Goal: Task Accomplishment & Management: Manage account settings

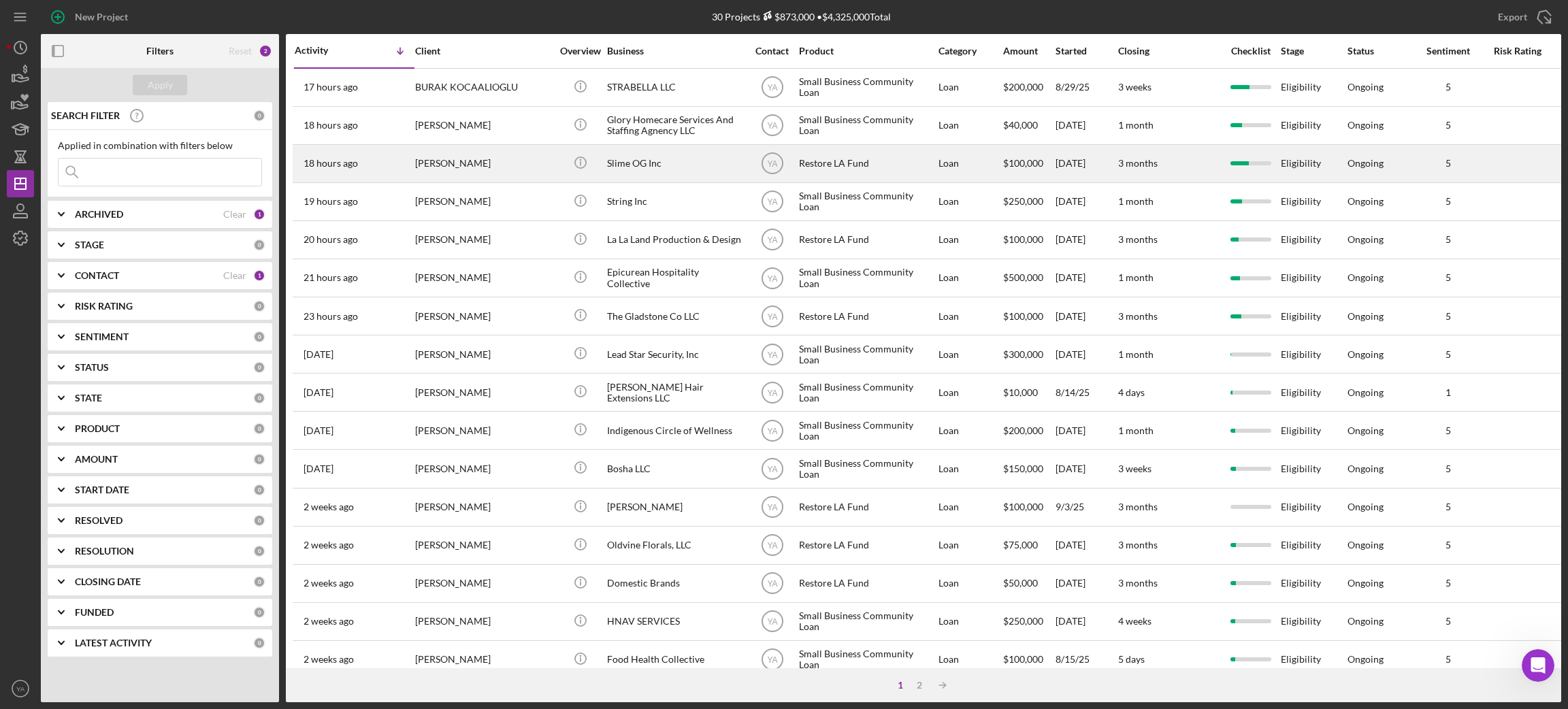
click at [875, 163] on div "Restore LA Fund" at bounding box center [867, 163] width 136 height 36
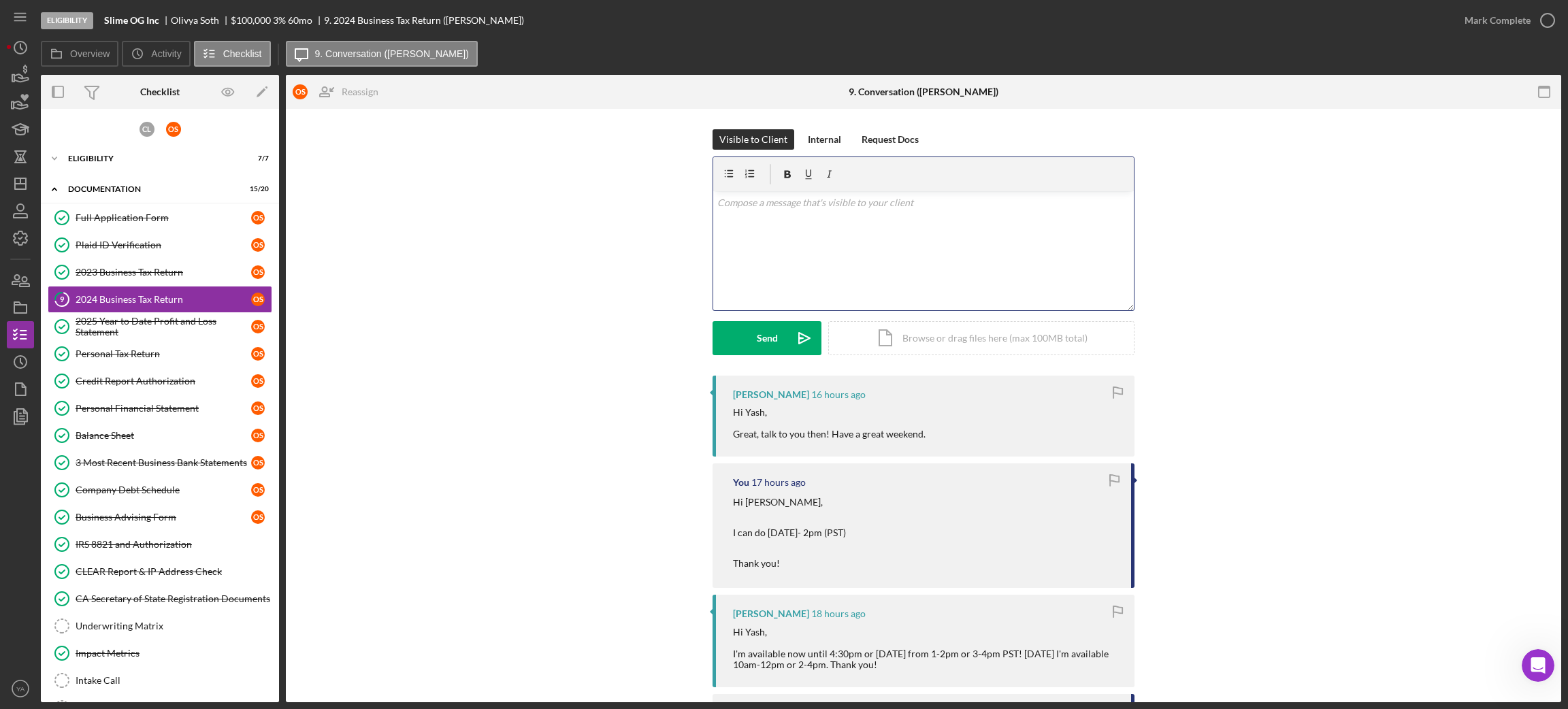
click at [825, 284] on div "v Color teal Color pink Remove color Add row above Add row below Add column bef…" at bounding box center [923, 251] width 421 height 119
click at [822, 199] on p "Good Morning [PERSON_NAME], Looking forward to it! Have a great weeekend!" at bounding box center [924, 210] width 413 height 31
click at [791, 199] on p "Good Morning [PERSON_NAME], Looking forward to it! Have a great weeekend!" at bounding box center [924, 217] width 413 height 46
click at [920, 239] on p "Good Morning [PERSON_NAME], Looking forward to it! Have a great weeekend!" at bounding box center [924, 217] width 413 height 46
click at [782, 333] on button "Send Icon/icon-invite-send" at bounding box center [767, 338] width 109 height 34
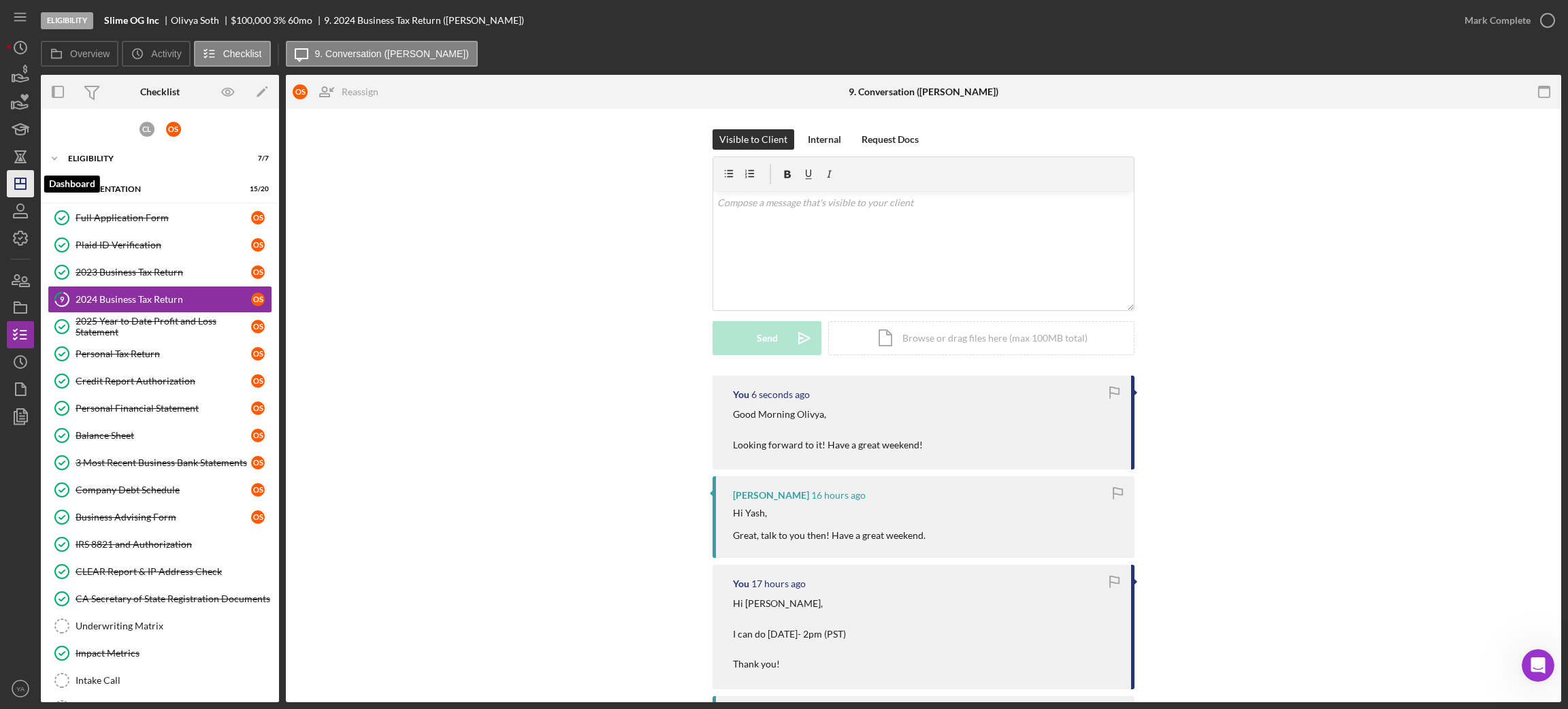
click at [22, 189] on polygon "button" at bounding box center [20, 183] width 11 height 11
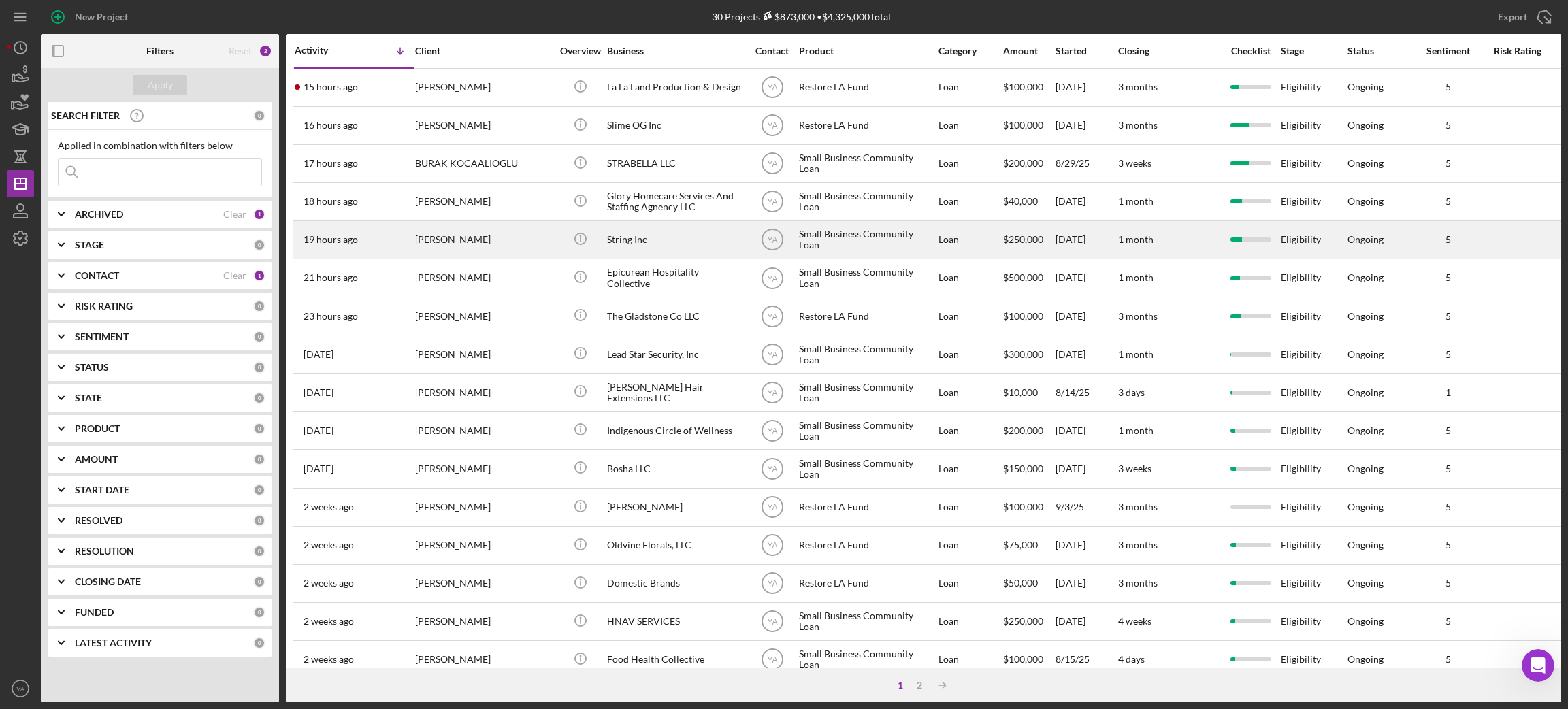
click at [667, 237] on div "String Inc" at bounding box center [675, 239] width 136 height 36
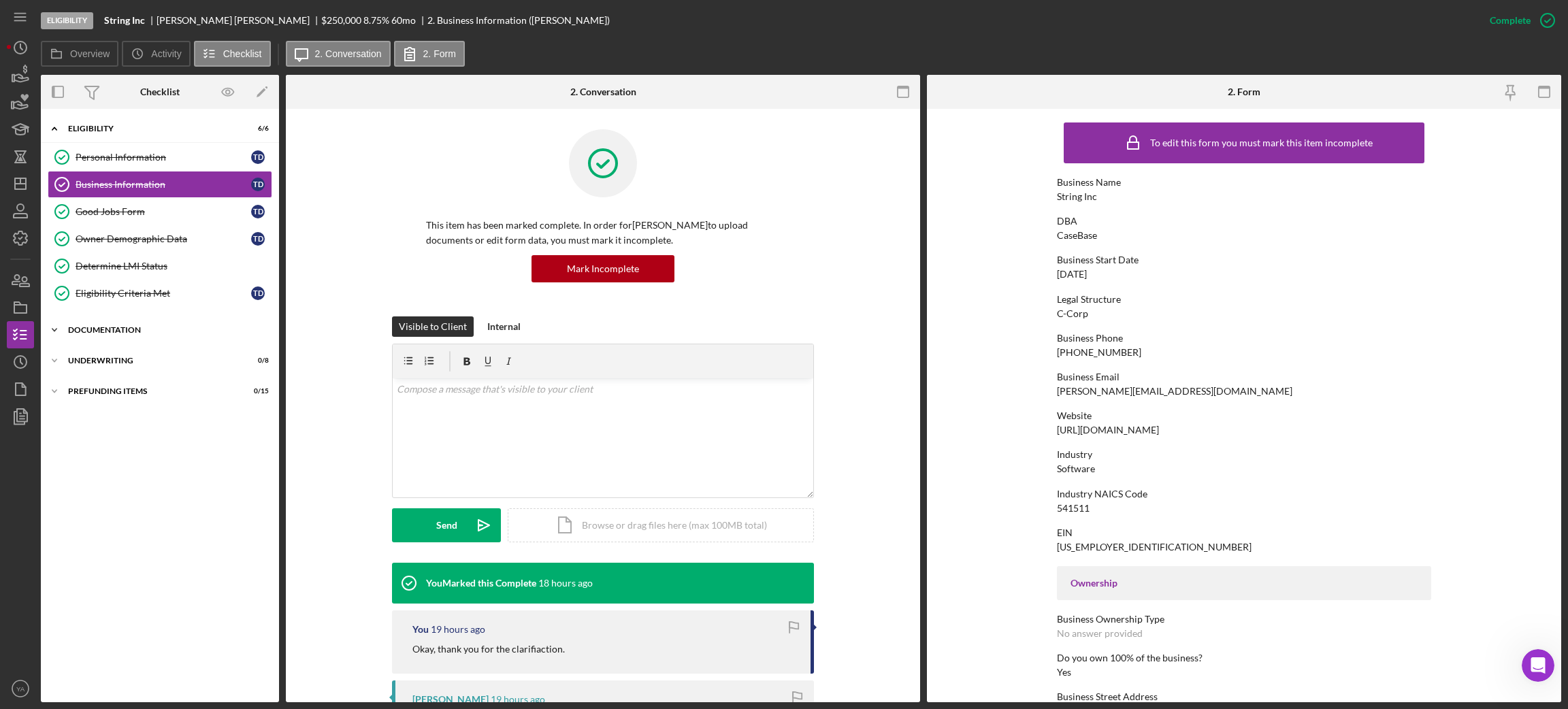
click at [237, 331] on div "Documentation" at bounding box center [165, 330] width 194 height 8
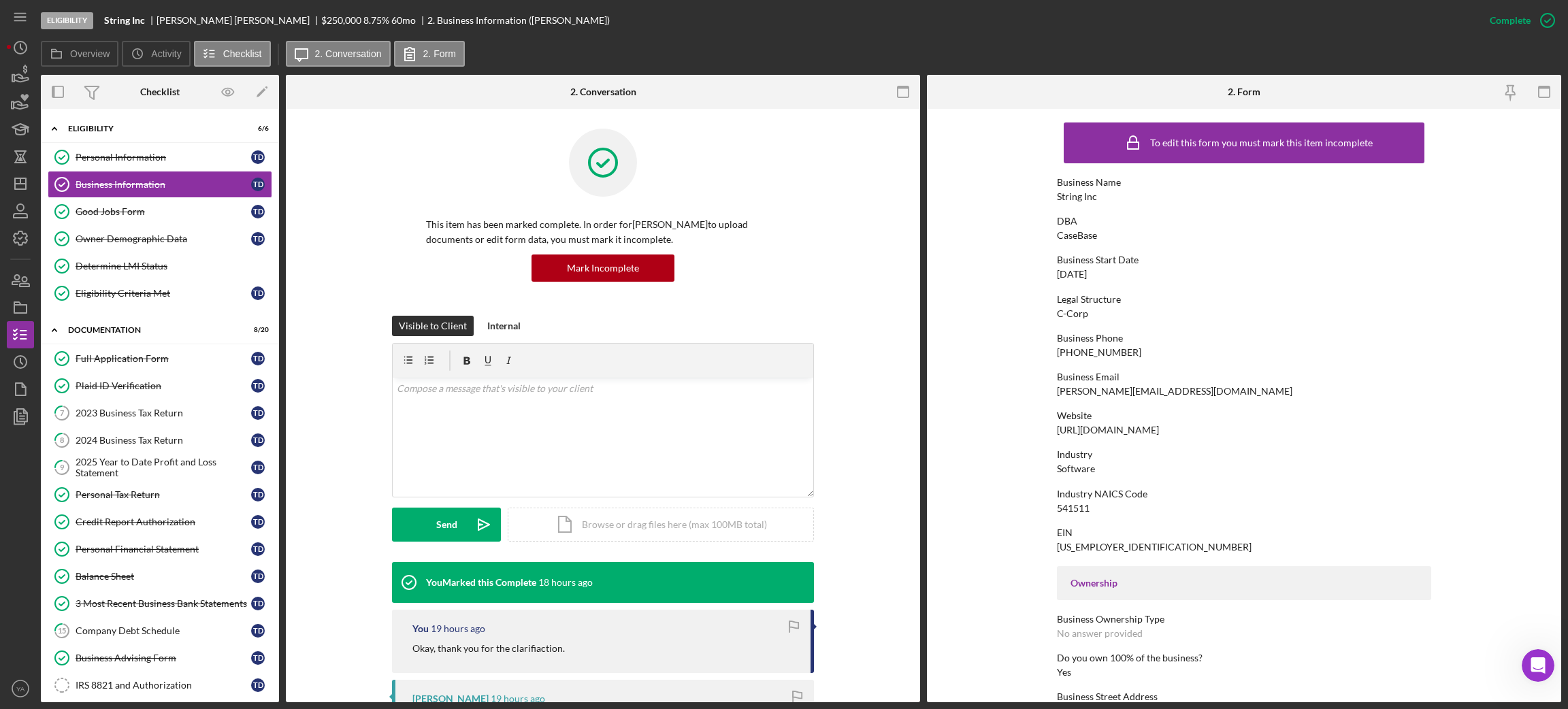
scroll to position [2, 0]
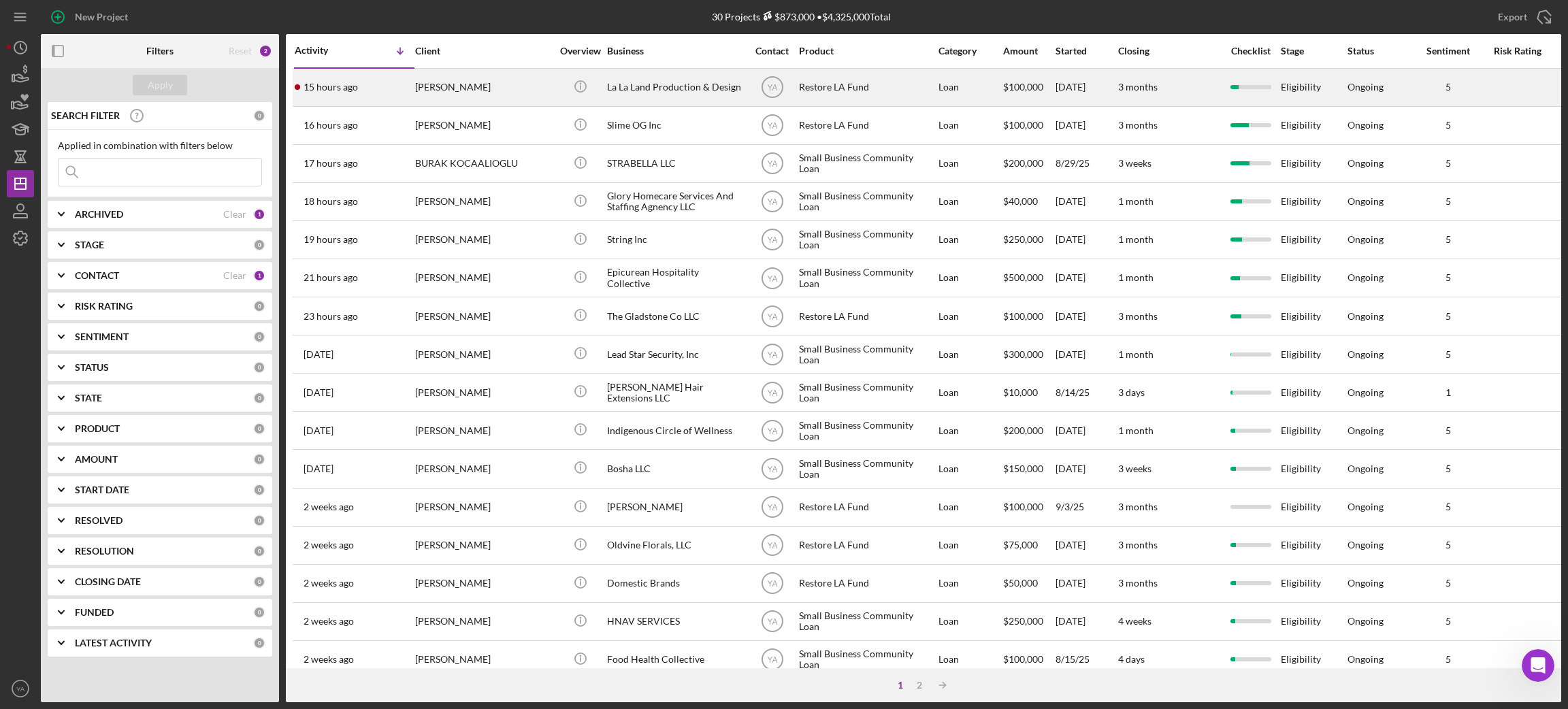
click at [676, 91] on div "La La Land Production & Design" at bounding box center [675, 87] width 136 height 36
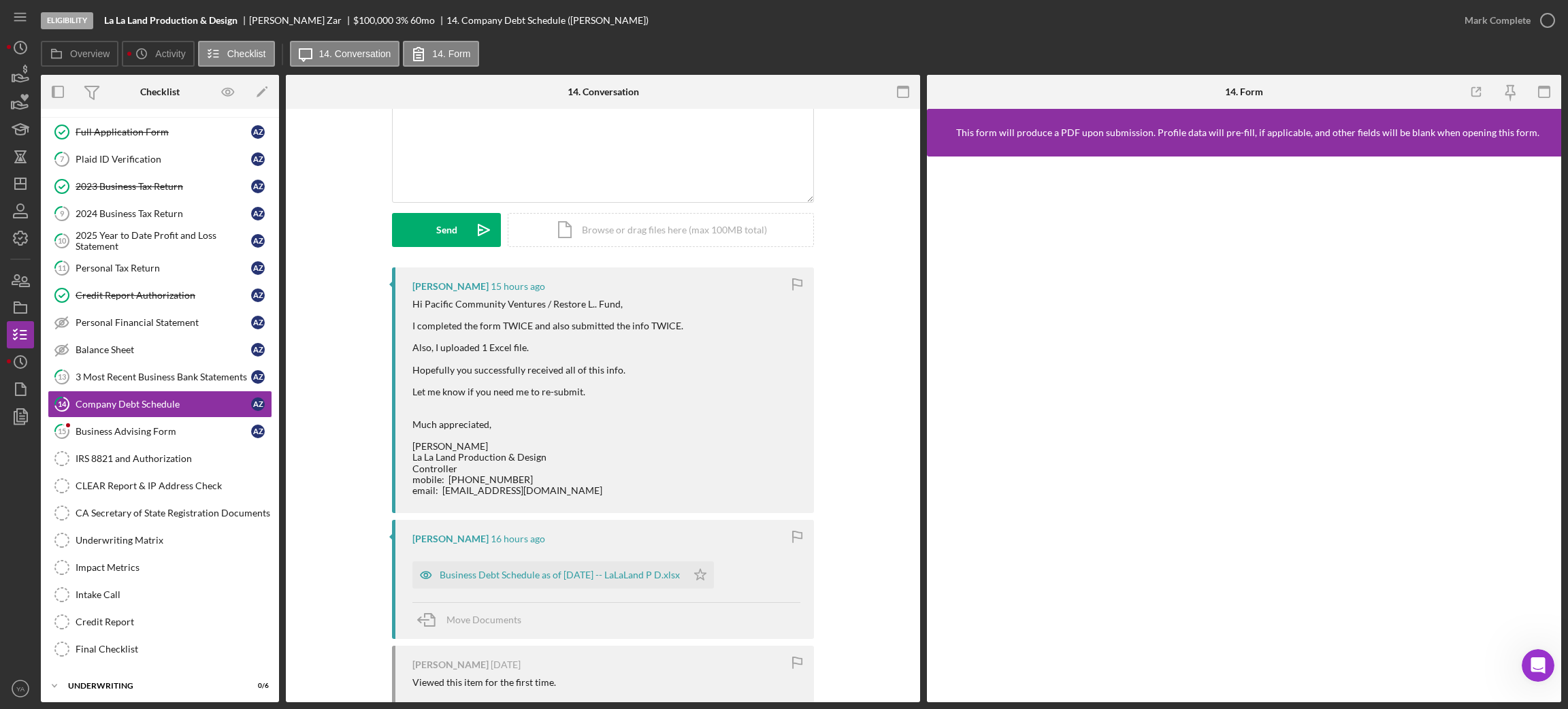
scroll to position [142, 0]
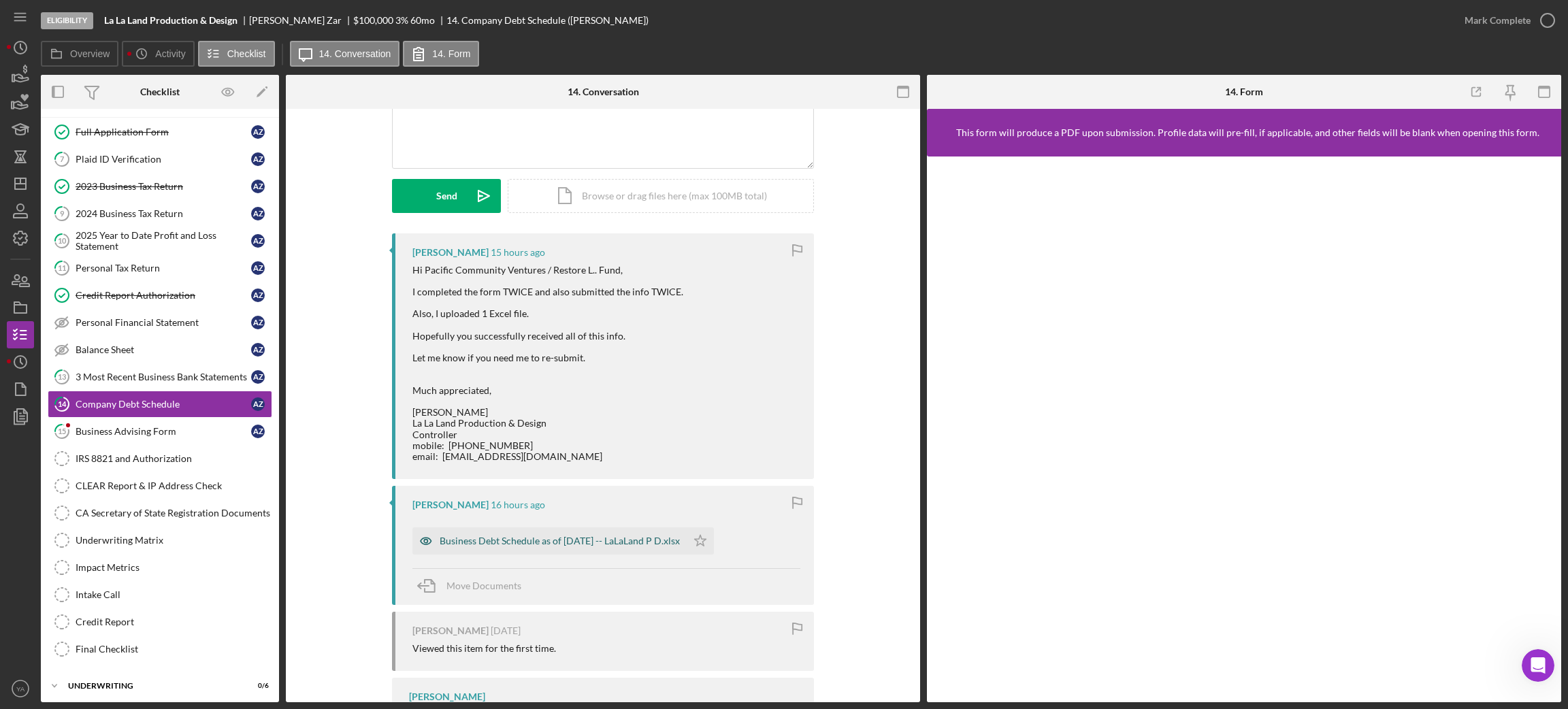
click at [618, 544] on div "Business Debt Schedule as of [DATE] -- LaLaLand P D.xlsx" at bounding box center [560, 541] width 241 height 11
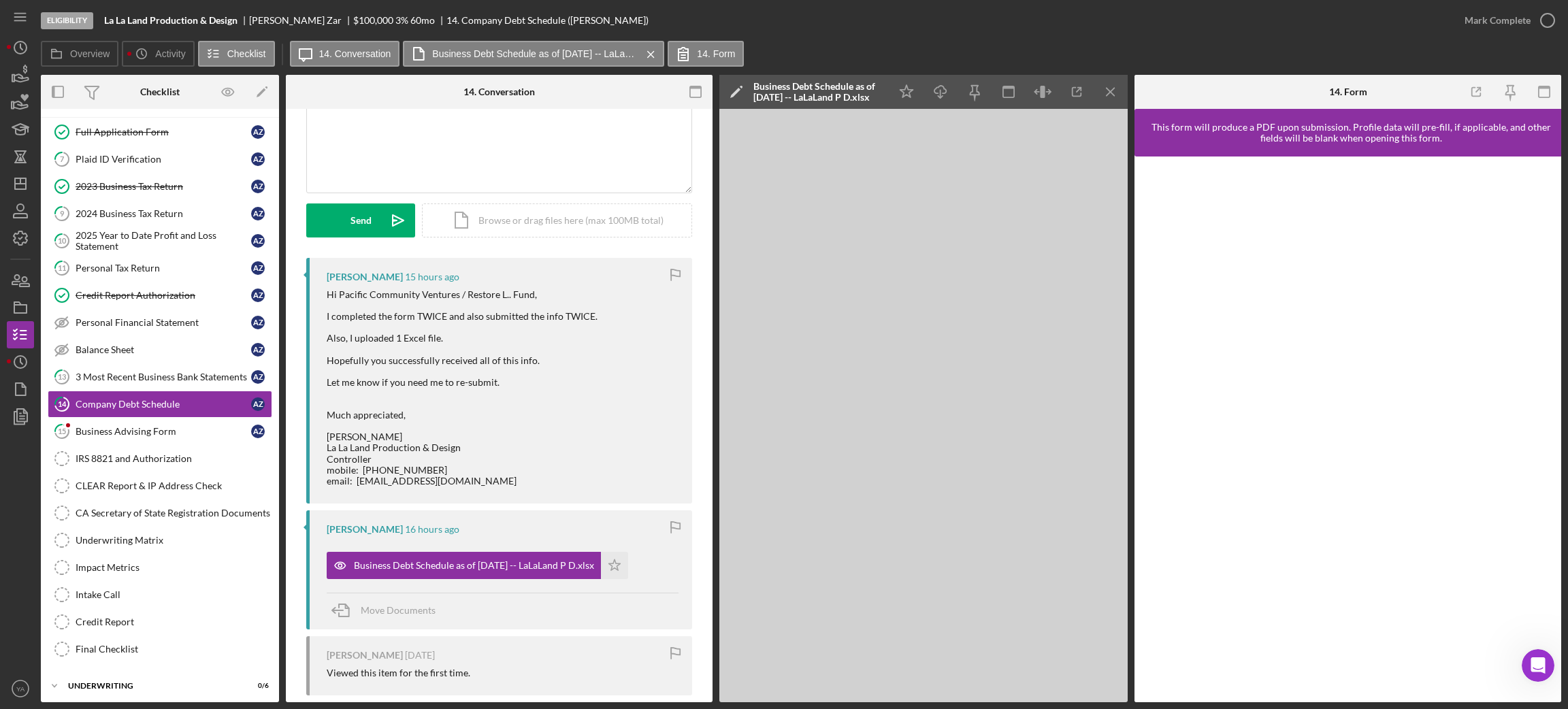
scroll to position [0, 0]
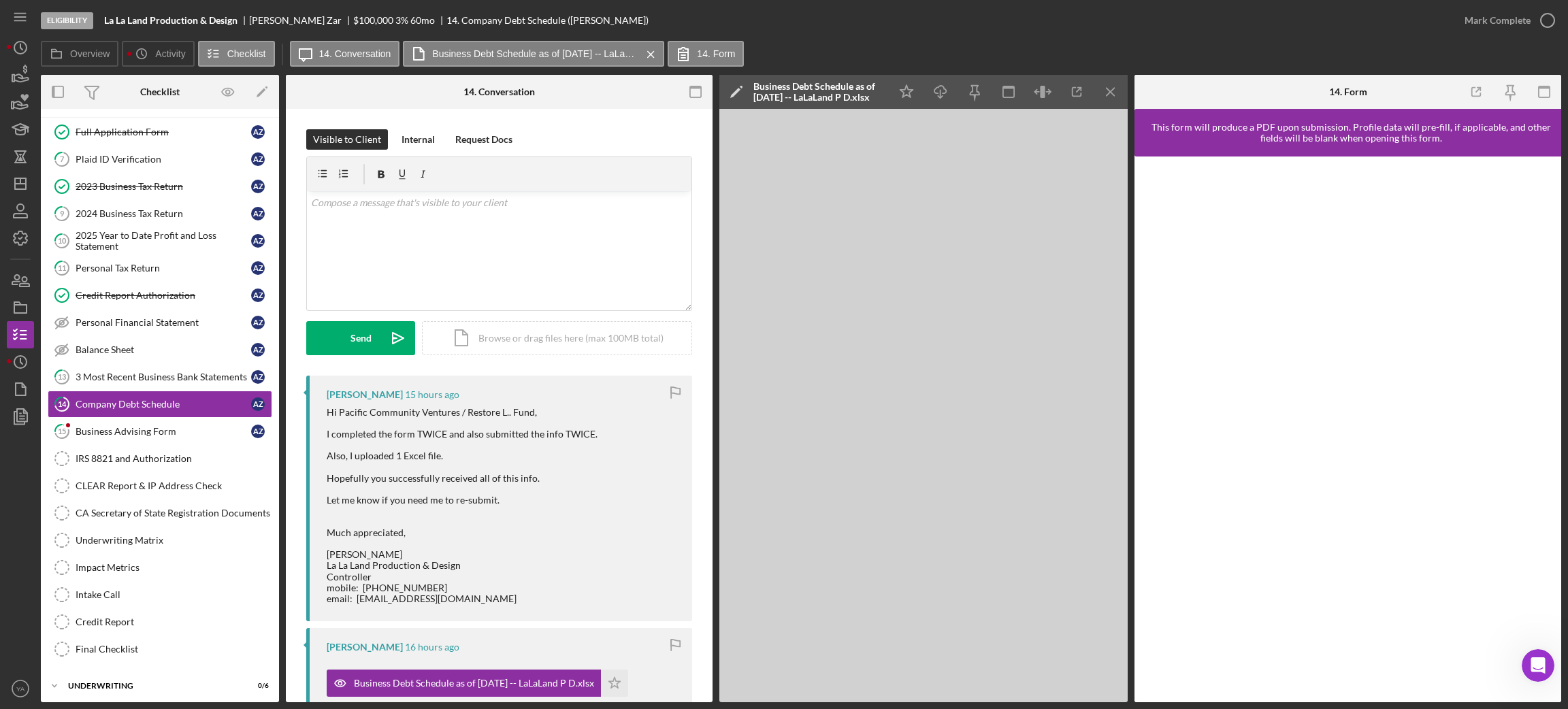
click at [672, 400] on icon "button" at bounding box center [675, 392] width 31 height 31
click at [20, 176] on icon "Icon/Dashboard" at bounding box center [20, 183] width 34 height 34
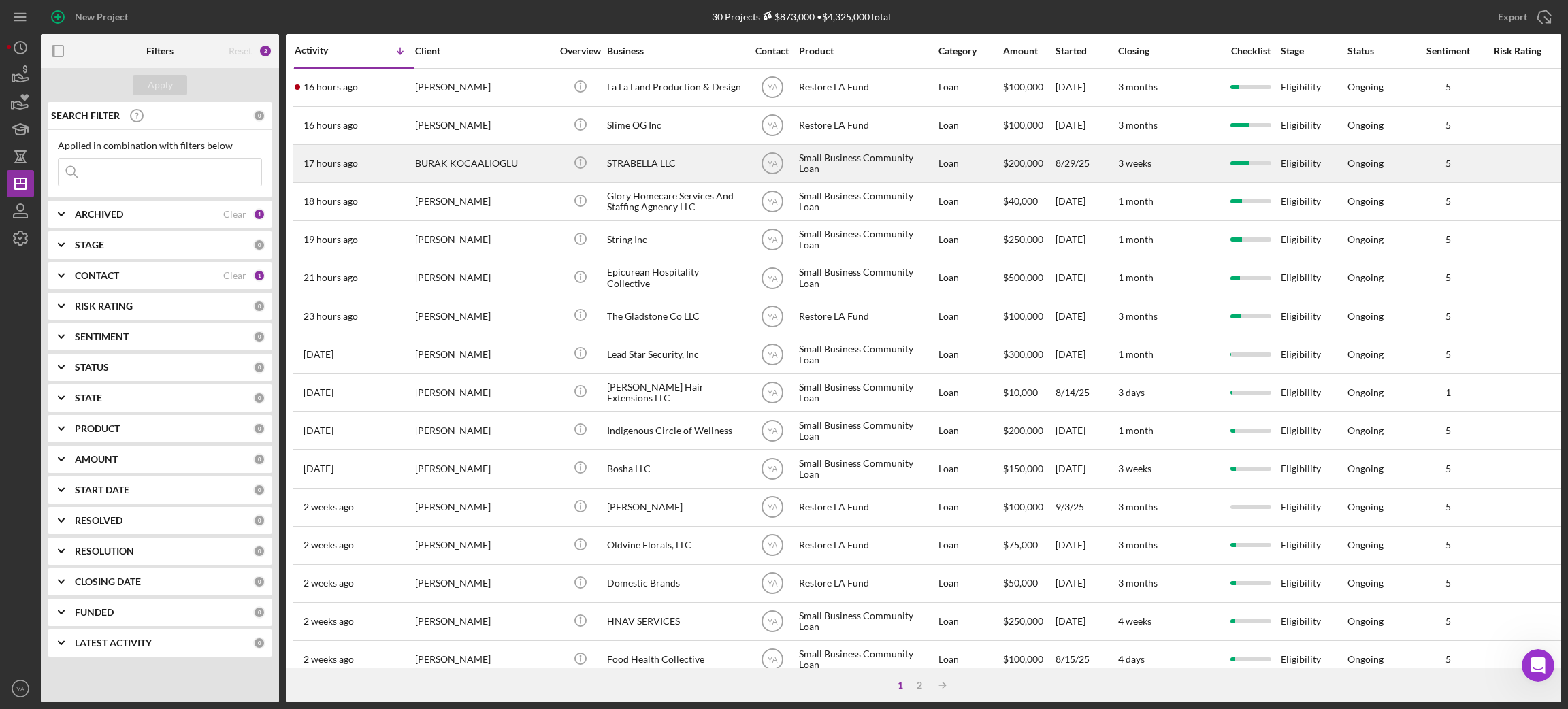
click at [695, 166] on div "STRABELLA LLC" at bounding box center [675, 163] width 136 height 36
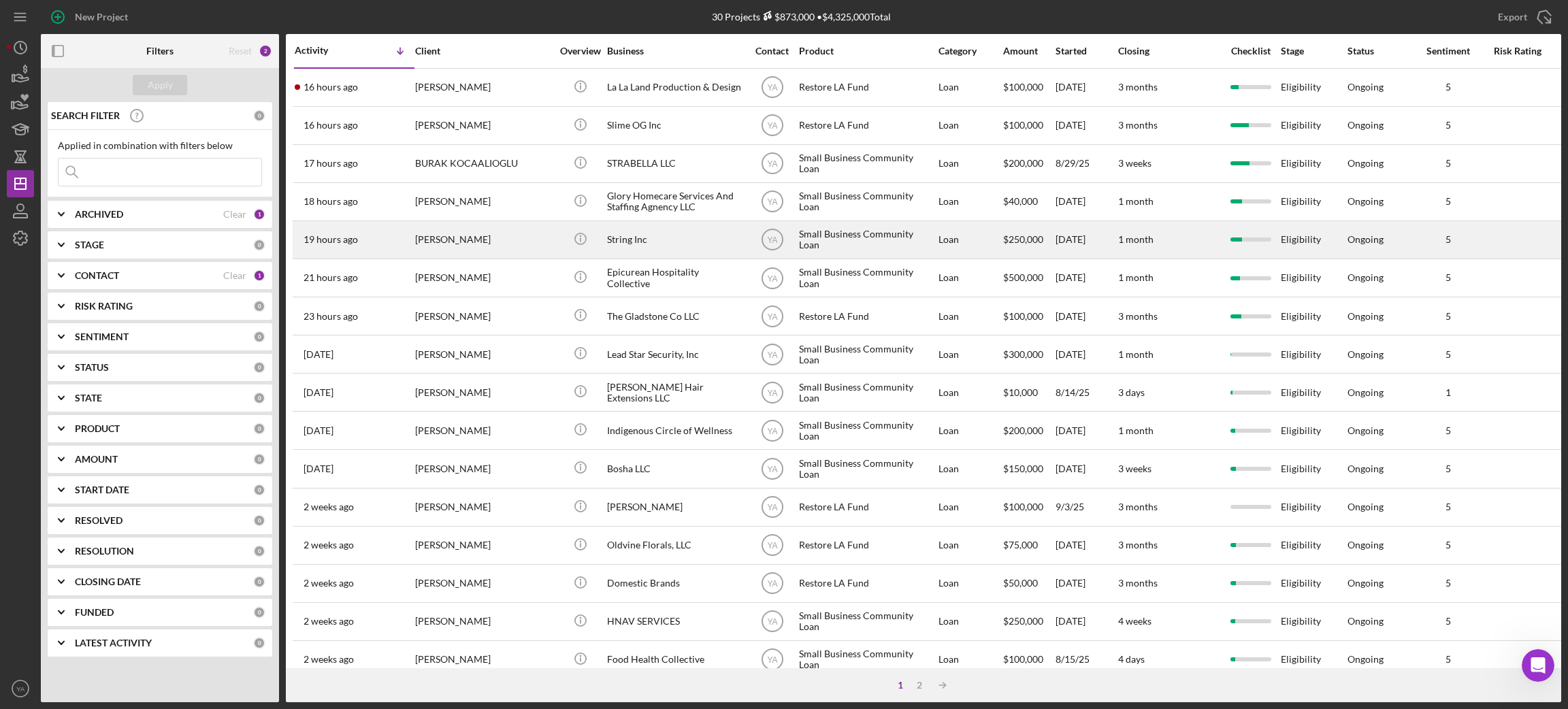
click at [680, 240] on div "String Inc" at bounding box center [675, 239] width 136 height 36
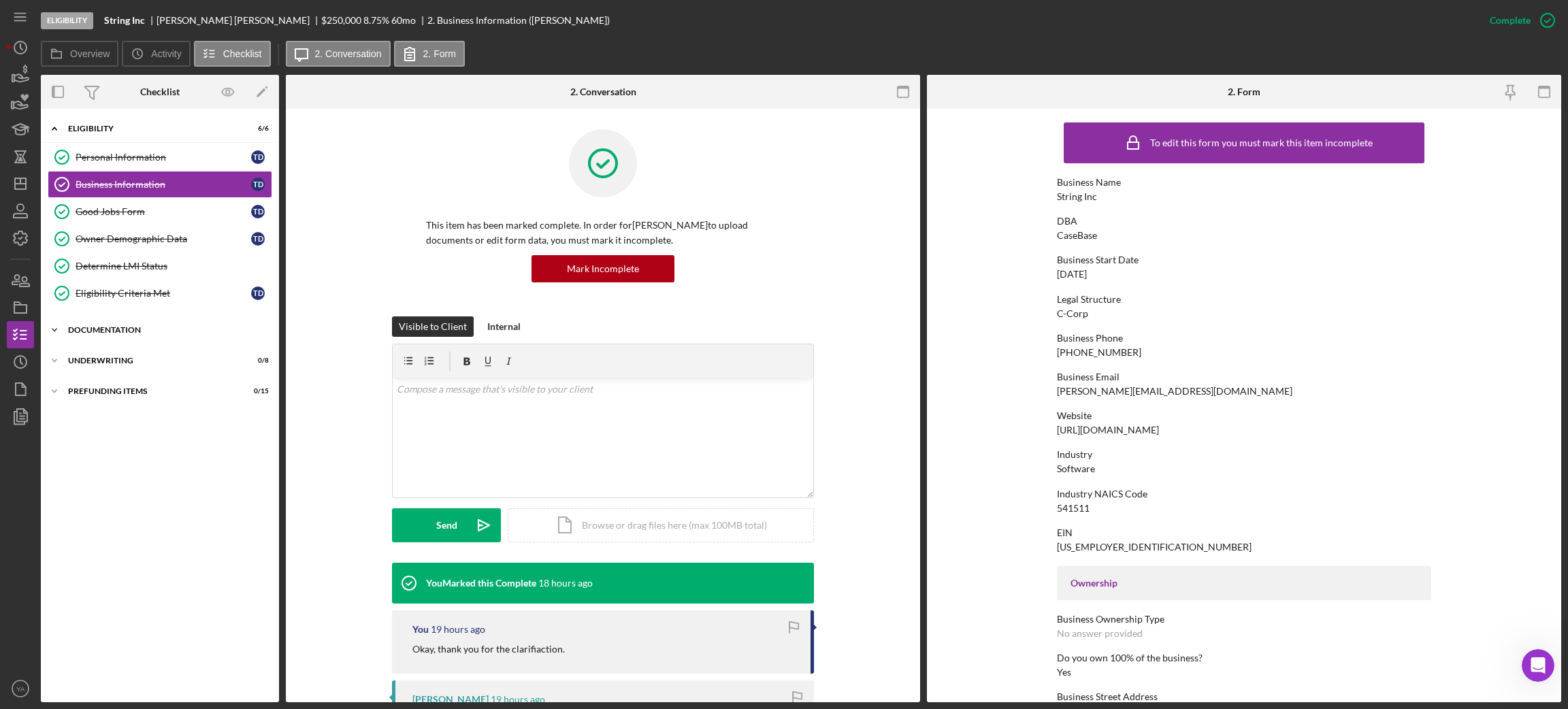
click at [185, 343] on div "Icon/Expander Documentation 8 / 20" at bounding box center [159, 330] width 238 height 27
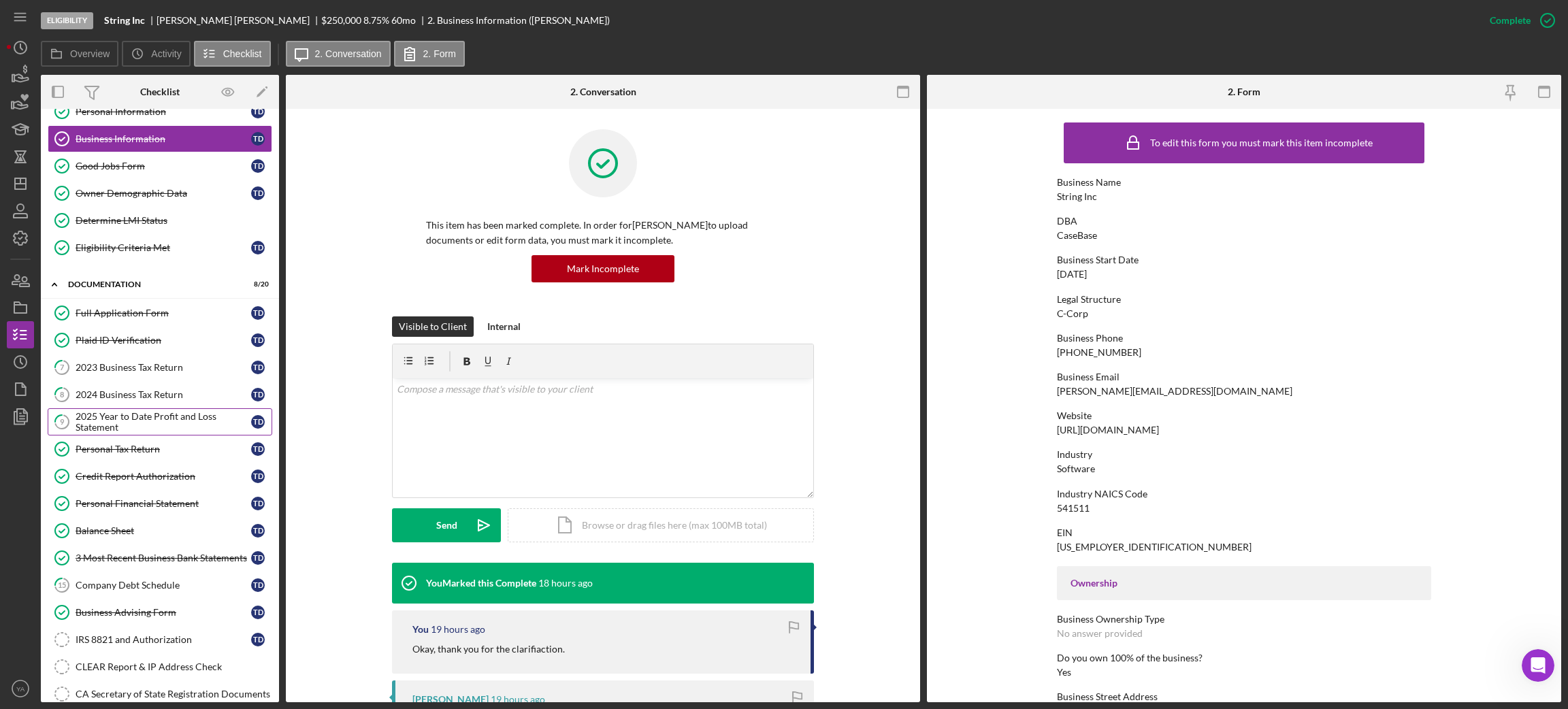
scroll to position [40, 0]
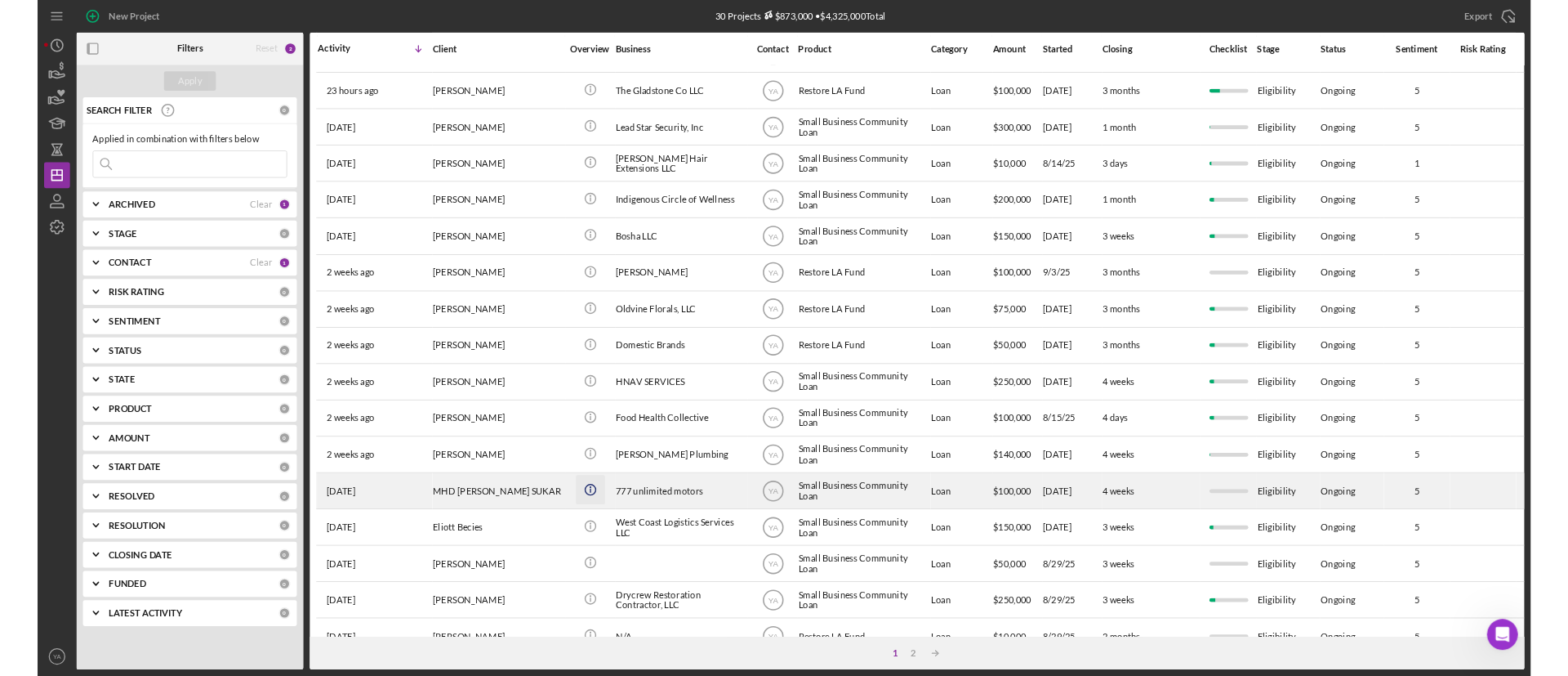
scroll to position [452, 0]
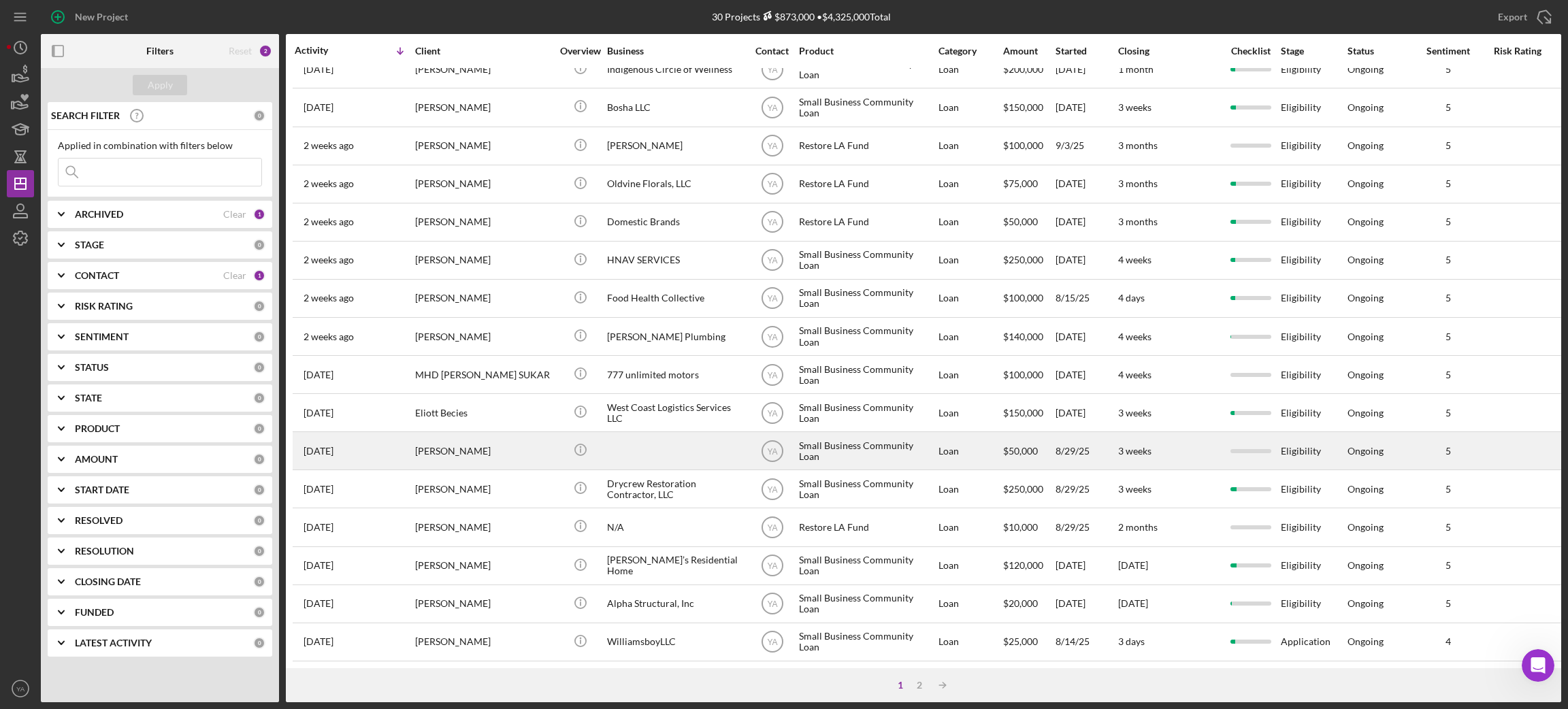
click at [660, 439] on div at bounding box center [675, 450] width 136 height 36
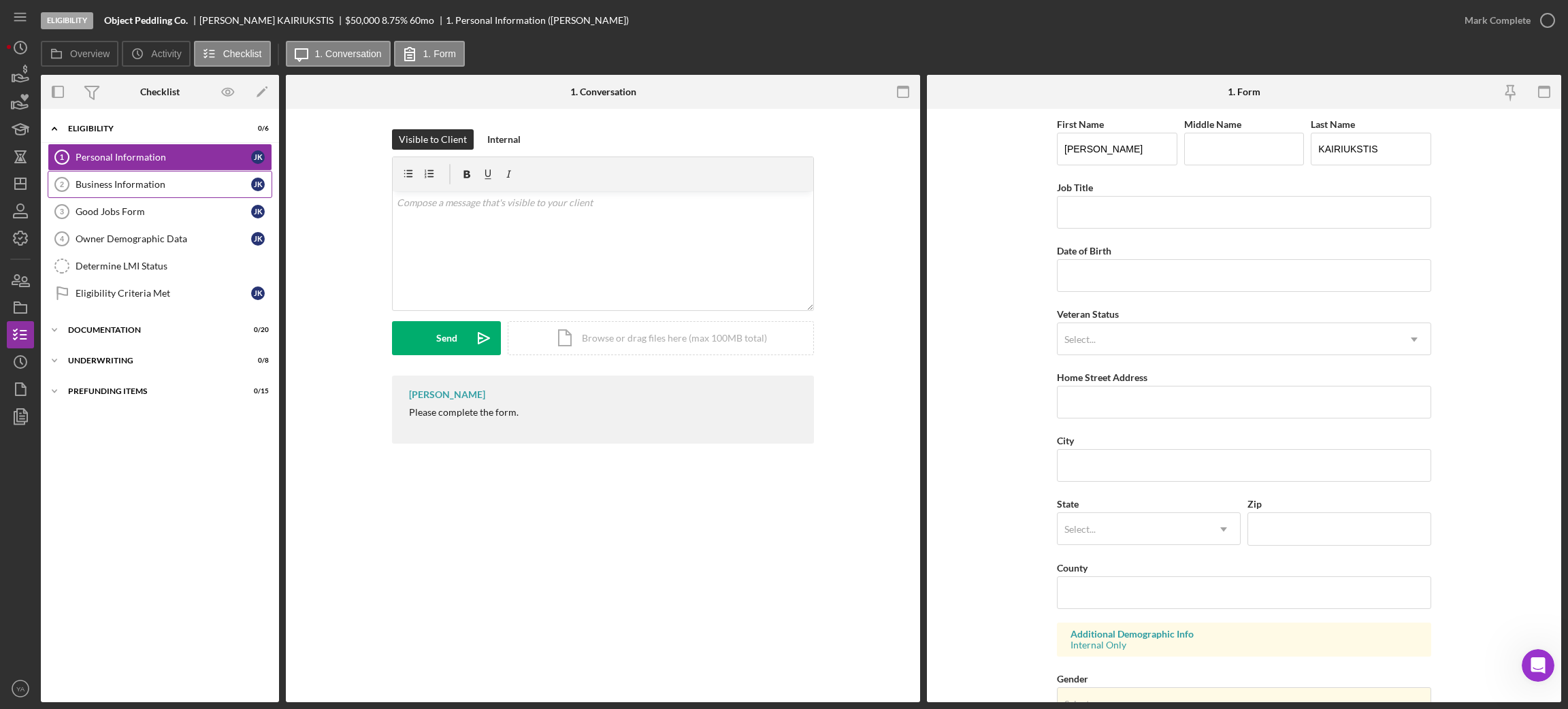
click at [166, 189] on div "Business Information" at bounding box center [163, 184] width 176 height 11
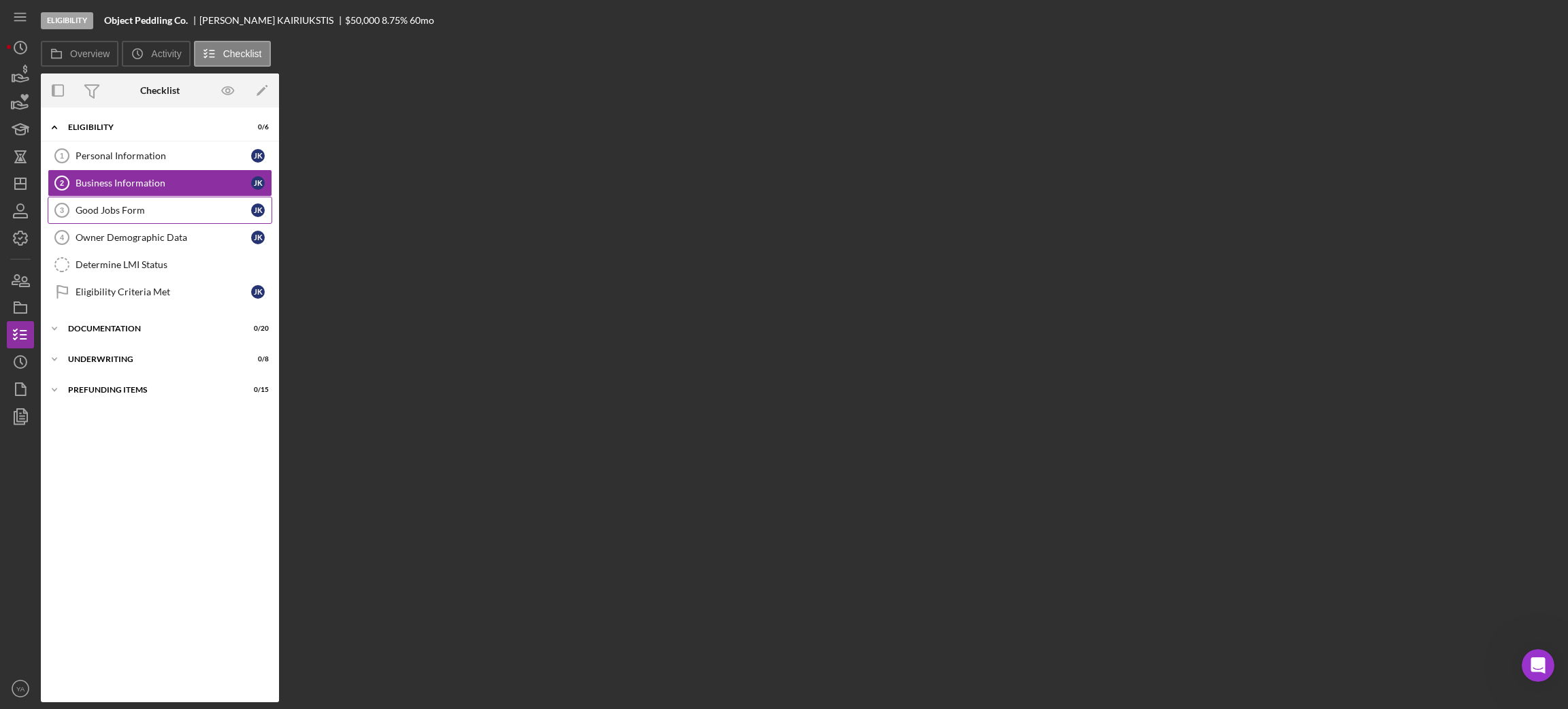
click at [160, 219] on link "Good Jobs Form 3 Good Jobs Form J K" at bounding box center [159, 210] width 225 height 27
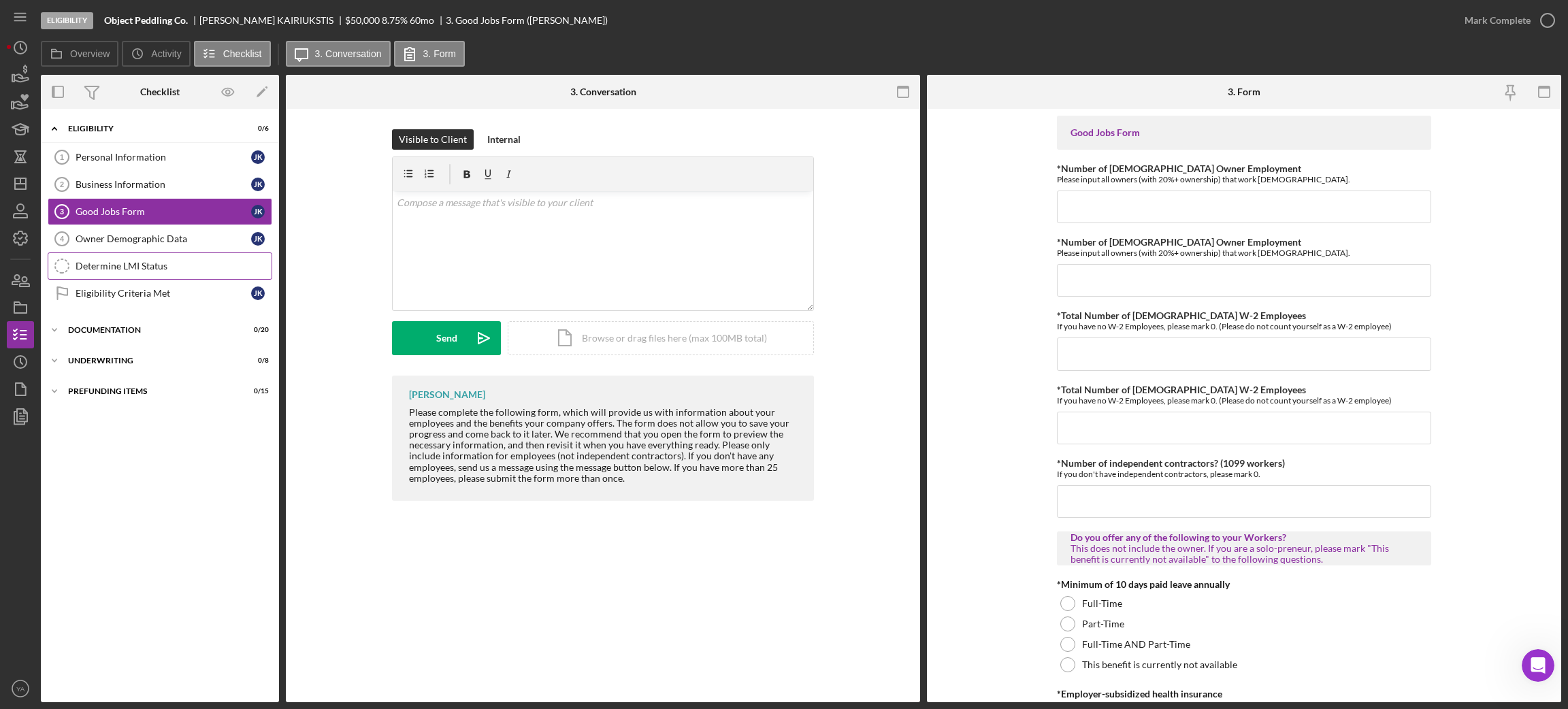
click at [158, 255] on link "Determine LMI Status Determine LMI Status" at bounding box center [159, 265] width 225 height 27
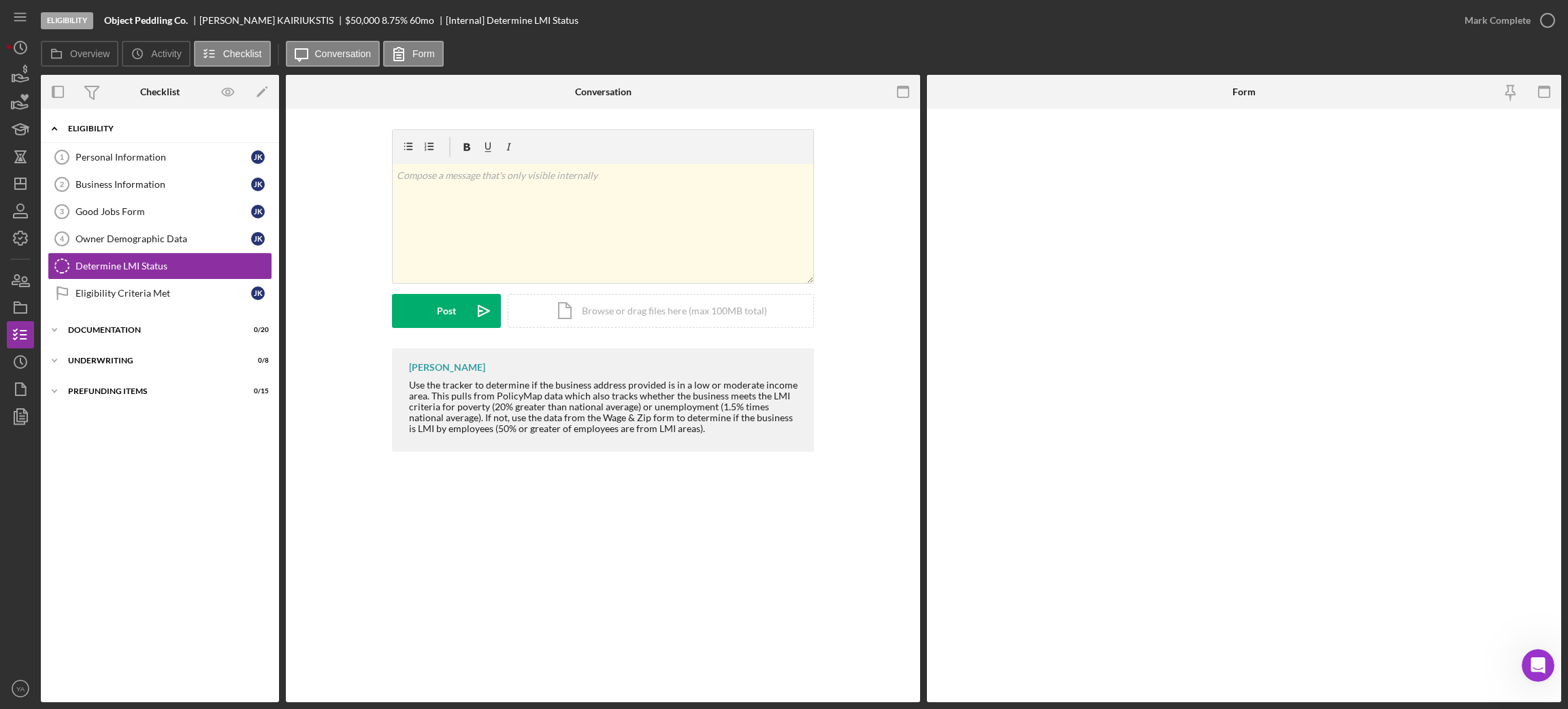
click at [182, 134] on div "Icon/Expander Eligibility 0 / 6" at bounding box center [159, 129] width 238 height 28
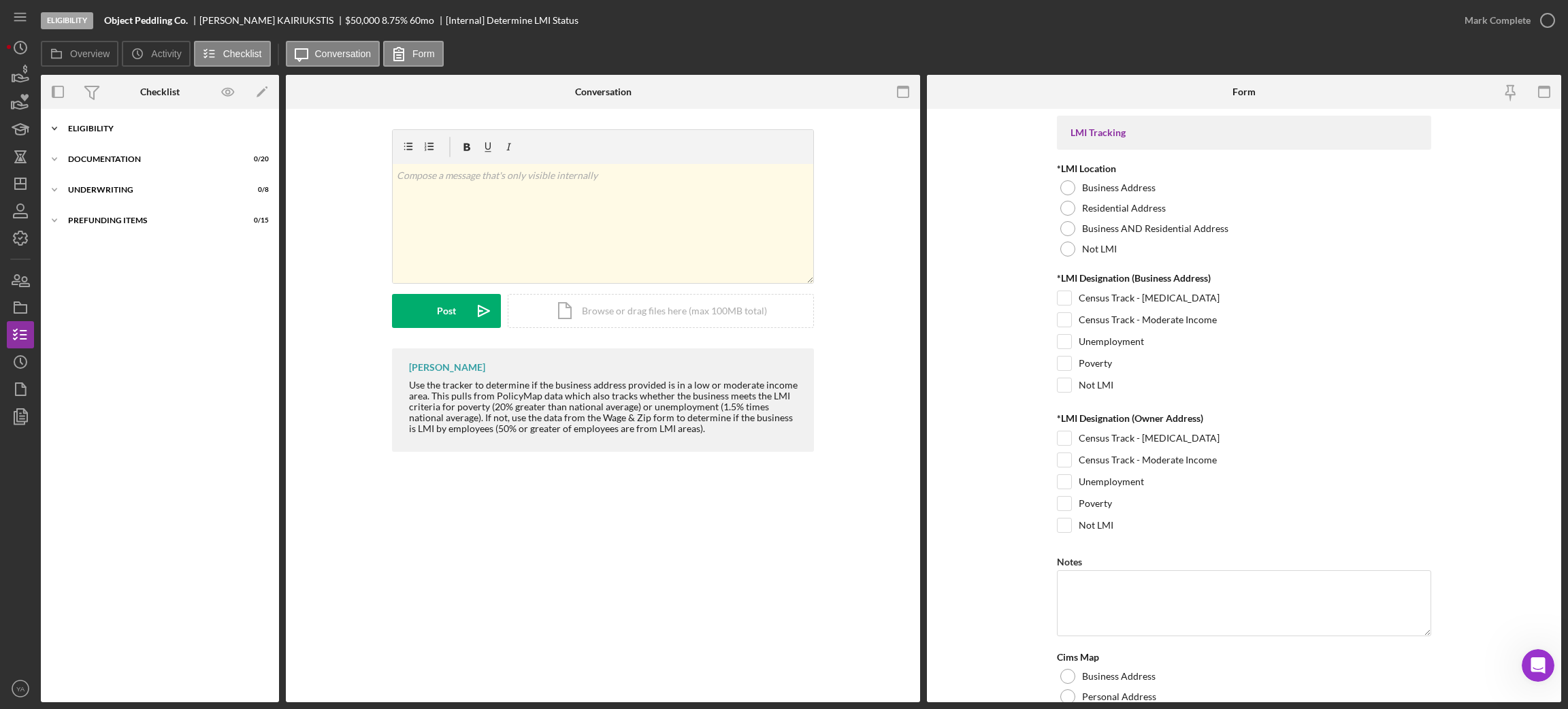
click at [149, 130] on div "Eligibility" at bounding box center [165, 129] width 194 height 8
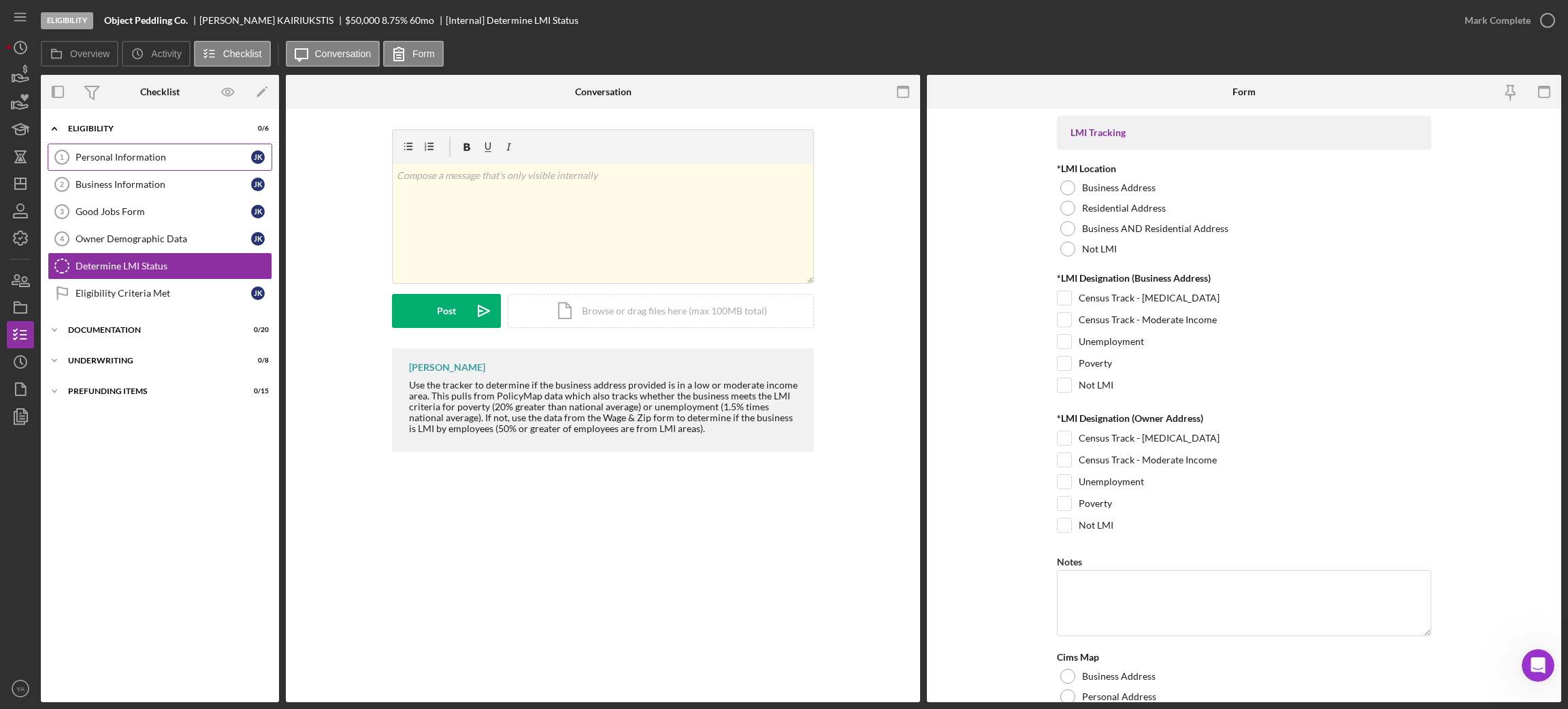
click at [142, 150] on link "Personal Information 1 Personal Information J K" at bounding box center [159, 157] width 225 height 27
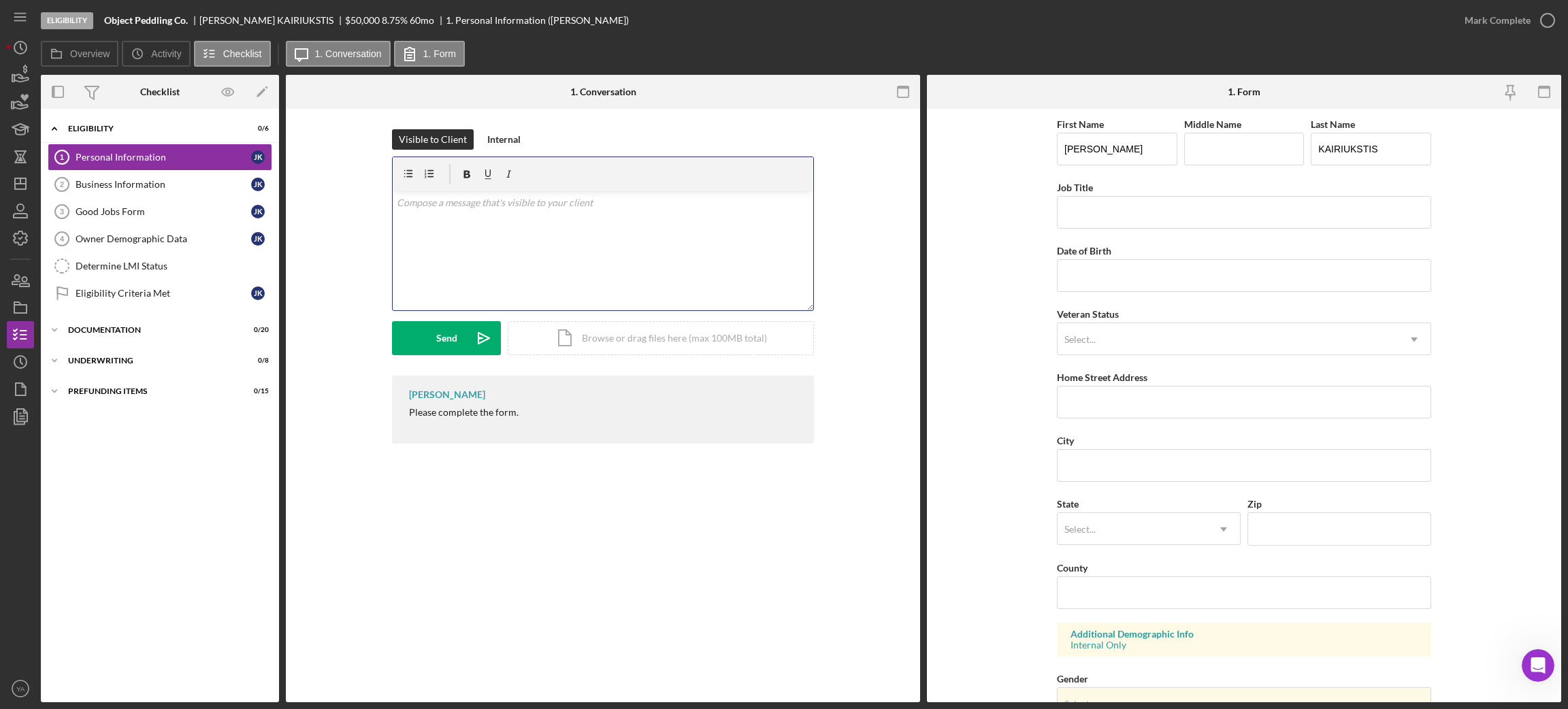
click at [475, 236] on div "v Color teal Color pink Remove color Add row above Add row below Add column bef…" at bounding box center [602, 251] width 421 height 119
click at [494, 214] on p "Hi [PERSON_NAME], Please do fill out the form beofre i" at bounding box center [603, 210] width 413 height 31
click at [592, 219] on p "Hi [PERSON_NAME], Please do fill out the application before i" at bounding box center [603, 210] width 413 height 31
click at [632, 249] on div "v Color teal Color pink Remove color Add row above Add row below Add column bef…" at bounding box center [602, 251] width 421 height 119
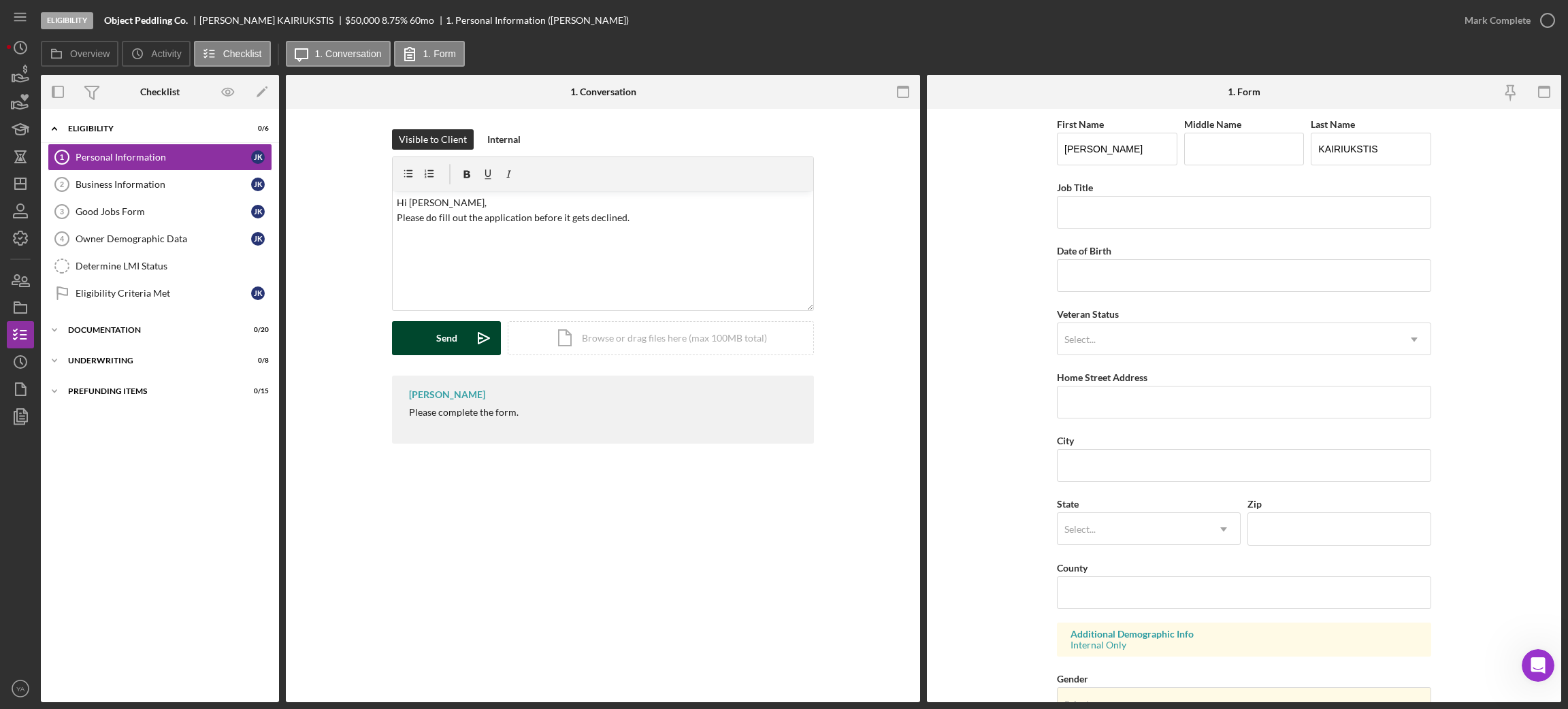
click at [456, 334] on div "Send" at bounding box center [446, 338] width 21 height 34
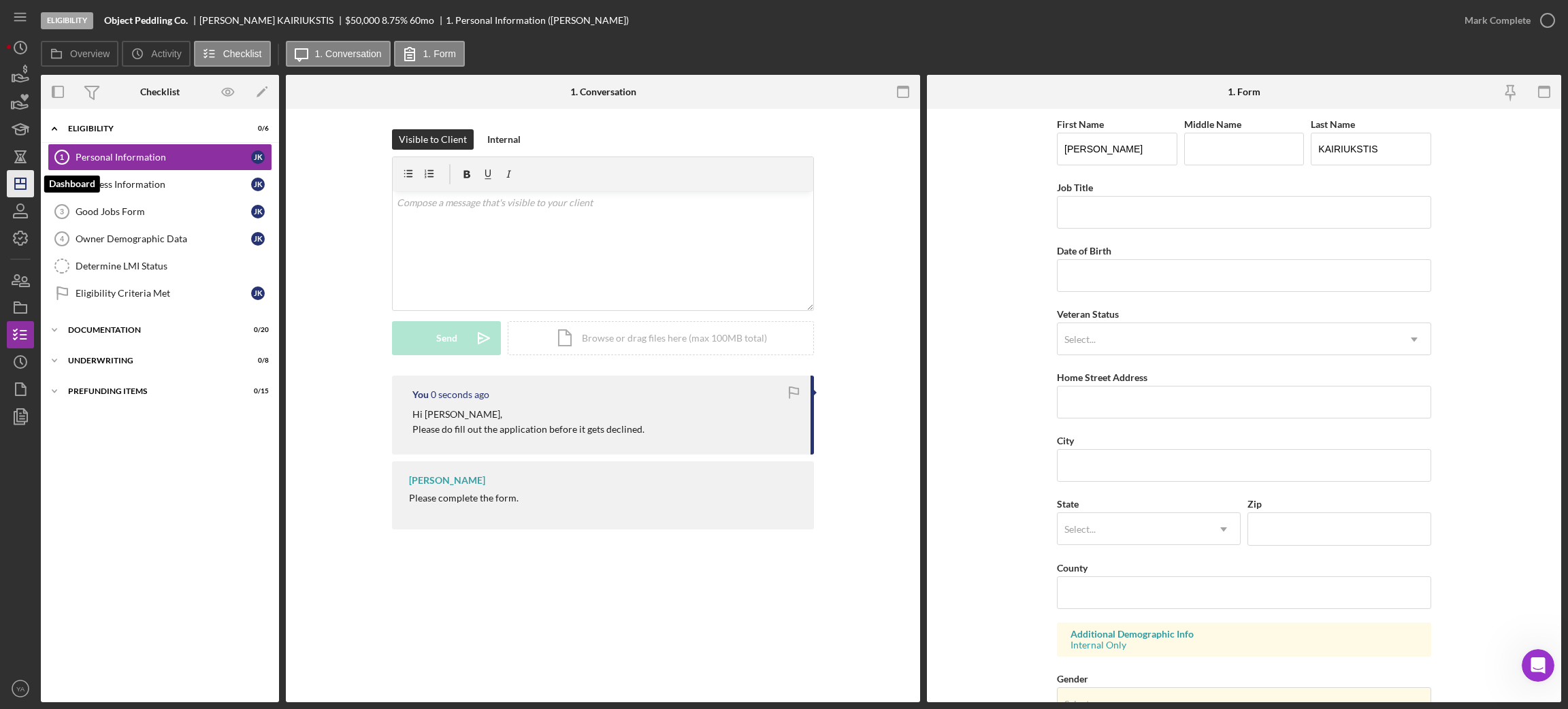
click at [25, 180] on polygon "button" at bounding box center [20, 183] width 11 height 11
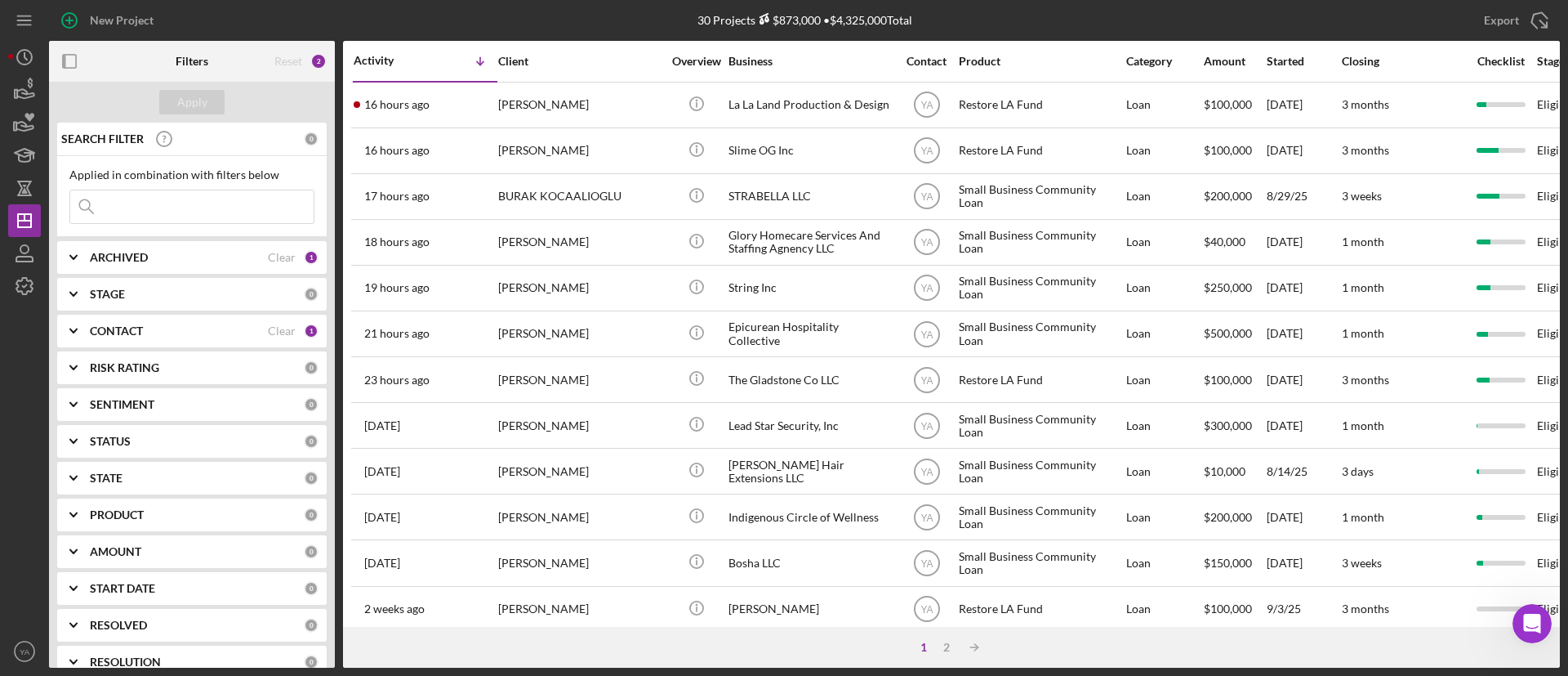
click at [103, 255] on b "ARCHIVED" at bounding box center [118, 257] width 58 height 13
click at [81, 343] on input "Archived" at bounding box center [79, 350] width 16 height 16
checkbox input "true"
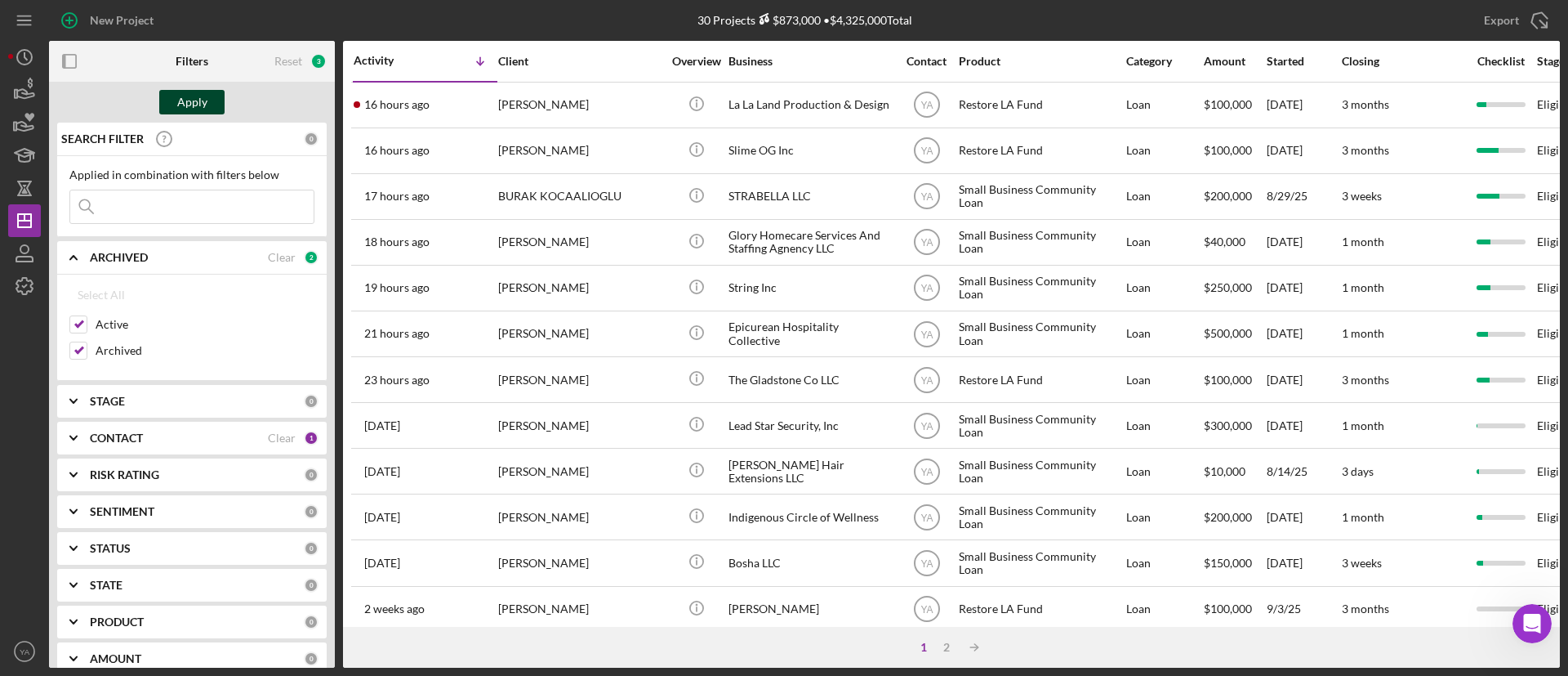
click at [186, 112] on div "Apply" at bounding box center [192, 102] width 30 height 25
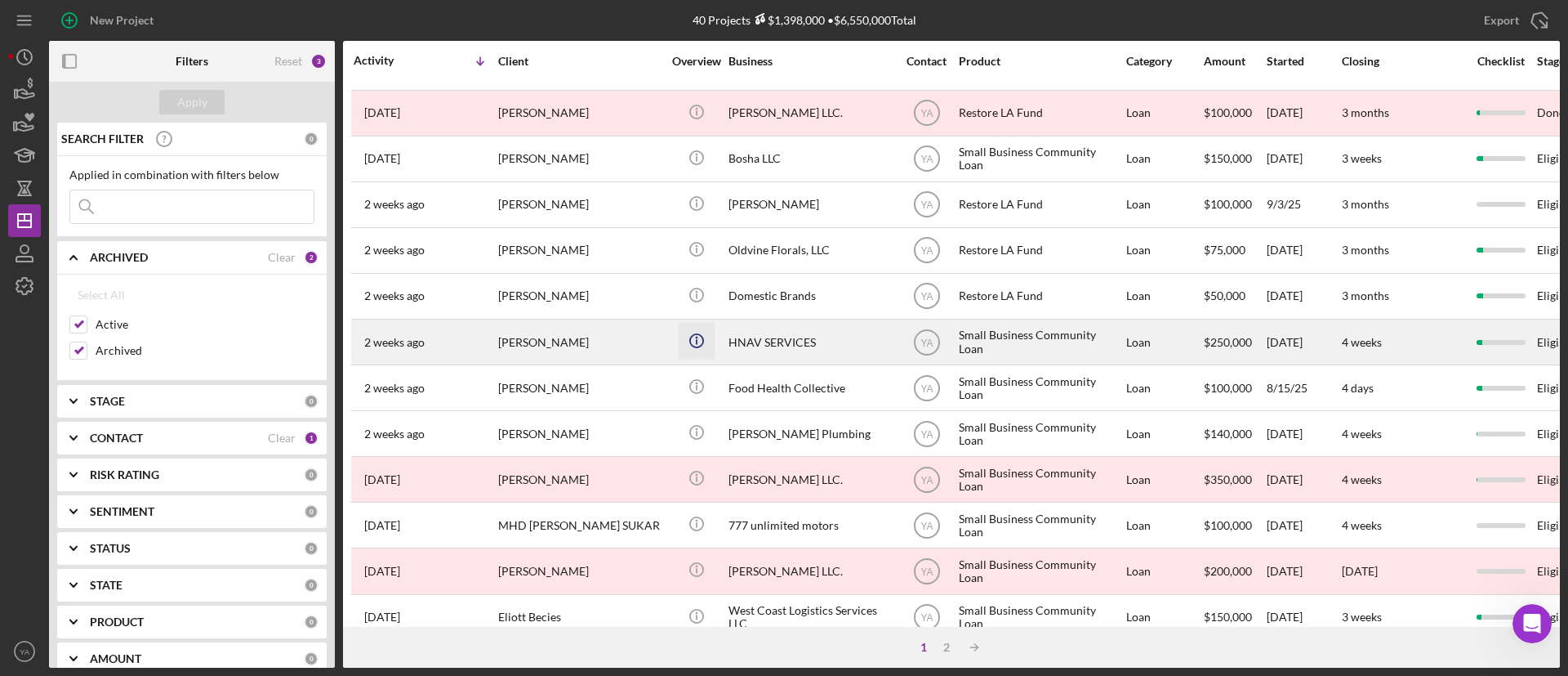
scroll to position [628, 0]
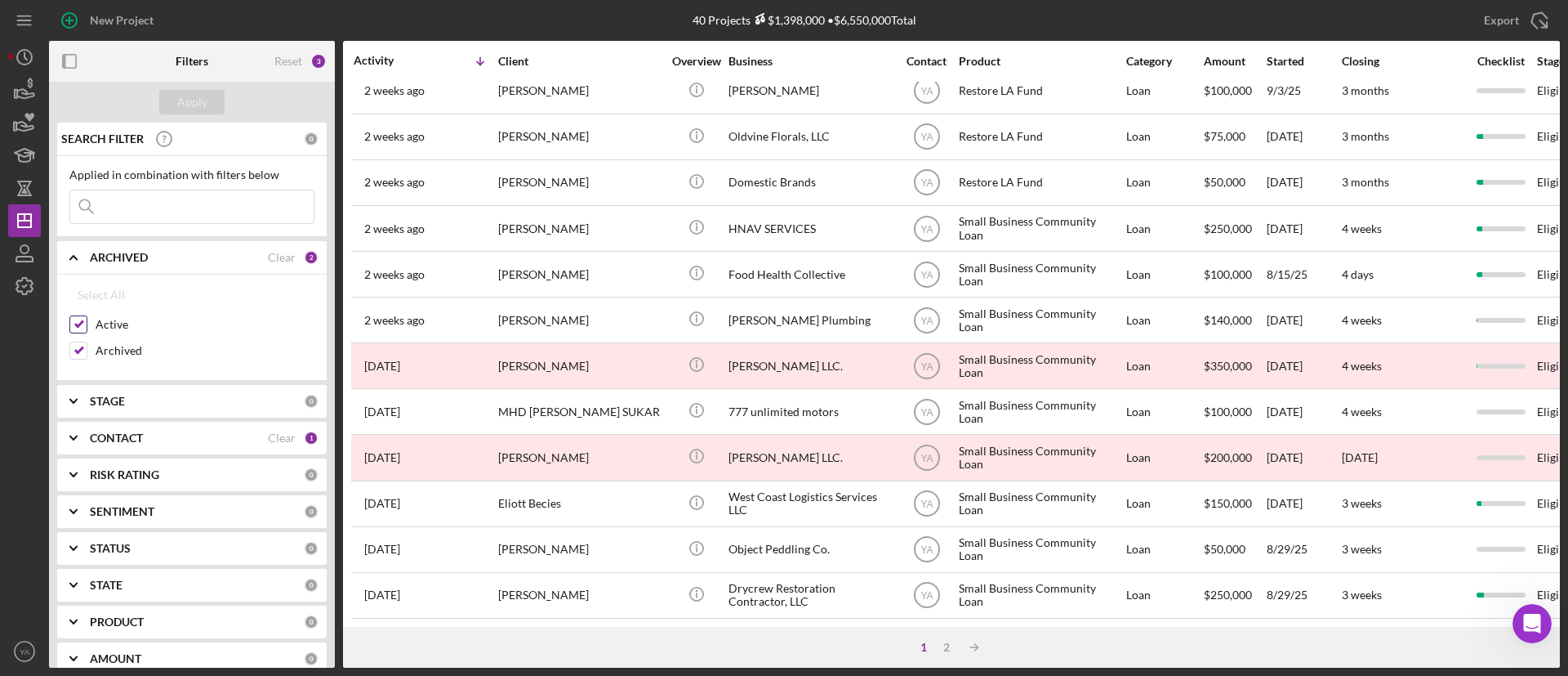
click at [96, 323] on label "Active" at bounding box center [205, 325] width 219 height 16
click at [87, 323] on input "Active" at bounding box center [79, 325] width 16 height 16
click at [192, 98] on div "Apply" at bounding box center [192, 102] width 30 height 25
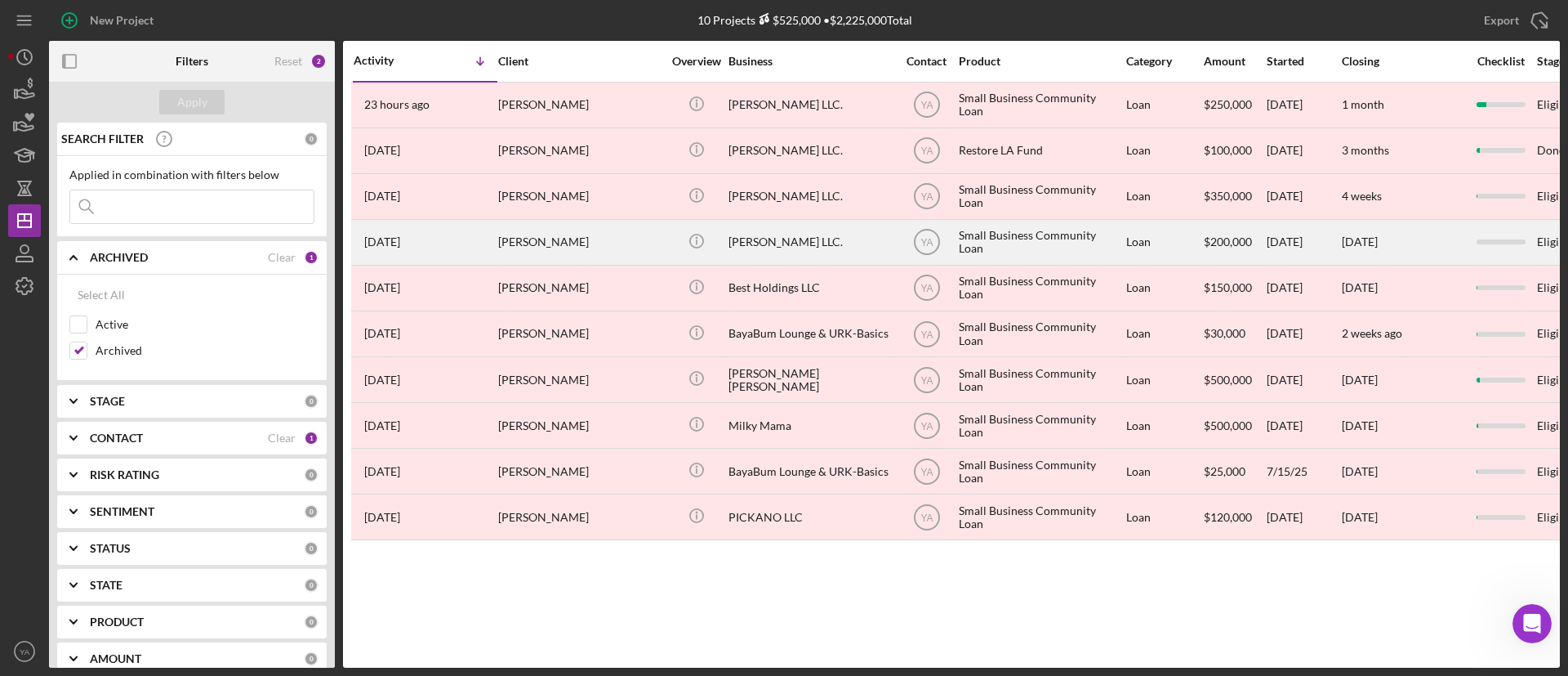
scroll to position [0, 0]
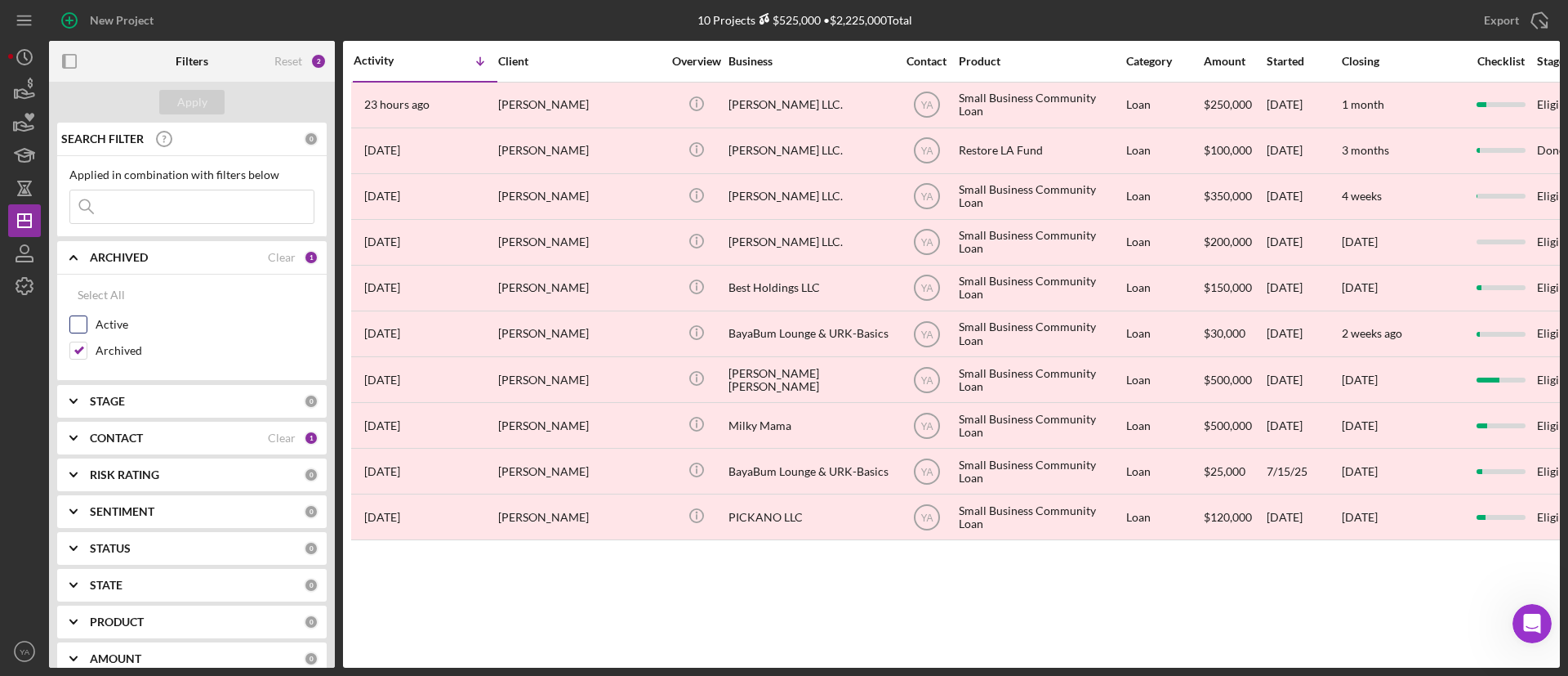
click at [85, 330] on input "Active" at bounding box center [79, 325] width 16 height 16
checkbox input "true"
click at [83, 343] on input "Archived" at bounding box center [79, 350] width 16 height 16
checkbox input "false"
click at [200, 100] on div "Apply" at bounding box center [192, 102] width 30 height 25
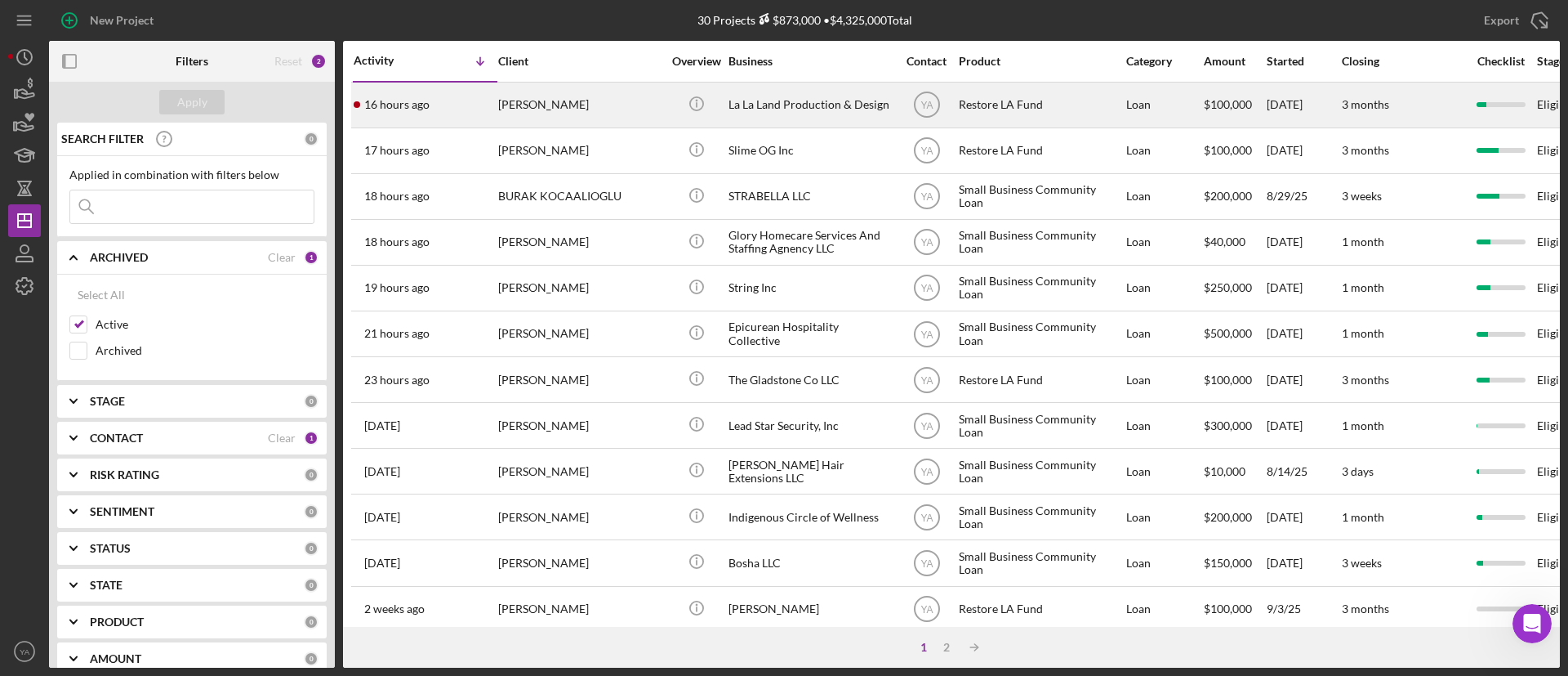
click at [649, 119] on div "[PERSON_NAME]" at bounding box center [579, 105] width 163 height 43
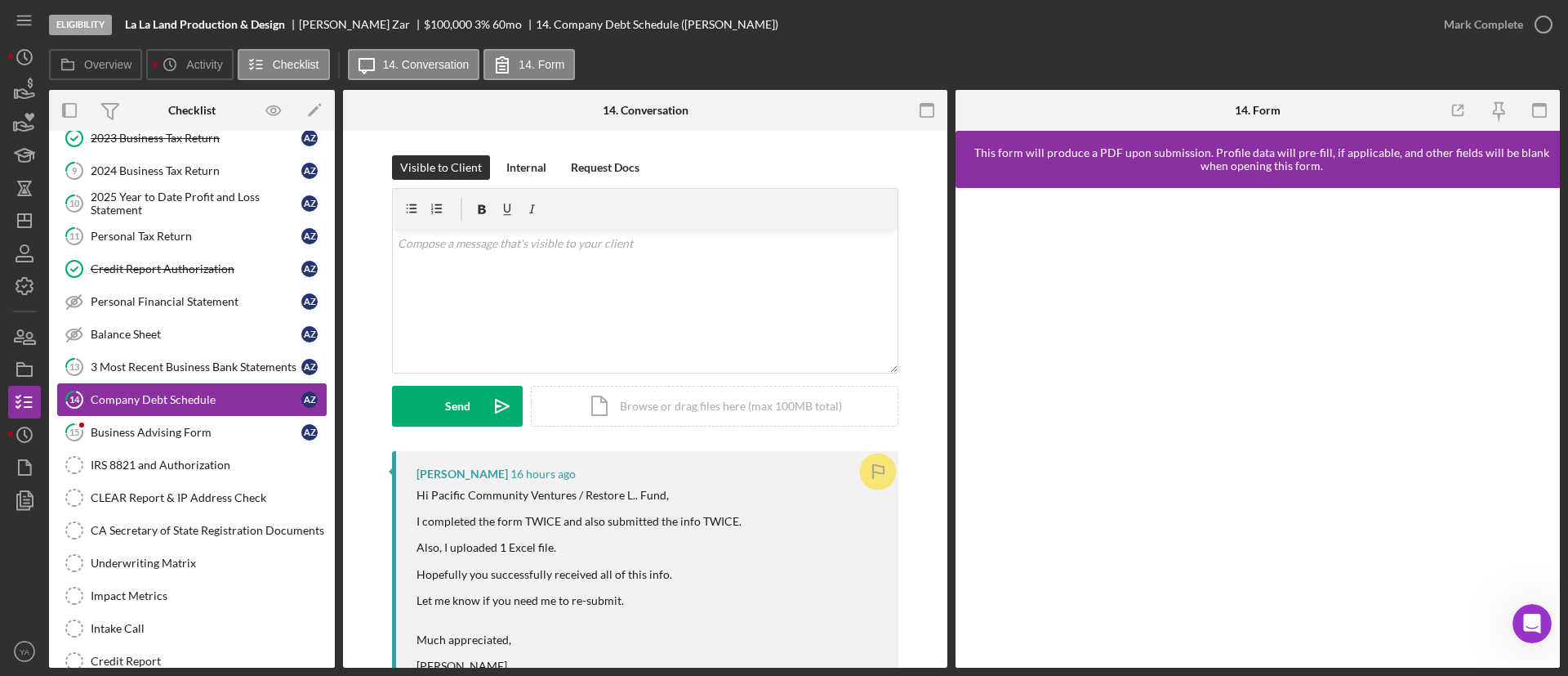
click at [219, 414] on link "14 Company Debt Schedule A Z" at bounding box center [191, 399] width 270 height 33
click at [219, 433] on div "Business Advising Form" at bounding box center [196, 431] width 211 height 13
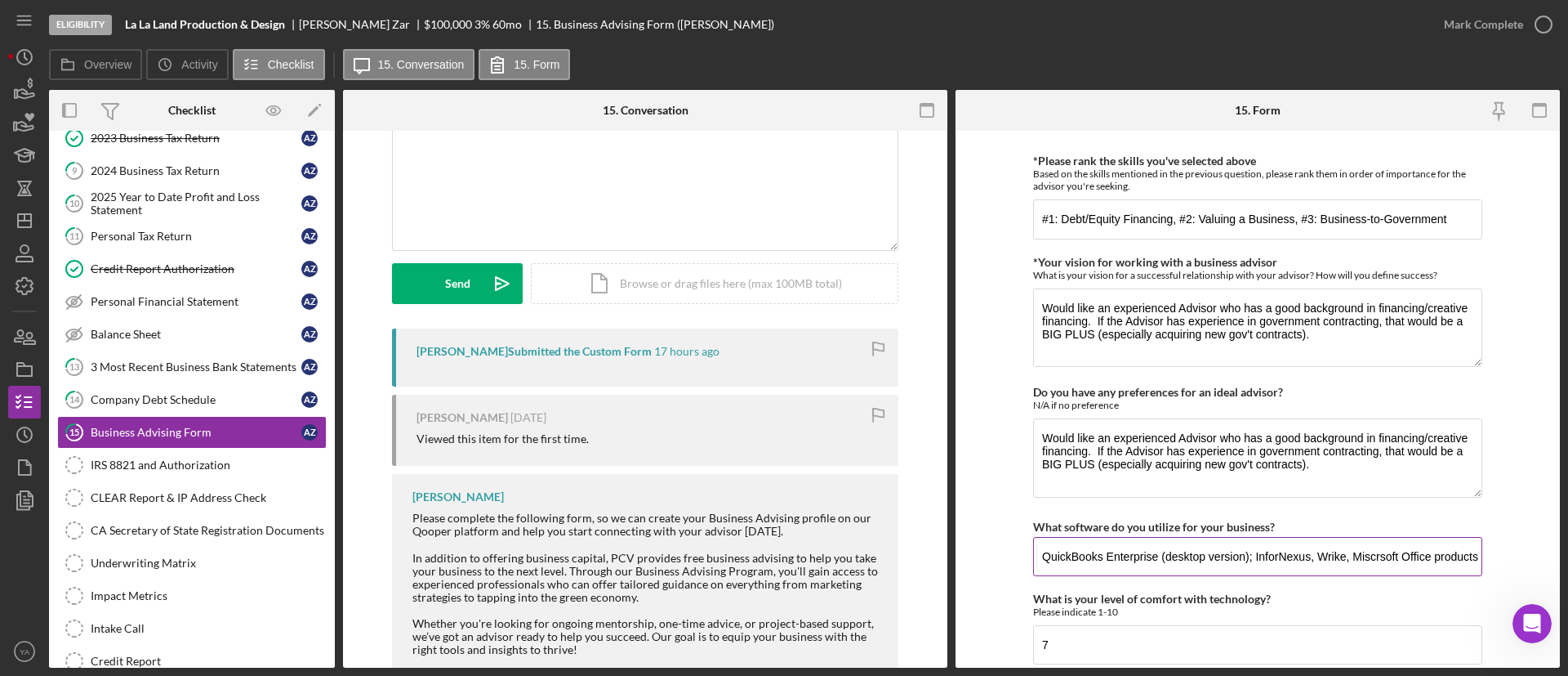
scroll to position [1438, 0]
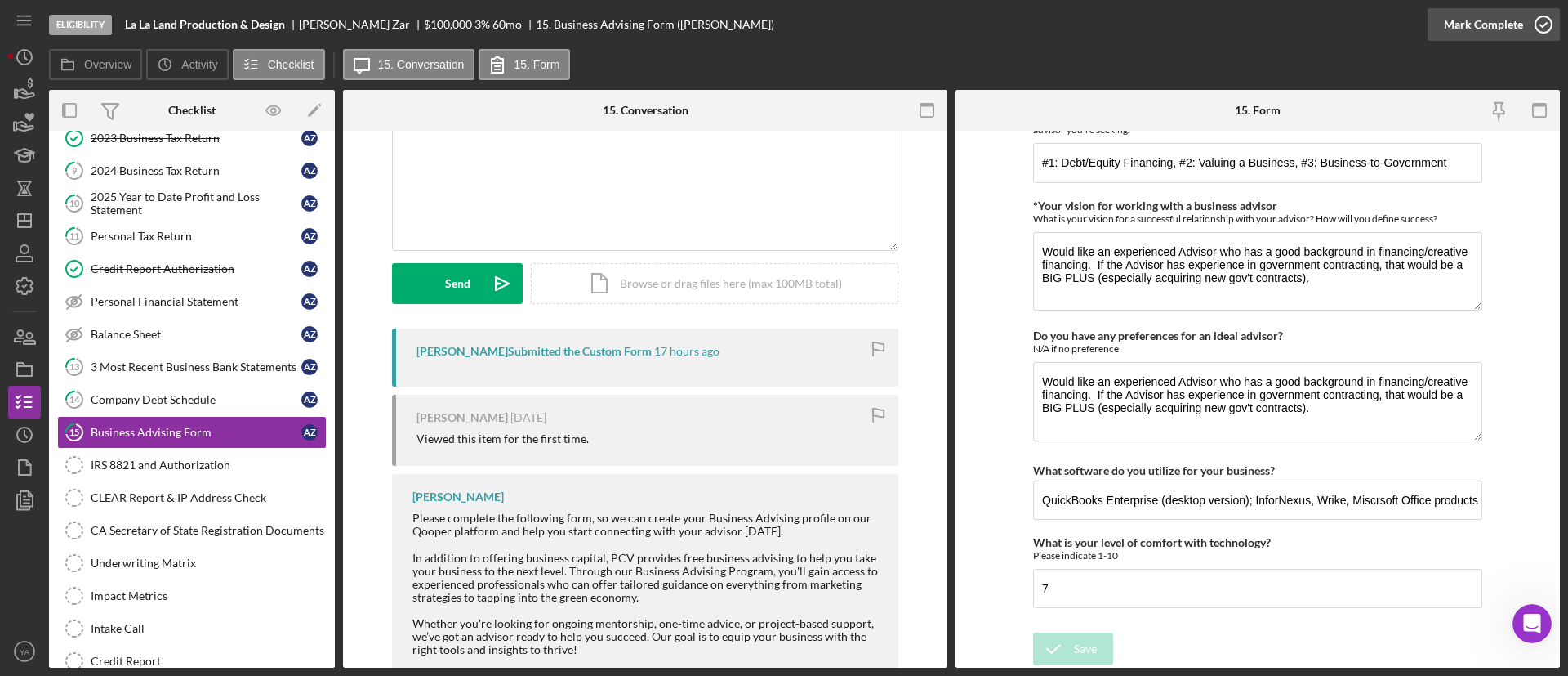
click at [1544, 25] on icon "button" at bounding box center [1543, 24] width 41 height 41
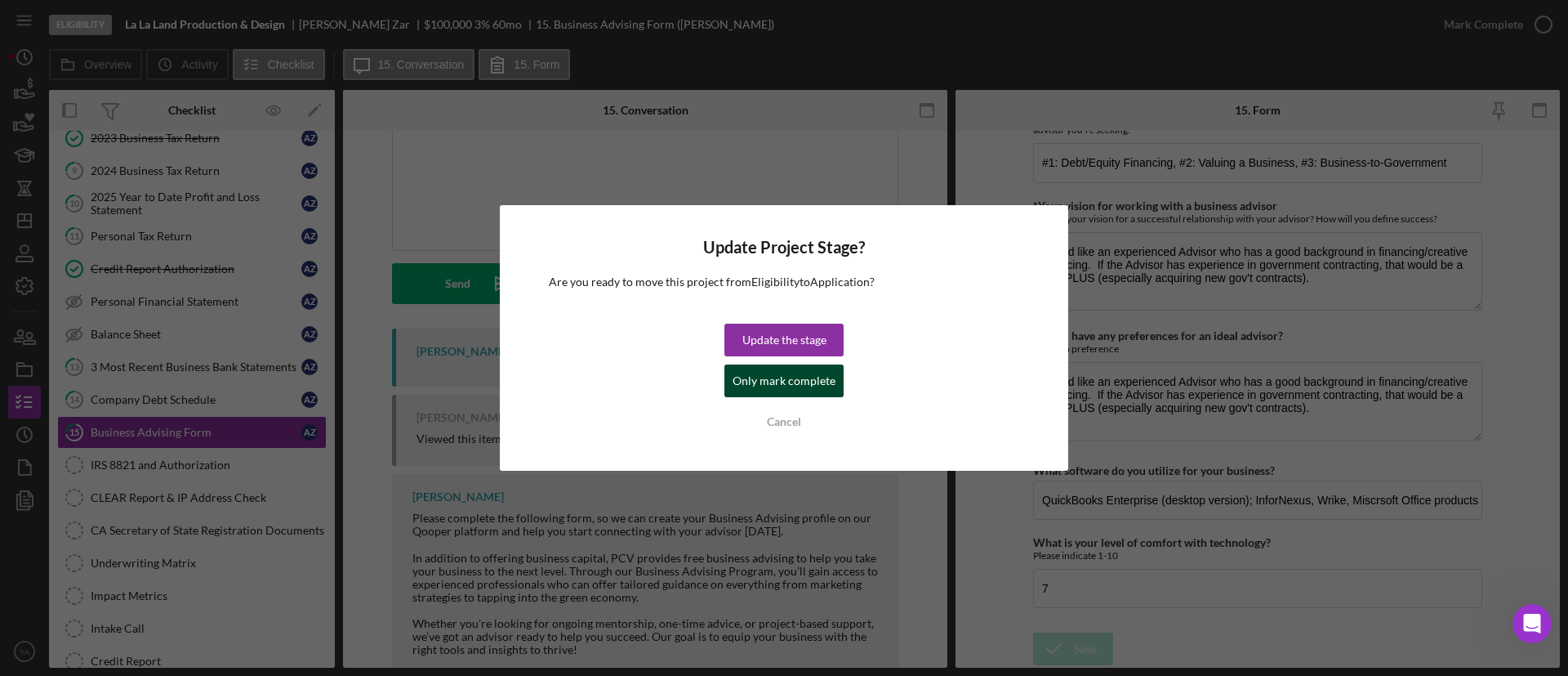
click at [791, 372] on div "Only mark complete" at bounding box center [784, 380] width 103 height 33
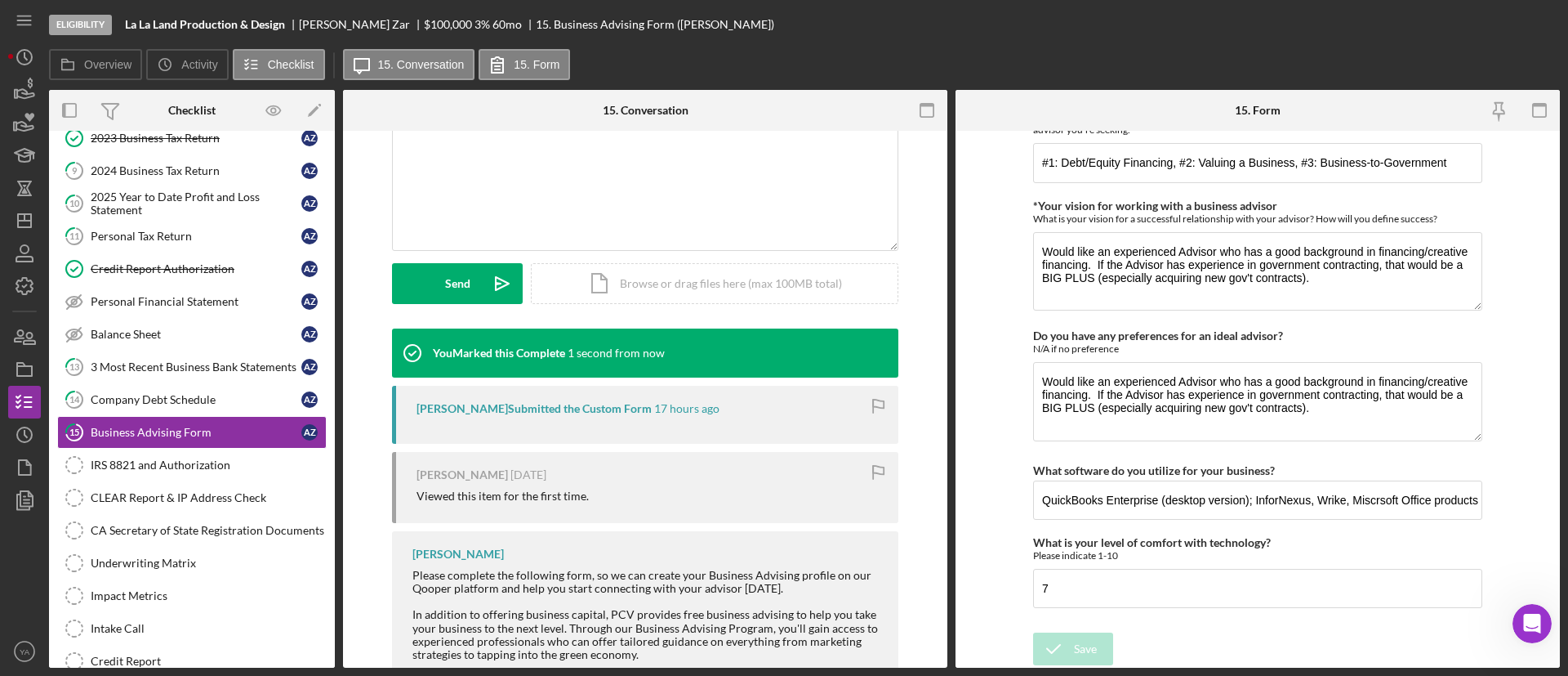
scroll to position [347, 0]
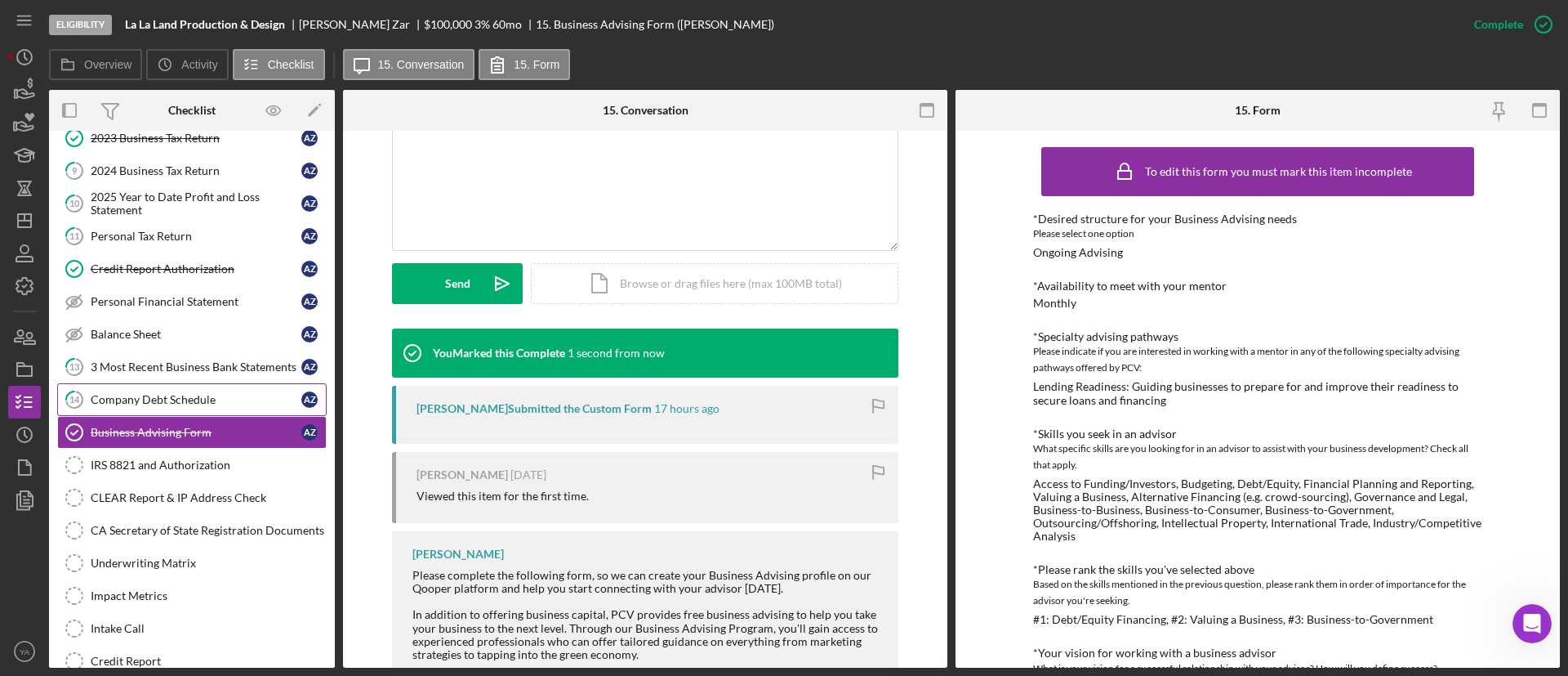
click at [202, 403] on div "Company Debt Schedule" at bounding box center [196, 399] width 211 height 13
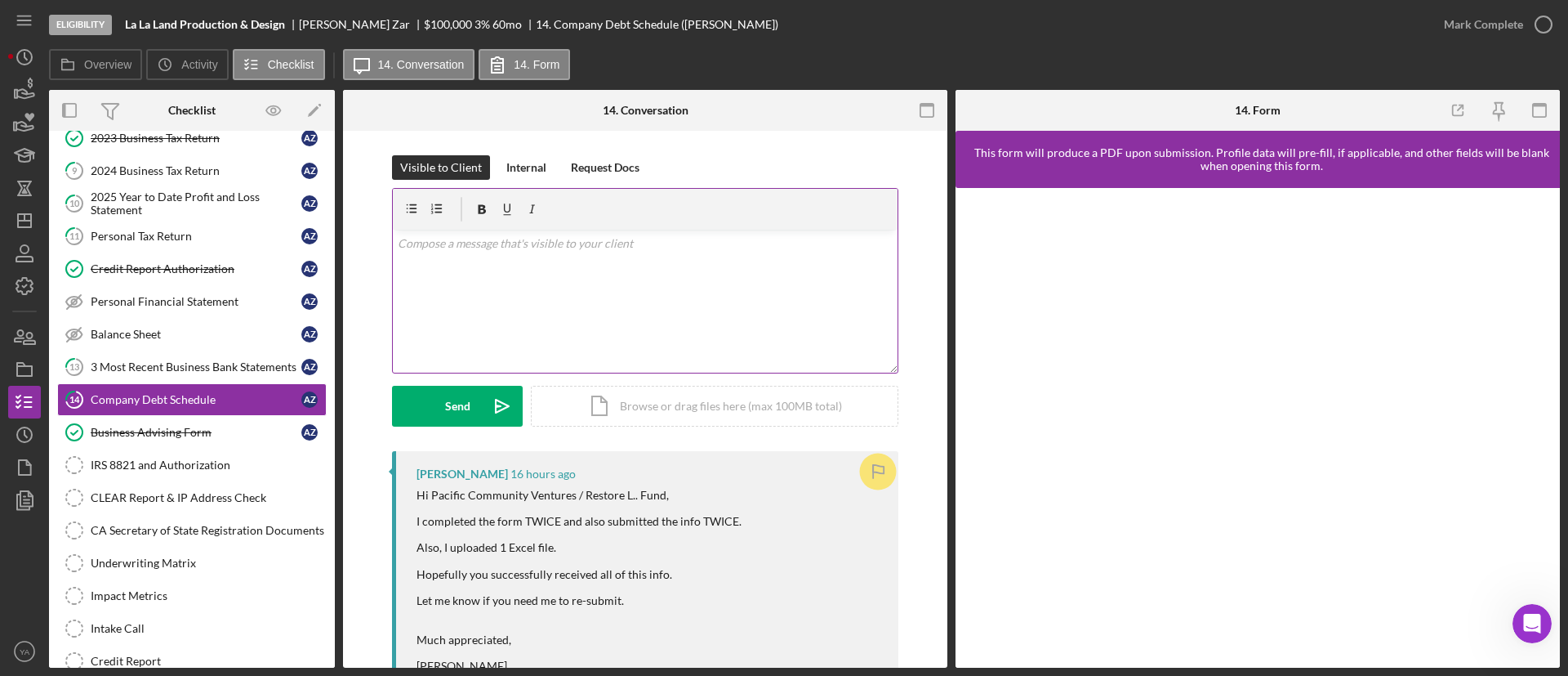
click at [633, 344] on div "v Color teal Color pink Remove color Add row above Add row below Add column bef…" at bounding box center [645, 302] width 505 height 143
click at [697, 431] on div "Visible to Client Internal Request Docs v Color teal Color pink Remove color Ad…" at bounding box center [645, 302] width 507 height 294
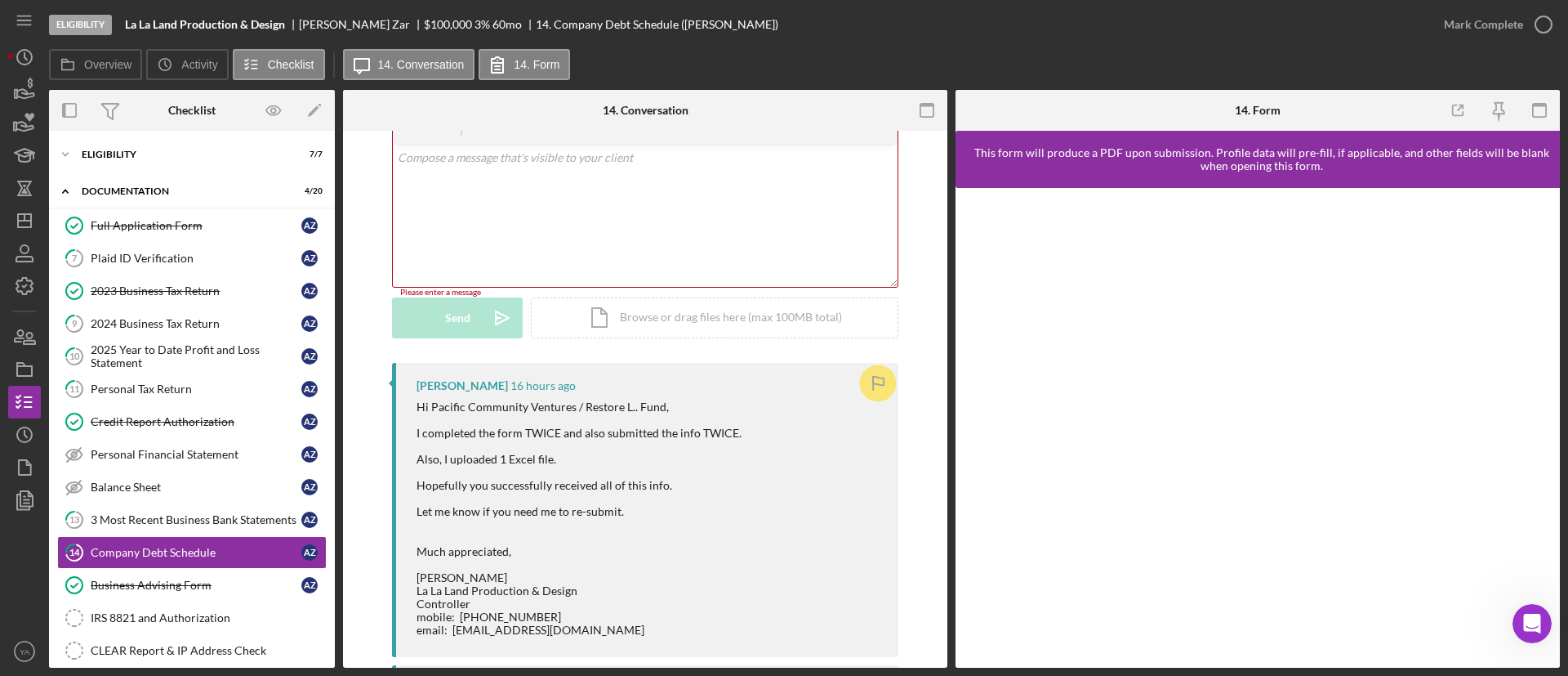
scroll to position [122, 0]
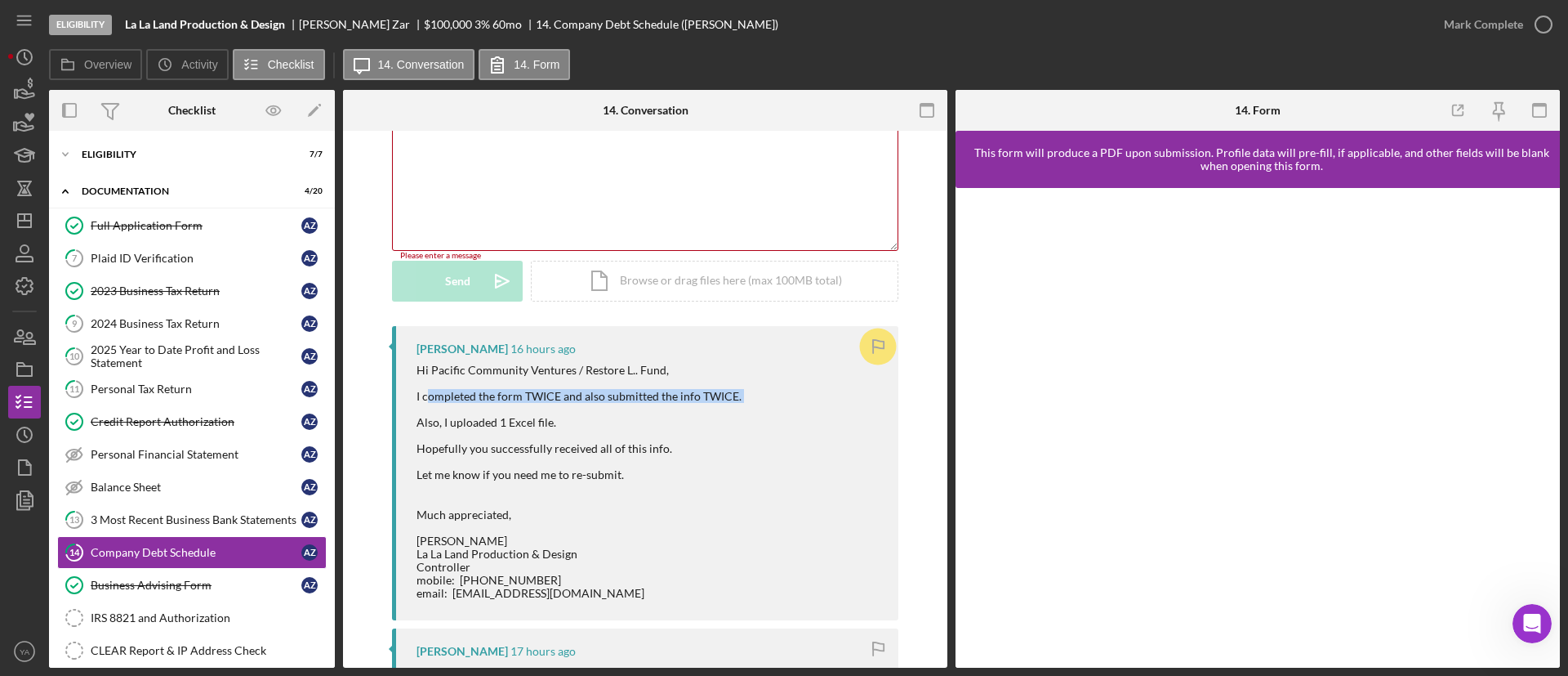
drag, startPoint x: 424, startPoint y: 398, endPoint x: 653, endPoint y: 400, distance: 229.0
click at [702, 406] on div "Hi Pacific Community Ventures / Restore L.. Fund, I completed the form TWICE an…" at bounding box center [578, 482] width 326 height 237
click at [652, 400] on div "Hi Pacific Community Ventures / Restore L.. Fund, I completed the form TWICE an…" at bounding box center [578, 482] width 326 height 237
click at [453, 425] on div "Hi Pacific Community Ventures / Restore L.. Fund, I completed the form TWICE an…" at bounding box center [578, 482] width 326 height 237
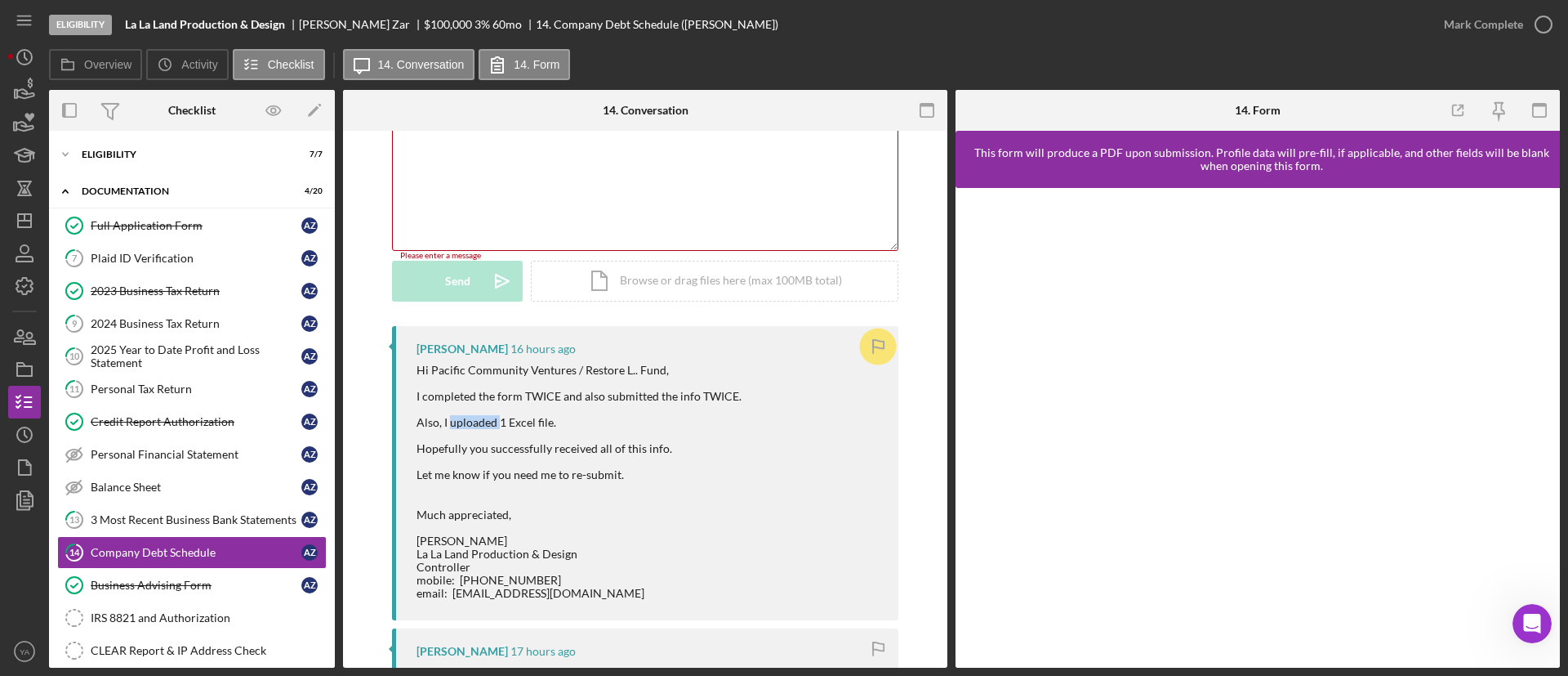
click at [487, 423] on div "Hi Pacific Community Ventures / Restore L.. Fund, I completed the form TWICE an…" at bounding box center [578, 482] width 326 height 237
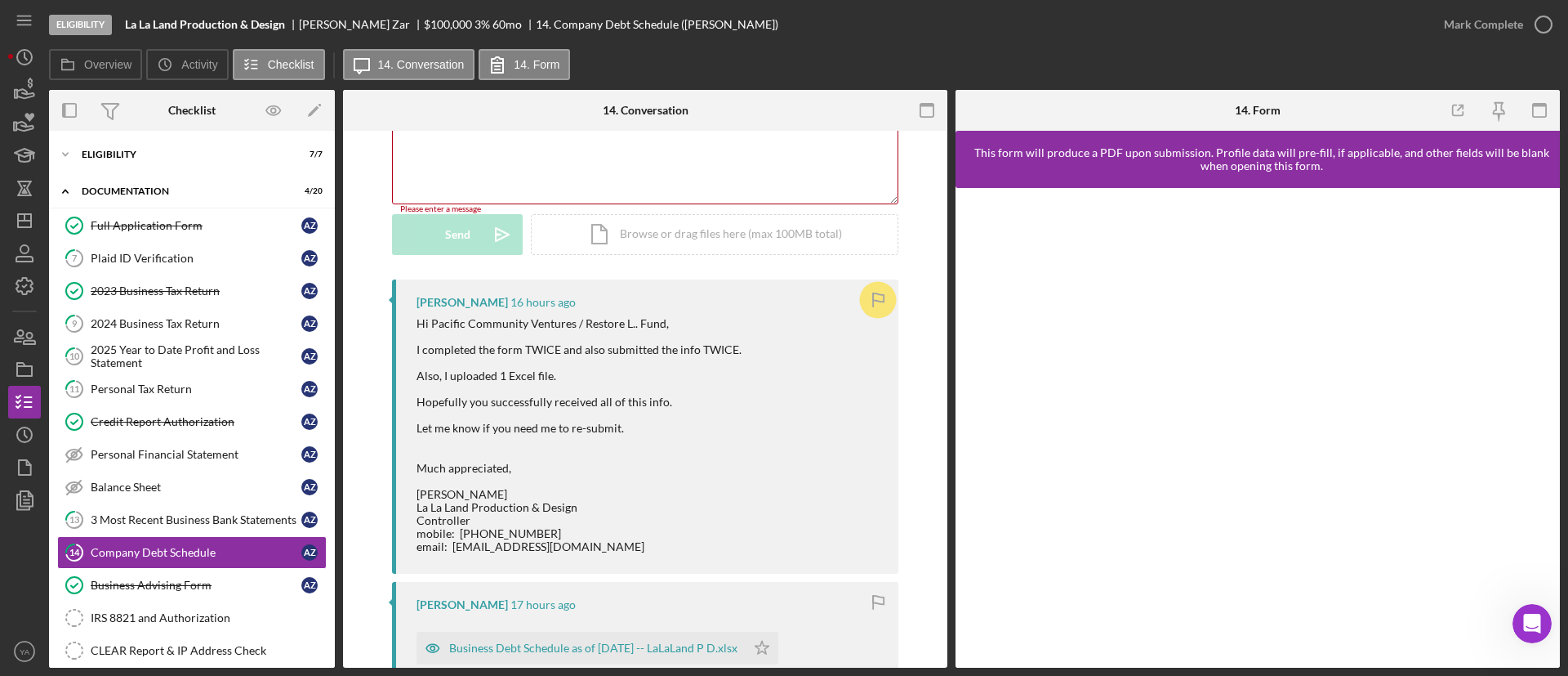
scroll to position [0, 0]
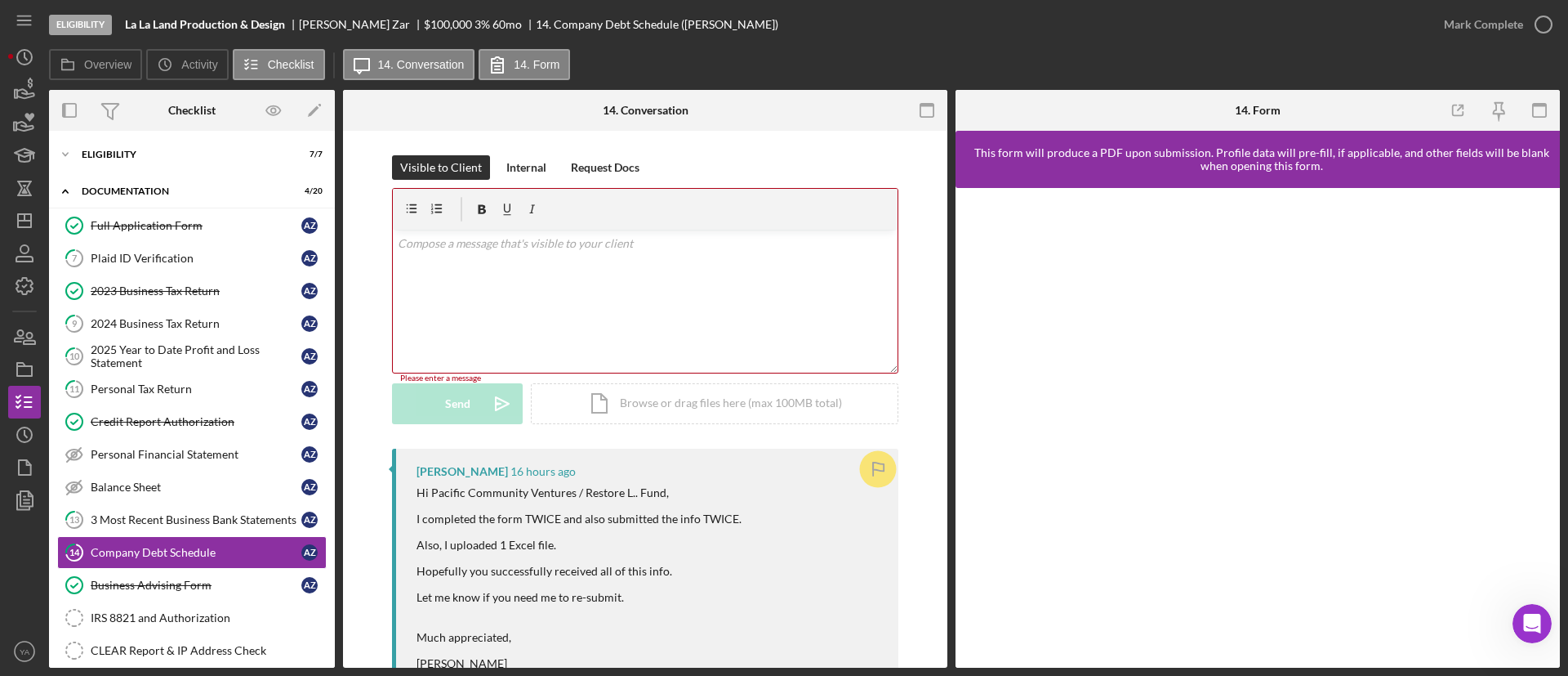
click at [507, 289] on div "v Color teal Color pink Remove color Add row above Add row below Add column bef…" at bounding box center [645, 302] width 505 height 143
click at [177, 513] on div "3 Most Recent Business Bank Statements" at bounding box center [196, 519] width 211 height 13
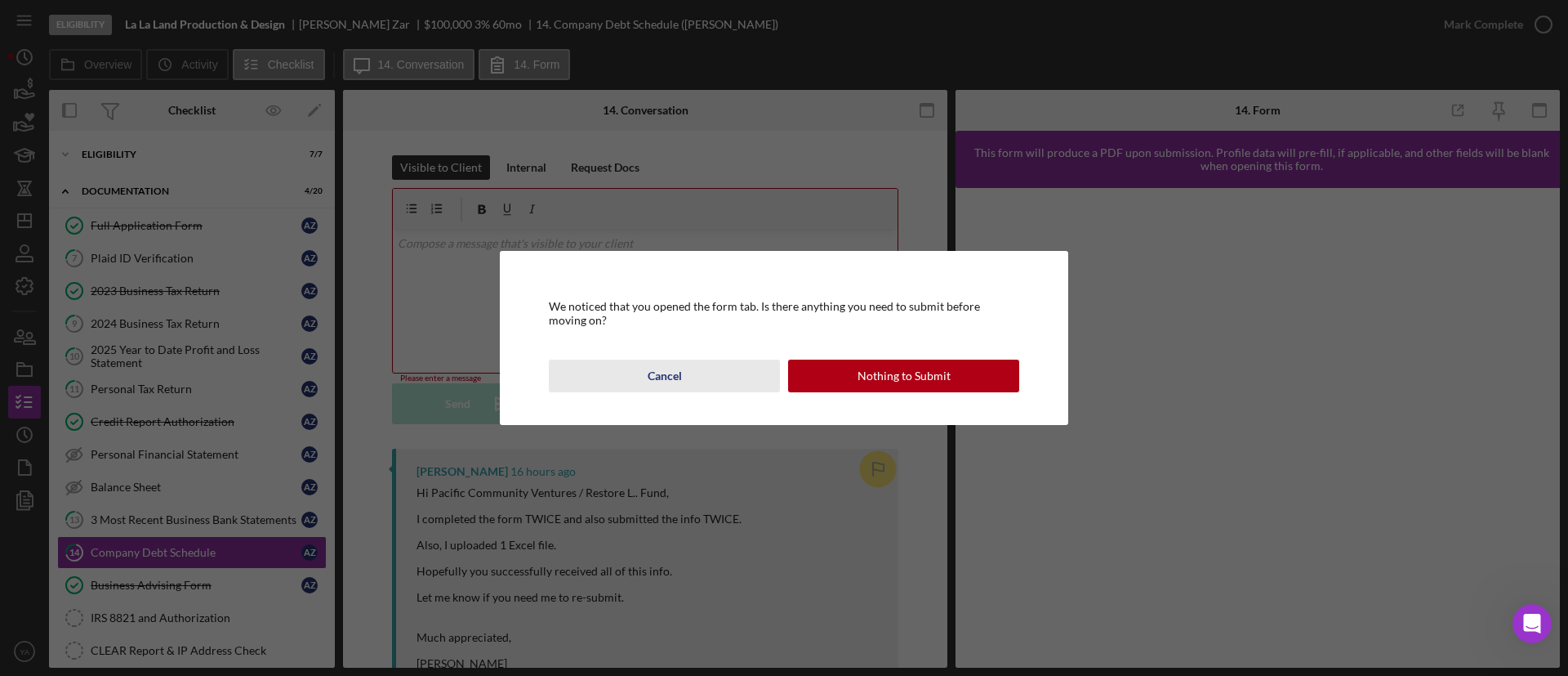
click at [679, 381] on div "Cancel" at bounding box center [665, 375] width 34 height 33
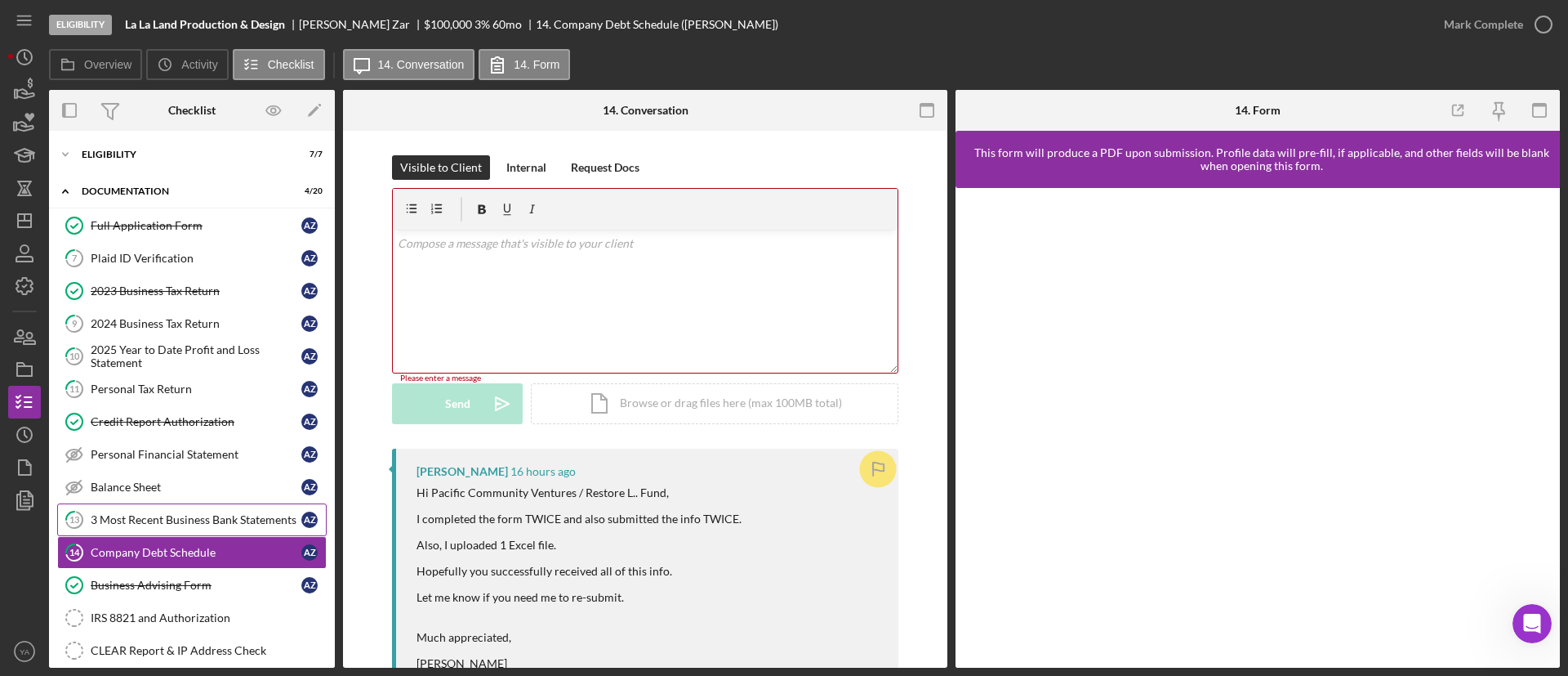
click at [198, 523] on div "3 Most Recent Business Bank Statements" at bounding box center [196, 519] width 211 height 13
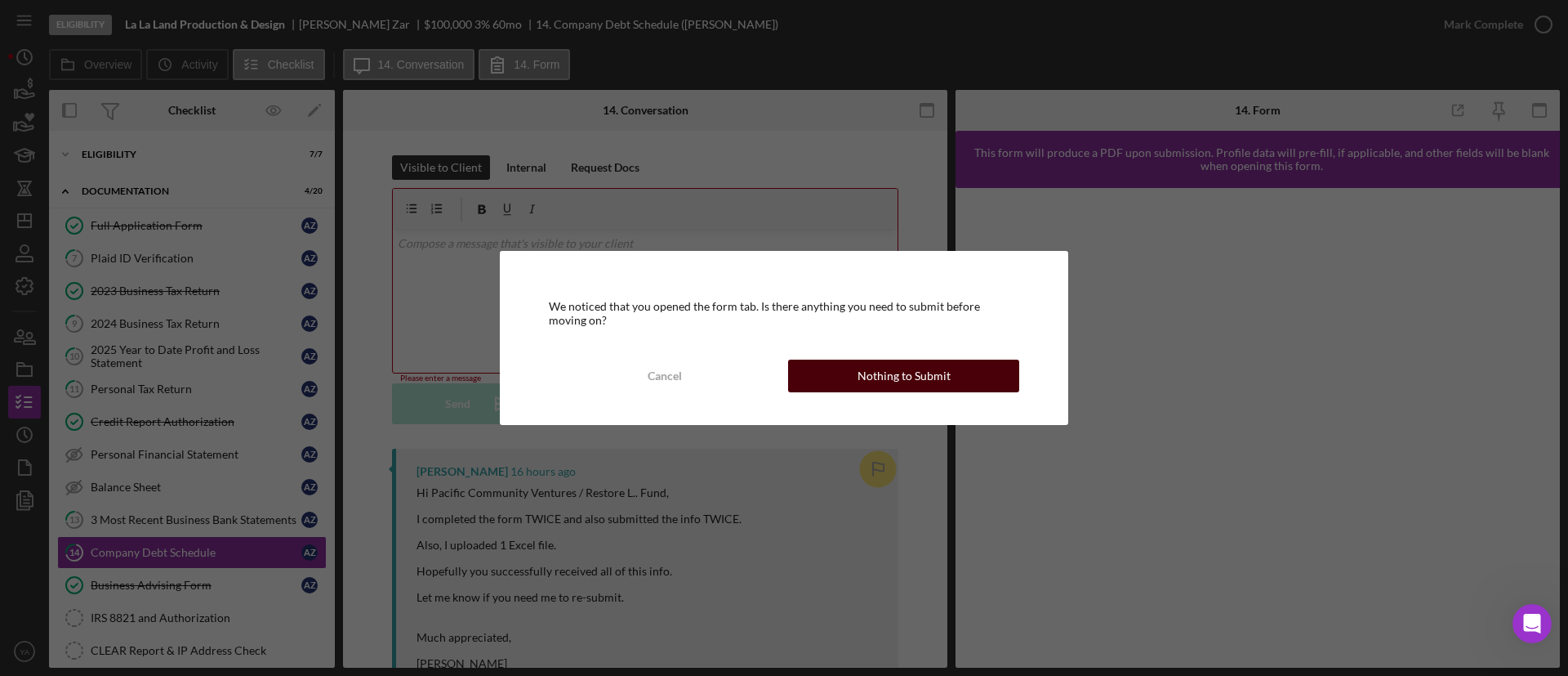
click at [830, 391] on div "Cancel Nothing to Submit" at bounding box center [784, 375] width 471 height 33
click at [848, 379] on button "Nothing to Submit" at bounding box center [904, 375] width 231 height 33
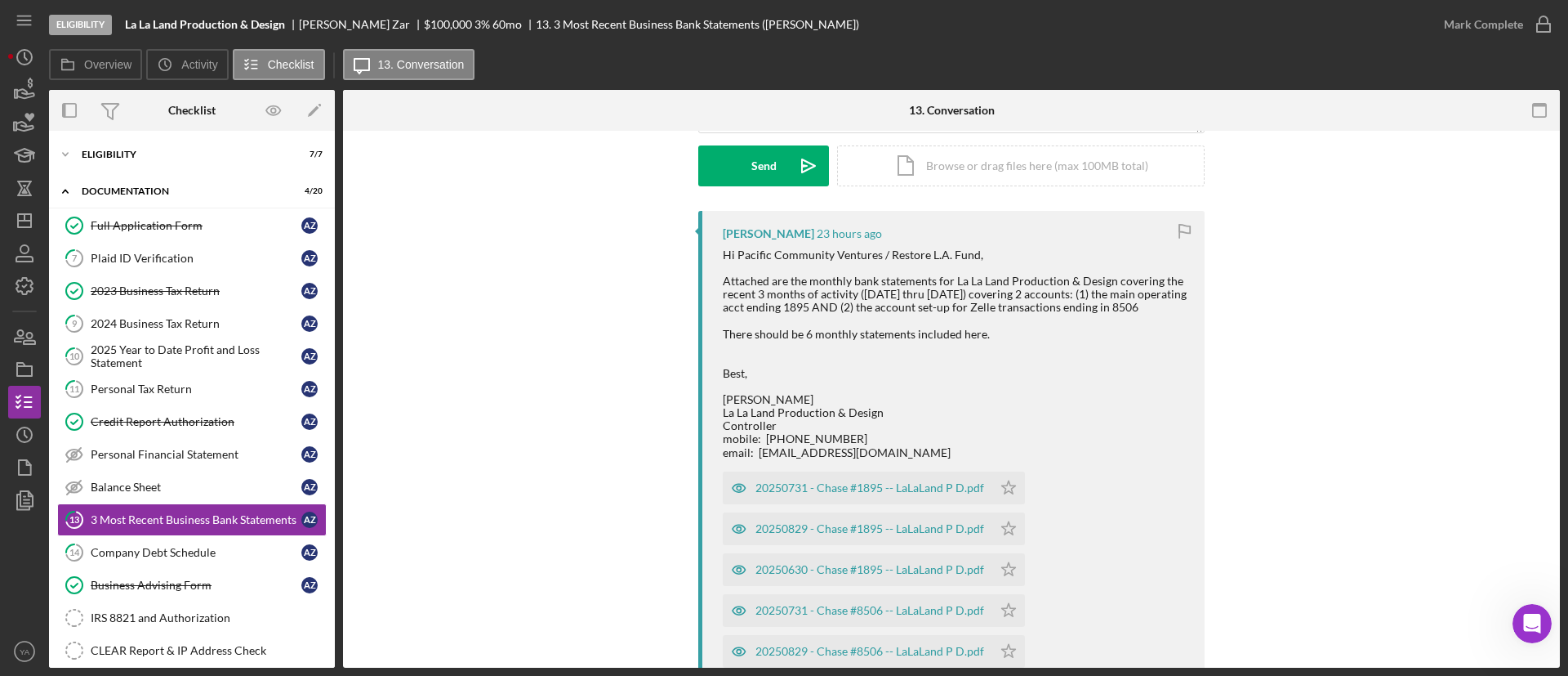
scroll to position [122, 0]
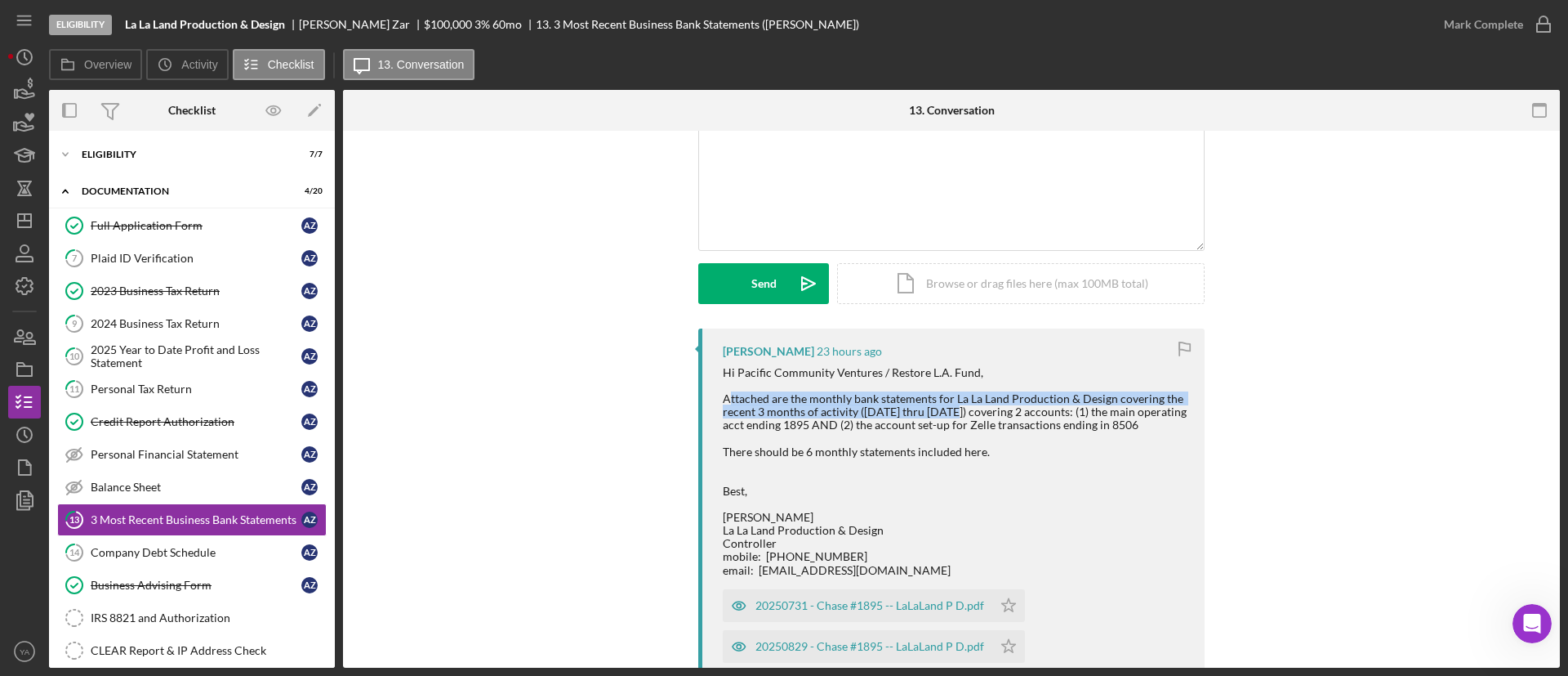
drag, startPoint x: 730, startPoint y: 402, endPoint x: 955, endPoint y: 416, distance: 225.4
click at [955, 416] on div "Hi Pacific Community Ventures / Restore L.A. Fund, Attached are the monthly ban…" at bounding box center [956, 472] width 466 height 211
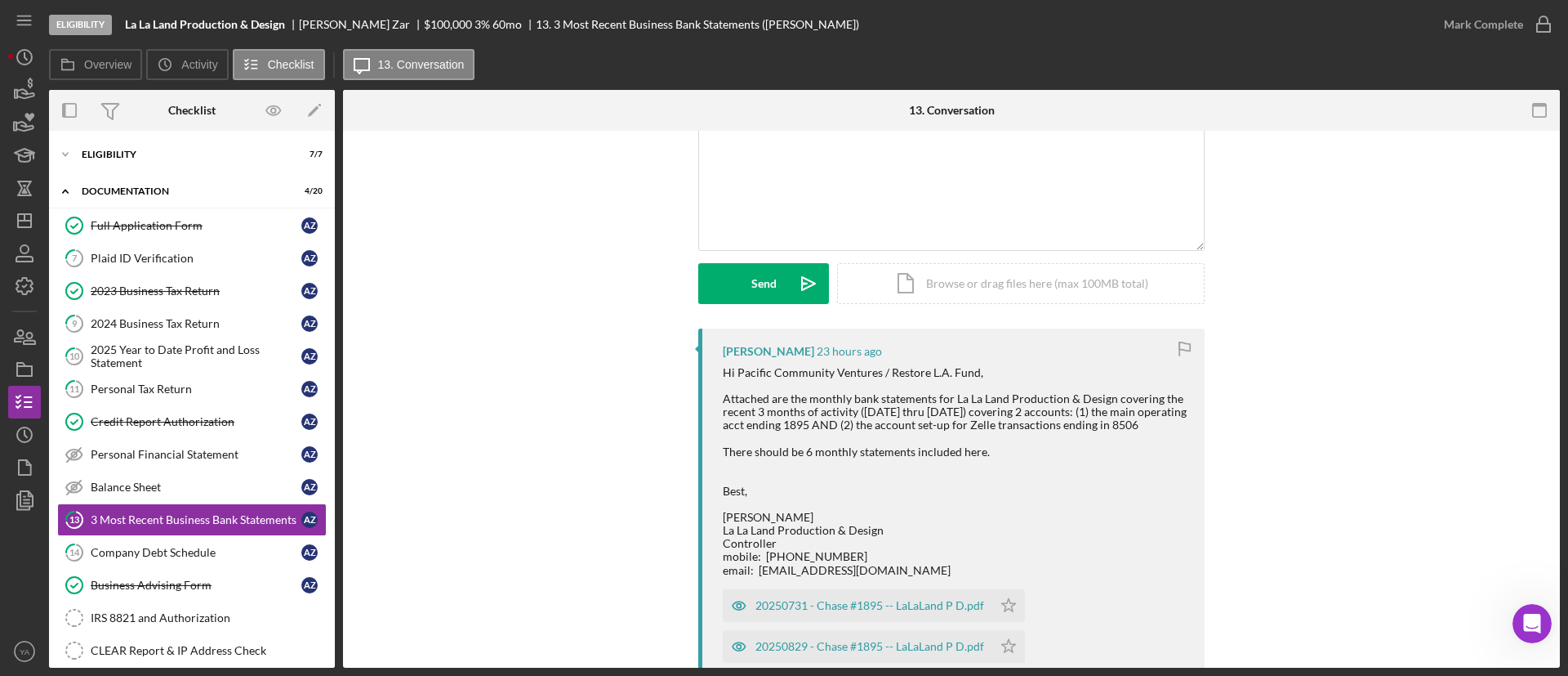
drag, startPoint x: 747, startPoint y: 419, endPoint x: 912, endPoint y: 411, distance: 165.2
click at [918, 410] on div "Hi Pacific Community Ventures / Restore L.A. Fund, Attached are the monthly ban…" at bounding box center [956, 472] width 466 height 211
click at [1121, 409] on div "Hi Pacific Community Ventures / Restore L.A. Fund, Attached are the monthly ban…" at bounding box center [956, 472] width 466 height 211
drag, startPoint x: 1144, startPoint y: 411, endPoint x: 1195, endPoint y: 422, distance: 52.2
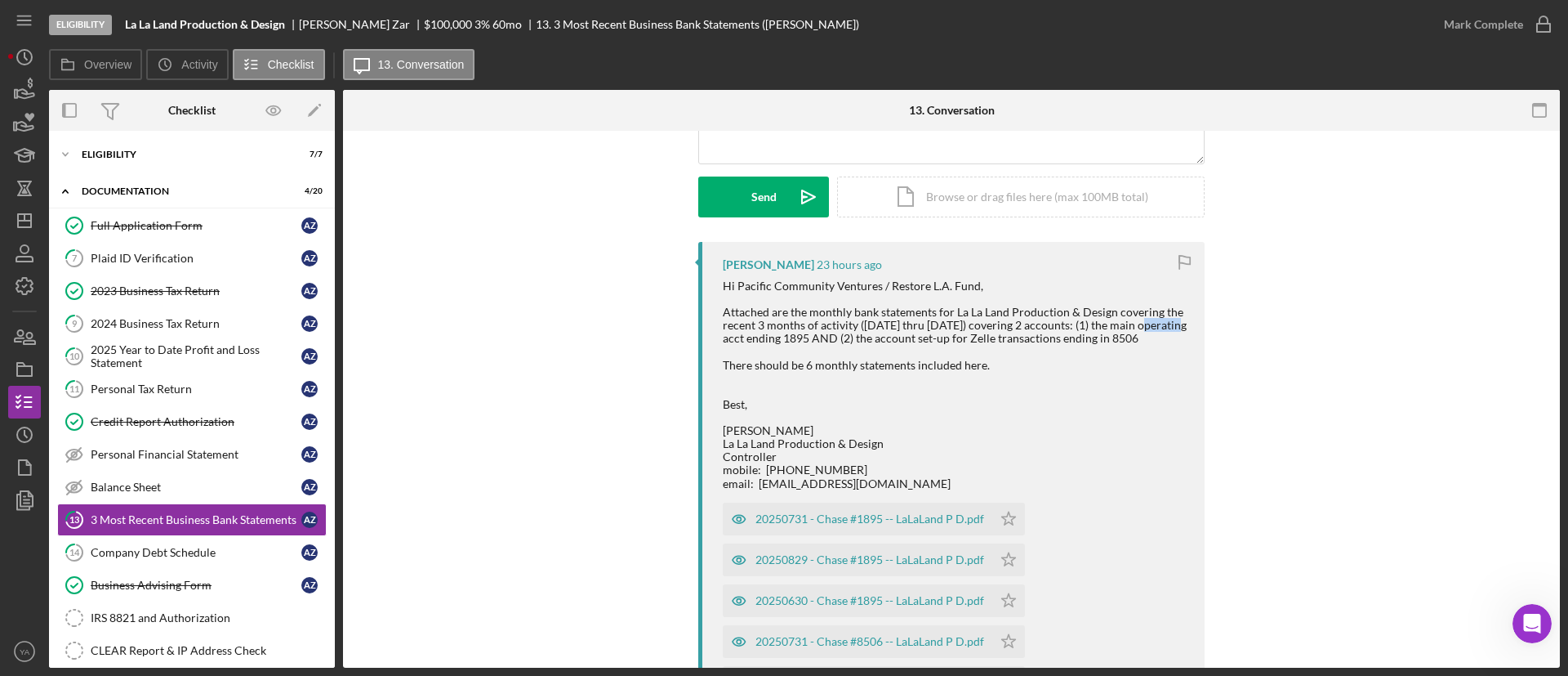
scroll to position [245, 0]
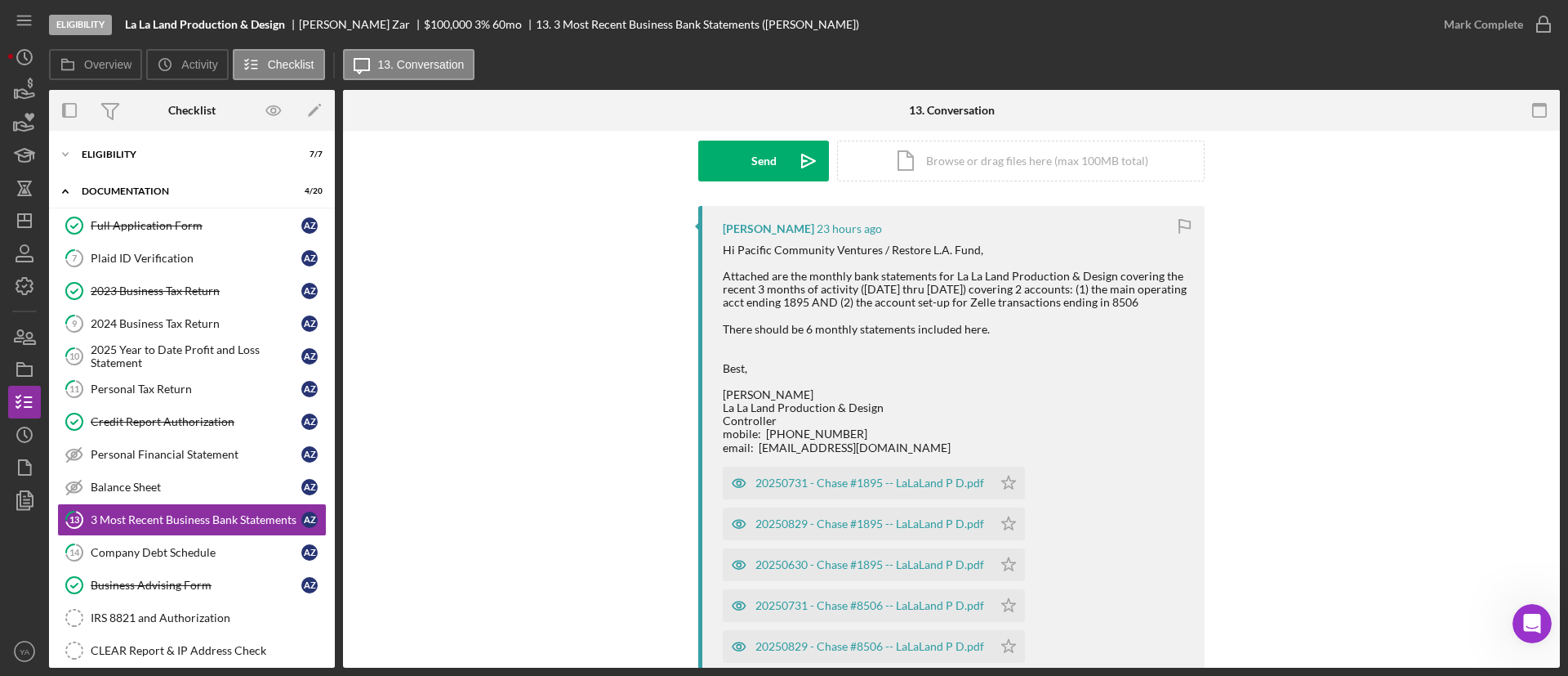
click at [1120, 297] on div "Hi Pacific Community Ventures / Restore L.A. Fund, Attached are the monthly ban…" at bounding box center [956, 348] width 466 height 211
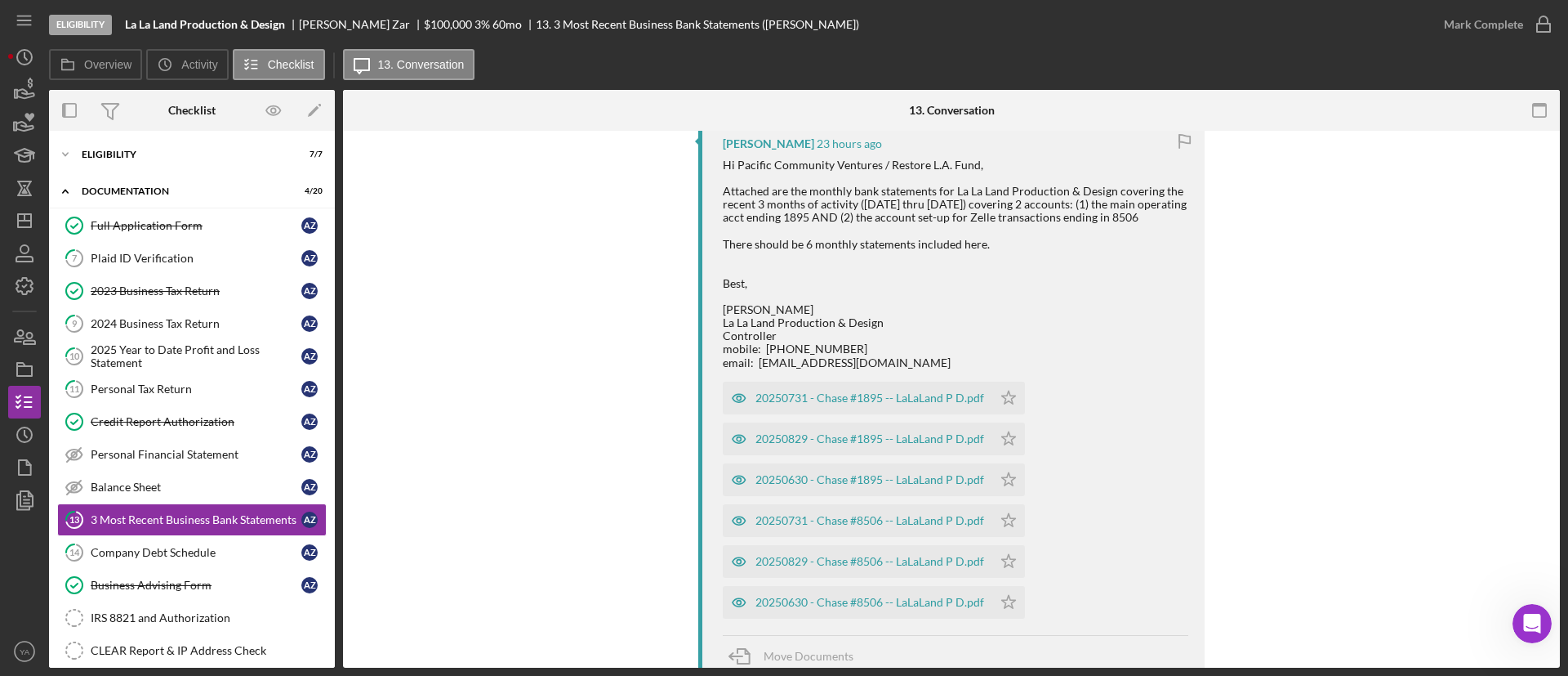
scroll to position [367, 0]
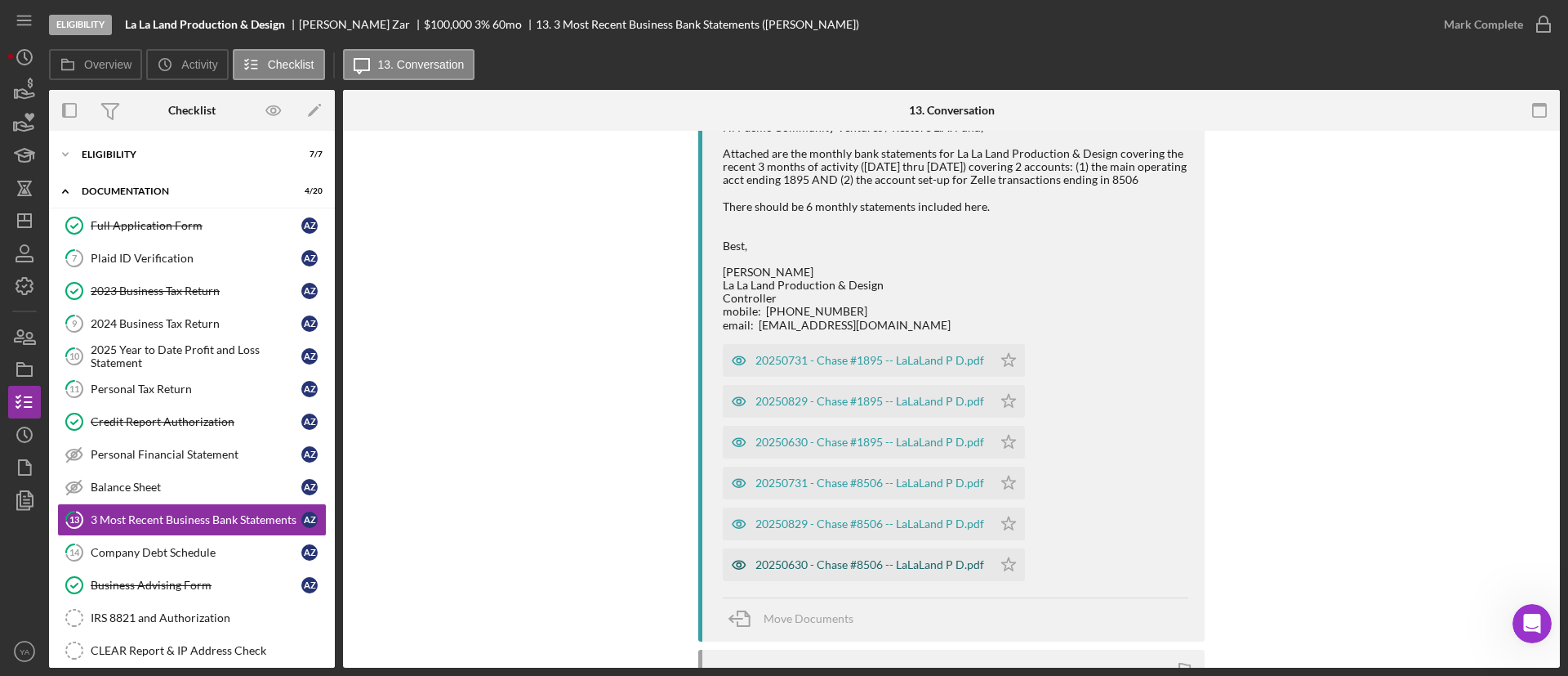
click at [869, 563] on div "20250630 - Chase #8506 -- LaLaLand P D.pdf" at bounding box center [870, 563] width 229 height 13
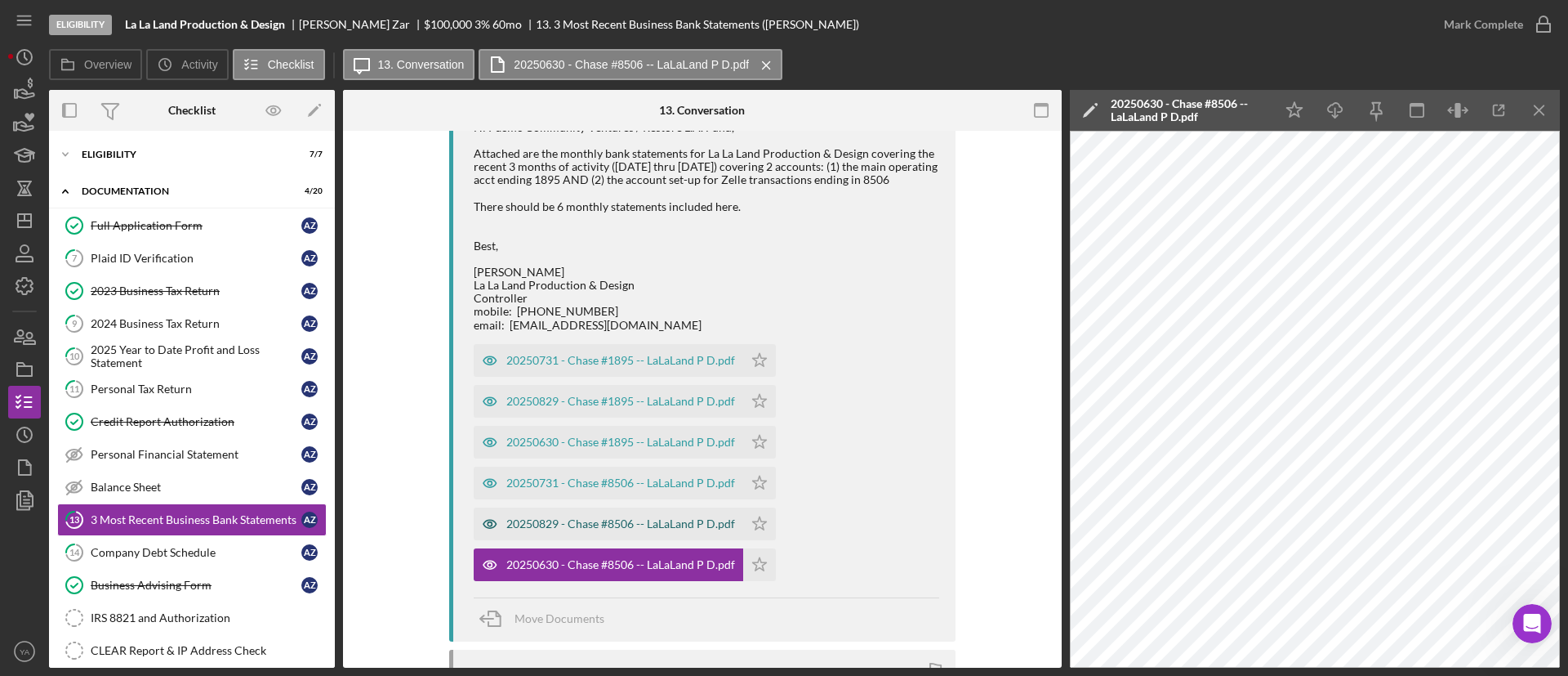
click at [701, 523] on div "20250829 - Chase #8506 -- LaLaLand P D.pdf" at bounding box center [621, 523] width 229 height 13
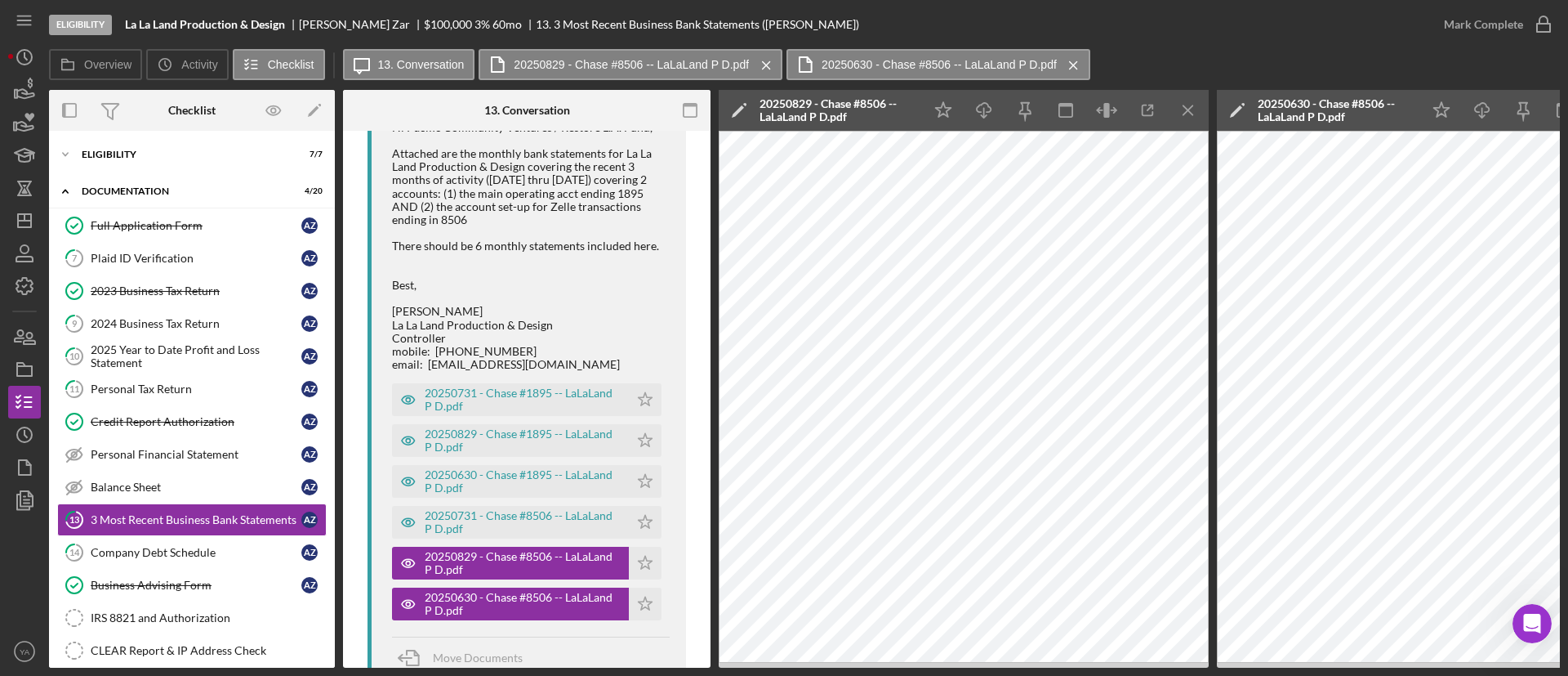
click at [558, 502] on div "20250731 - Chase #8506 -- LaLaLand P D.pdf Icon/Star" at bounding box center [531, 518] width 278 height 41
click at [558, 504] on div "20250731 - Chase #8506 -- LaLaLand P D.pdf Icon/Star" at bounding box center [531, 518] width 278 height 41
click at [558, 510] on div "20250731 - Chase #8506 -- LaLaLand P D.pdf" at bounding box center [523, 522] width 196 height 26
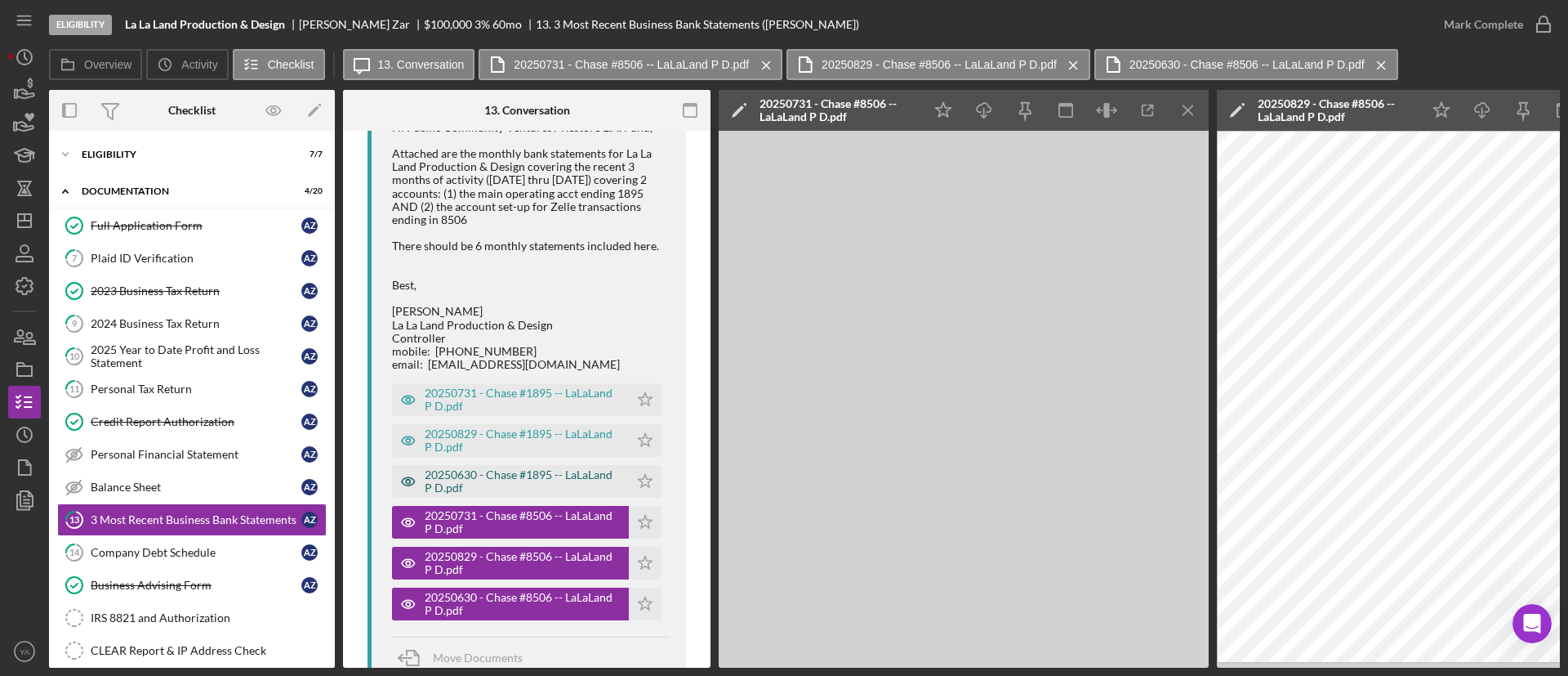
click at [575, 477] on div "20250630 - Chase #1895 -- LaLaLand P D.pdf" at bounding box center [523, 481] width 196 height 26
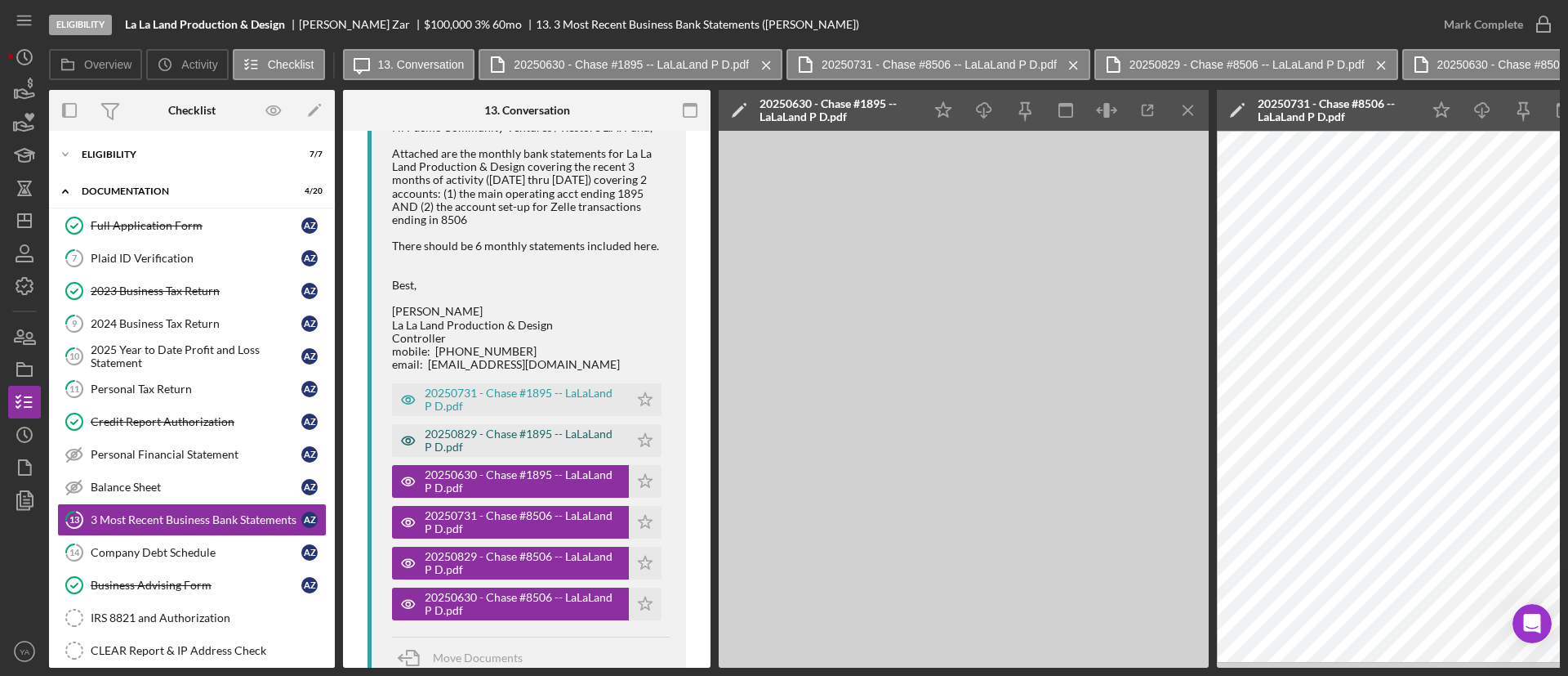
click at [576, 445] on div "20250829 - Chase #1895 -- LaLaLand P D.pdf" at bounding box center [523, 440] width 196 height 26
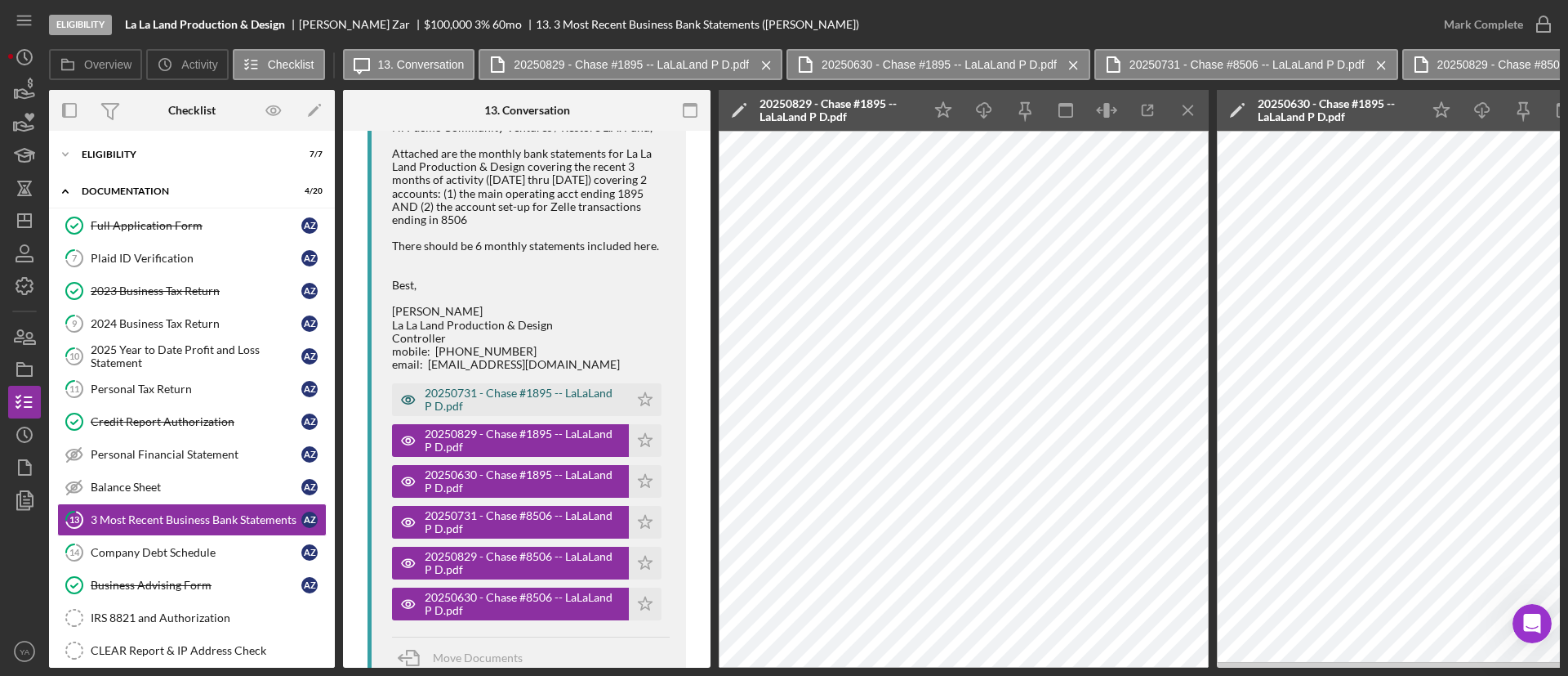
click at [569, 395] on div "20250731 - Chase #1895 -- LaLaLand P D.pdf" at bounding box center [523, 399] width 196 height 26
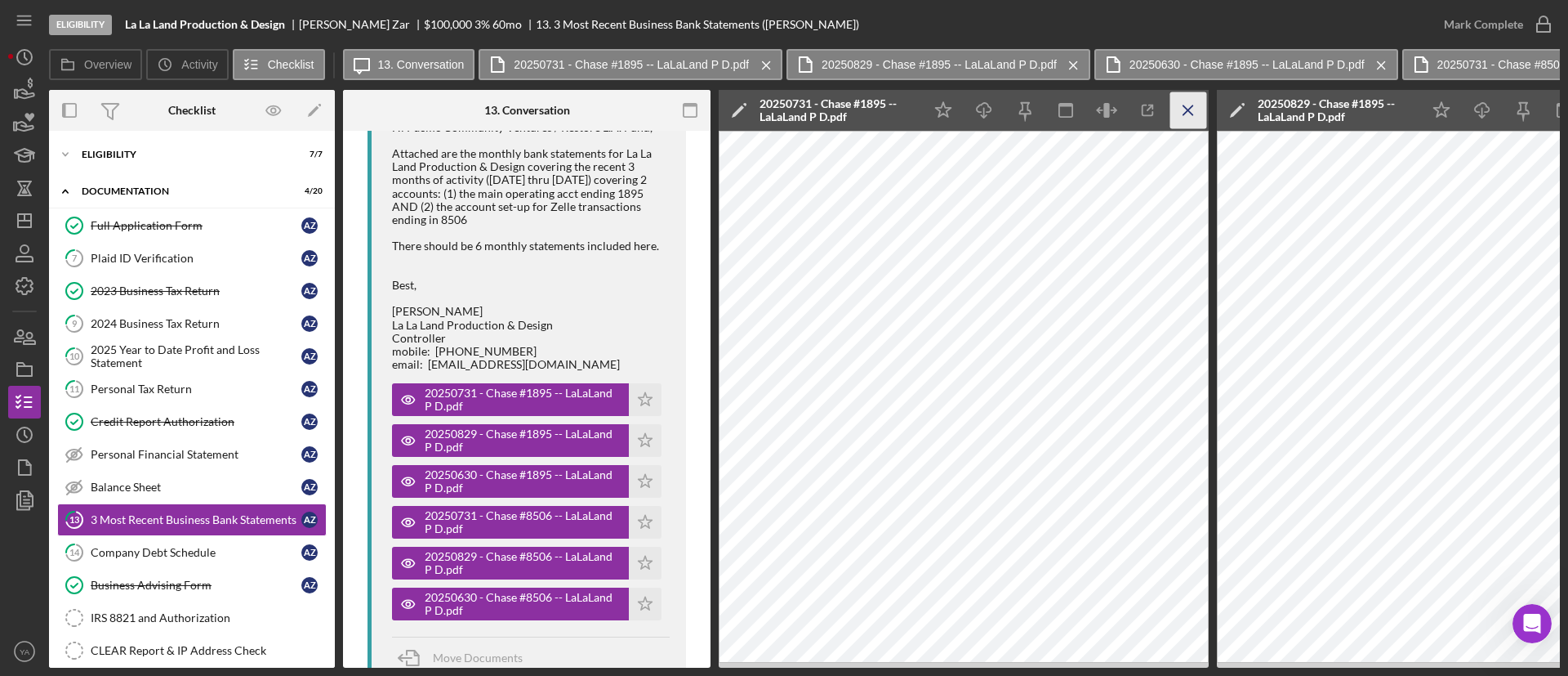
click at [1176, 116] on icon "Icon/Menu Close" at bounding box center [1189, 111] width 37 height 37
click at [1181, 116] on icon "Icon/Menu Close" at bounding box center [1189, 111] width 37 height 37
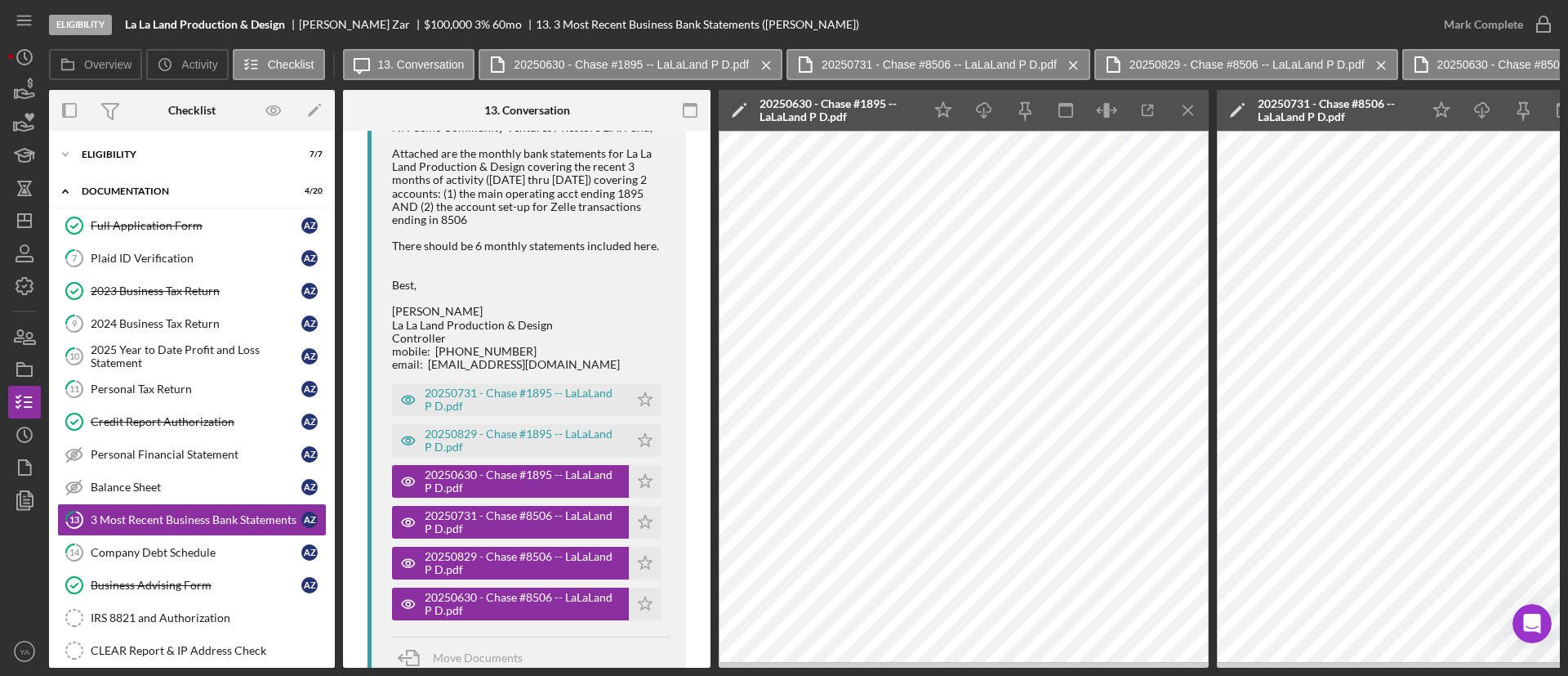
click at [1181, 116] on icon "Icon/Menu Close" at bounding box center [1189, 111] width 37 height 37
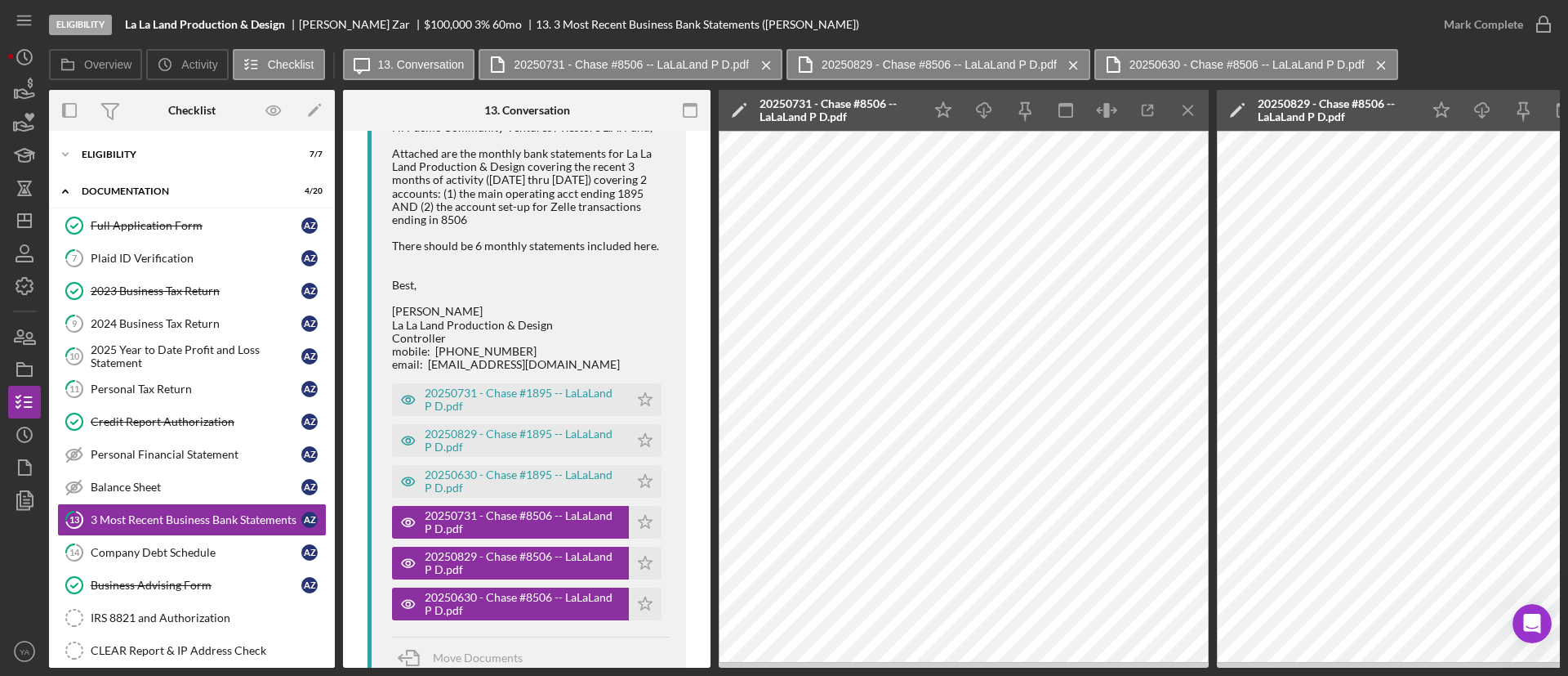
click at [1181, 116] on icon "Icon/Menu Close" at bounding box center [1189, 111] width 37 height 37
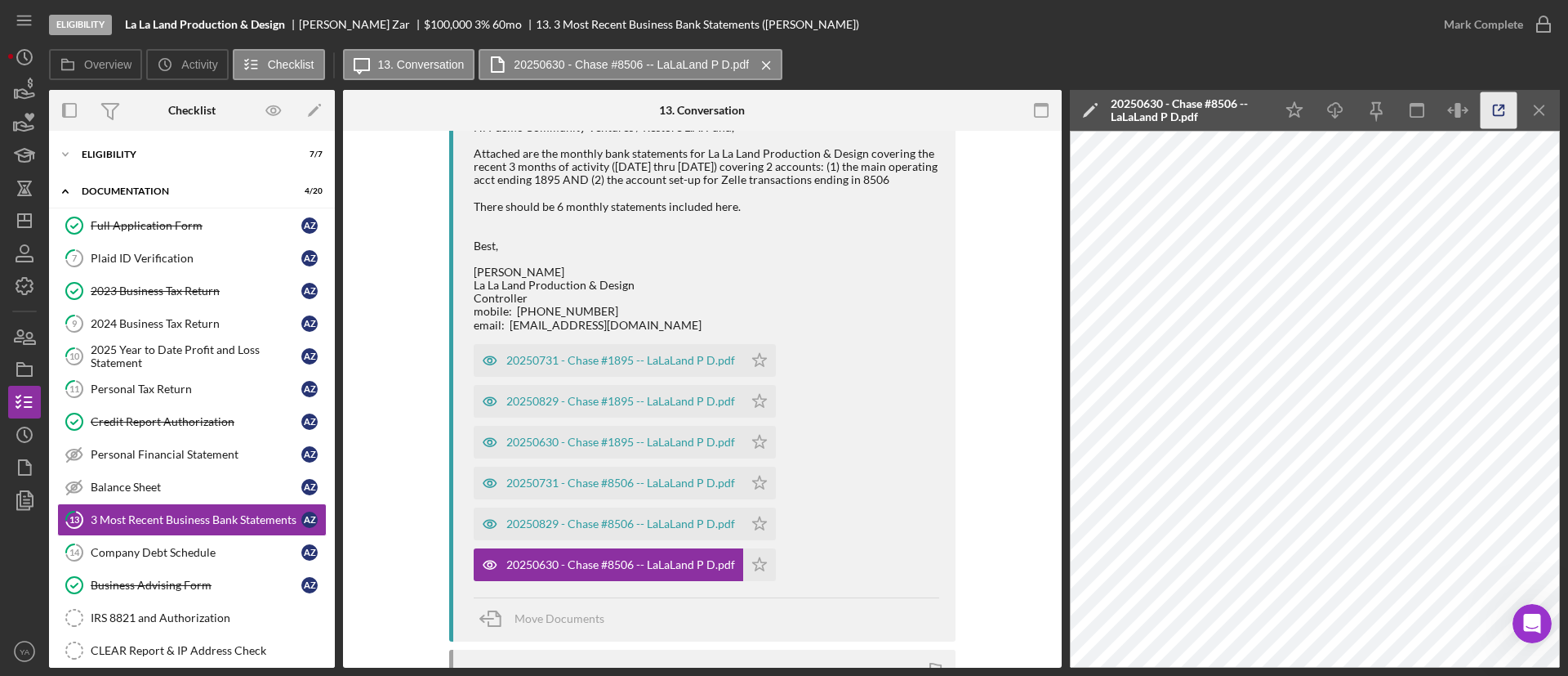
click at [1515, 103] on icon "button" at bounding box center [1498, 111] width 37 height 37
click at [639, 526] on div "20250829 - Chase #8506 -- LaLaLand P D.pdf" at bounding box center [621, 523] width 229 height 13
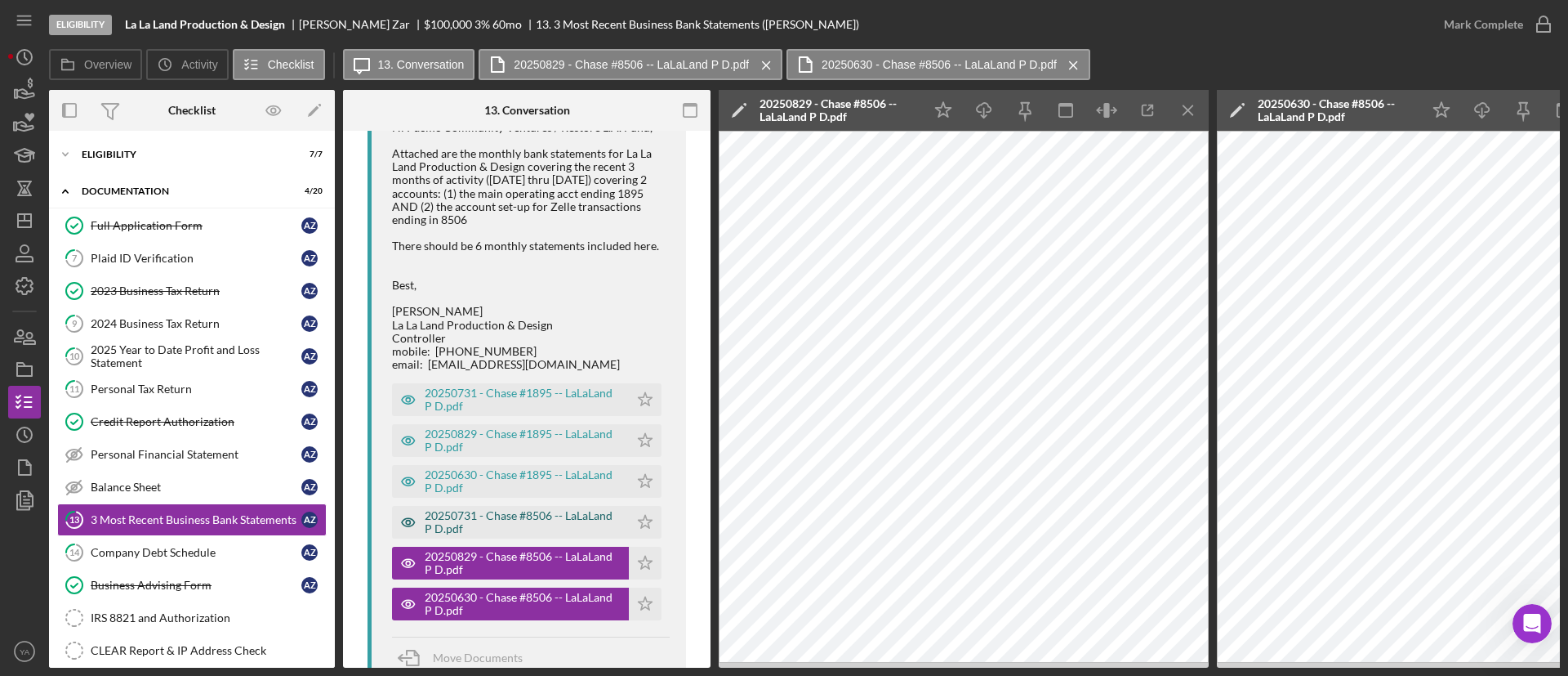
click at [484, 525] on div "20250731 - Chase #8506 -- LaLaLand P D.pdf" at bounding box center [523, 522] width 196 height 26
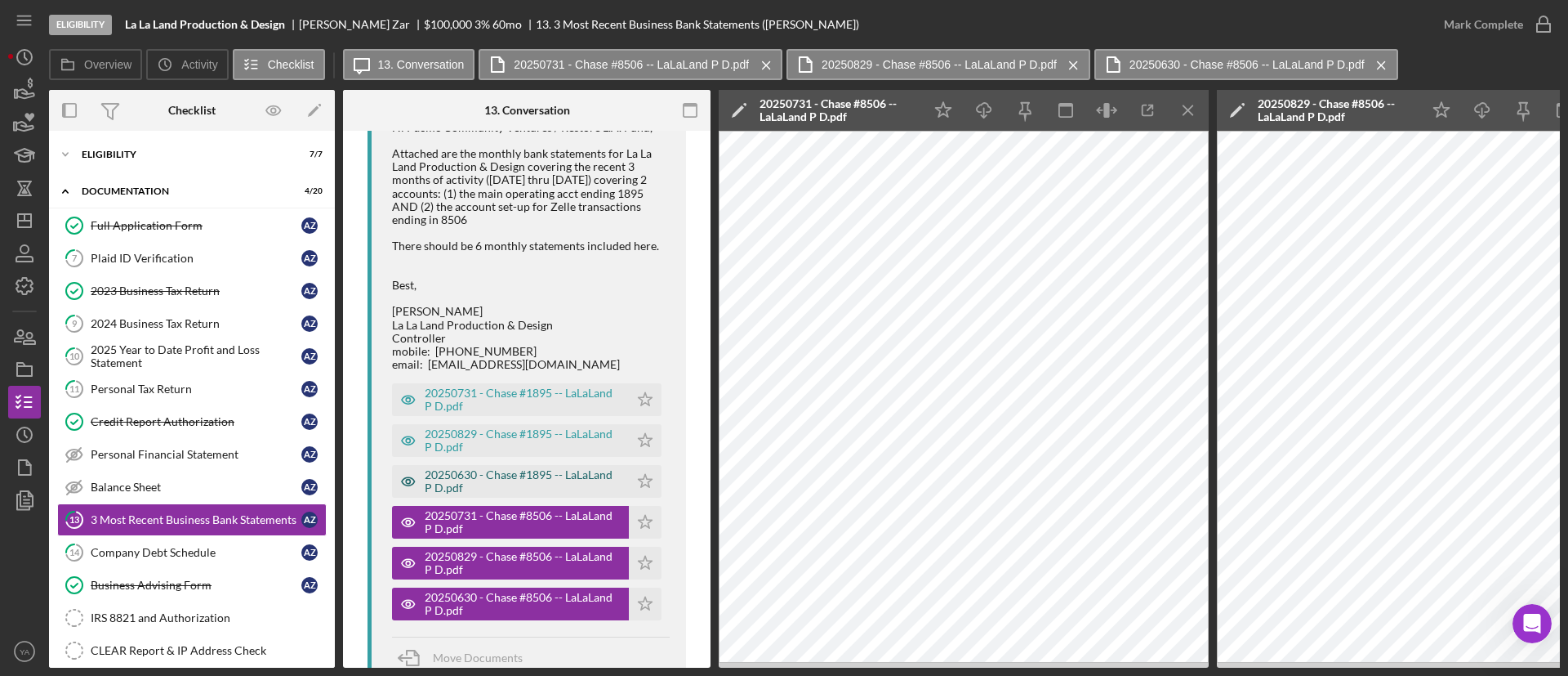
click at [516, 494] on div "20250630 - Chase #1895 -- LaLaLand P D.pdf" at bounding box center [523, 481] width 196 height 26
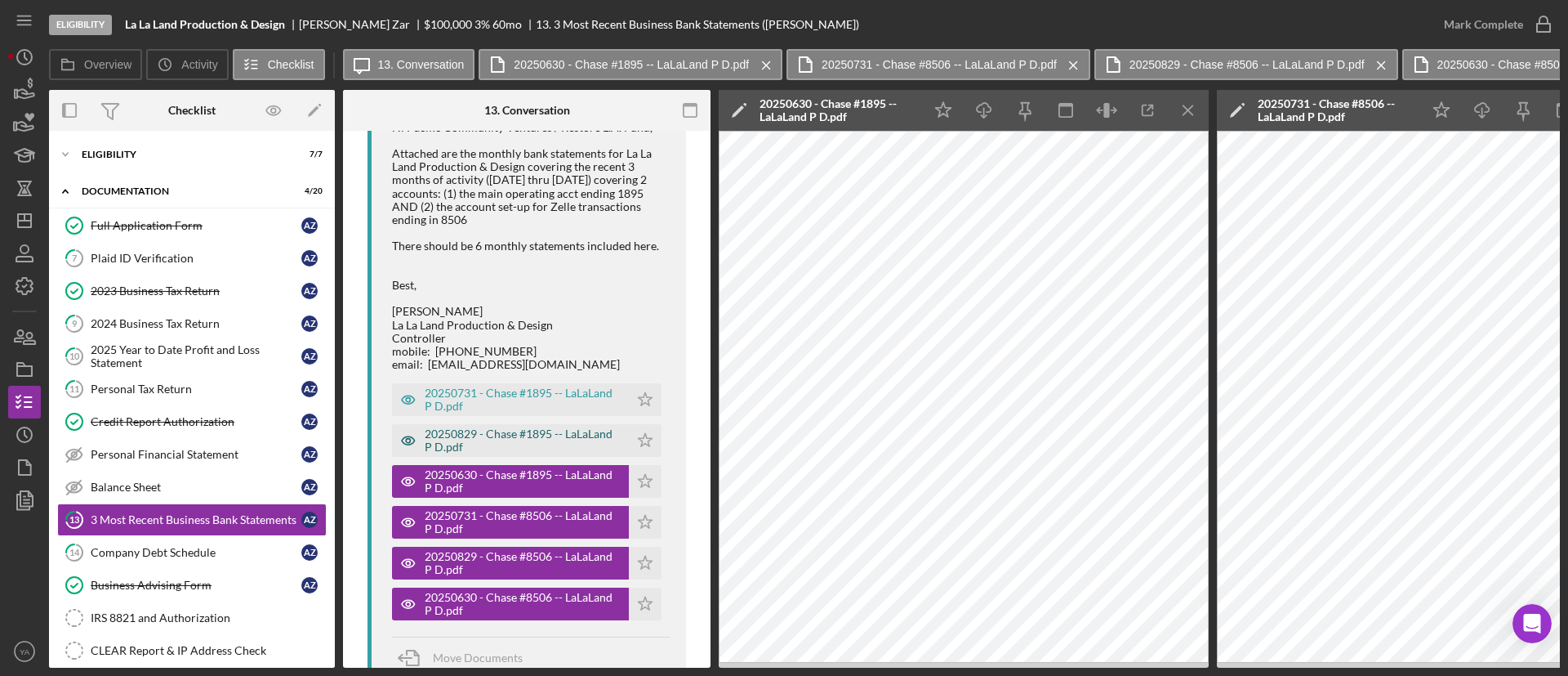
click at [527, 435] on div "20250829 - Chase #1895 -- LaLaLand P D.pdf" at bounding box center [523, 440] width 196 height 26
click at [530, 424] on div "20250829 - Chase #1895 -- LaLaLand P D.pdf" at bounding box center [511, 440] width 237 height 33
click at [557, 398] on div "20250731 - Chase #1895 -- LaLaLand P D.pdf" at bounding box center [523, 399] width 196 height 26
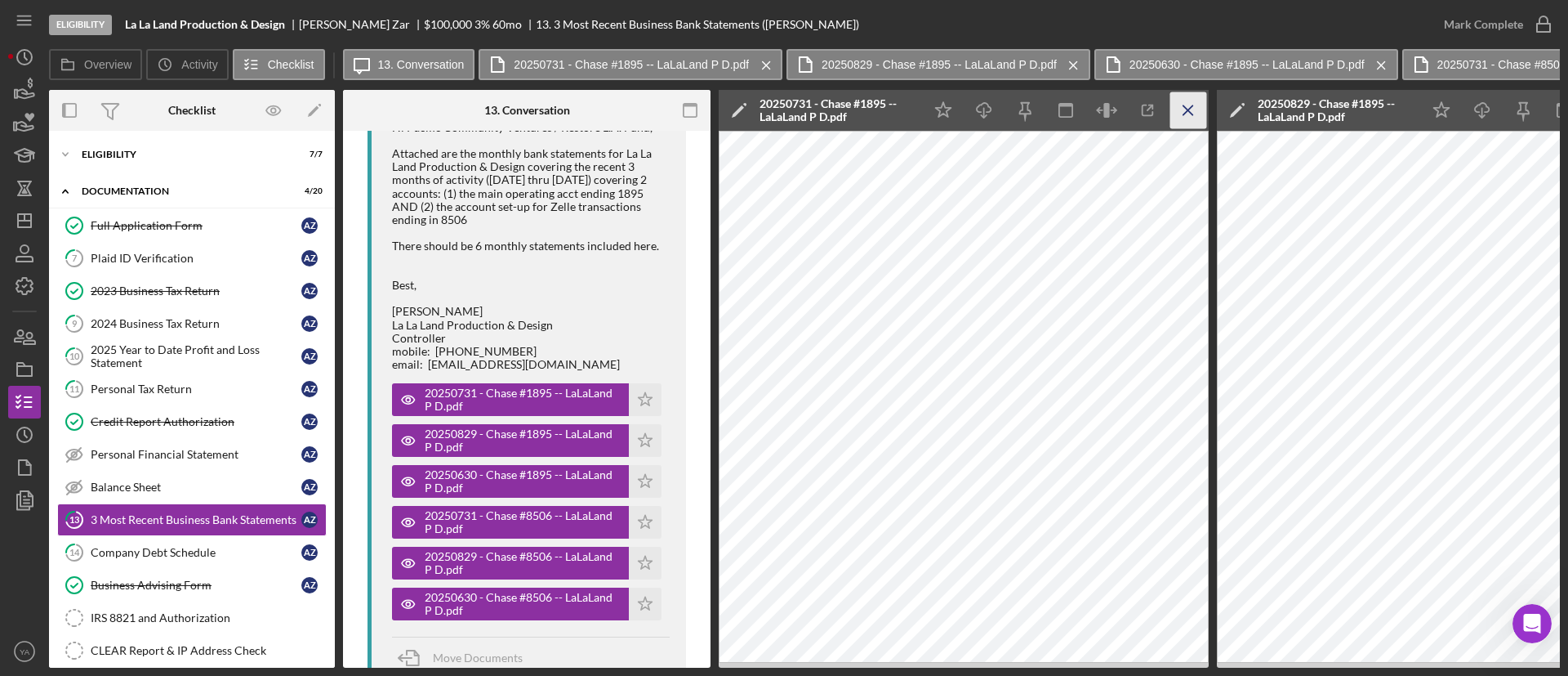
click at [1183, 115] on icon "Icon/Menu Close" at bounding box center [1189, 111] width 37 height 37
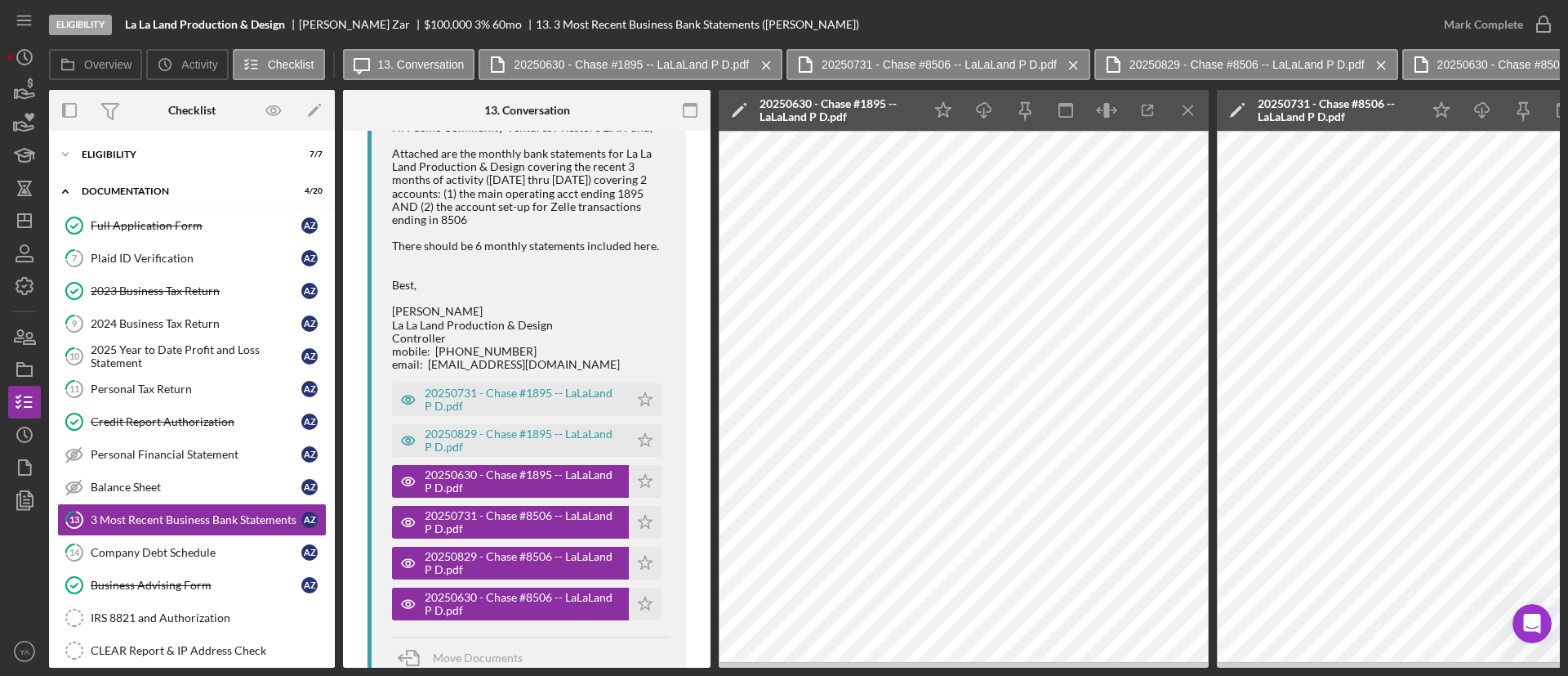
click at [1183, 115] on icon "Icon/Menu Close" at bounding box center [1189, 111] width 37 height 37
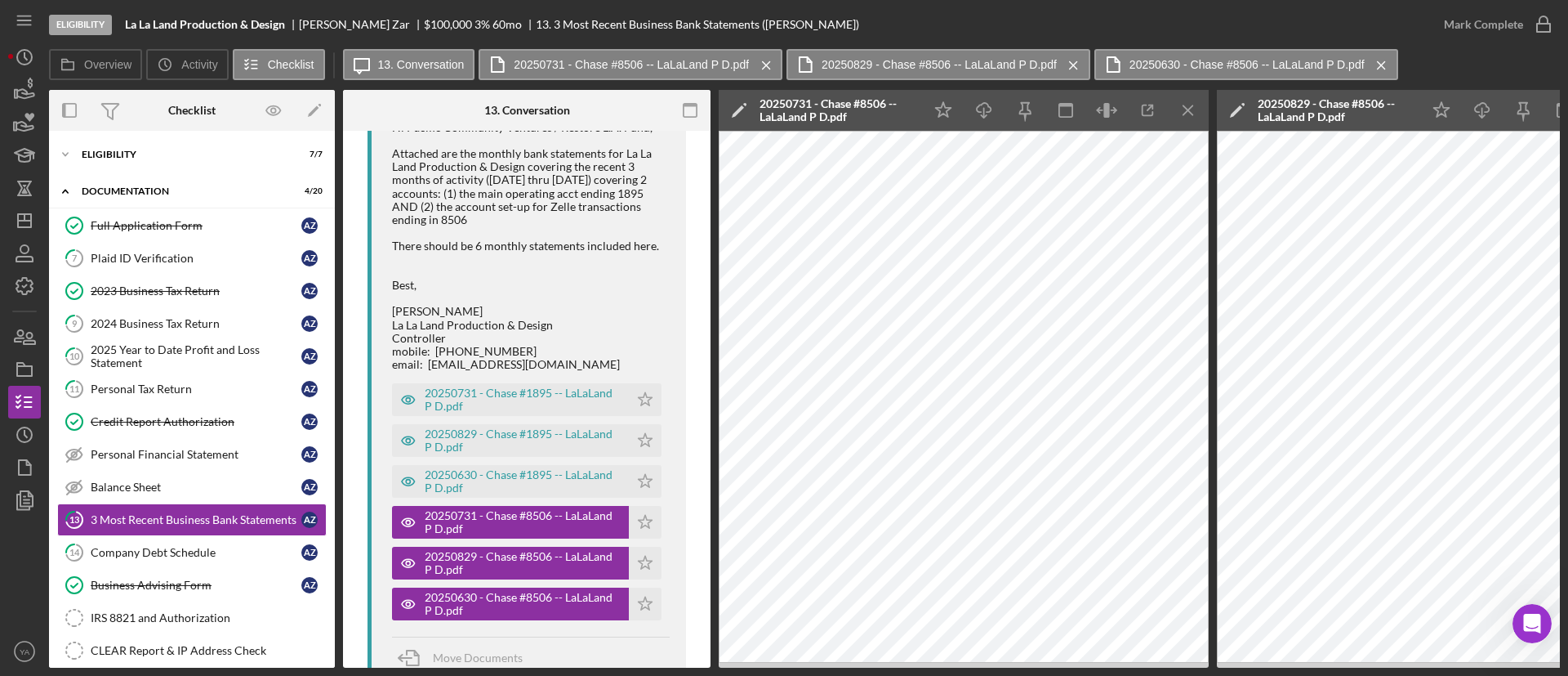
click at [1183, 115] on icon "Icon/Menu Close" at bounding box center [1189, 111] width 37 height 37
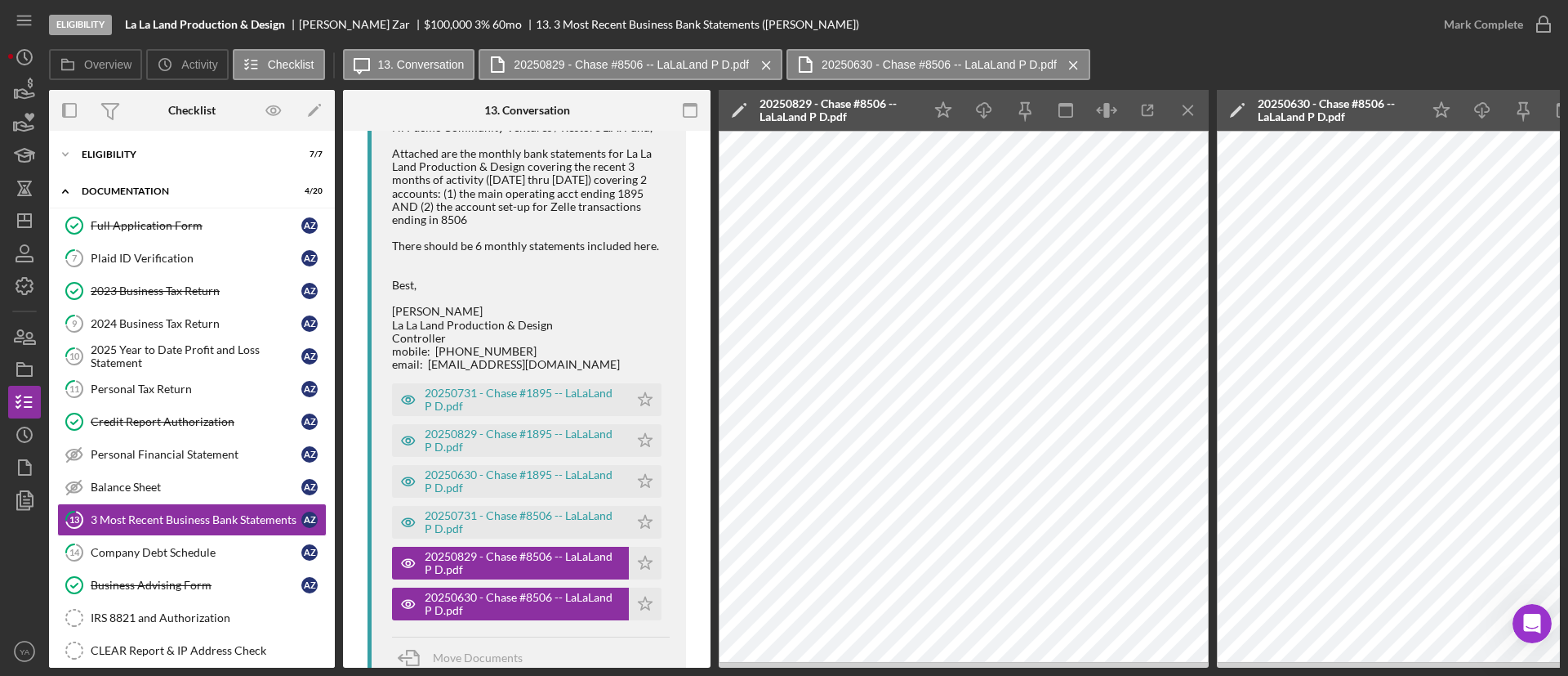
click at [1183, 115] on icon "Icon/Menu Close" at bounding box center [1189, 111] width 37 height 37
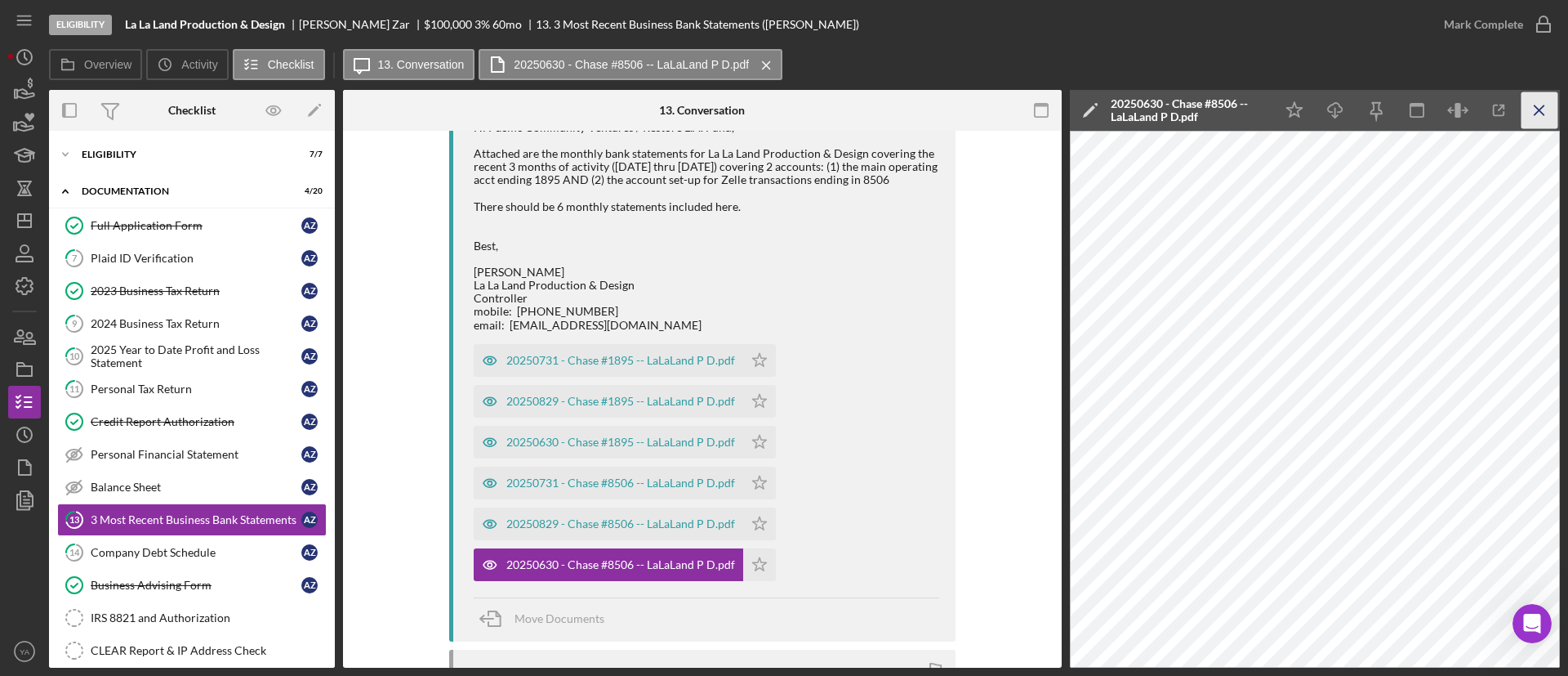
click at [1549, 105] on icon "Icon/Menu Close" at bounding box center [1540, 111] width 37 height 37
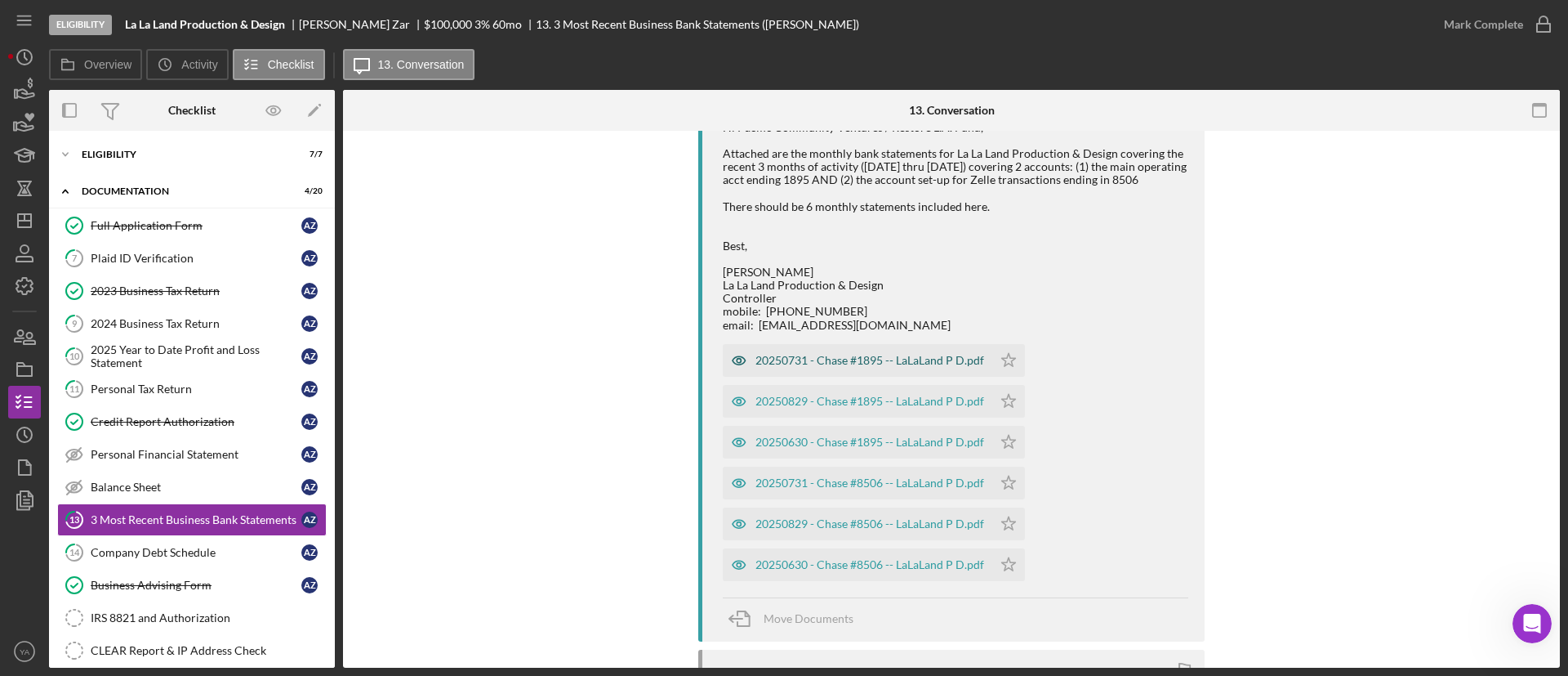
click at [894, 344] on div "20250731 - Chase #1895 -- LaLaLand P D.pdf" at bounding box center [857, 359] width 270 height 33
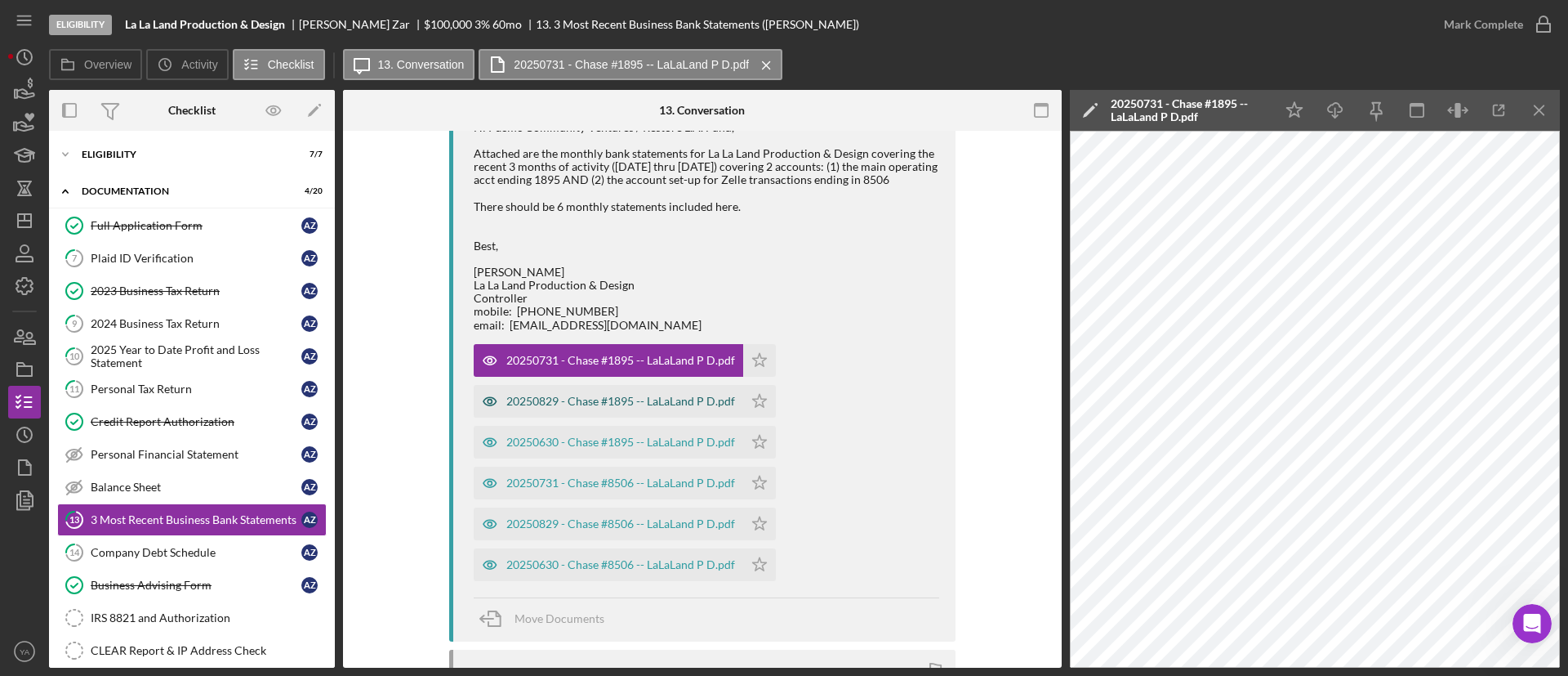
click at [617, 387] on div "20250829 - Chase #1895 -- LaLaLand P D.pdf" at bounding box center [608, 400] width 270 height 33
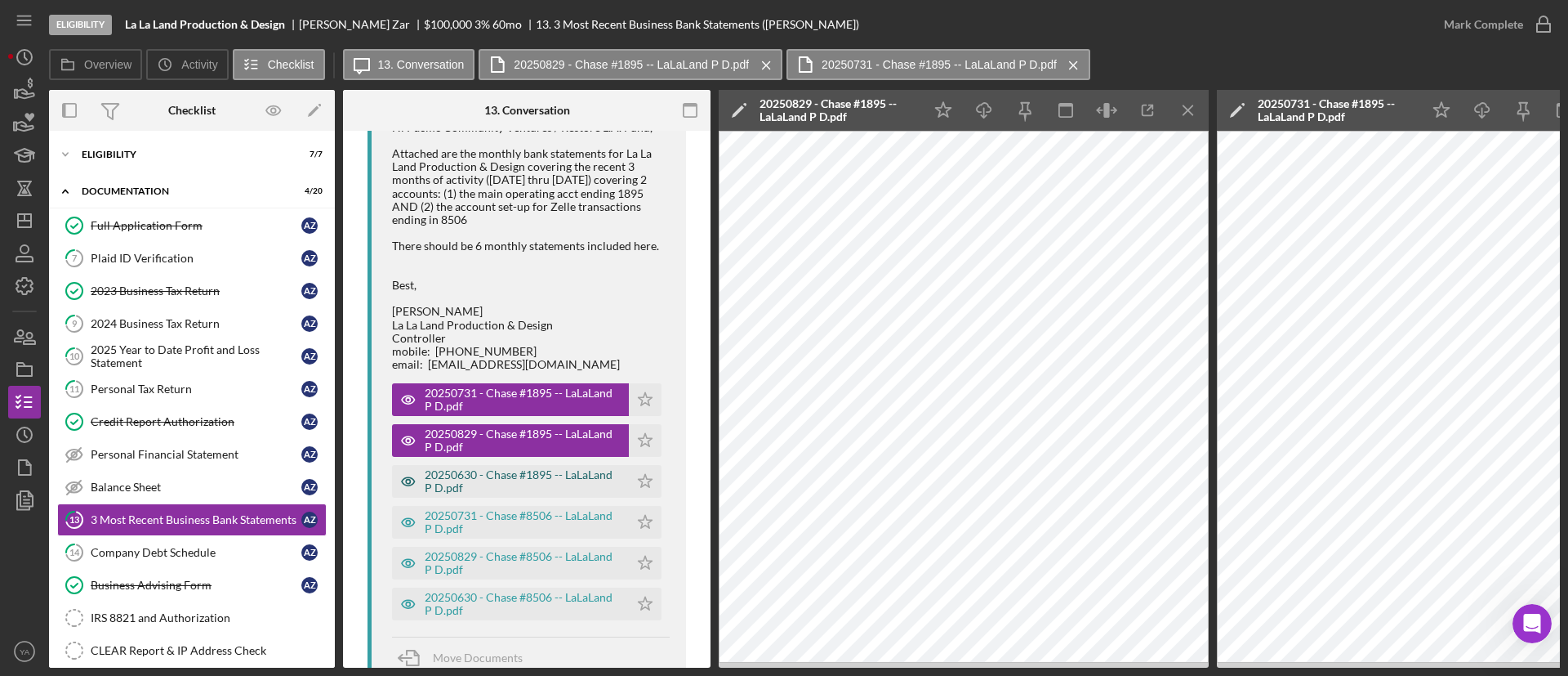
click at [570, 486] on div "20250630 - Chase #1895 -- LaLaLand P D.pdf" at bounding box center [523, 481] width 196 height 26
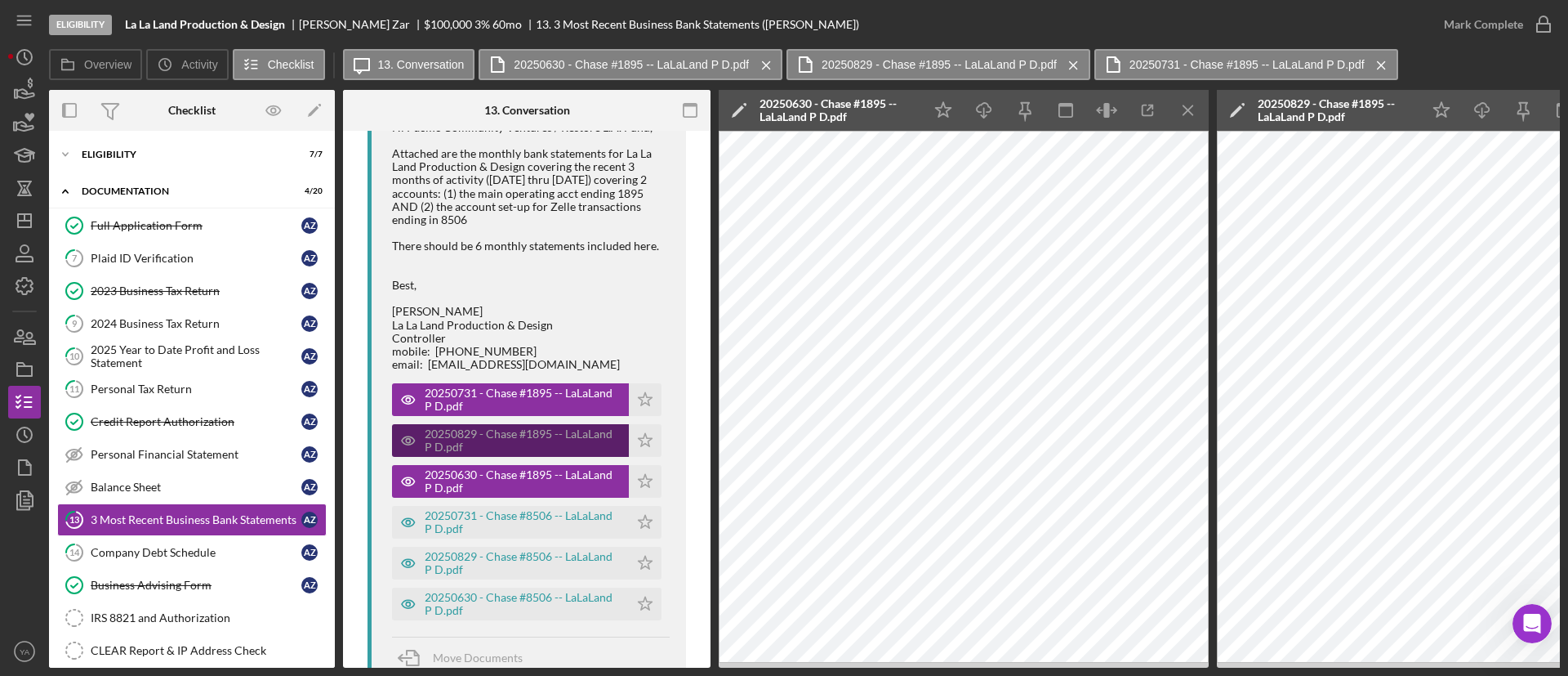
click at [539, 434] on div "20250829 - Chase #1895 -- LaLaLand P D.pdf" at bounding box center [523, 440] width 196 height 26
click at [1184, 119] on icon "Icon/Menu Close" at bounding box center [1189, 111] width 37 height 37
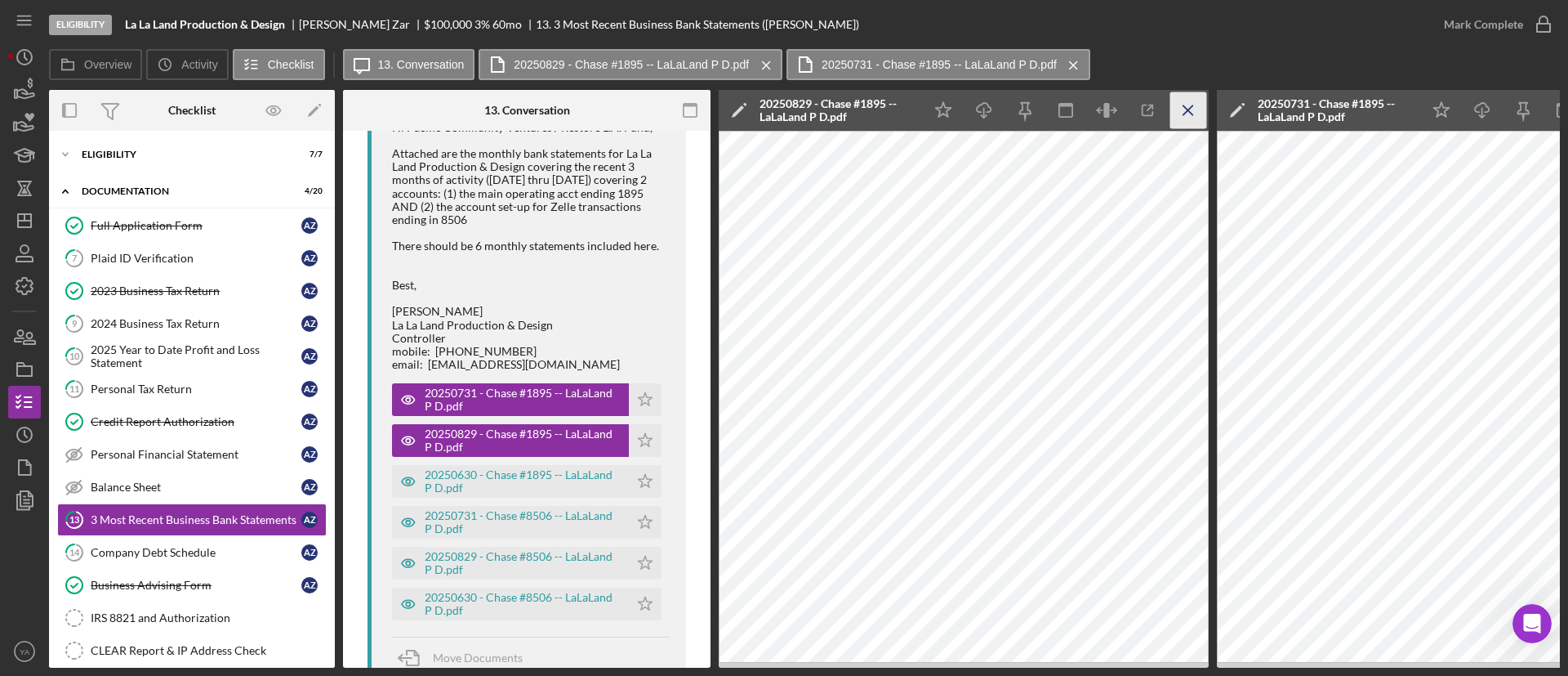
click at [1204, 96] on icon "Icon/Menu Close" at bounding box center [1189, 111] width 37 height 37
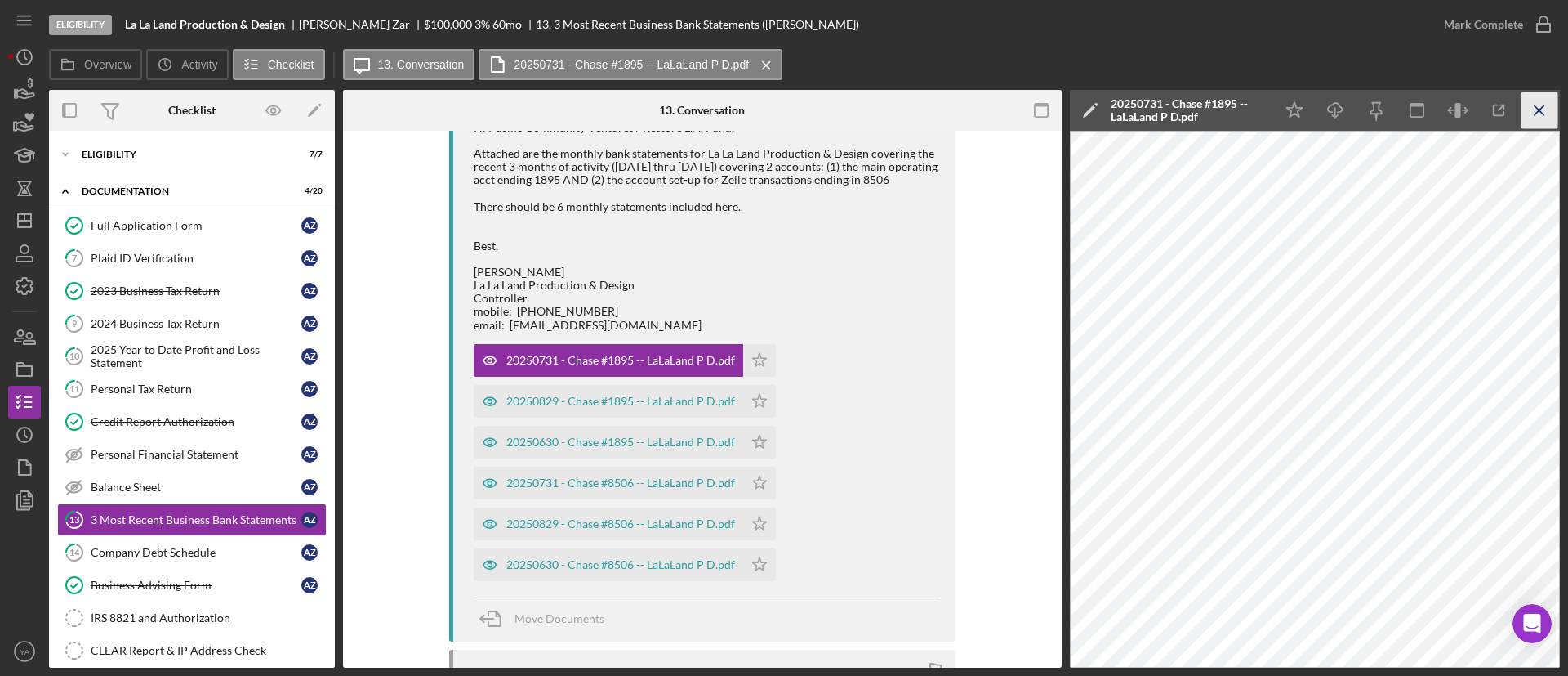
click at [1550, 111] on icon "Icon/Menu Close" at bounding box center [1540, 111] width 37 height 37
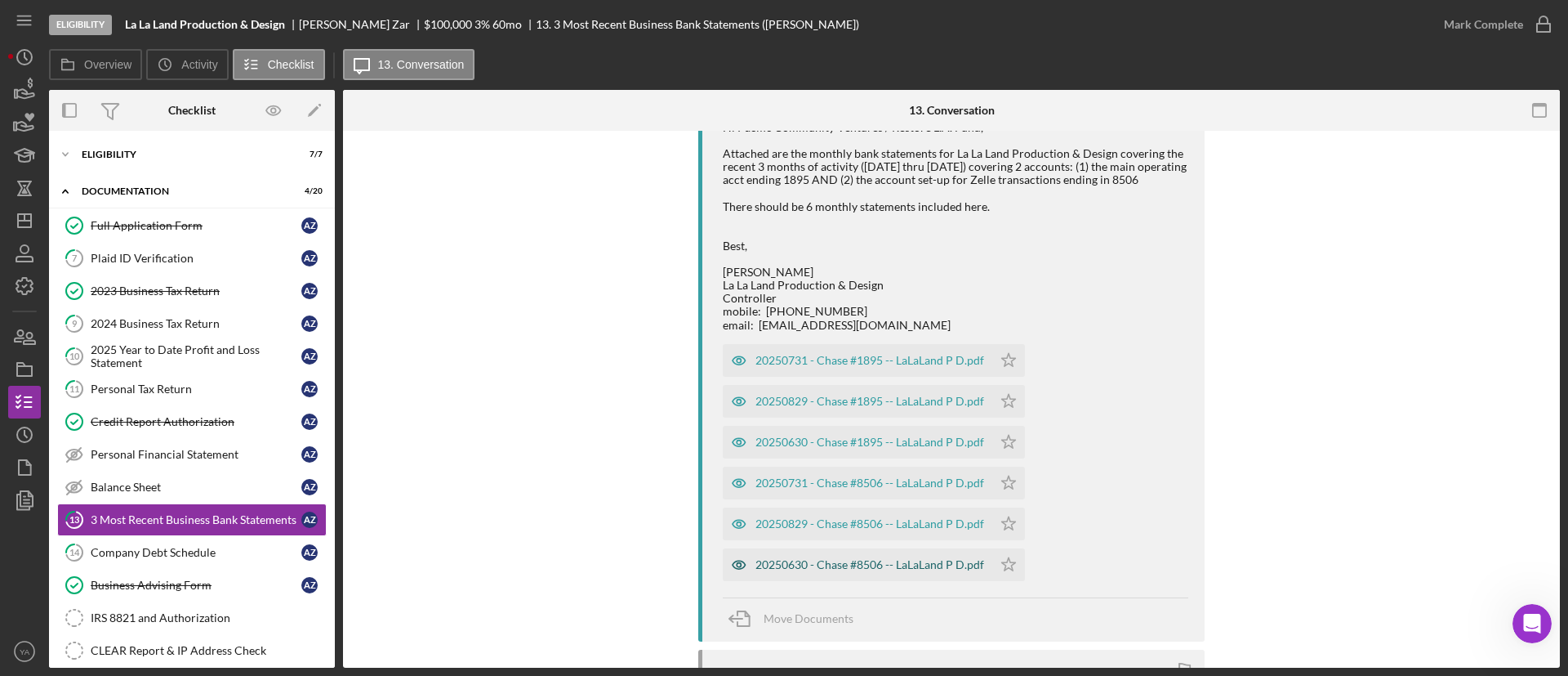
click at [864, 553] on div "20250630 - Chase #8506 -- LaLaLand P D.pdf" at bounding box center [857, 564] width 270 height 33
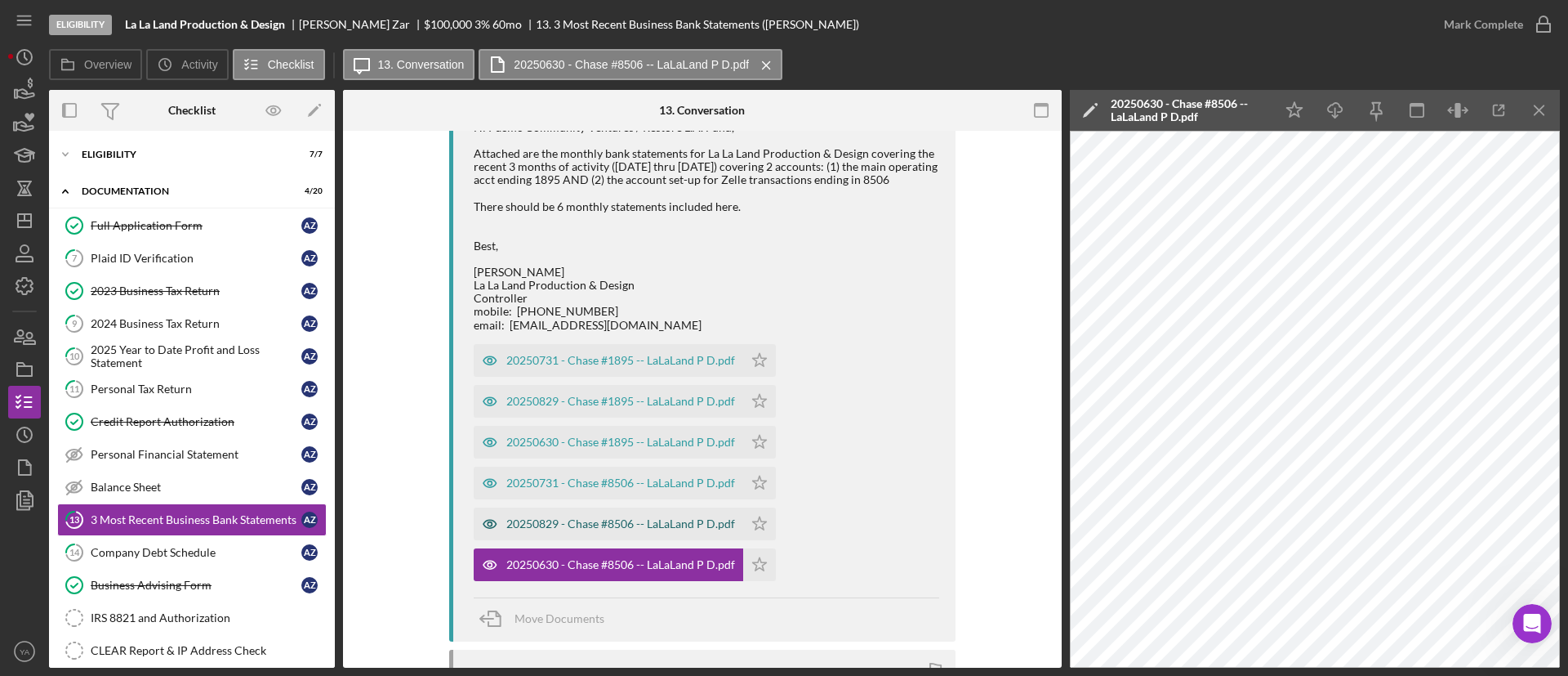
click at [637, 526] on div "20250829 - Chase #8506 -- LaLaLand P D.pdf" at bounding box center [621, 523] width 229 height 13
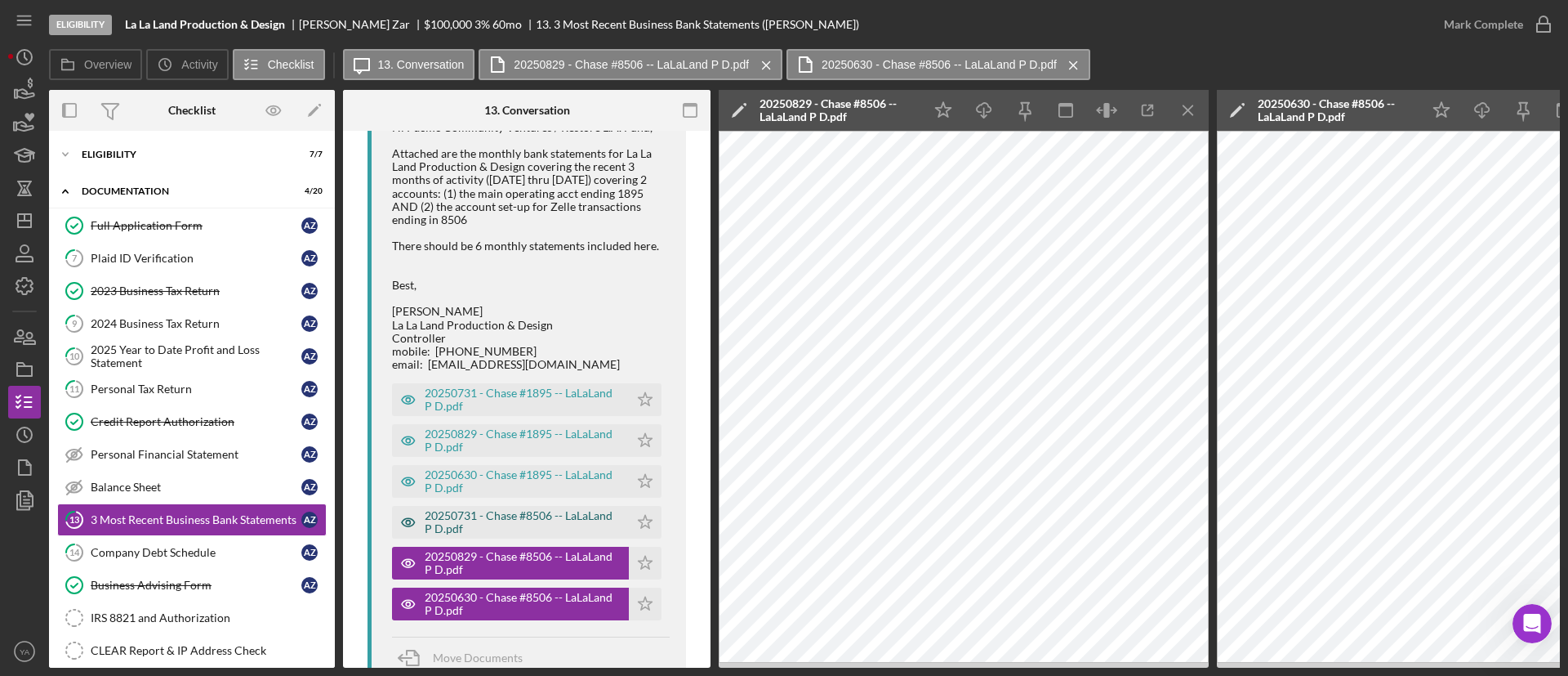
click at [548, 526] on div "20250731 - Chase #8506 -- LaLaLand P D.pdf" at bounding box center [523, 522] width 196 height 26
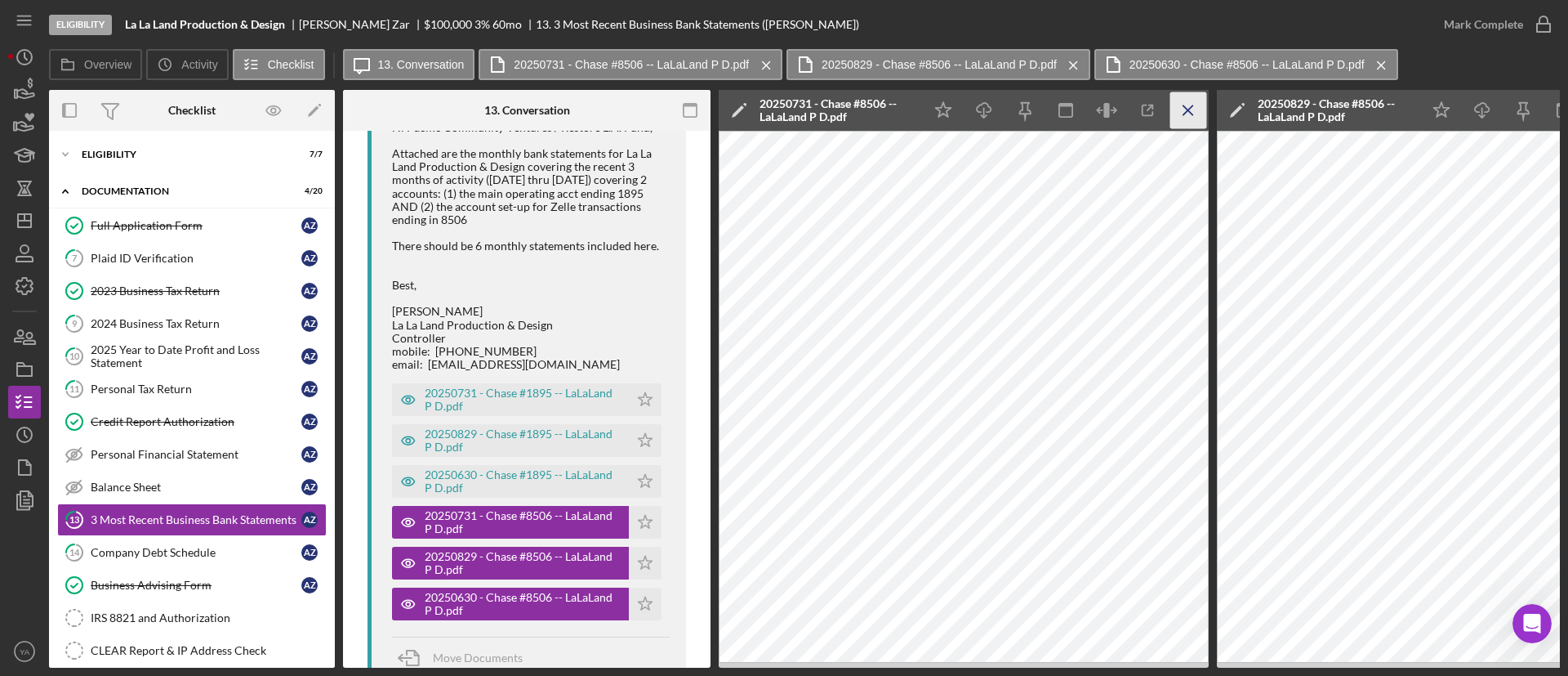
click at [1203, 113] on icon "Icon/Menu Close" at bounding box center [1189, 111] width 37 height 37
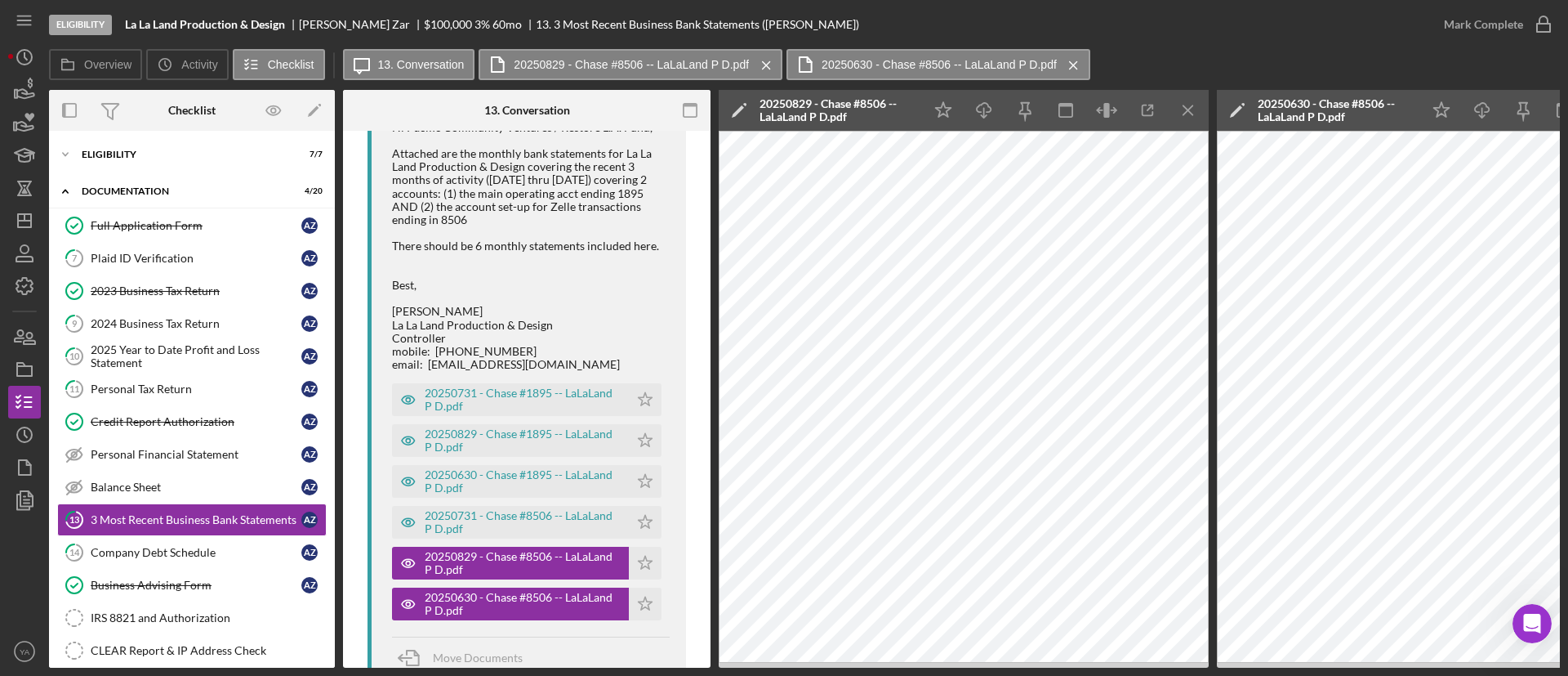
click at [1203, 113] on icon "Icon/Menu Close" at bounding box center [1189, 111] width 37 height 37
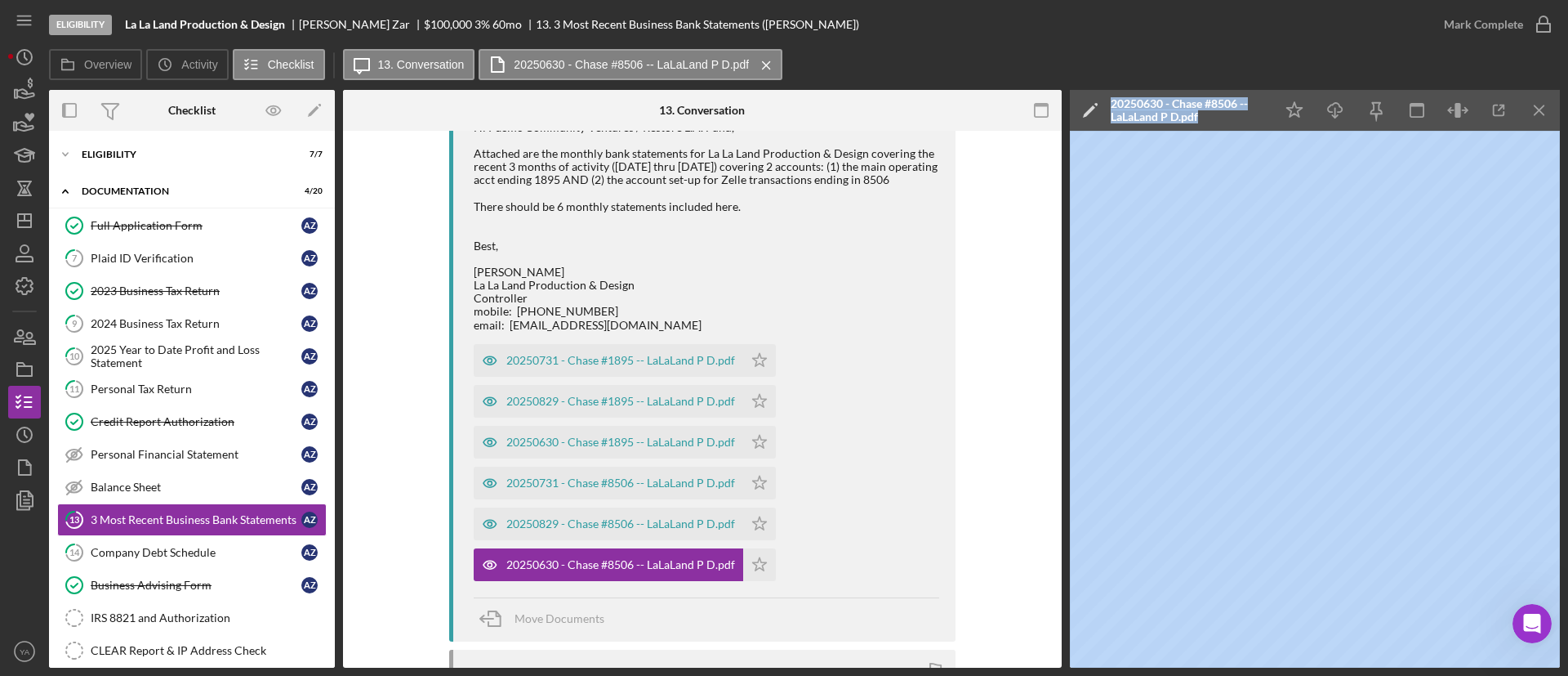
click at [1203, 113] on div "20250630 - Chase #8506 -- LaLaLand P D.pdf" at bounding box center [1189, 111] width 155 height 26
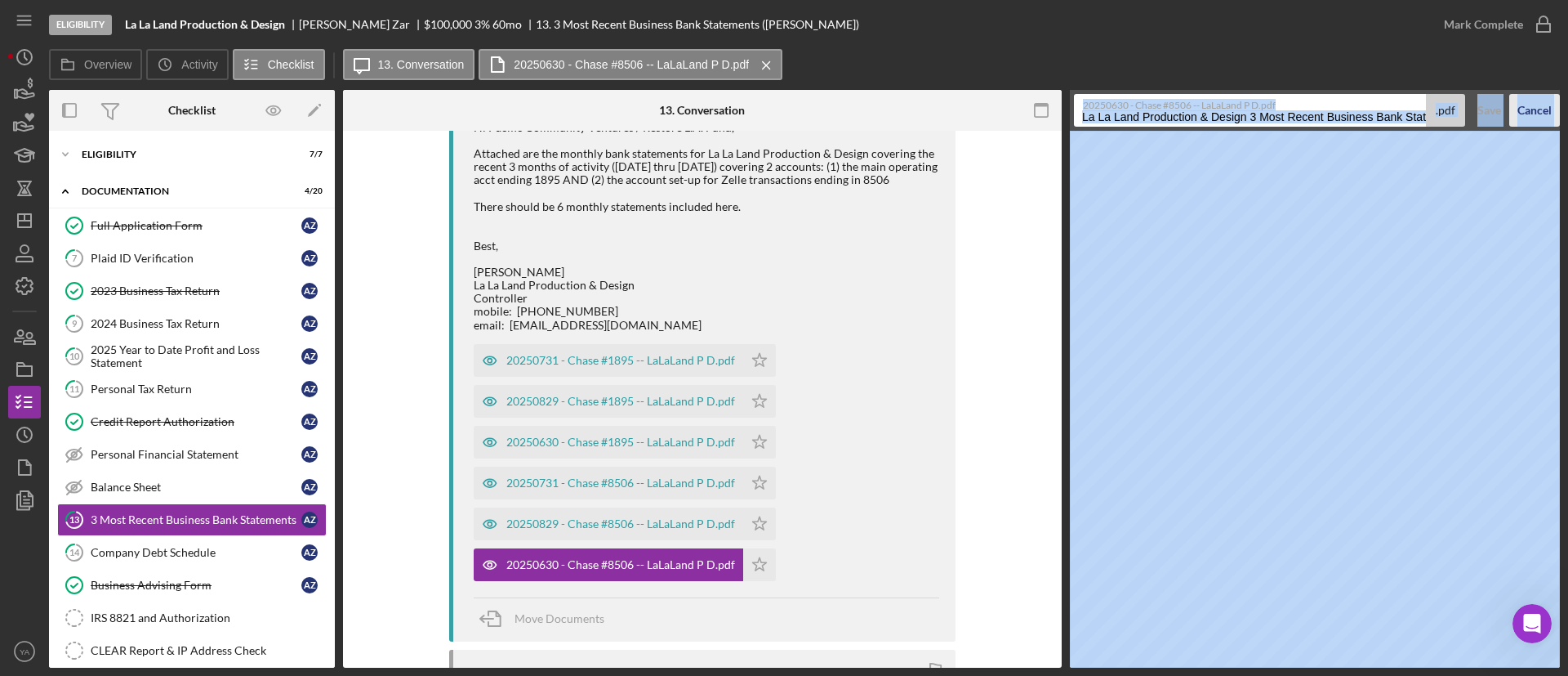
click at [1544, 104] on div "Cancel" at bounding box center [1534, 110] width 34 height 33
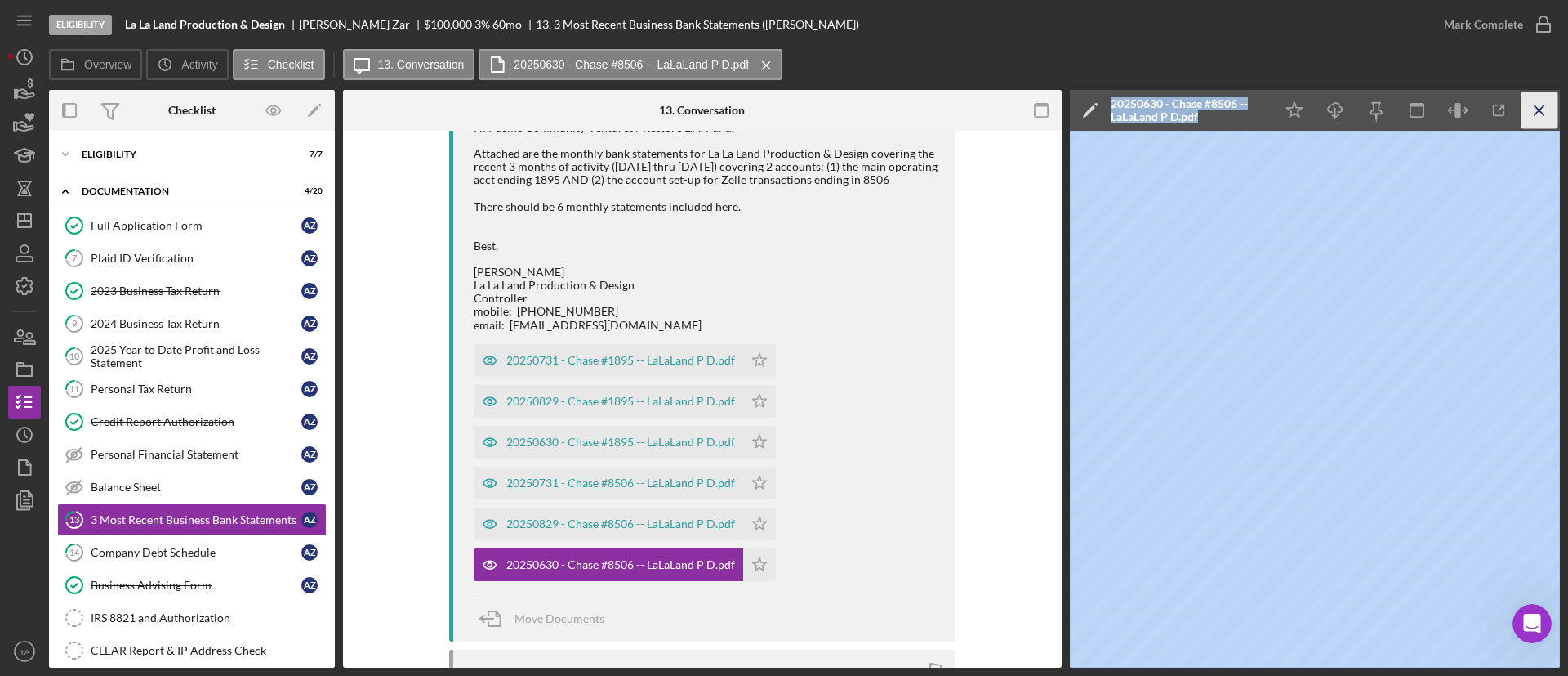
click at [1549, 98] on icon "Icon/Menu Close" at bounding box center [1540, 111] width 37 height 37
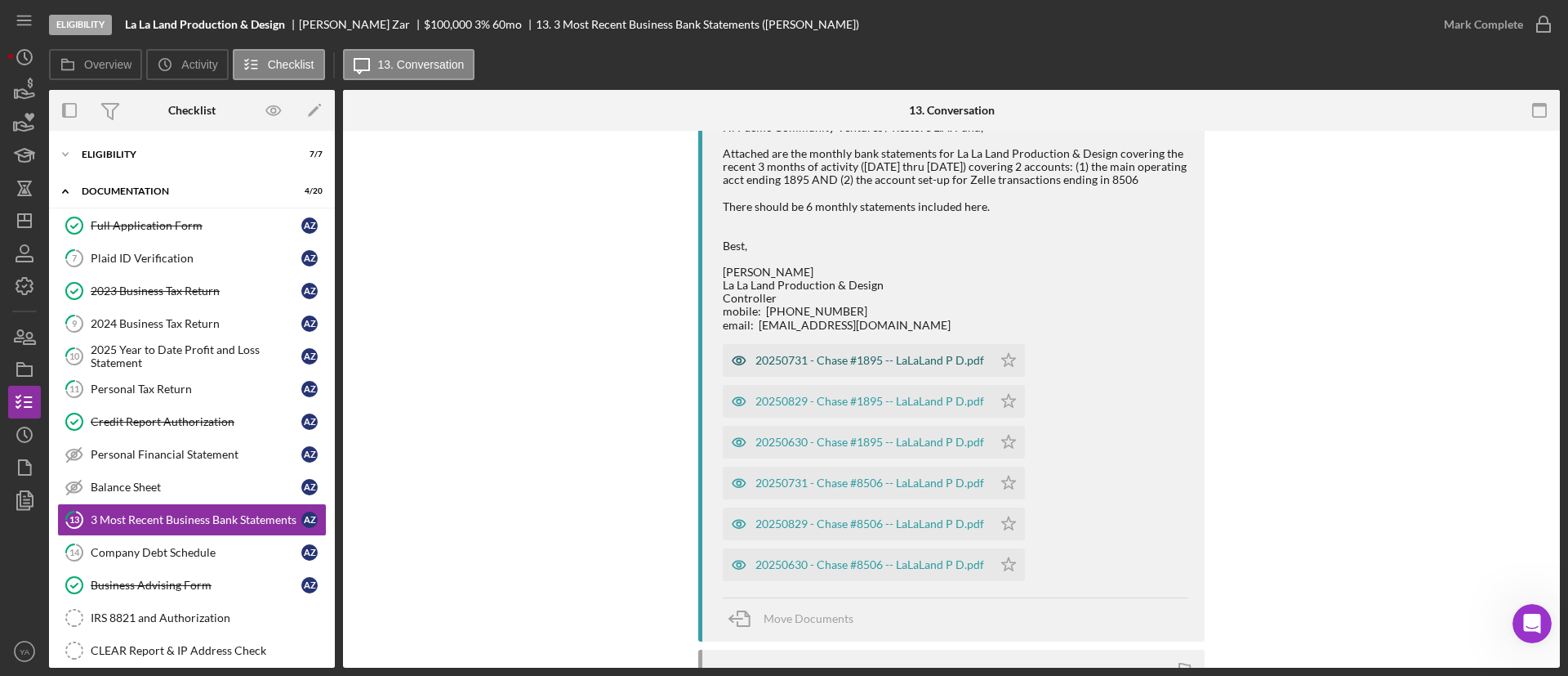
scroll to position [0, 0]
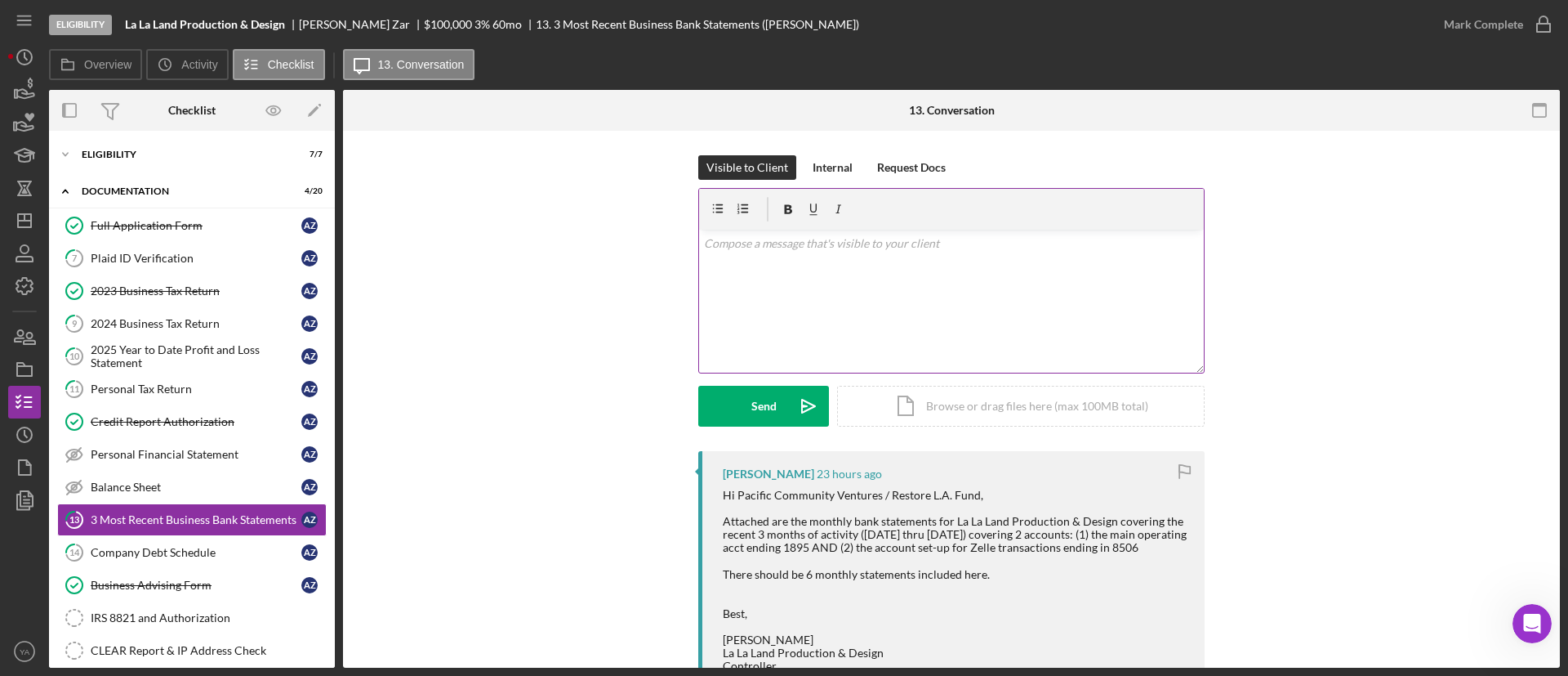
click at [903, 275] on div "v Color teal Color pink Remove color Add row above Add row below Add column bef…" at bounding box center [951, 302] width 505 height 143
click at [796, 271] on p "Hi [PERSON_NAME], Please provide the last 3 months bank statements." at bounding box center [952, 271] width 496 height 74
click at [760, 268] on p "Hi [PERSON_NAME], Please provide the last 3 months bank statements." at bounding box center [952, 271] width 496 height 74
click at [806, 279] on p "Hi [PERSON_NAME], You have skipped the month of june for both the satements Ple…" at bounding box center [952, 271] width 496 height 74
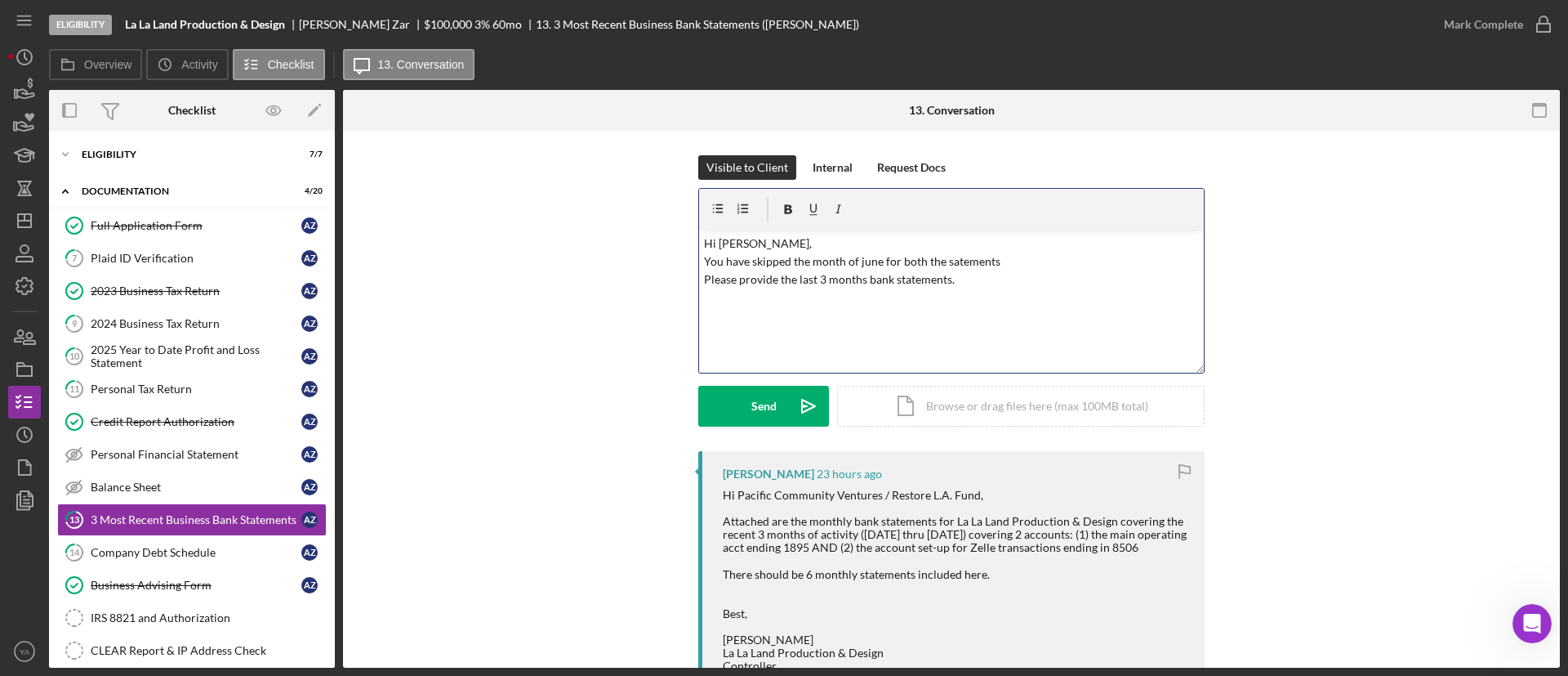
click at [985, 287] on p "Hi [PERSON_NAME], You have skipped the month of june for both the satements Ple…" at bounding box center [952, 271] width 496 height 74
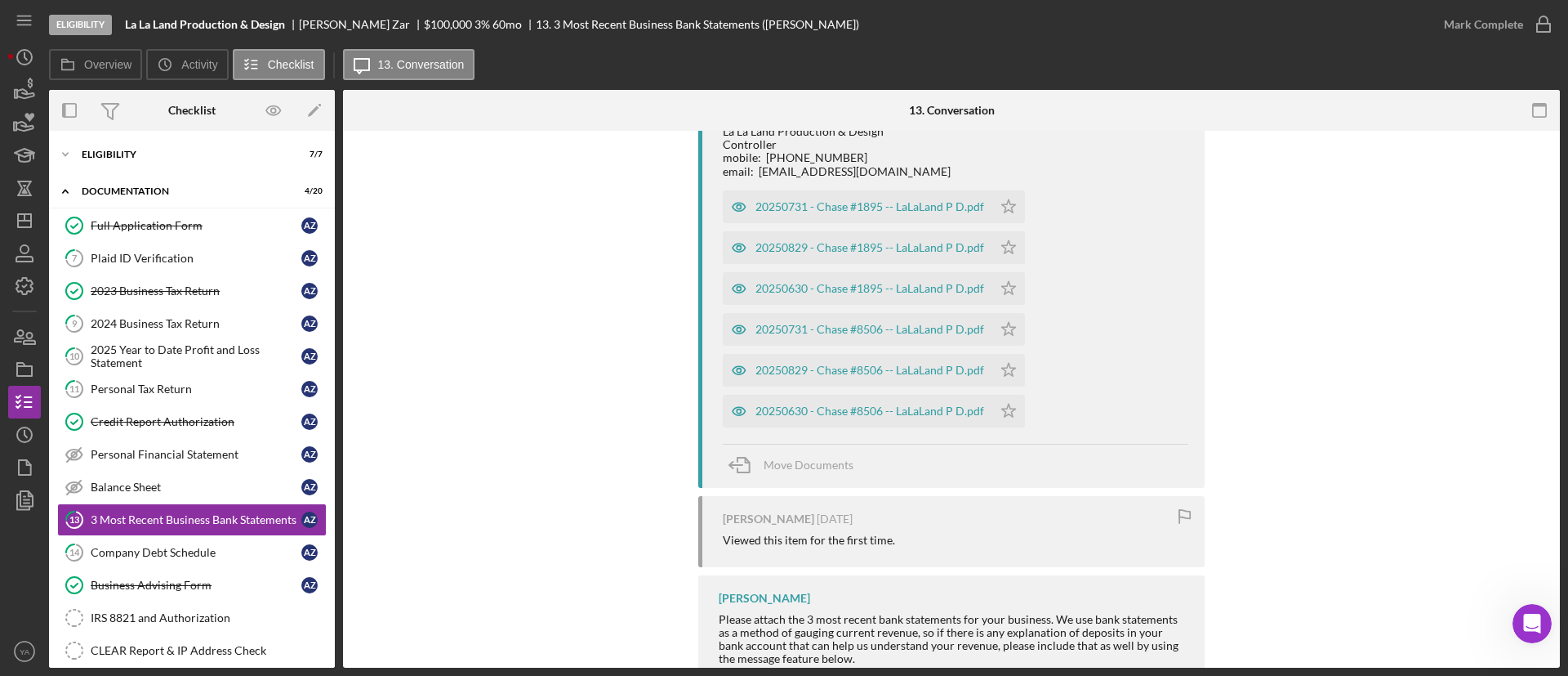
scroll to position [571, 0]
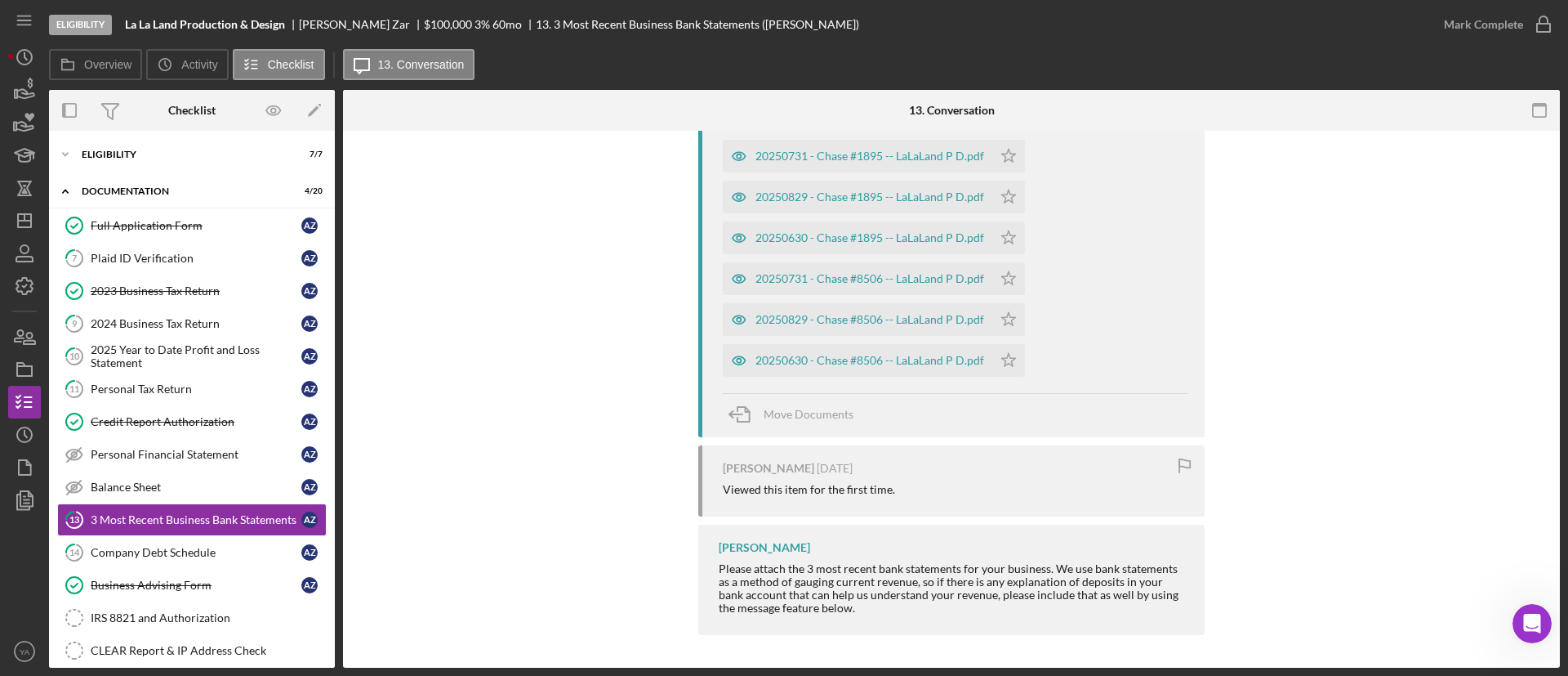
click at [816, 566] on div "Please attach the 3 most recent bank statements for your business. We use bank …" at bounding box center [954, 587] width 470 height 53
drag, startPoint x: 816, startPoint y: 566, endPoint x: 864, endPoint y: 563, distance: 48.1
click at [864, 563] on div "Please attach the 3 most recent bank statements for your business. We use bank …" at bounding box center [954, 587] width 470 height 53
click at [806, 570] on div "Please attach the 3 most recent bank statements for your business. We use bank …" at bounding box center [954, 587] width 470 height 53
drag, startPoint x: 806, startPoint y: 570, endPoint x: 878, endPoint y: 564, distance: 72.2
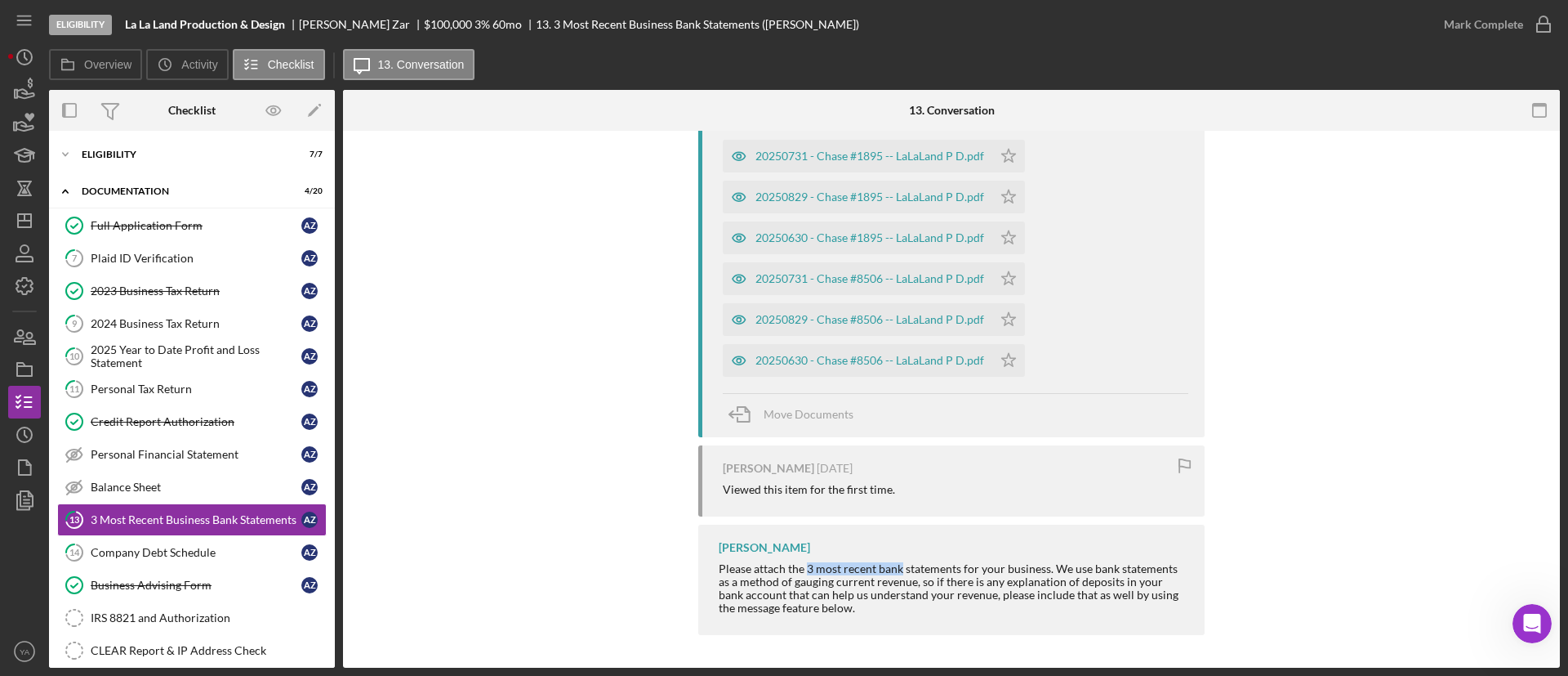
click at [878, 564] on div "Please attach the 3 most recent bank statements for your business. We use bank …" at bounding box center [954, 587] width 470 height 53
copy div "3 most recent bank"
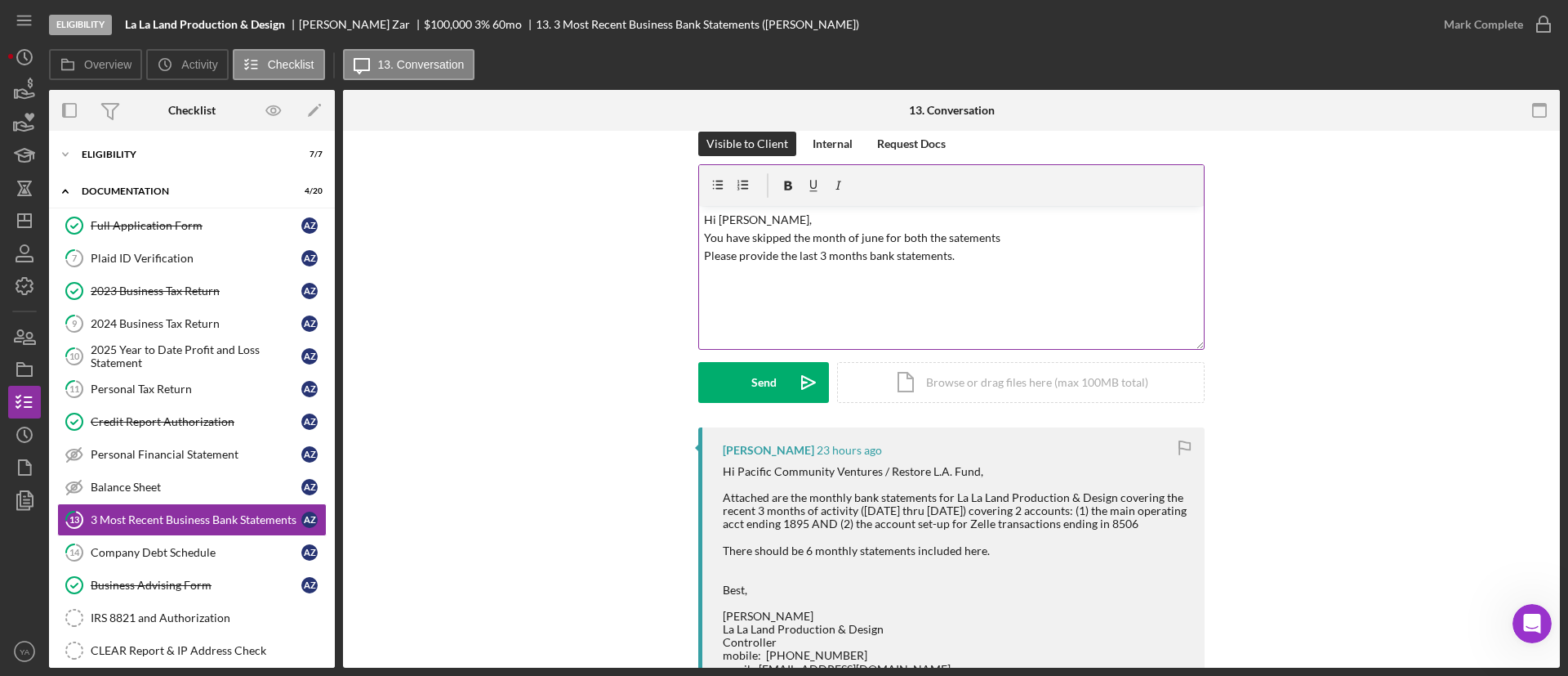
scroll to position [0, 0]
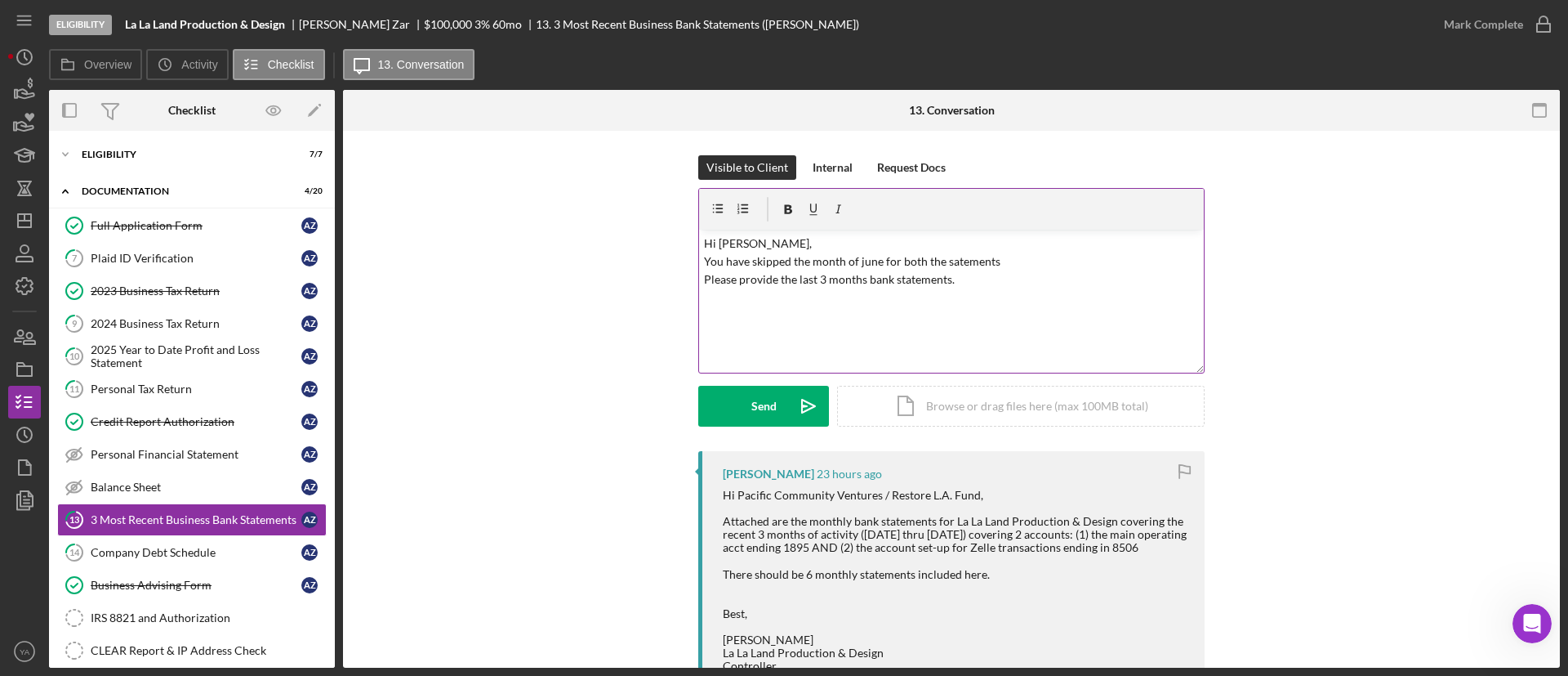
click at [817, 275] on p "Hi [PERSON_NAME], You have skipped the month of june for both the satements Ple…" at bounding box center [952, 271] width 496 height 74
drag, startPoint x: 817, startPoint y: 275, endPoint x: 889, endPoint y: 281, distance: 72.2
click at [889, 281] on p "Hi [PERSON_NAME], You have skipped the month of june for both the satements Ple…" at bounding box center [952, 271] width 496 height 74
click at [1008, 265] on p "Hi [PERSON_NAME], You have skipped the month of June for both the satements Ple…" at bounding box center [952, 271] width 496 height 74
click at [941, 261] on p "Hi [PERSON_NAME], You have skipped the month of June for both the satements Ple…" at bounding box center [952, 271] width 496 height 74
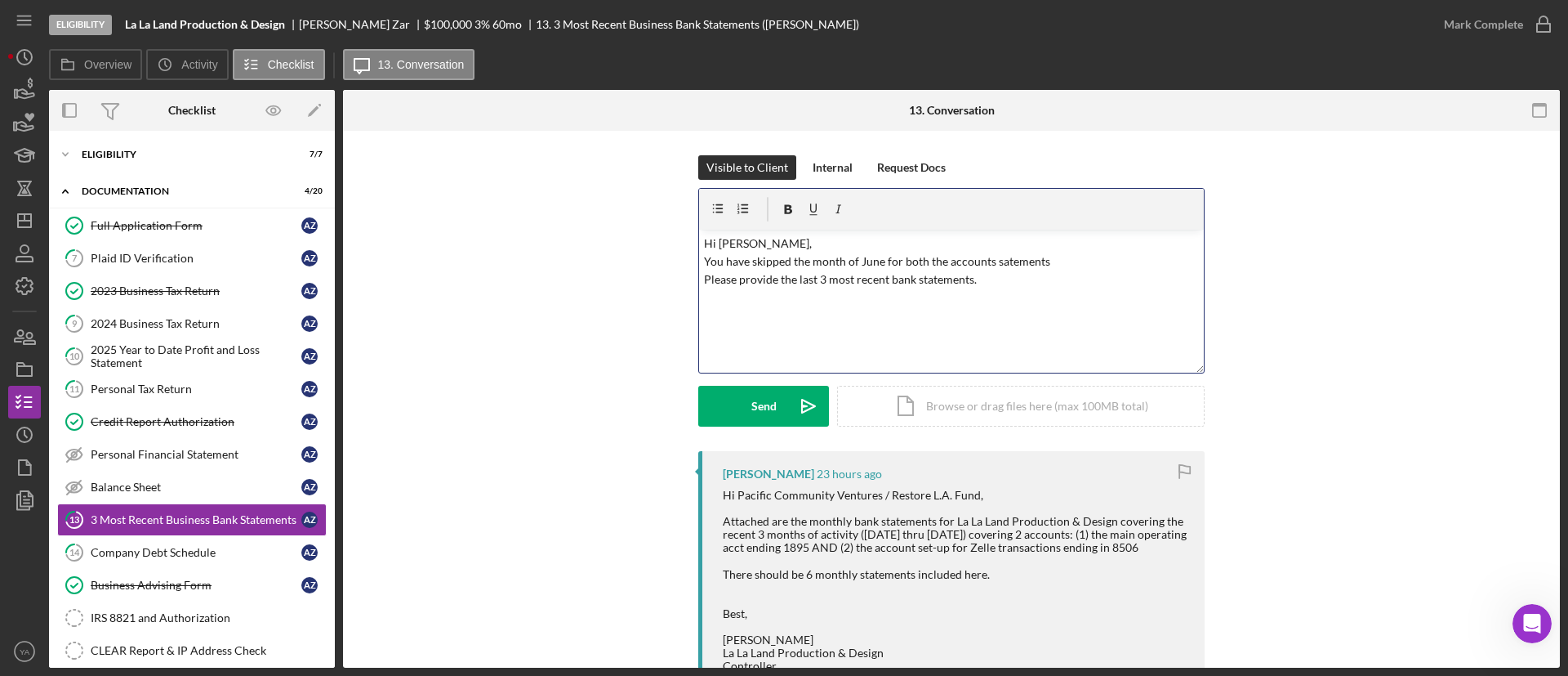
click at [1010, 256] on p "Hi [PERSON_NAME], You have skipped the month of June for both the accounts sate…" at bounding box center [952, 271] width 496 height 74
click at [783, 237] on p "Hi [PERSON_NAME], You have skipped the month of June for both the accounts. Ple…" at bounding box center [952, 271] width 496 height 74
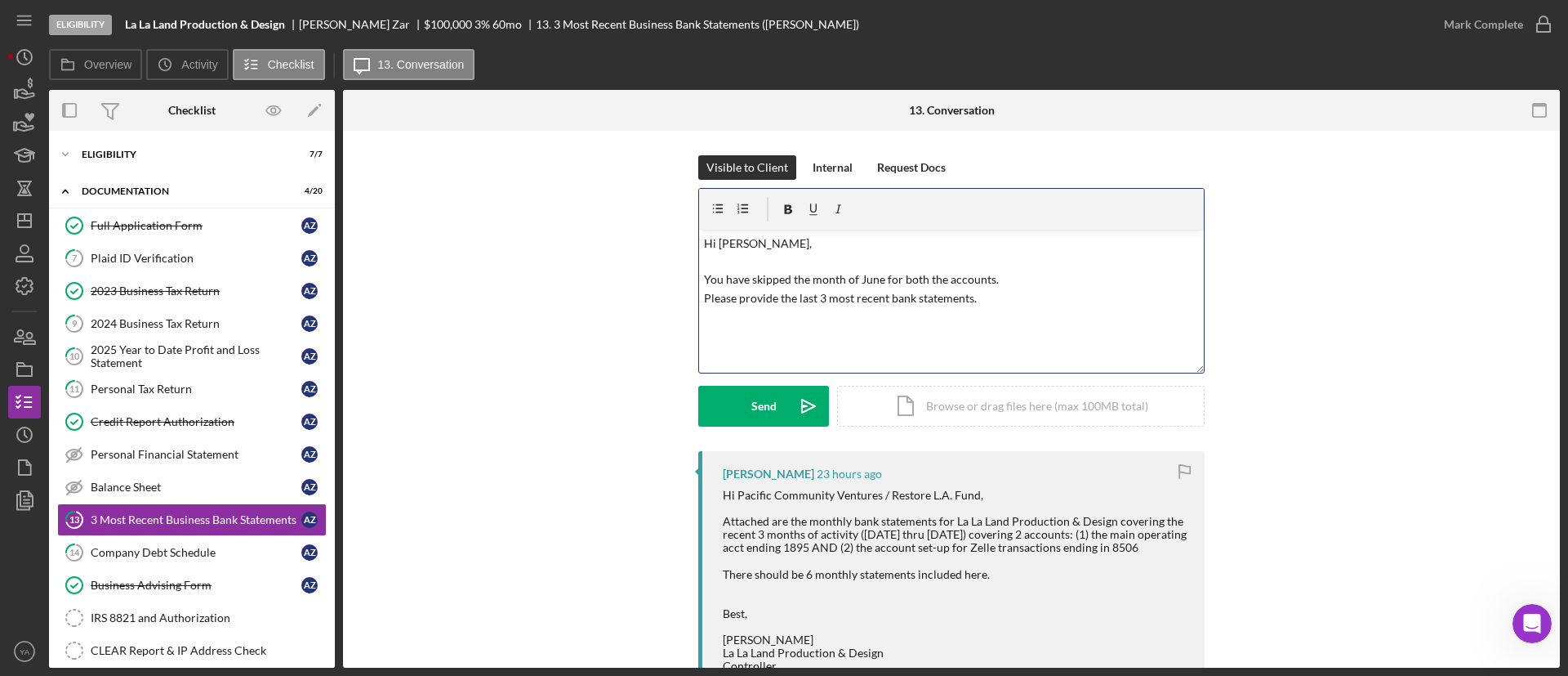
click at [805, 305] on p "Hi [PERSON_NAME], You have skipped the month of June for both the accounts. Ple…" at bounding box center [952, 280] width 496 height 92
click at [987, 302] on p "Hi [PERSON_NAME], You have skipped the month of June for both the accounts. Ple…" at bounding box center [952, 280] width 496 height 92
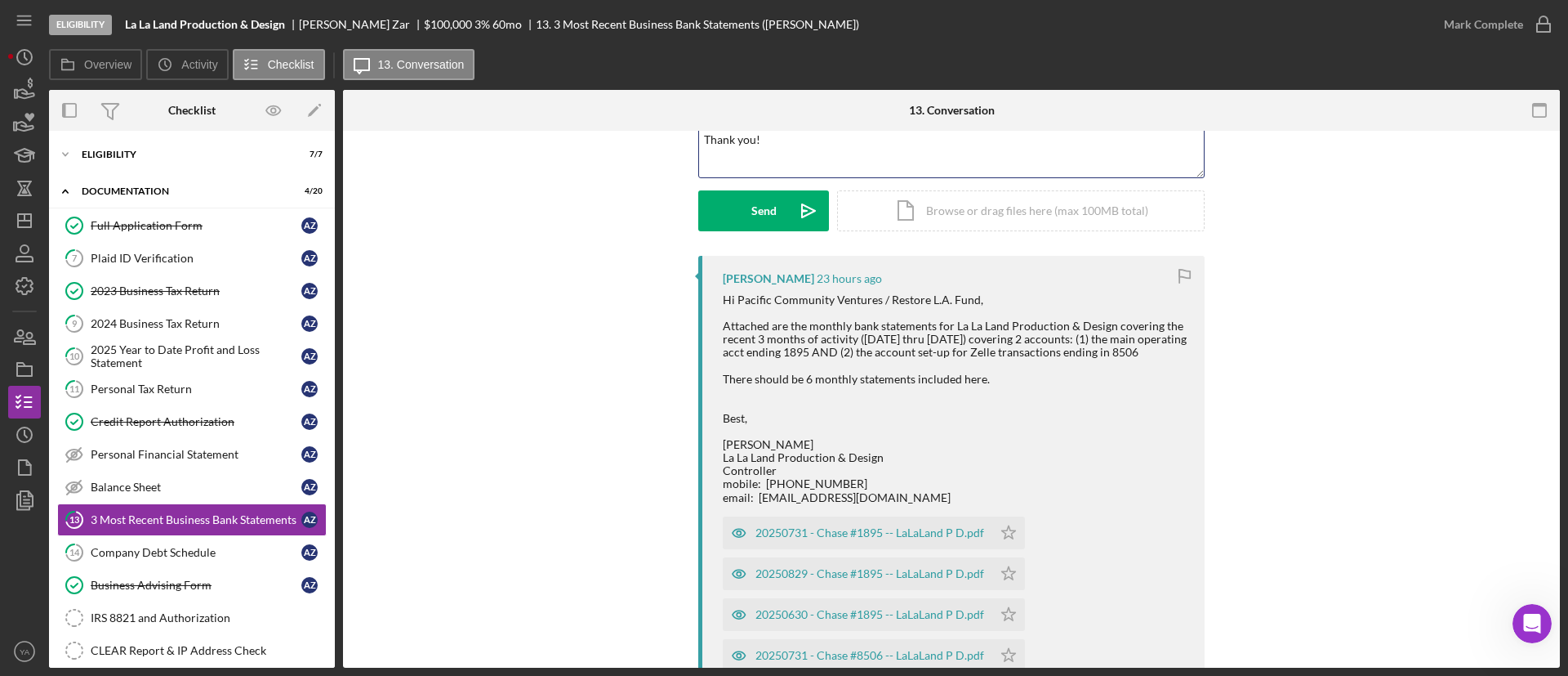
scroll to position [245, 0]
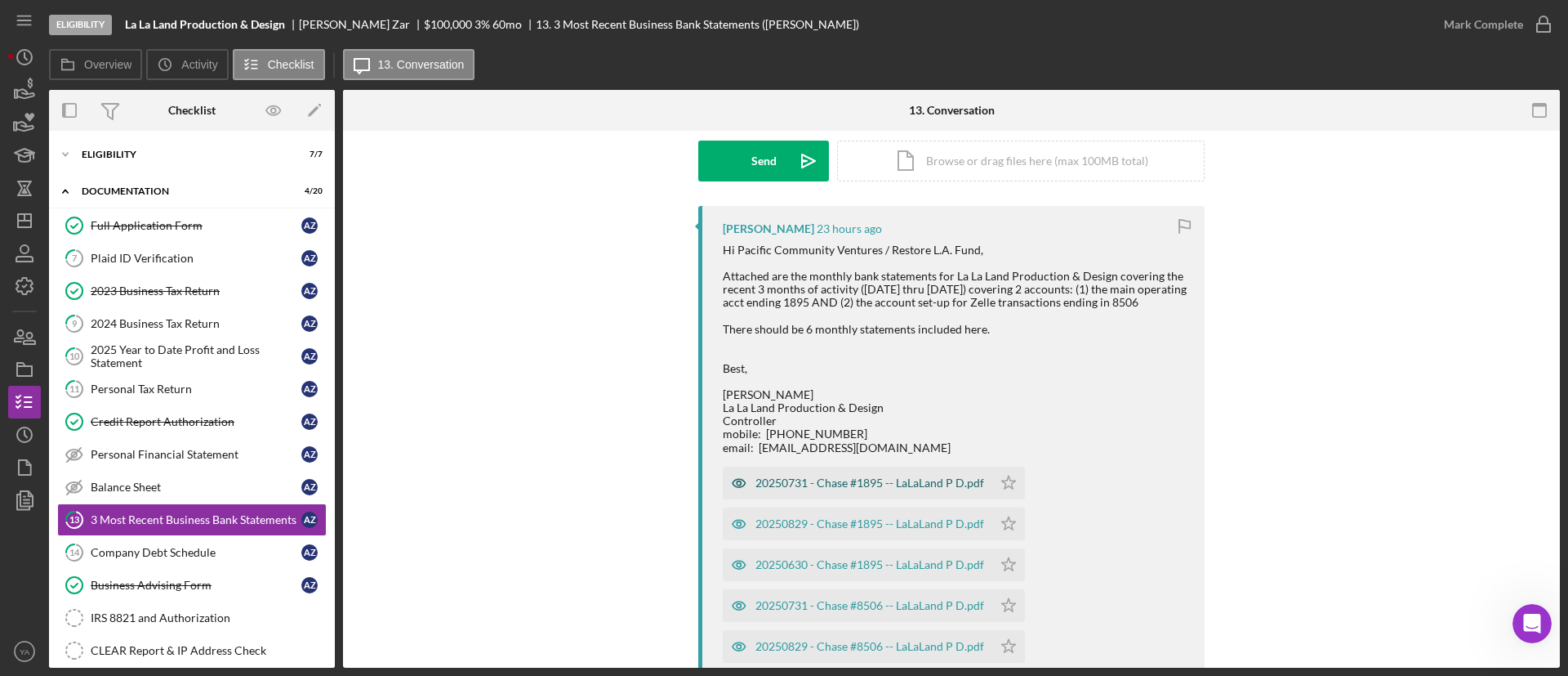
click at [862, 466] on div "20250731 - Chase #1895 -- LaLaLand P D.pdf" at bounding box center [857, 482] width 270 height 33
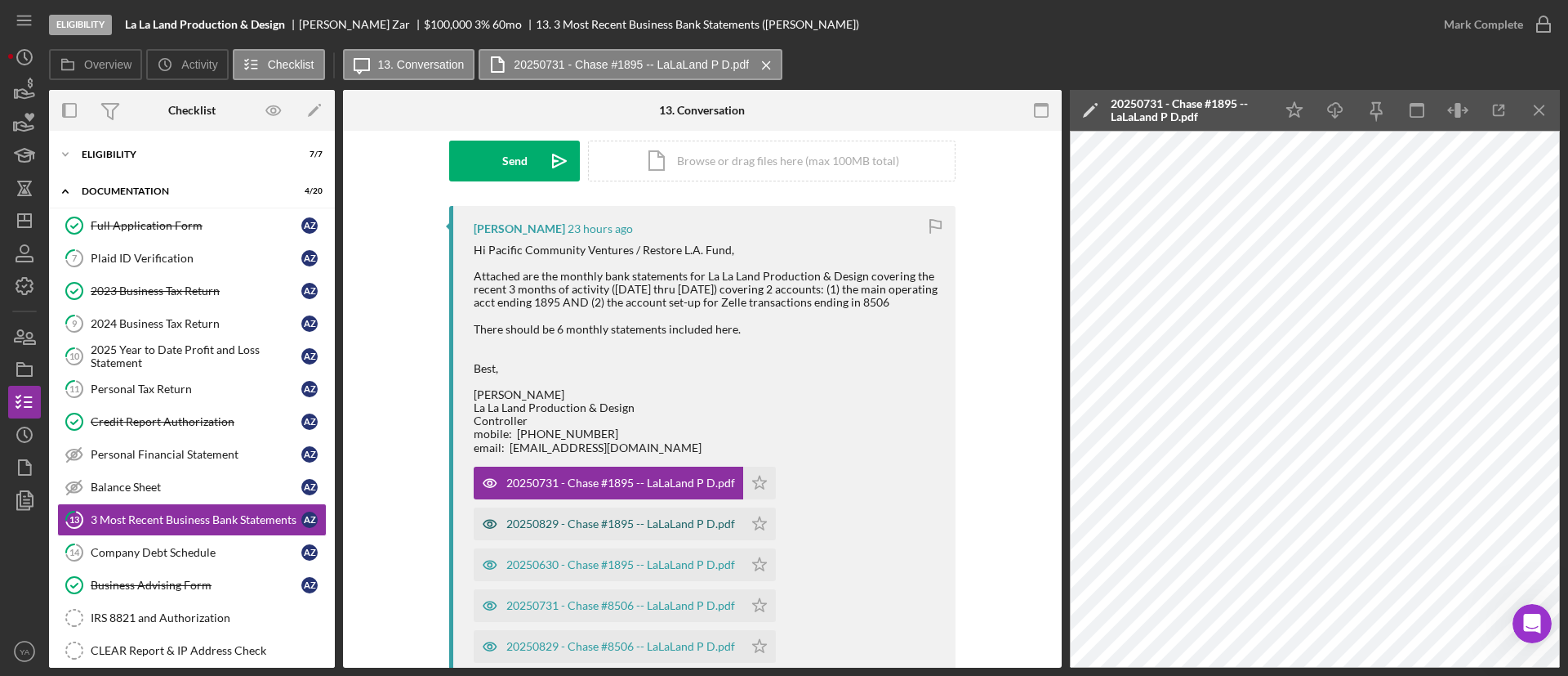
click at [570, 510] on div "20250829 - Chase #1895 -- LaLaLand P D.pdf" at bounding box center [608, 524] width 270 height 33
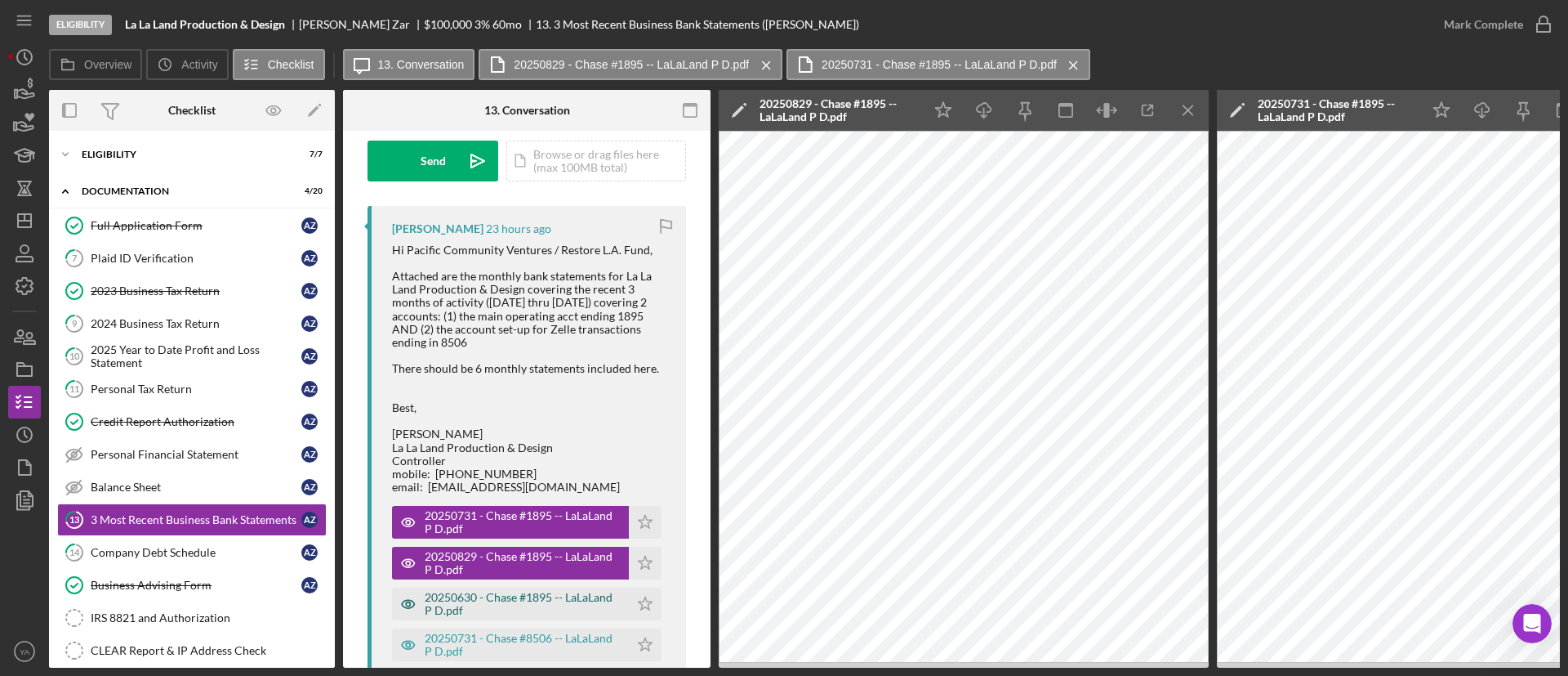
click at [530, 590] on div "20250630 - Chase #1895 -- LaLaLand P D.pdf" at bounding box center [523, 603] width 196 height 26
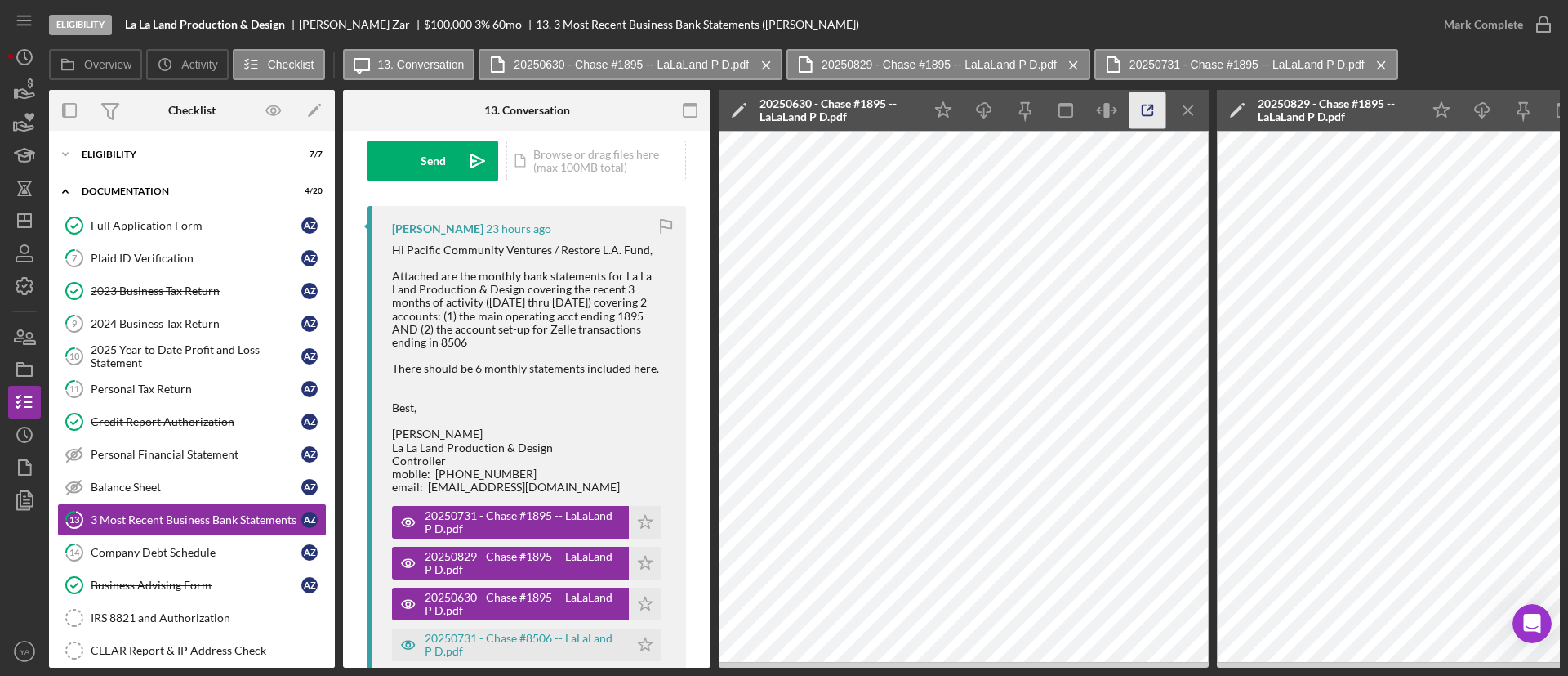
click at [1164, 114] on icon "button" at bounding box center [1148, 111] width 37 height 37
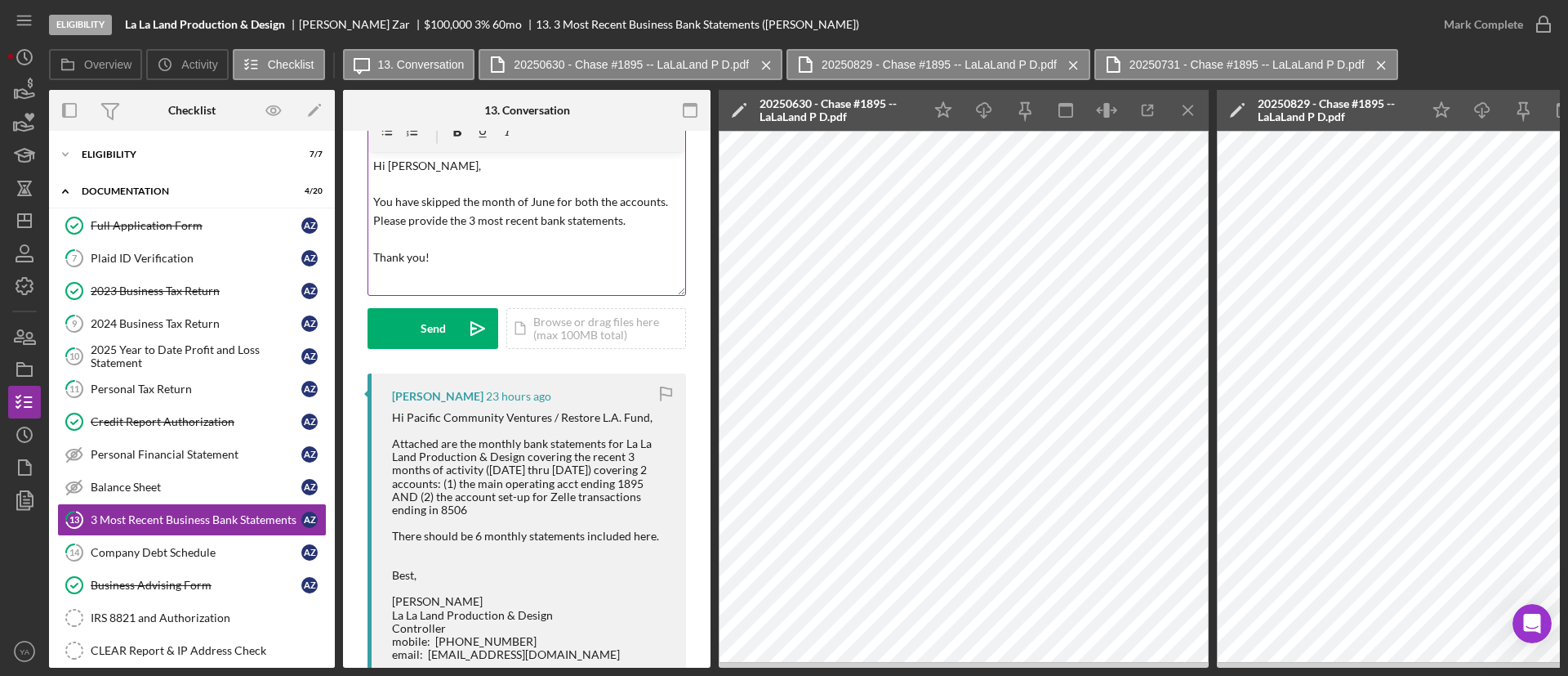
scroll to position [0, 0]
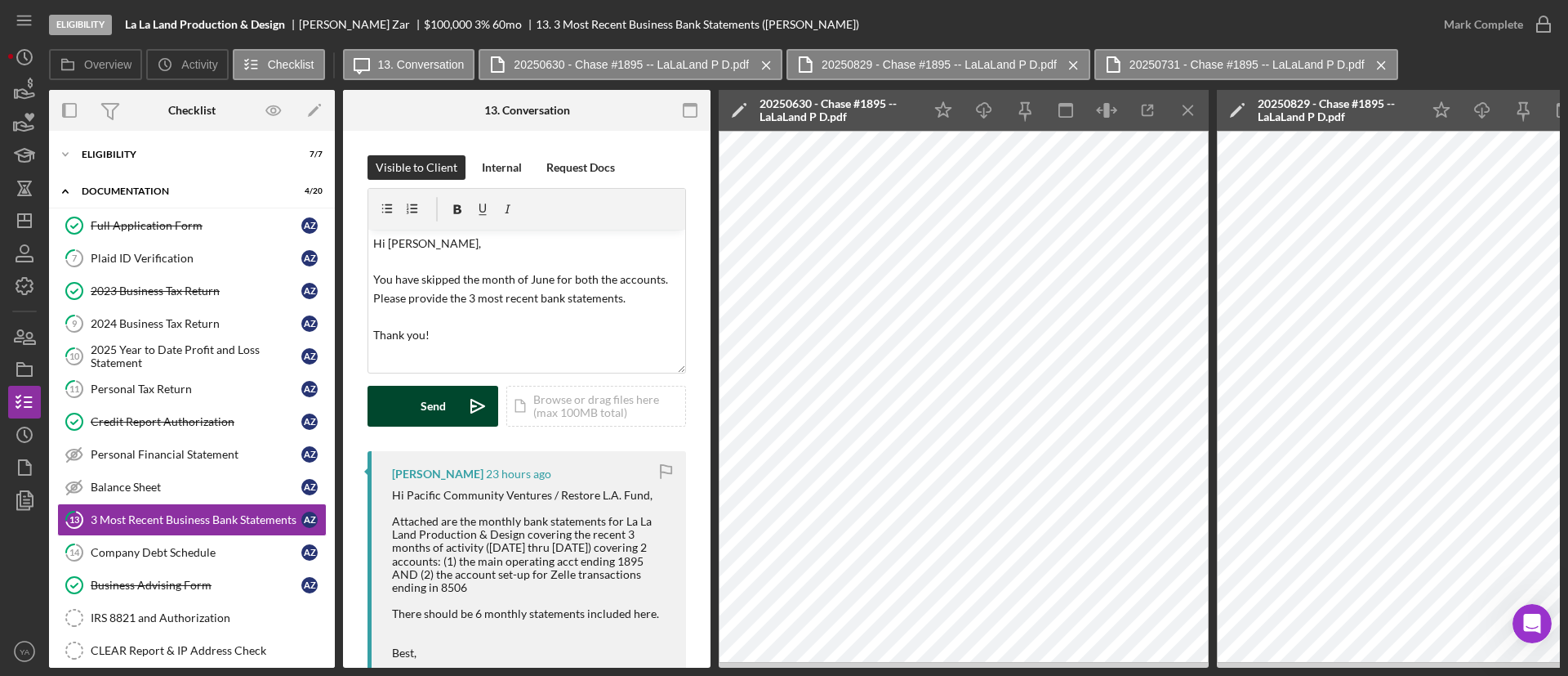
click at [464, 393] on icon "Icon/icon-invite-send" at bounding box center [477, 405] width 41 height 41
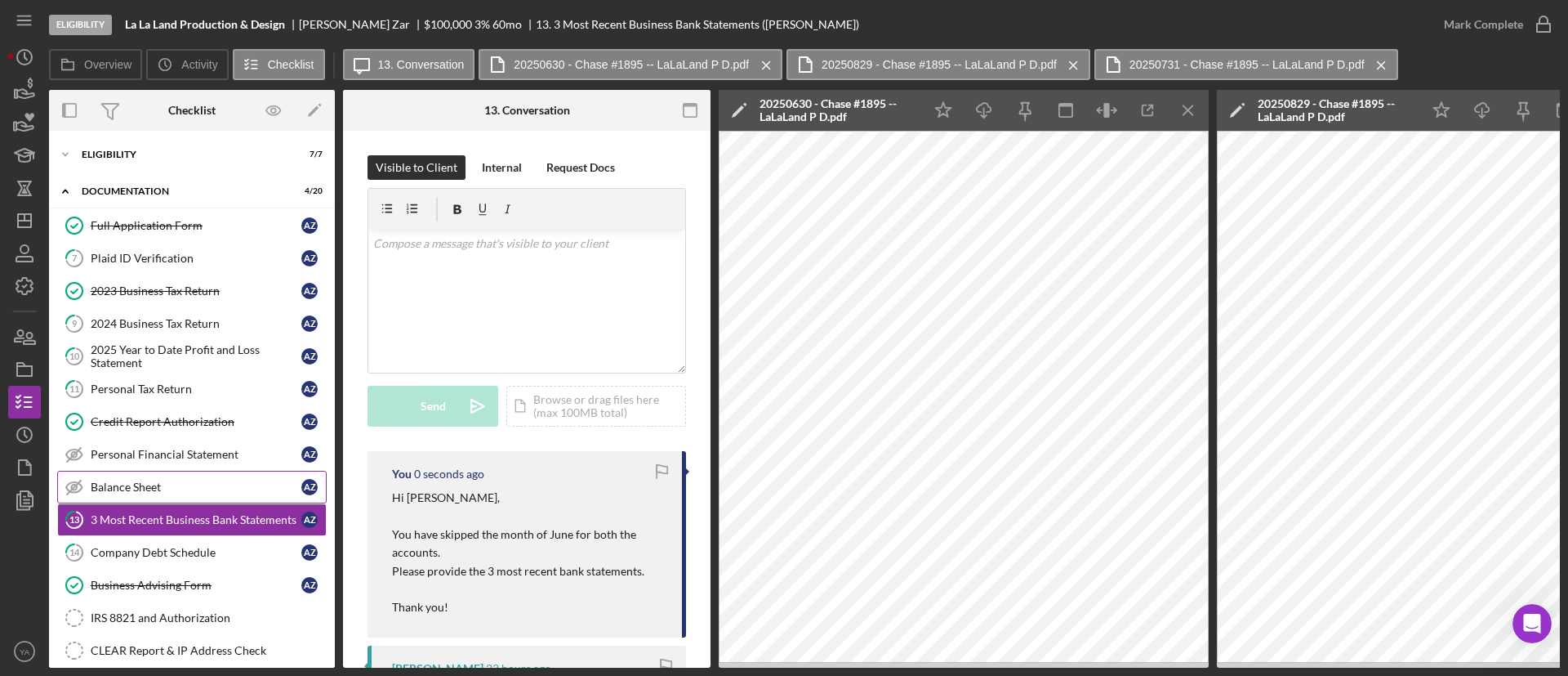
click at [180, 487] on div "Balance Sheet" at bounding box center [196, 486] width 211 height 13
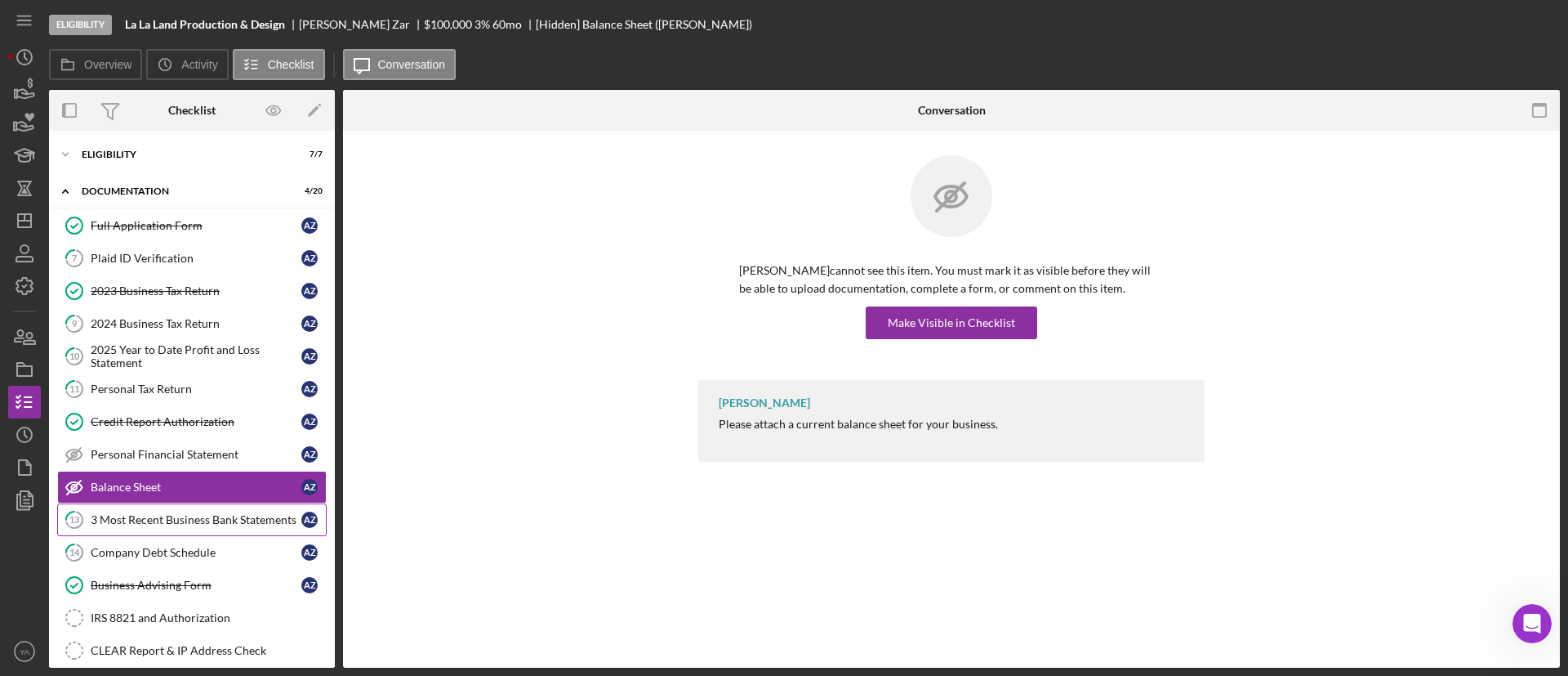
click at [189, 520] on div "3 Most Recent Business Bank Statements" at bounding box center [196, 519] width 211 height 13
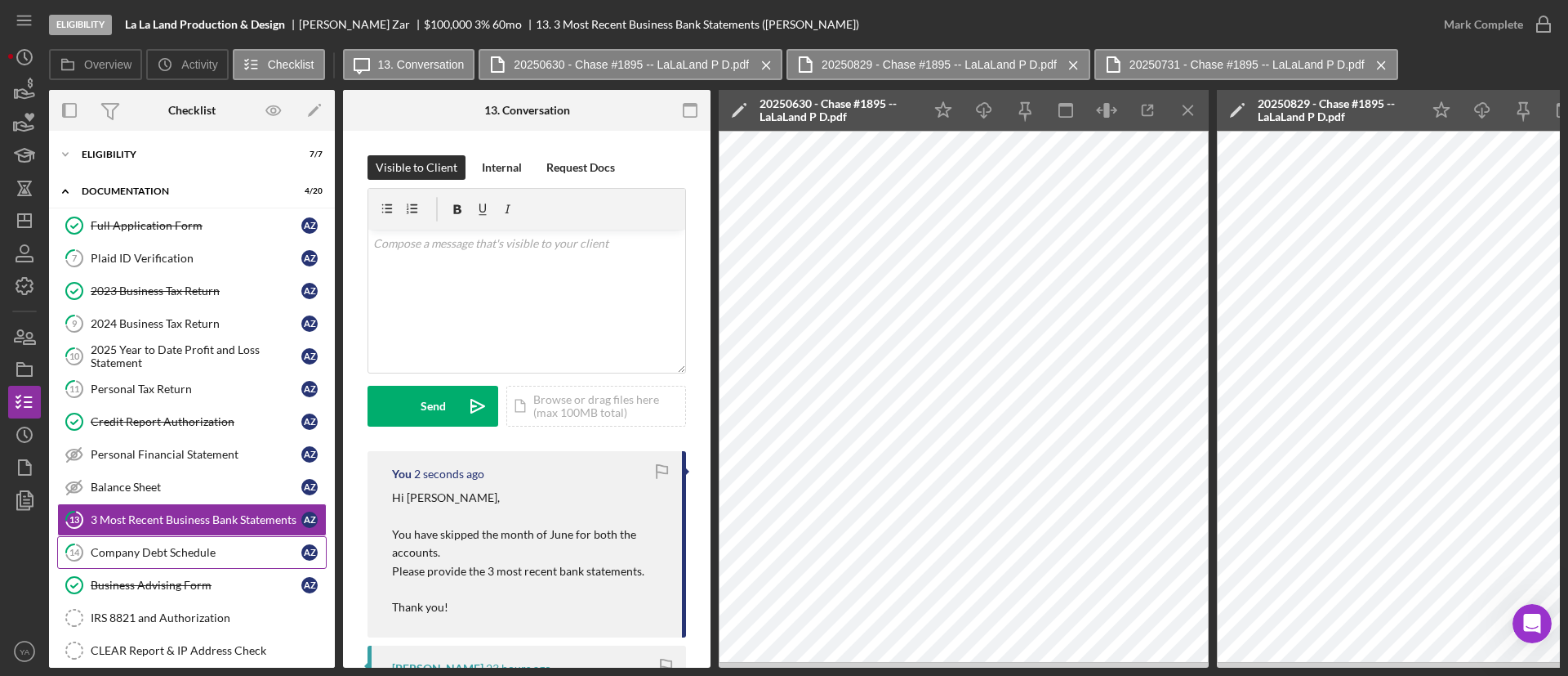
click at [190, 543] on link "14 Company Debt Schedule A Z" at bounding box center [191, 552] width 270 height 33
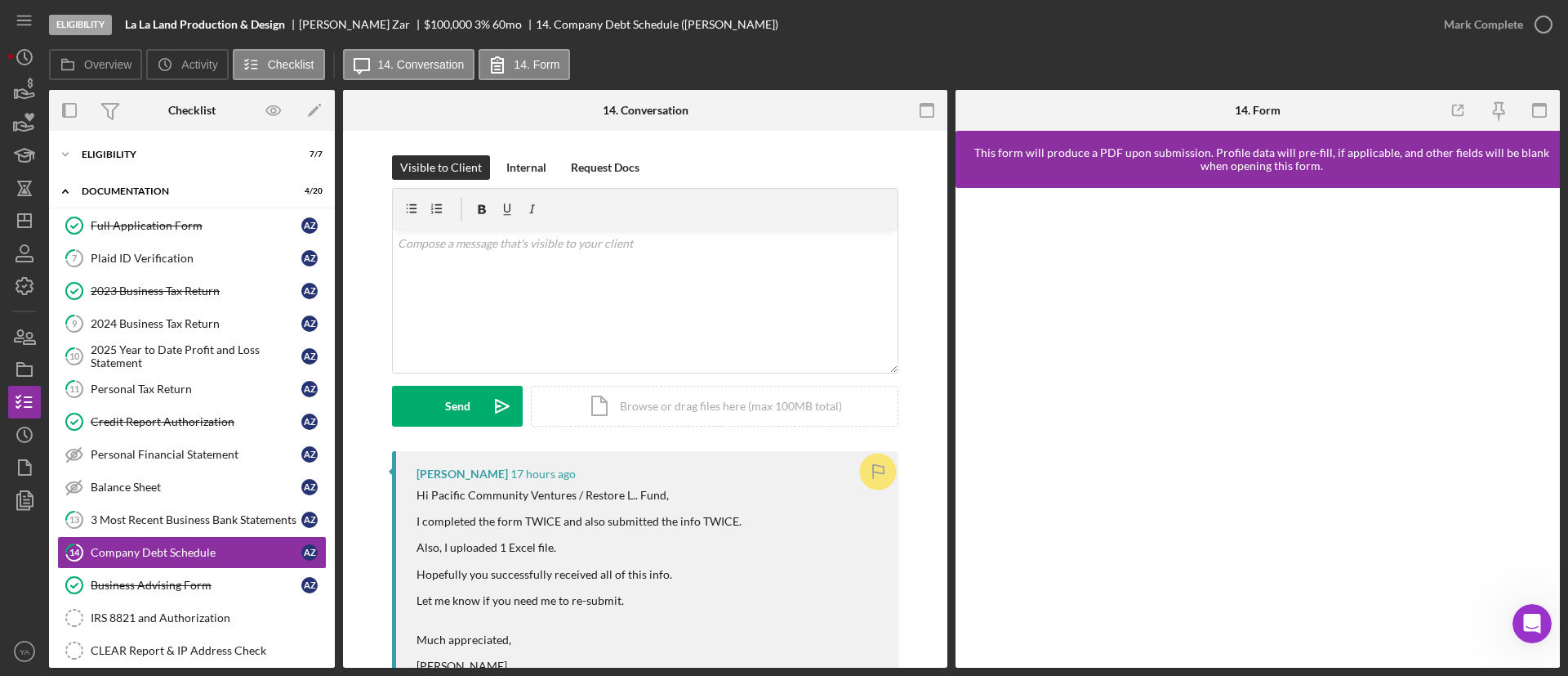
scroll to position [245, 0]
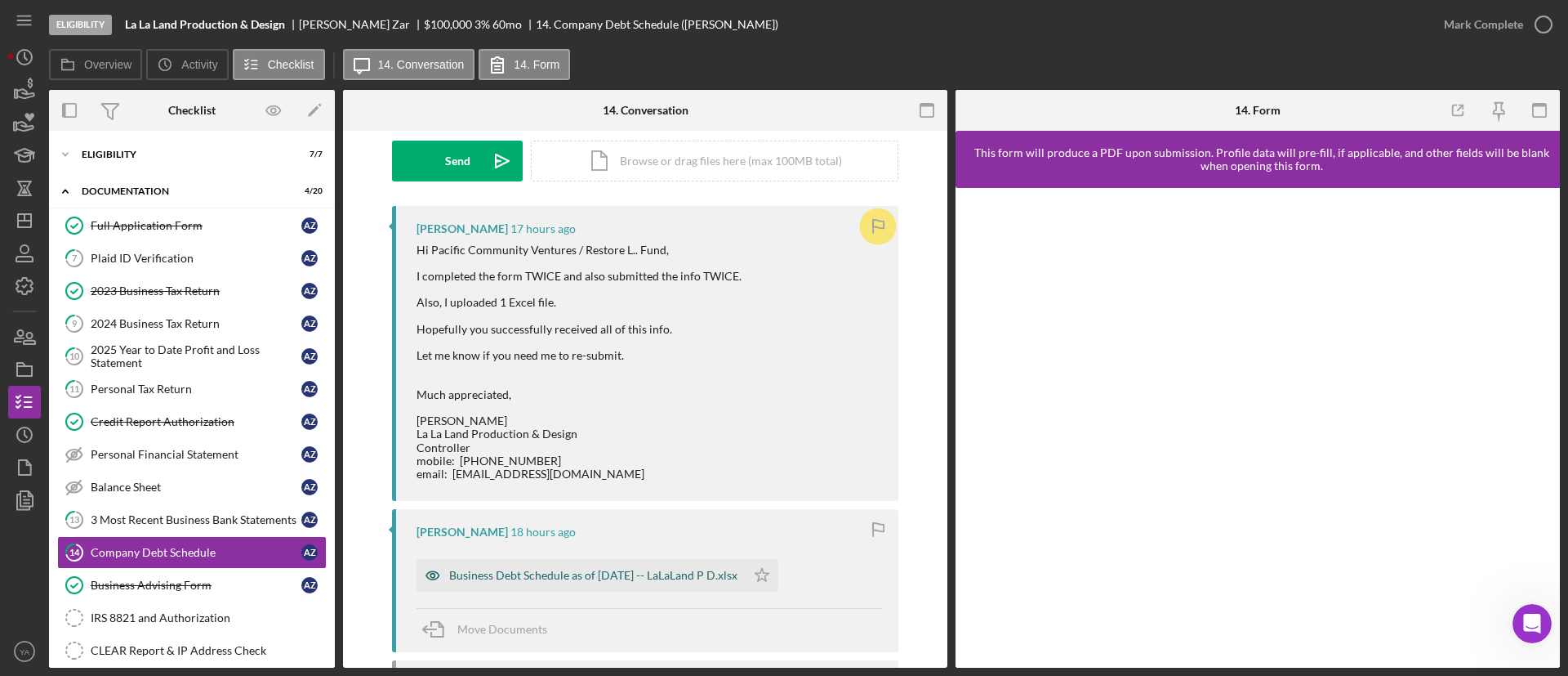
click at [639, 566] on div "Business Debt Schedule as of [DATE] -- LaLaLand P D.xlsx" at bounding box center [580, 574] width 330 height 33
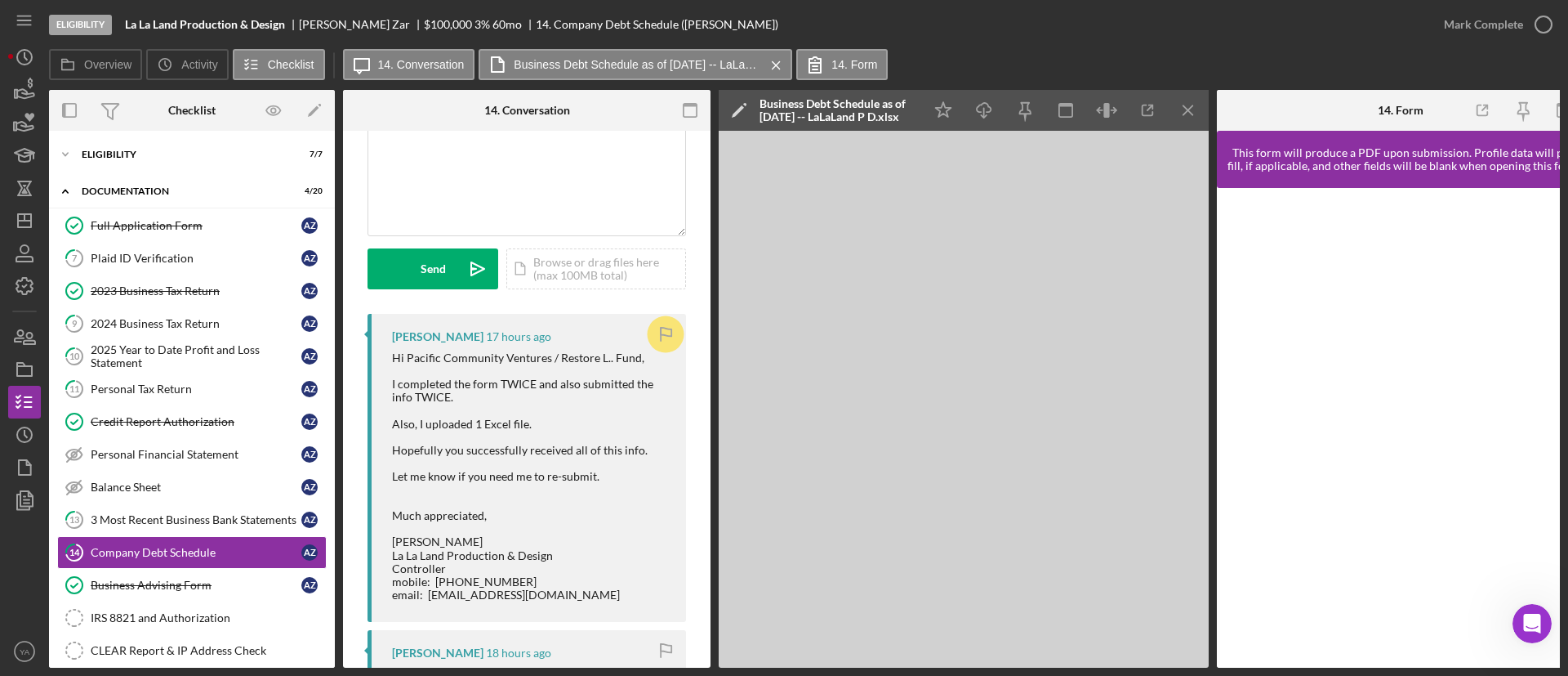
scroll to position [260, 0]
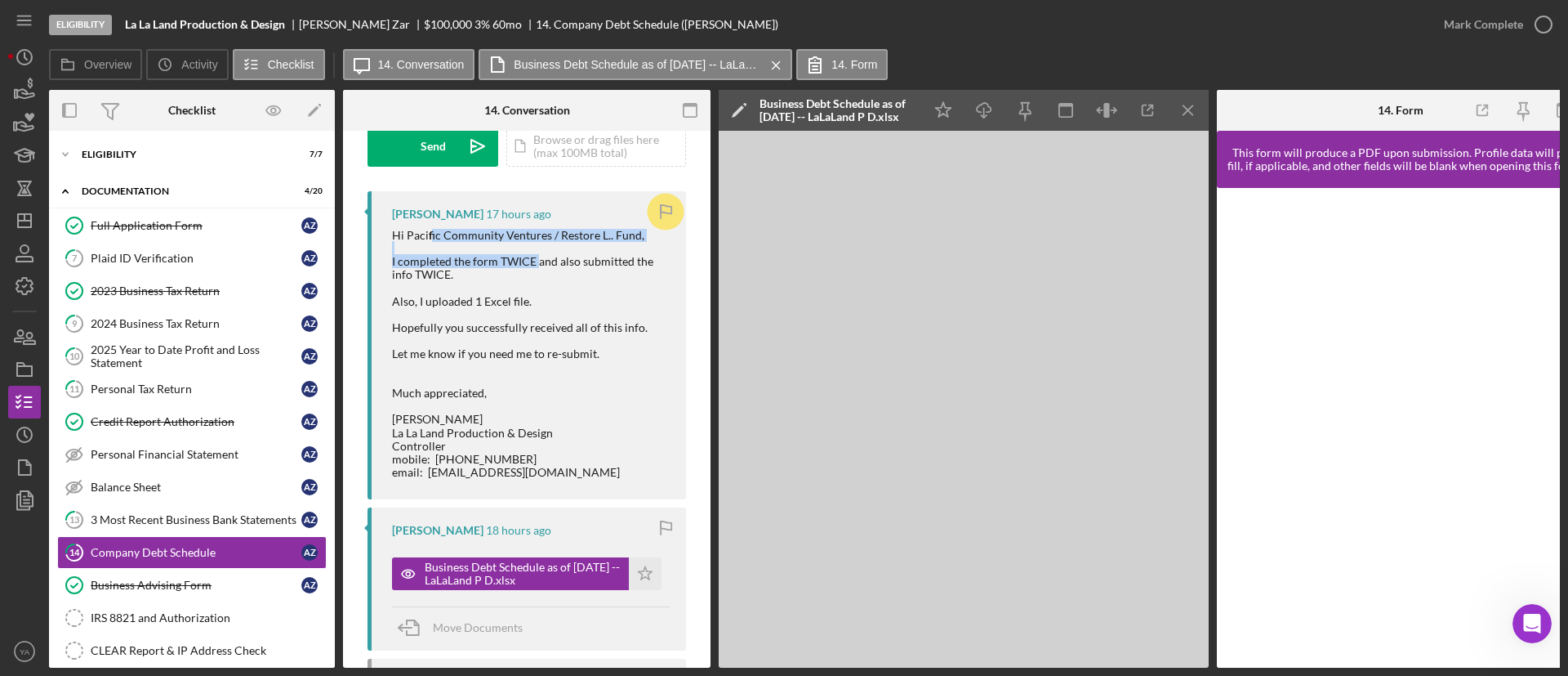
drag, startPoint x: 430, startPoint y: 238, endPoint x: 538, endPoint y: 260, distance: 110.2
click at [538, 260] on div "Hi Pacific Community Ventures / Restore L.. Fund, I completed the form TWICE an…" at bounding box center [531, 353] width 278 height 250
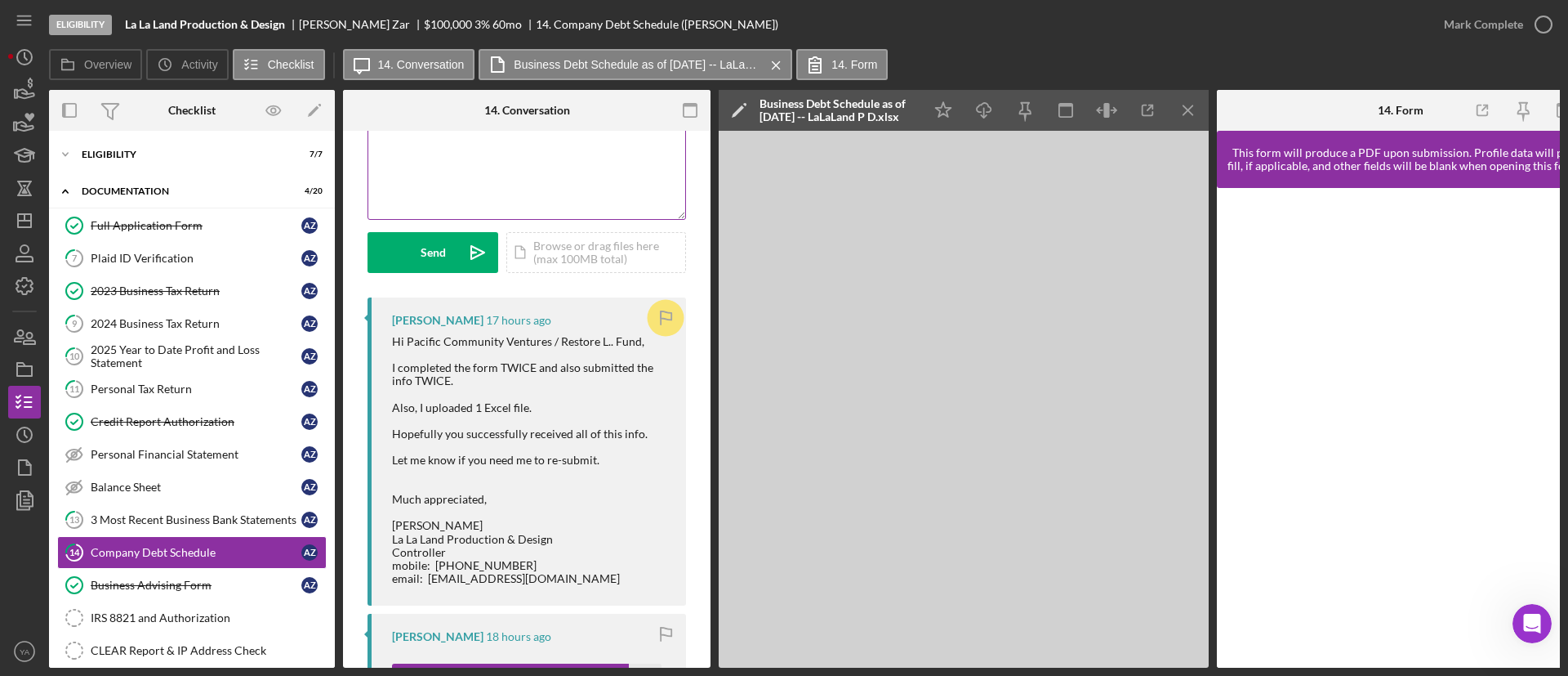
scroll to position [0, 0]
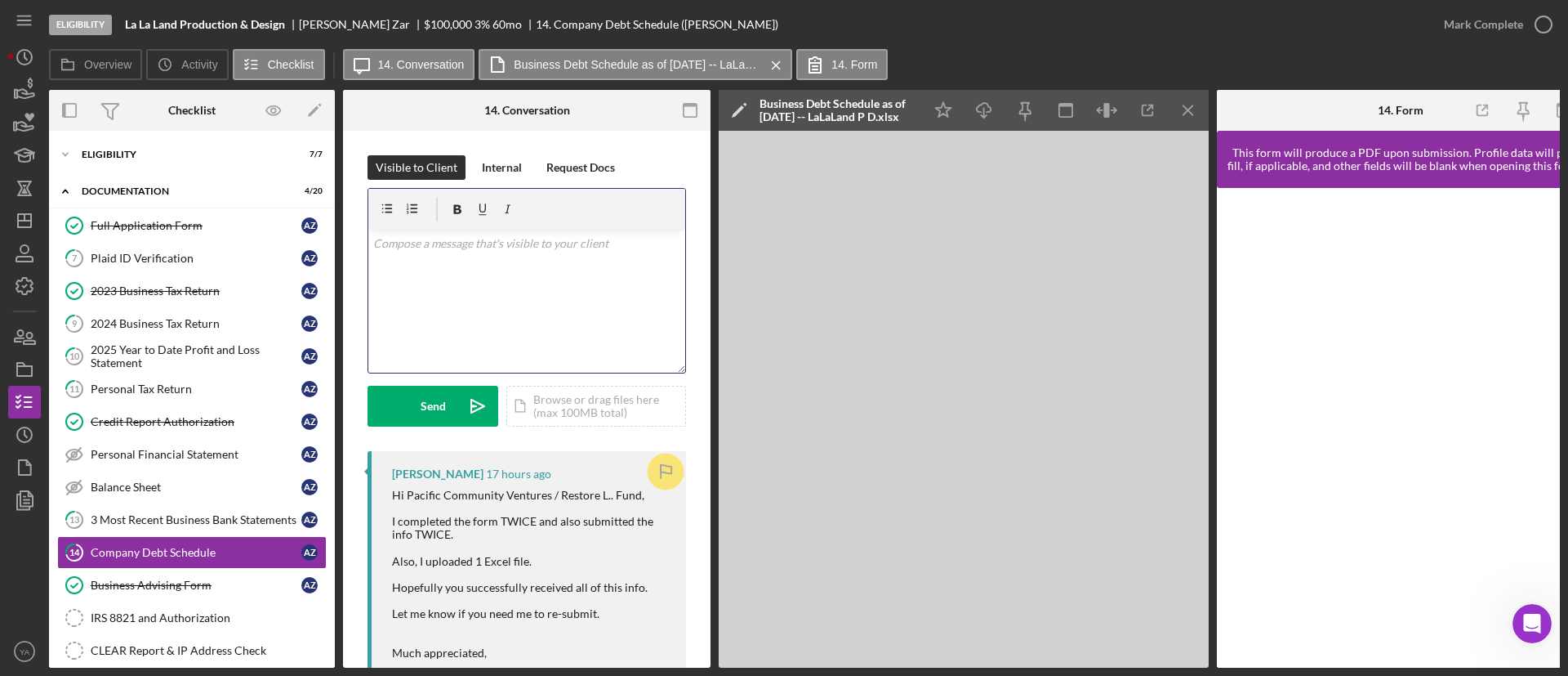
drag, startPoint x: 531, startPoint y: 262, endPoint x: 609, endPoint y: 243, distance: 80.3
click at [532, 260] on div "v Color teal Color pink Remove color Add row above Add row below Add column bef…" at bounding box center [527, 302] width 317 height 143
click at [421, 489] on div "Hi Pacific Community Ventures / Restore L.. Fund, I completed the form TWICE an…" at bounding box center [531, 613] width 278 height 250
drag, startPoint x: 421, startPoint y: 488, endPoint x: 517, endPoint y: 489, distance: 96.0
click at [517, 489] on div "Hi Pacific Community Ventures / Restore L.. Fund, I completed the form TWICE an…" at bounding box center [531, 613] width 278 height 250
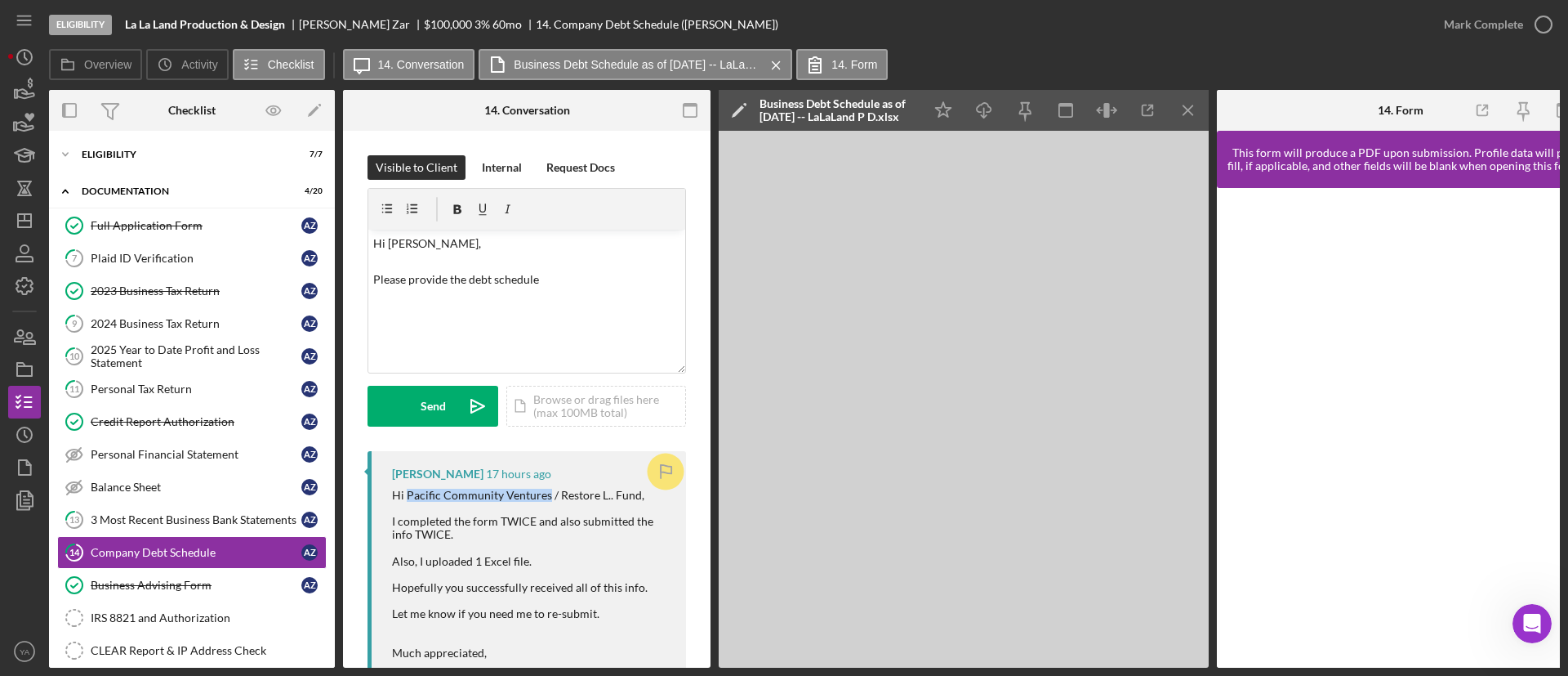
copy div "Pacific Community Ventures"
click at [465, 280] on p "Hi [PERSON_NAME], Please provide the debt schedule" at bounding box center [527, 261] width 308 height 55
click at [638, 281] on p "Hi [PERSON_NAME], Please provide the Pacific Community Ventures debt schedule" at bounding box center [527, 271] width 308 height 74
click at [563, 297] on p "Hi [PERSON_NAME], Please provide the Pacific Community Ventures debt schedule" at bounding box center [527, 271] width 308 height 74
click at [442, 328] on div "v Color teal Color pink Remove color Add row above Add row below Add column bef…" at bounding box center [527, 302] width 317 height 143
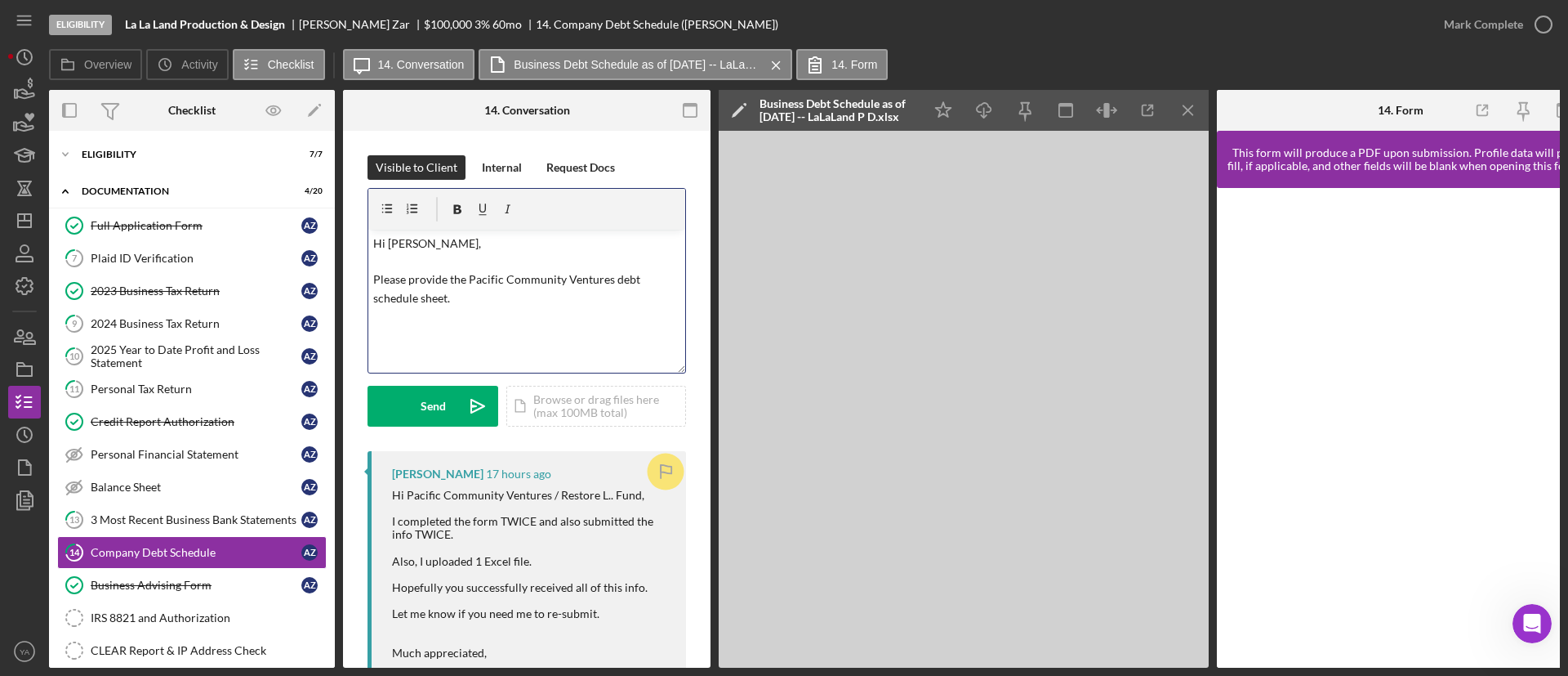
click at [616, 280] on p "Hi [PERSON_NAME], Please provide the Pacific Community Ventures debt schedule s…" at bounding box center [527, 271] width 308 height 74
click at [375, 298] on p "Hi [PERSON_NAME], Please provide the Pacific Community Ventures Debt schedule s…" at bounding box center [527, 271] width 308 height 74
click at [425, 303] on p "Hi [PERSON_NAME], Please provide the Pacific Community Ventures Debt Schedule s…" at bounding box center [527, 271] width 308 height 74
click at [532, 312] on div "v Color teal Color pink Remove color Add row above Add row below Add column bef…" at bounding box center [527, 302] width 317 height 143
click at [415, 335] on p "Hi [PERSON_NAME], Please provide the Pacific Community Ventures Debt Schedule E…" at bounding box center [527, 289] width 308 height 110
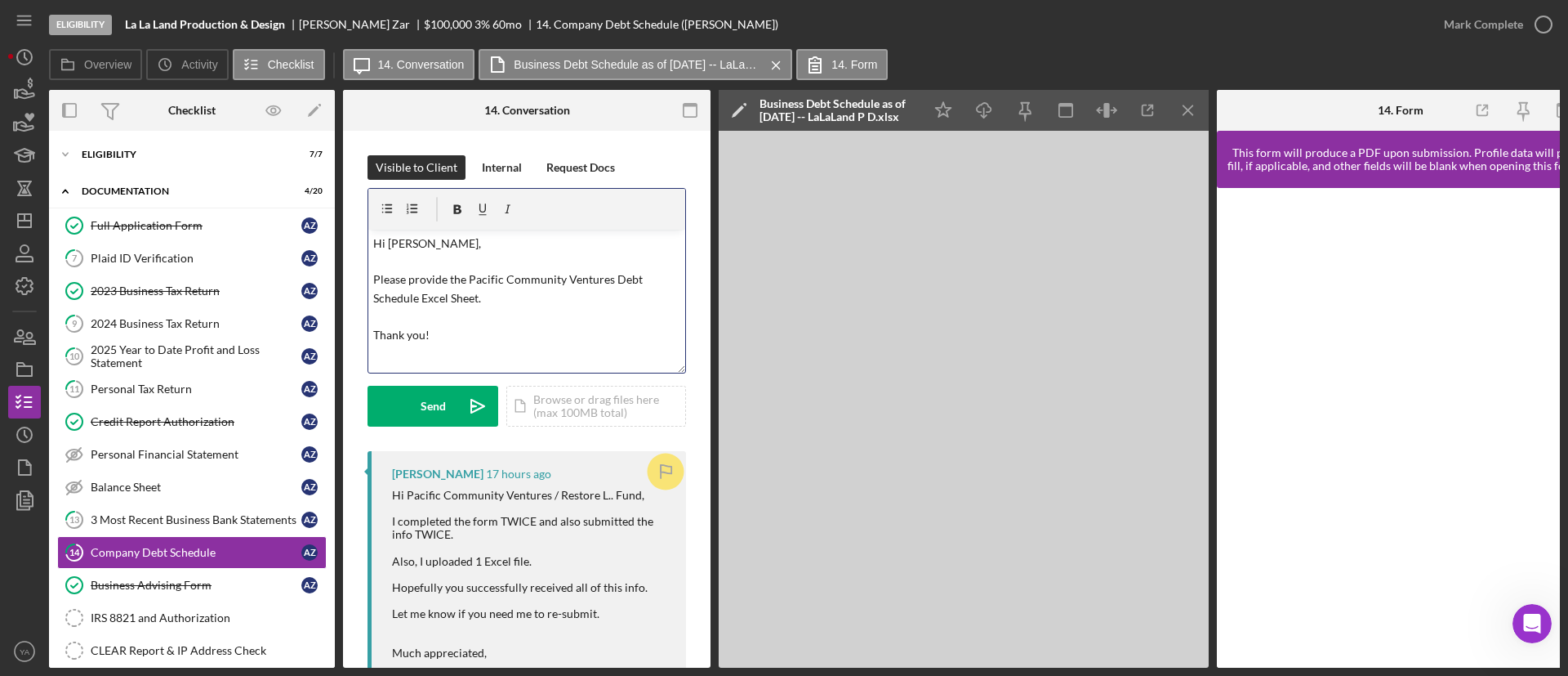
click at [617, 280] on p "Hi [PERSON_NAME], Please provide the Pacific Community Ventures Debt Schedule E…" at bounding box center [527, 289] width 308 height 110
click at [581, 318] on p "Hi [PERSON_NAME], Please provide the Pacific Community Ventures debt schedule e…" at bounding box center [527, 289] width 308 height 110
click at [451, 402] on button "Send Icon/icon-invite-send" at bounding box center [432, 405] width 130 height 41
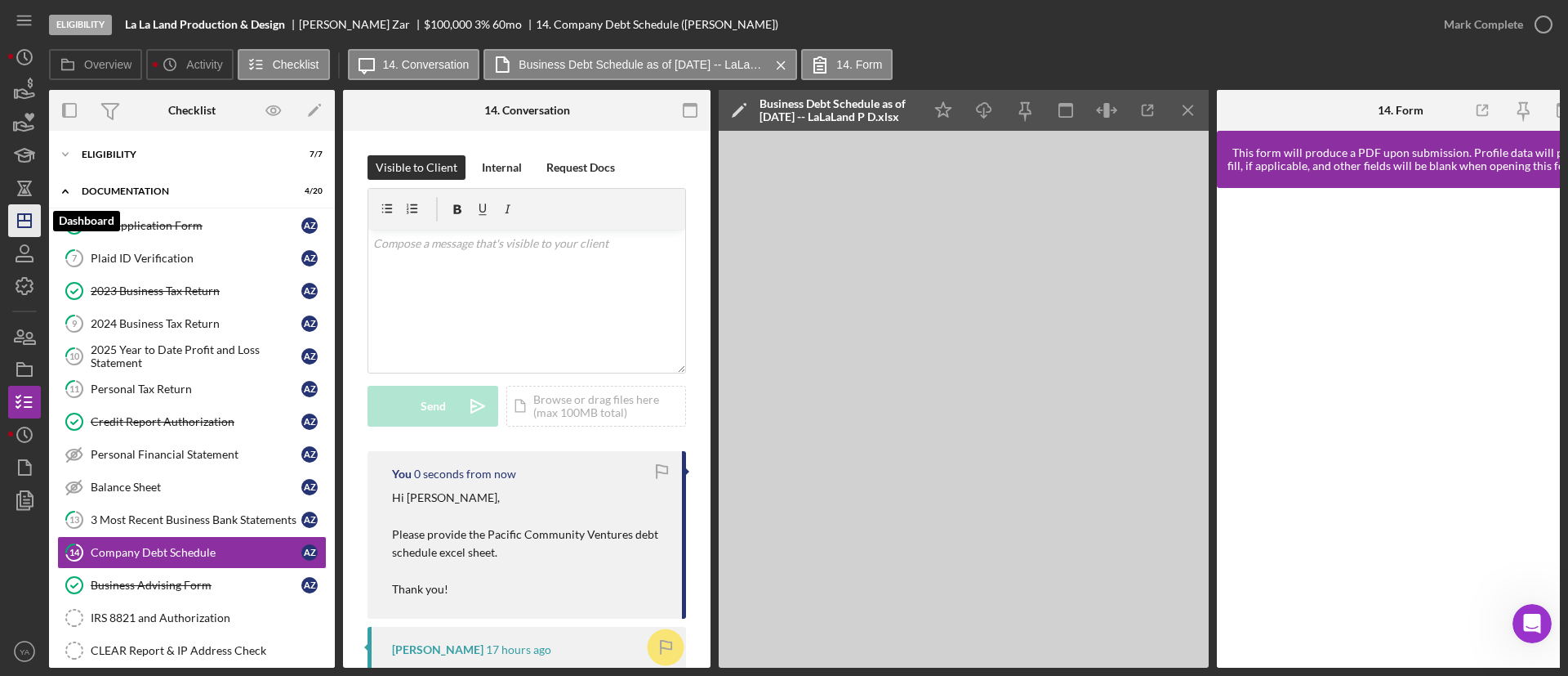
click at [20, 203] on icon "Icon/Dashboard" at bounding box center [24, 220] width 41 height 41
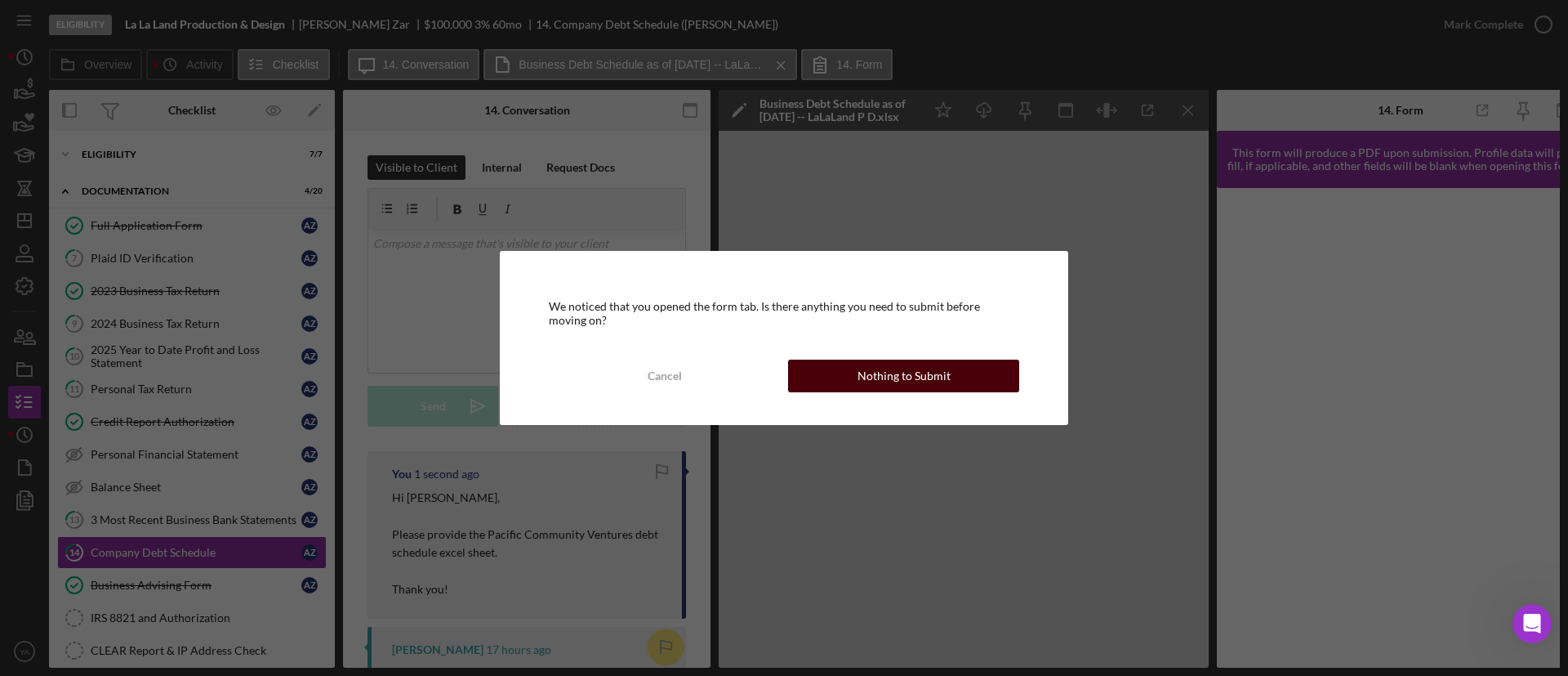
click at [859, 377] on button "Nothing to Submit" at bounding box center [904, 375] width 231 height 33
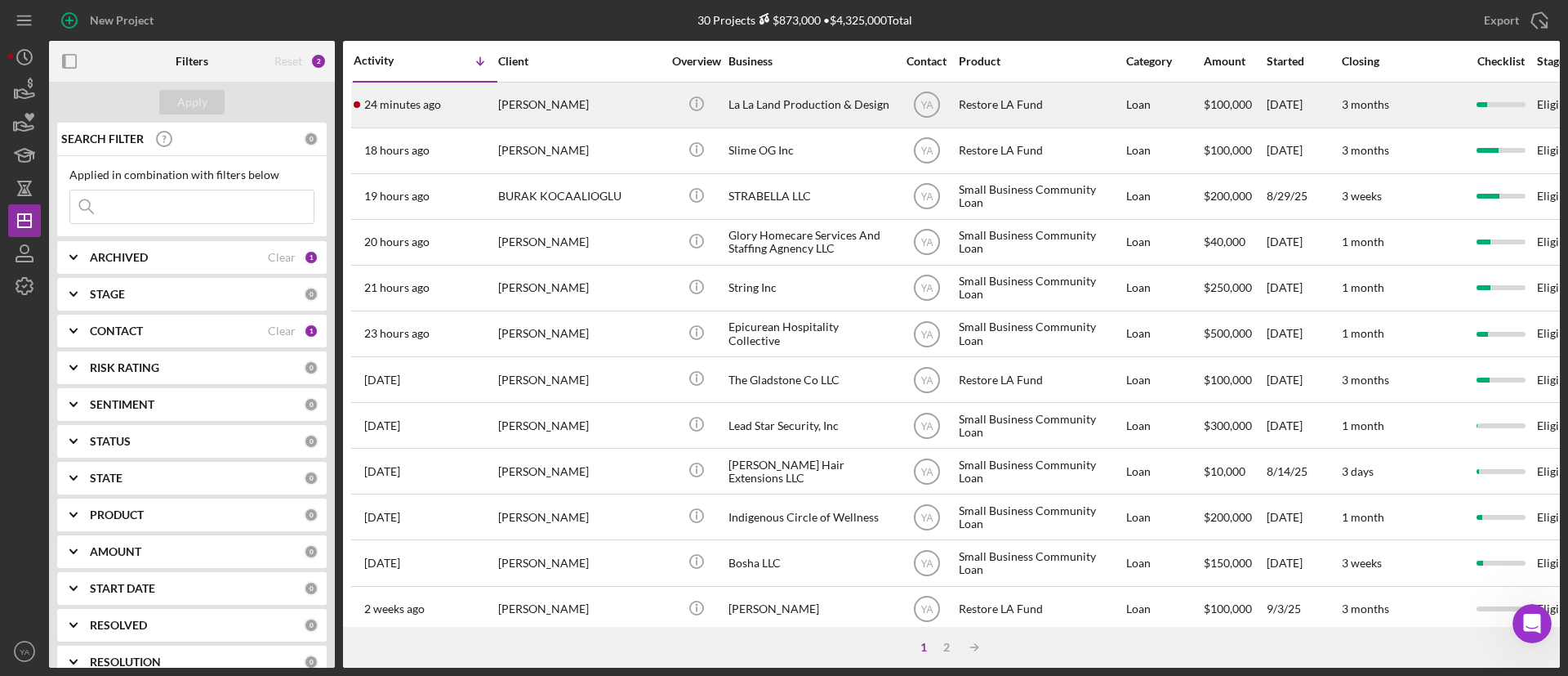
click at [801, 115] on div "La La Land Production & Design" at bounding box center [810, 105] width 163 height 43
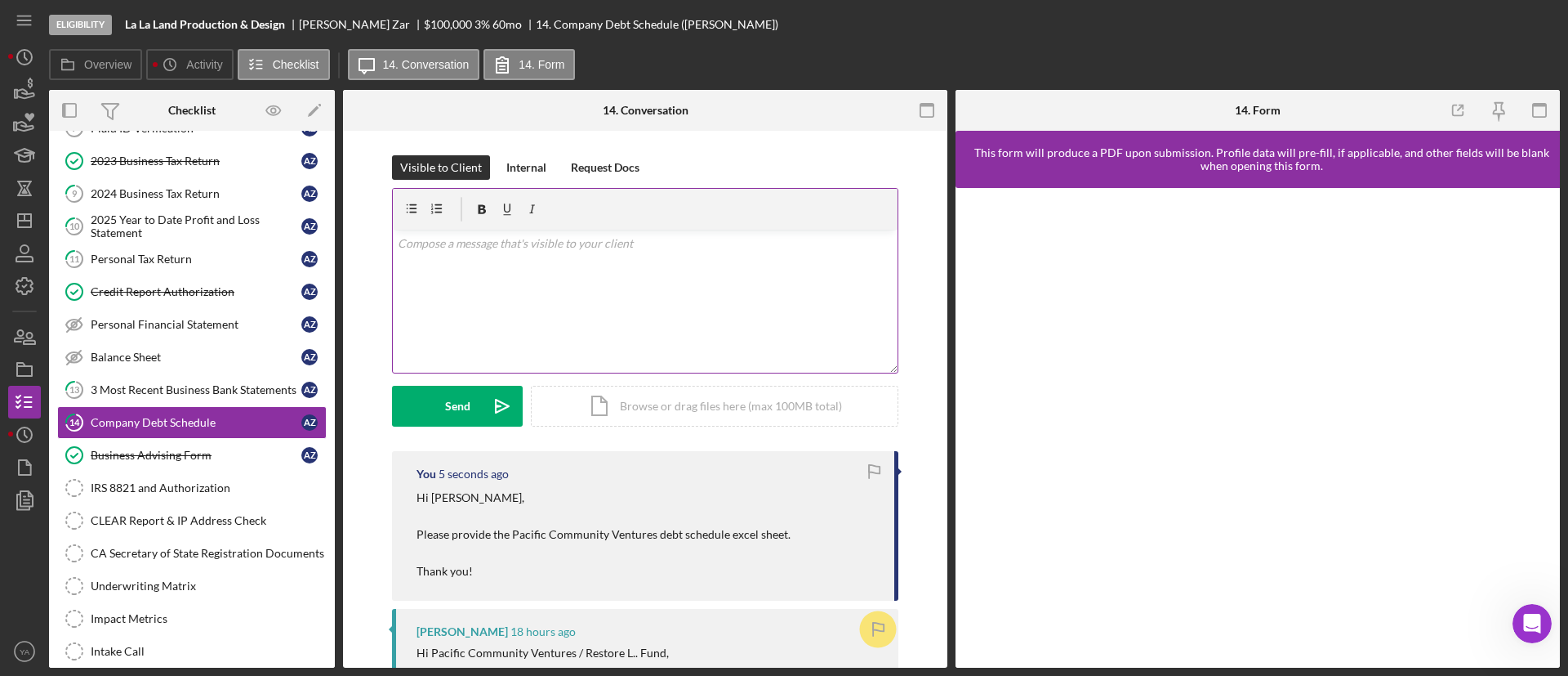
scroll to position [152, 0]
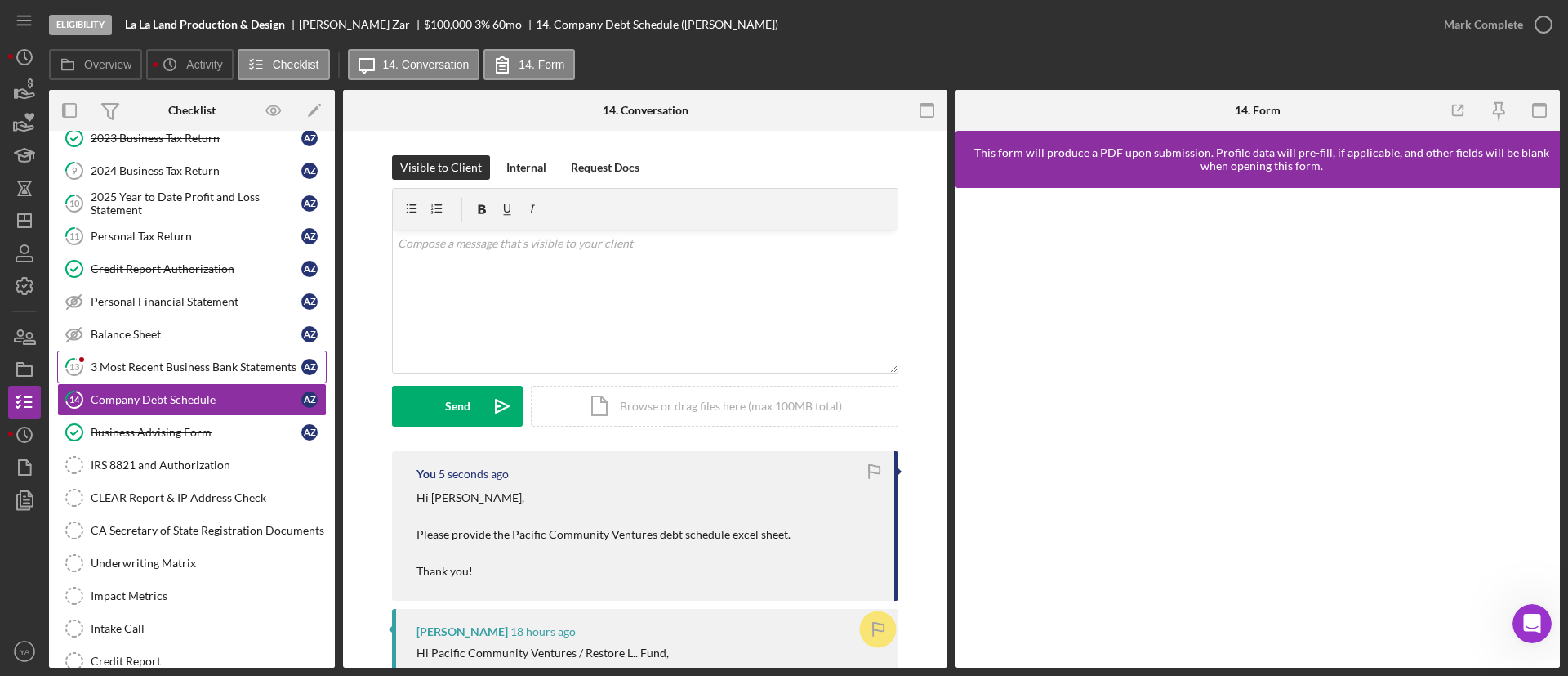
click at [200, 360] on div "3 Most Recent Business Bank Statements" at bounding box center [196, 366] width 211 height 13
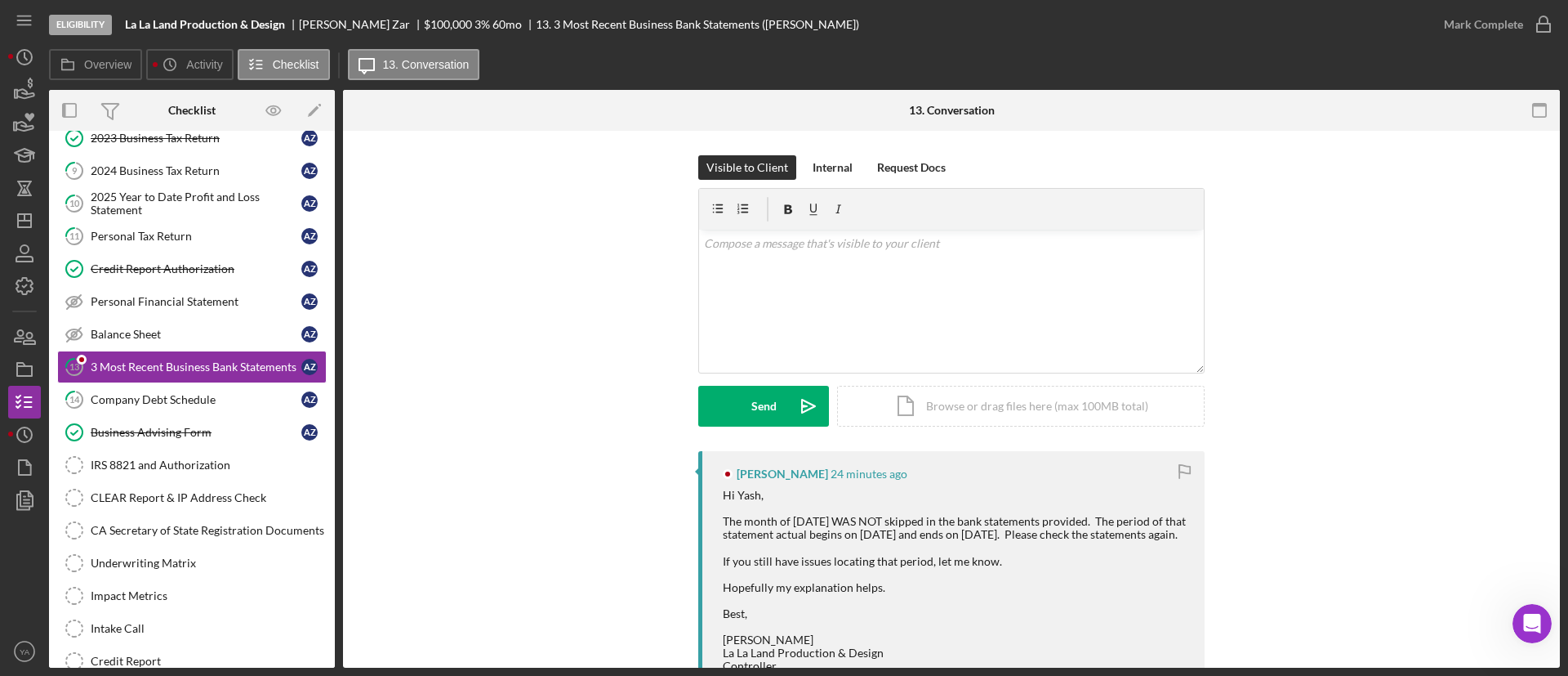
scroll to position [122, 0]
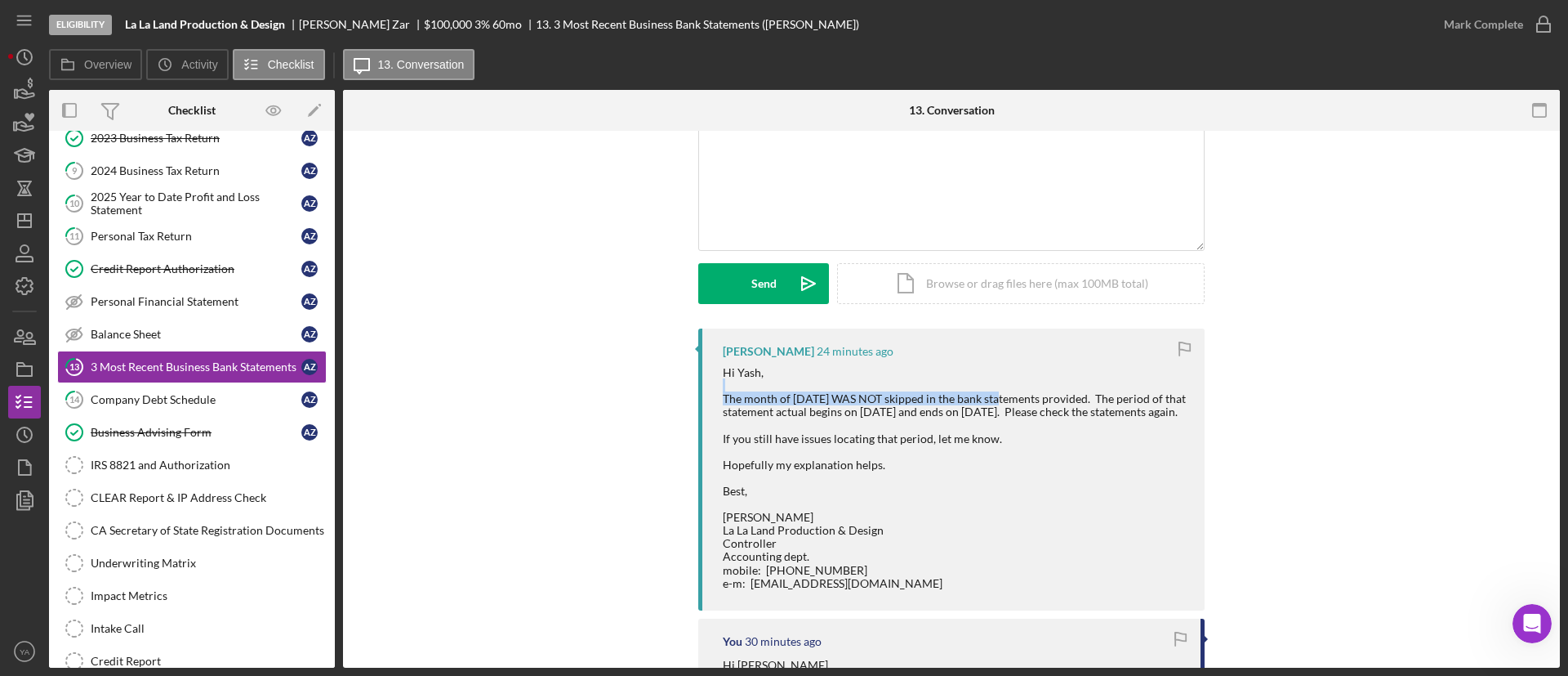
drag, startPoint x: 721, startPoint y: 390, endPoint x: 998, endPoint y: 399, distance: 277.1
click at [998, 399] on div "Hi Yash, The month of [DATE] WAS NOT skipped in the bank statements provided. T…" at bounding box center [956, 478] width 466 height 224
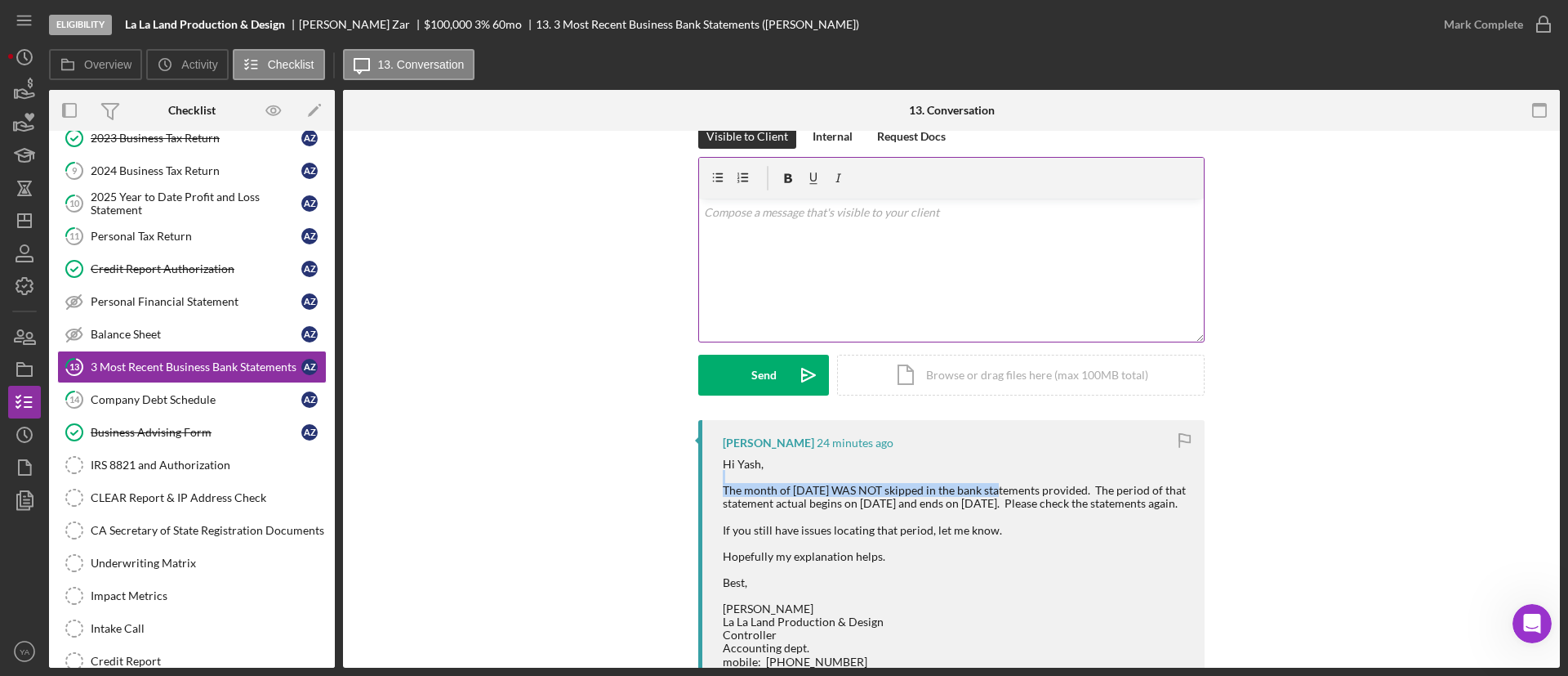
scroll to position [0, 0]
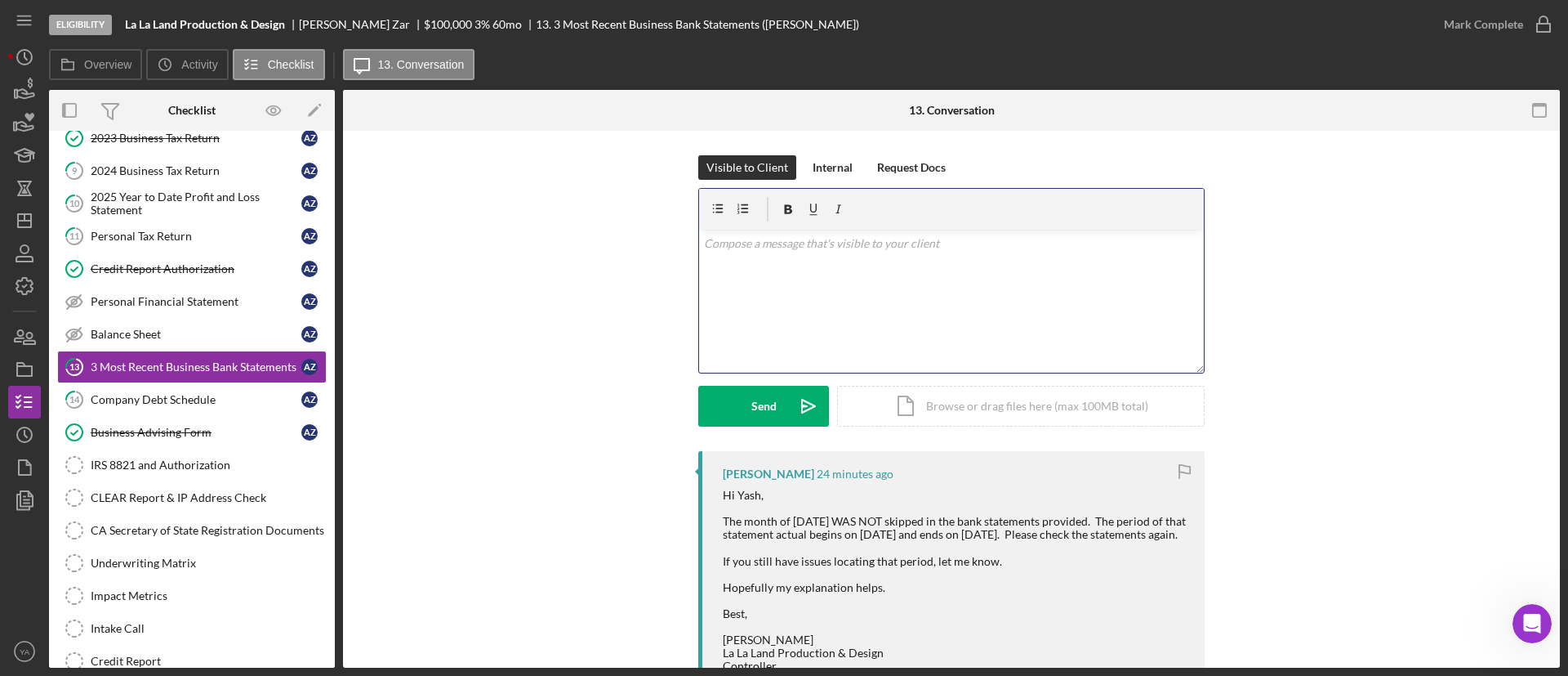
click at [900, 289] on div "v Color teal Color pink Remove color Add row above Add row below Add column bef…" at bounding box center [951, 302] width 505 height 143
click at [854, 283] on p "Hi [PERSON_NAME], Sorry for the misunderstanding" at bounding box center [952, 261] width 496 height 55
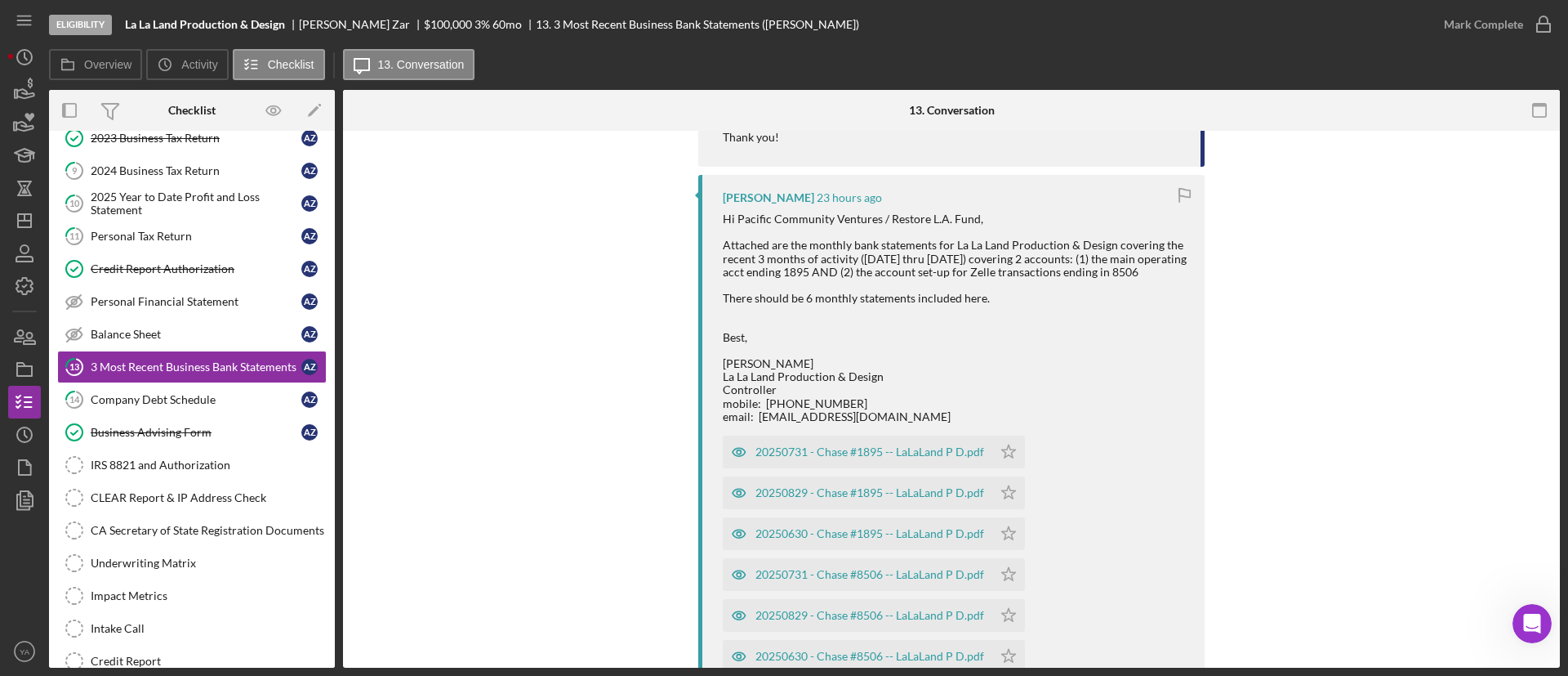
scroll to position [857, 0]
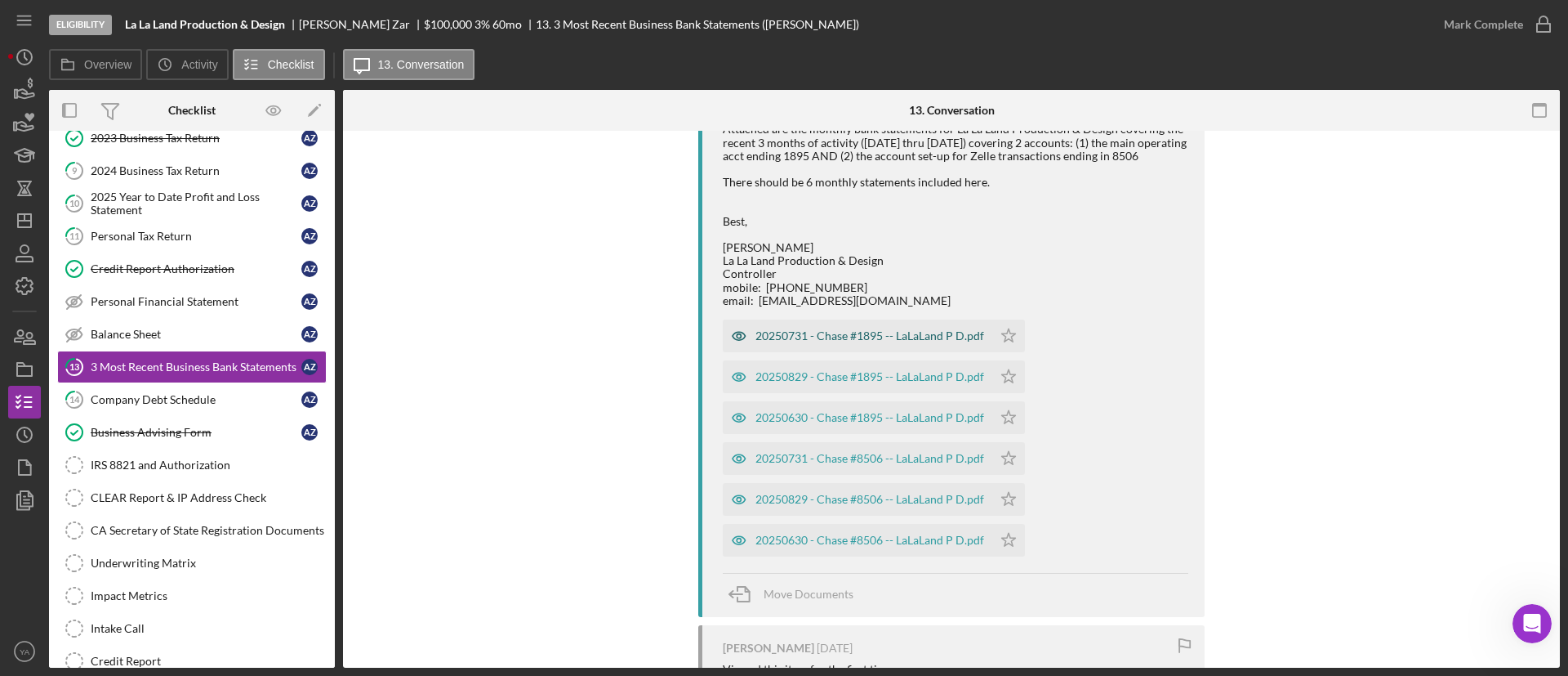
click at [889, 352] on div "20250731 - Chase #1895 -- LaLaLand P D.pdf" at bounding box center [857, 336] width 270 height 33
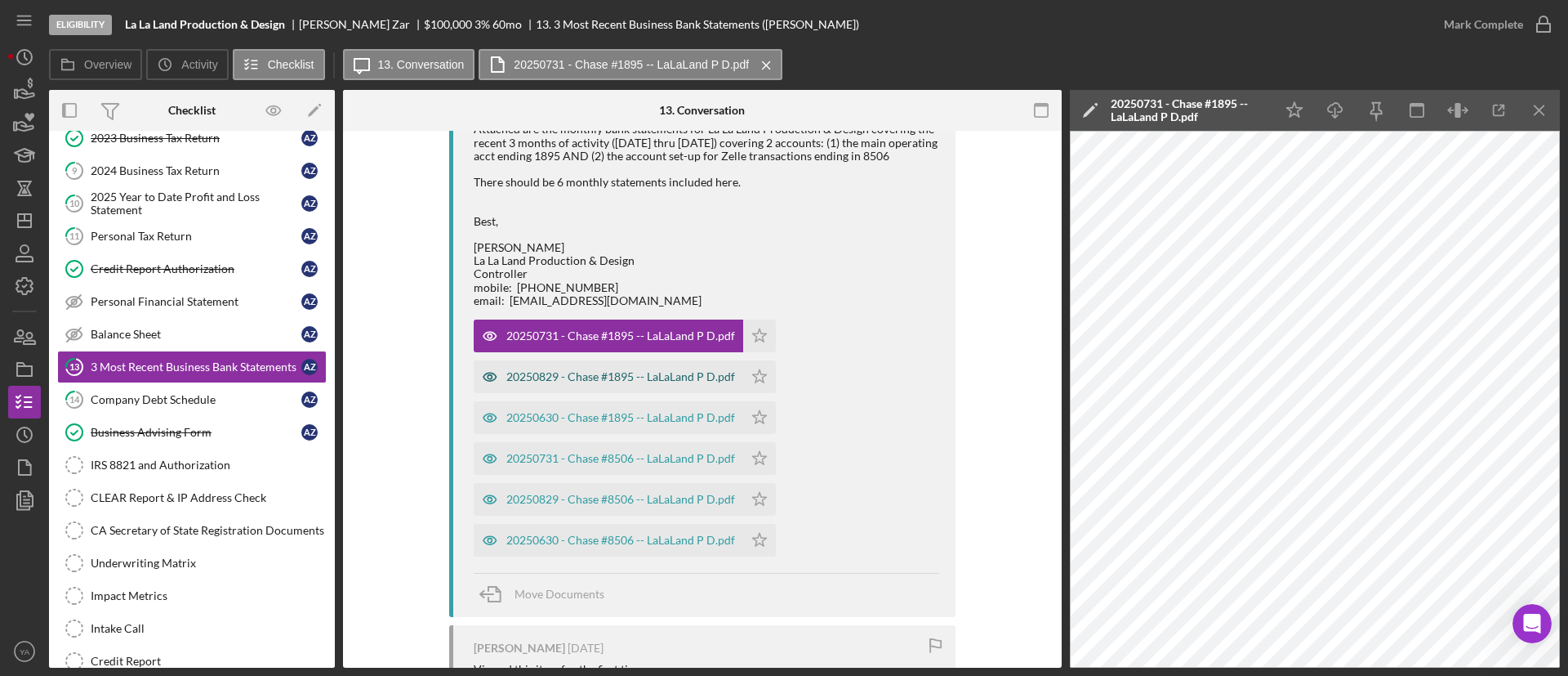
click at [638, 383] on div "20250829 - Chase #1895 -- LaLaLand P D.pdf" at bounding box center [621, 376] width 229 height 13
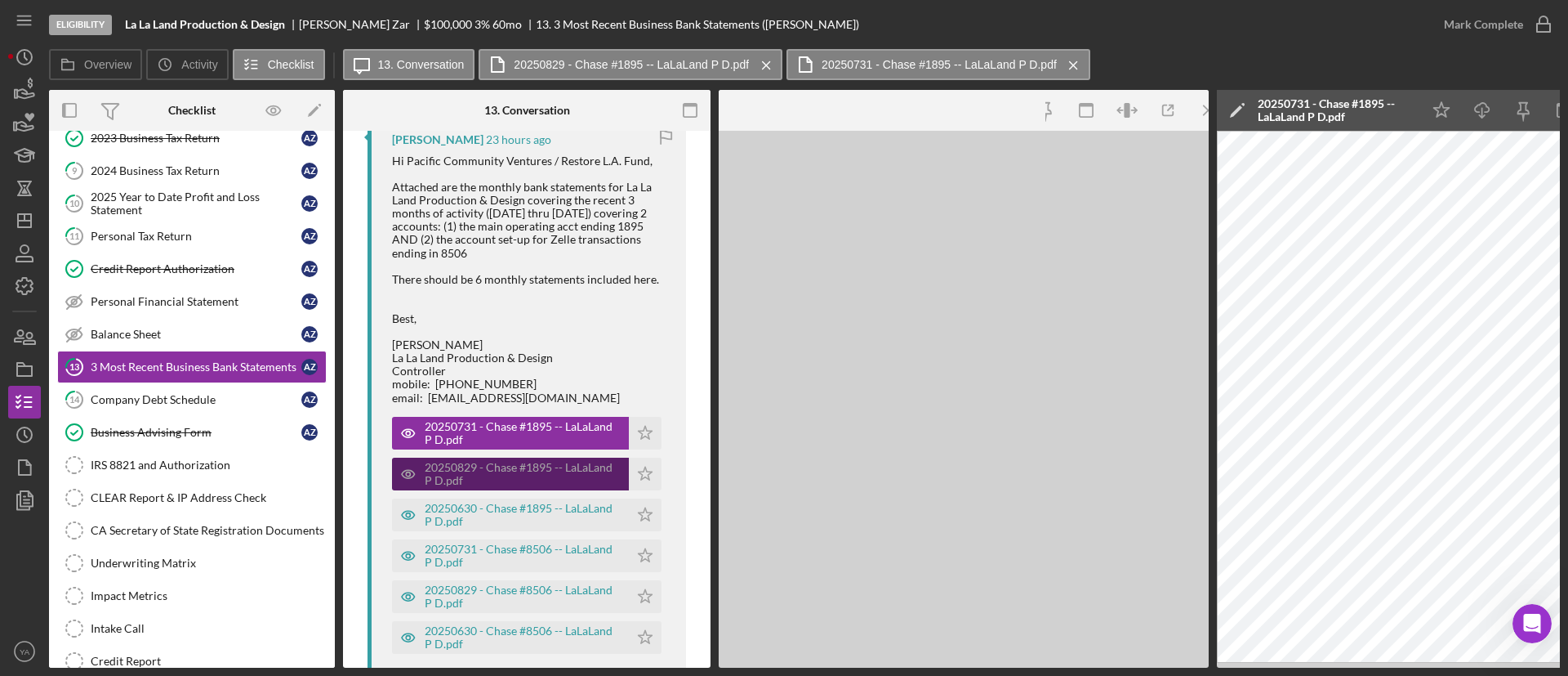
scroll to position [903, 0]
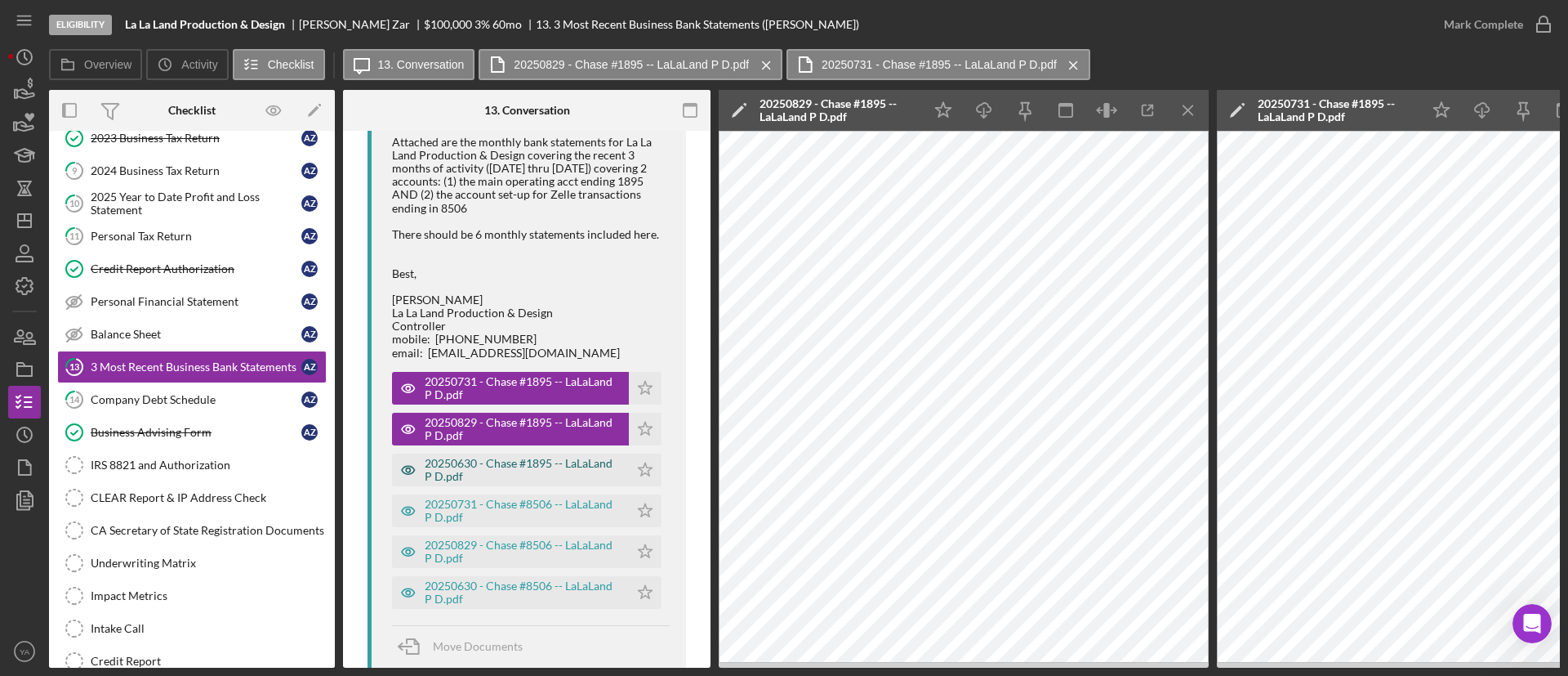
click at [490, 460] on div "20250630 - Chase #1895 -- LaLaLand P D.pdf" at bounding box center [523, 470] width 196 height 26
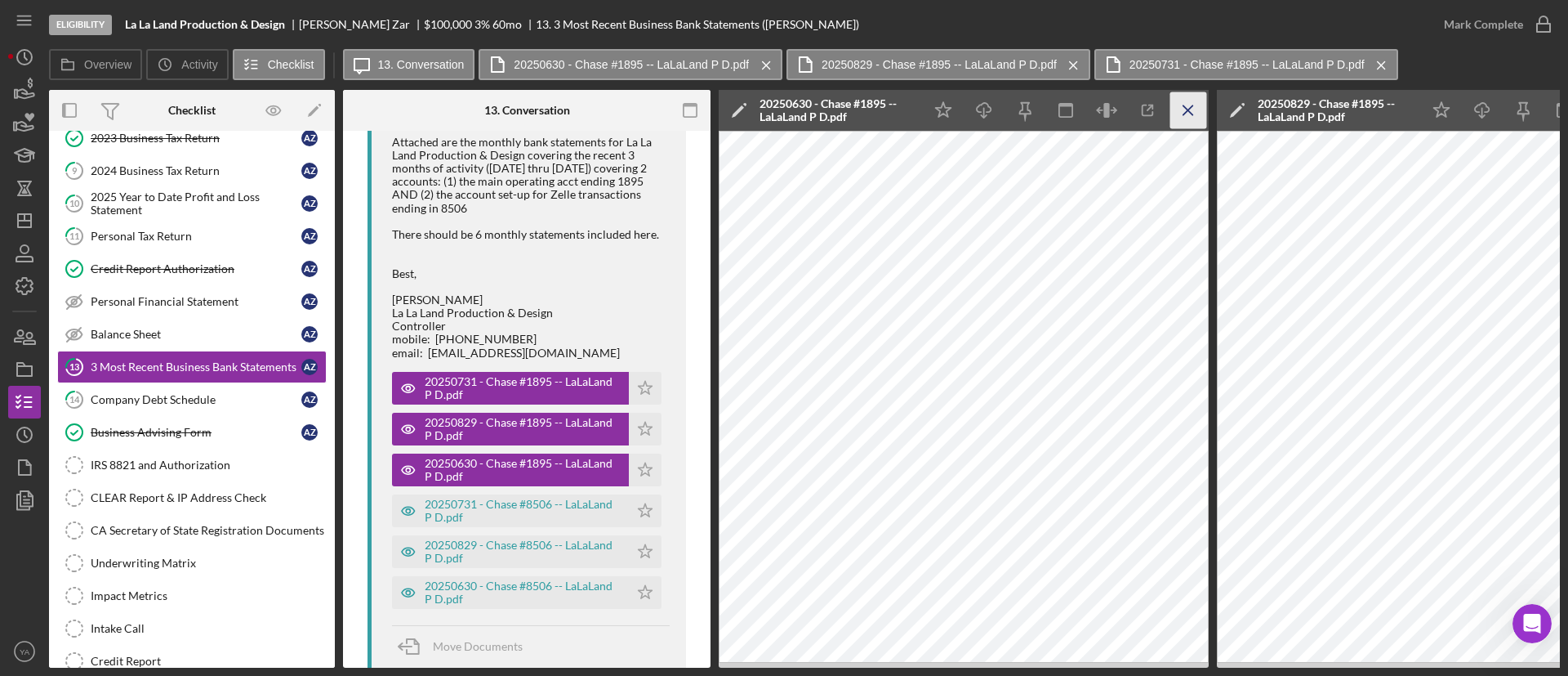
click at [1183, 126] on icon "Icon/Menu Close" at bounding box center [1189, 111] width 37 height 37
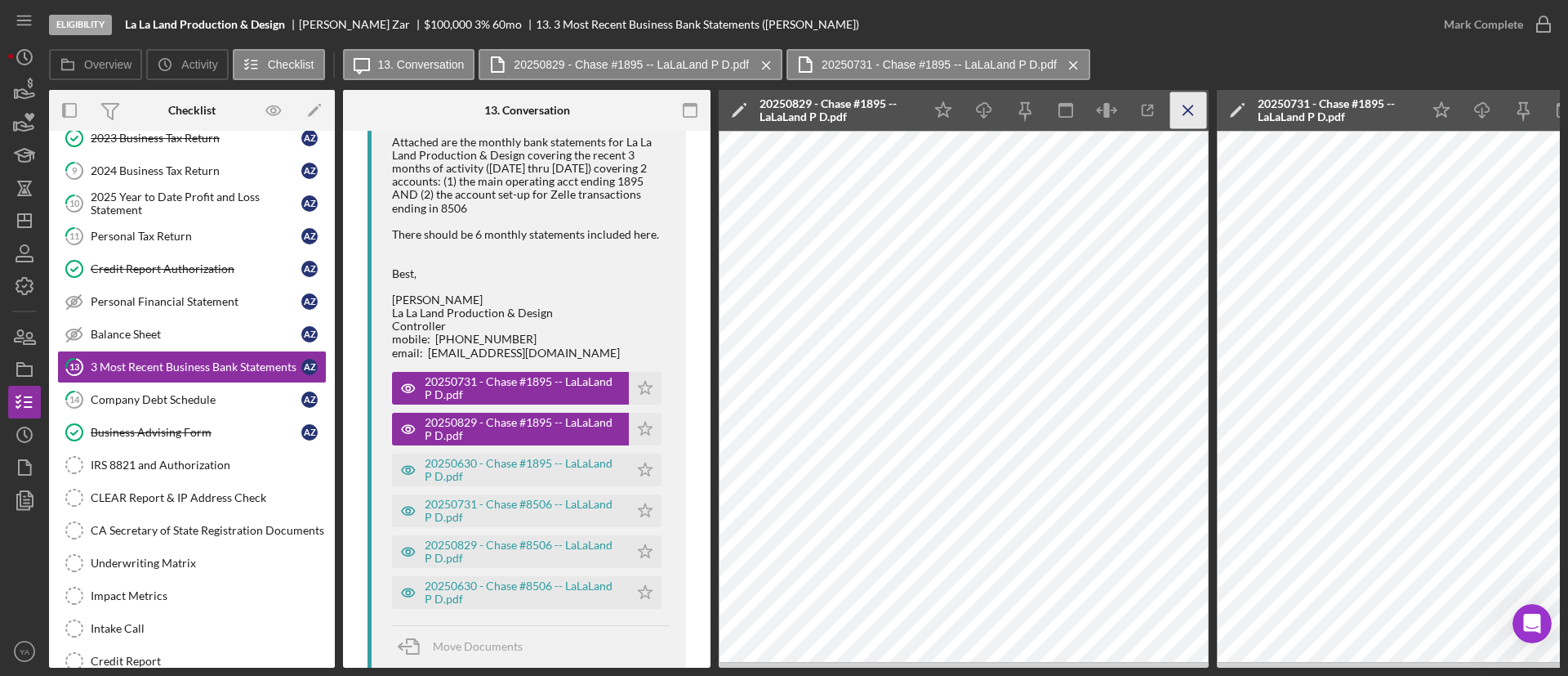
click at [1199, 117] on icon "Icon/Menu Close" at bounding box center [1189, 111] width 37 height 37
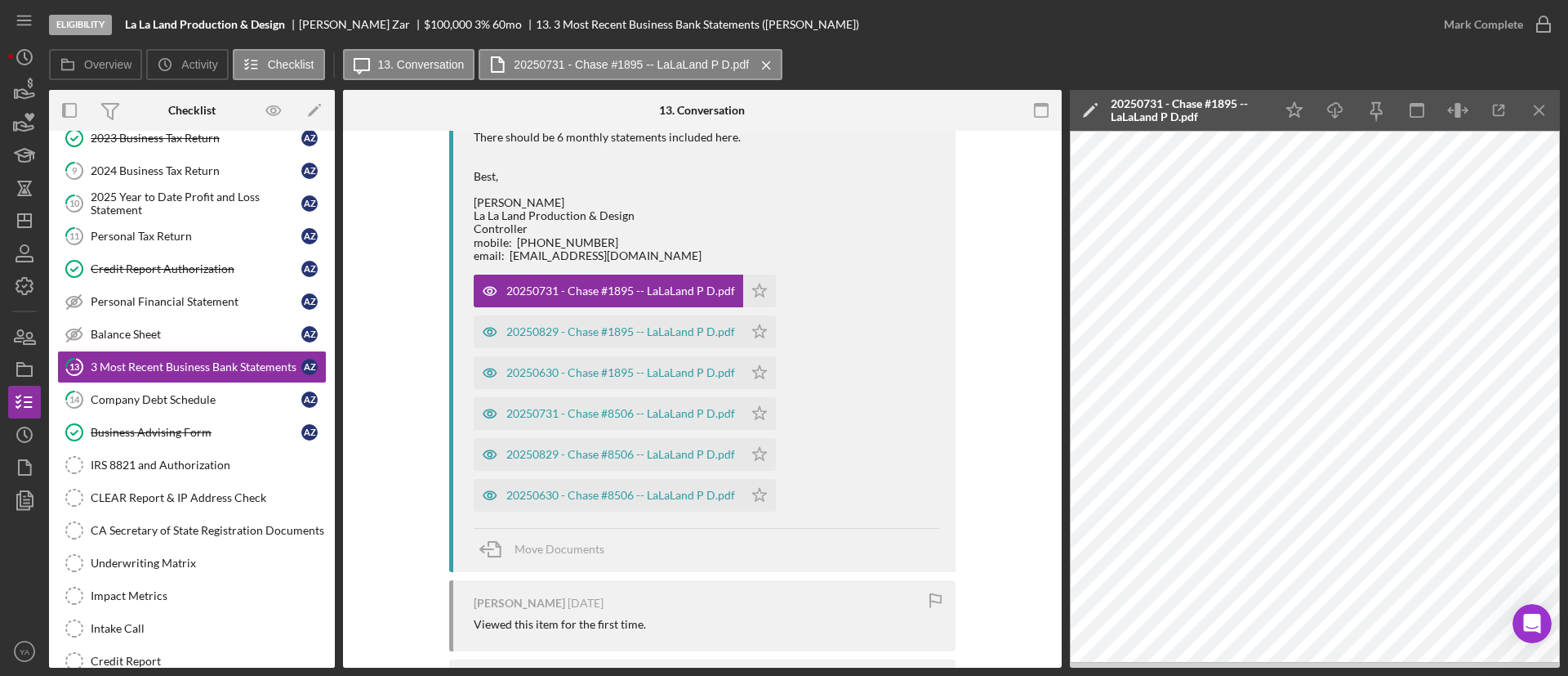
scroll to position [857, 0]
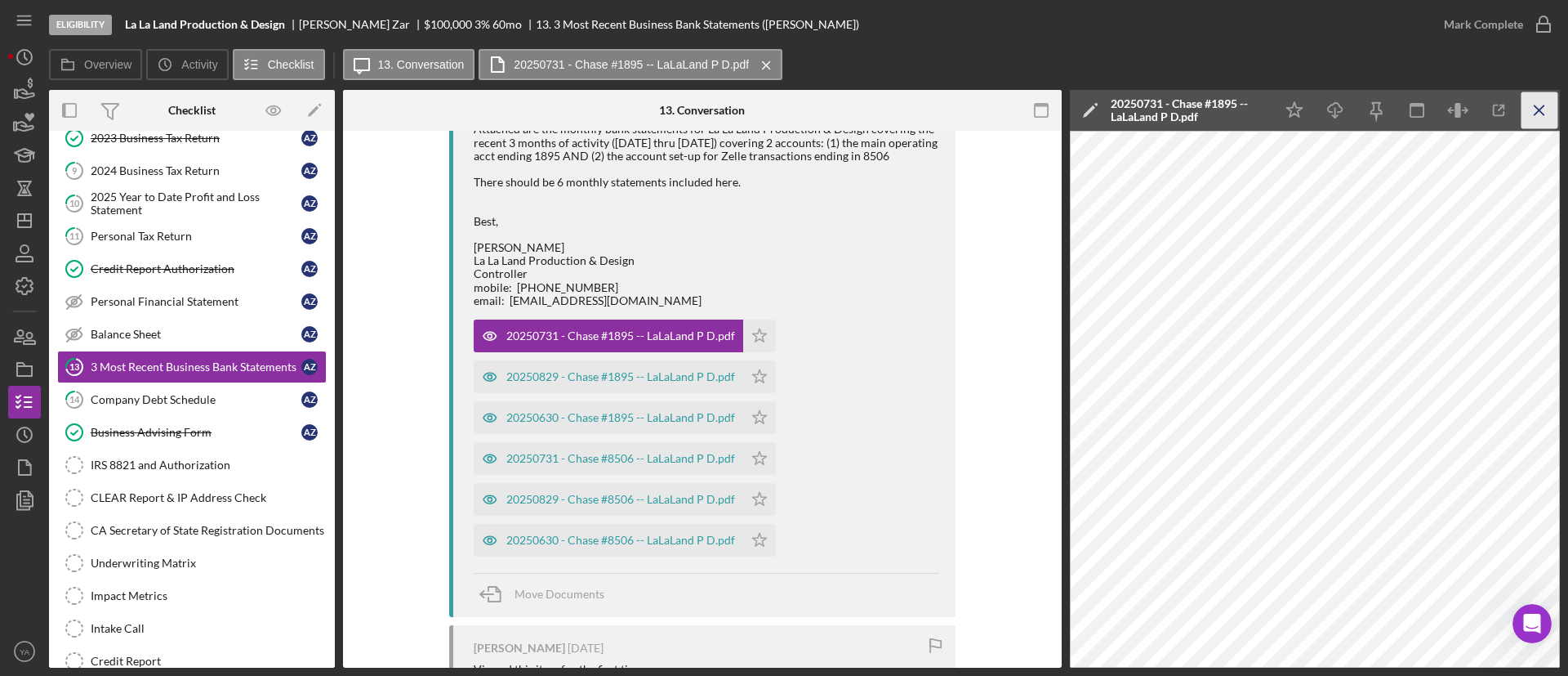
click at [1535, 114] on line "button" at bounding box center [1539, 110] width 9 height 9
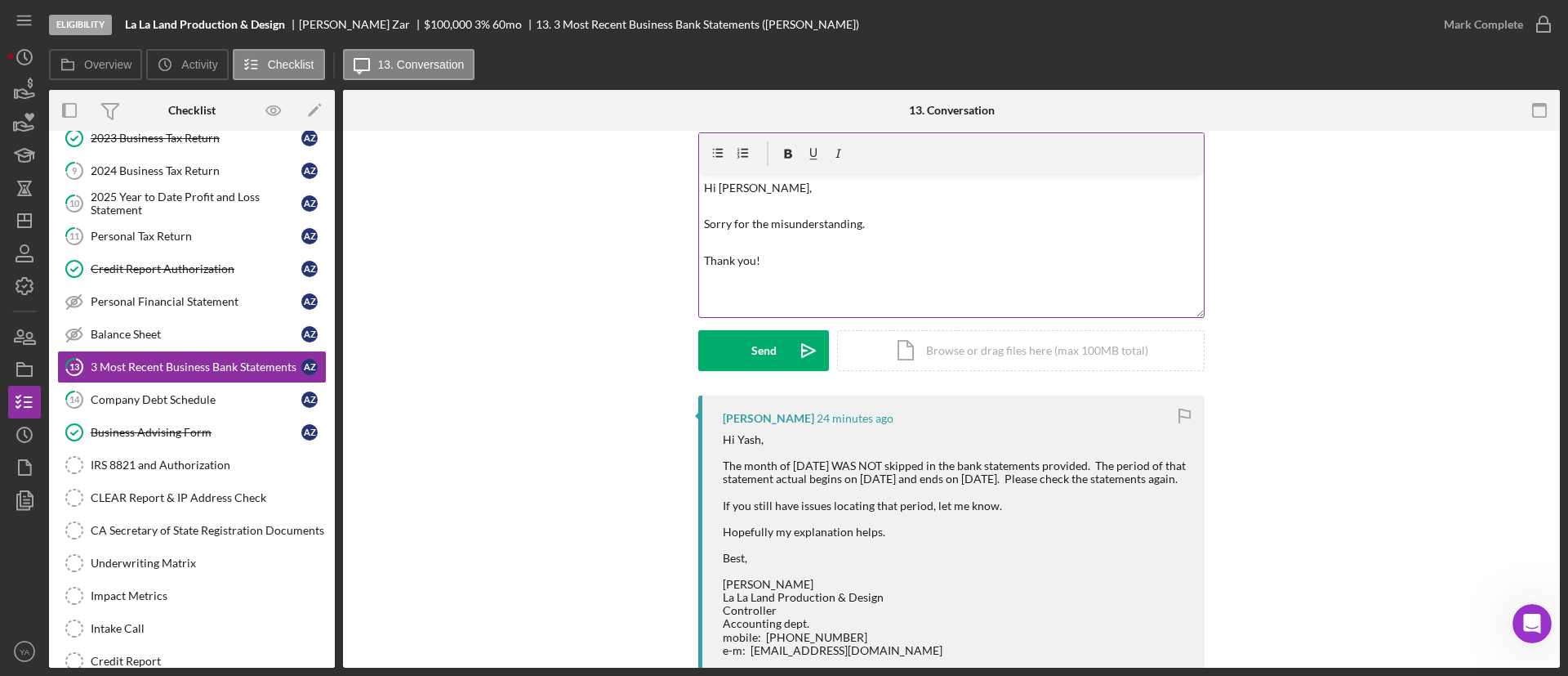
scroll to position [0, 0]
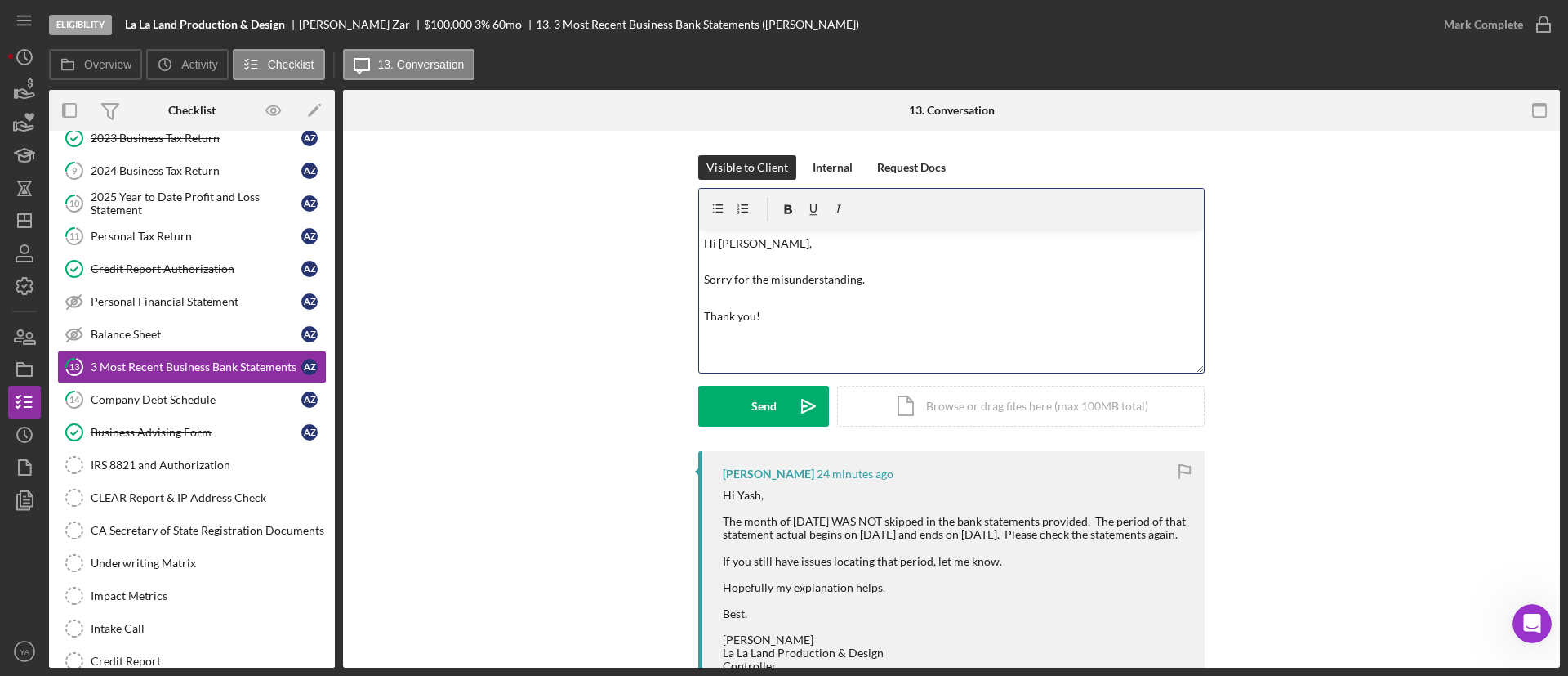
click at [877, 281] on p "Hi [PERSON_NAME], Sorry for the misunderstanding. Thank you!" at bounding box center [952, 280] width 496 height 92
drag, startPoint x: 779, startPoint y: 314, endPoint x: 700, endPoint y: 311, distance: 79.1
click at [700, 311] on div "v Color teal Color pink Remove color Add row above Add row below Add column bef…" at bounding box center [951, 302] width 505 height 143
click at [880, 271] on p "Hi [PERSON_NAME], Sorry for the misunderstanding and thank you for the clarific…" at bounding box center [952, 261] width 496 height 55
click at [999, 279] on p "Hi [PERSON_NAME], Sorry for the misunderstanding and thank you for the clarific…" at bounding box center [952, 261] width 496 height 55
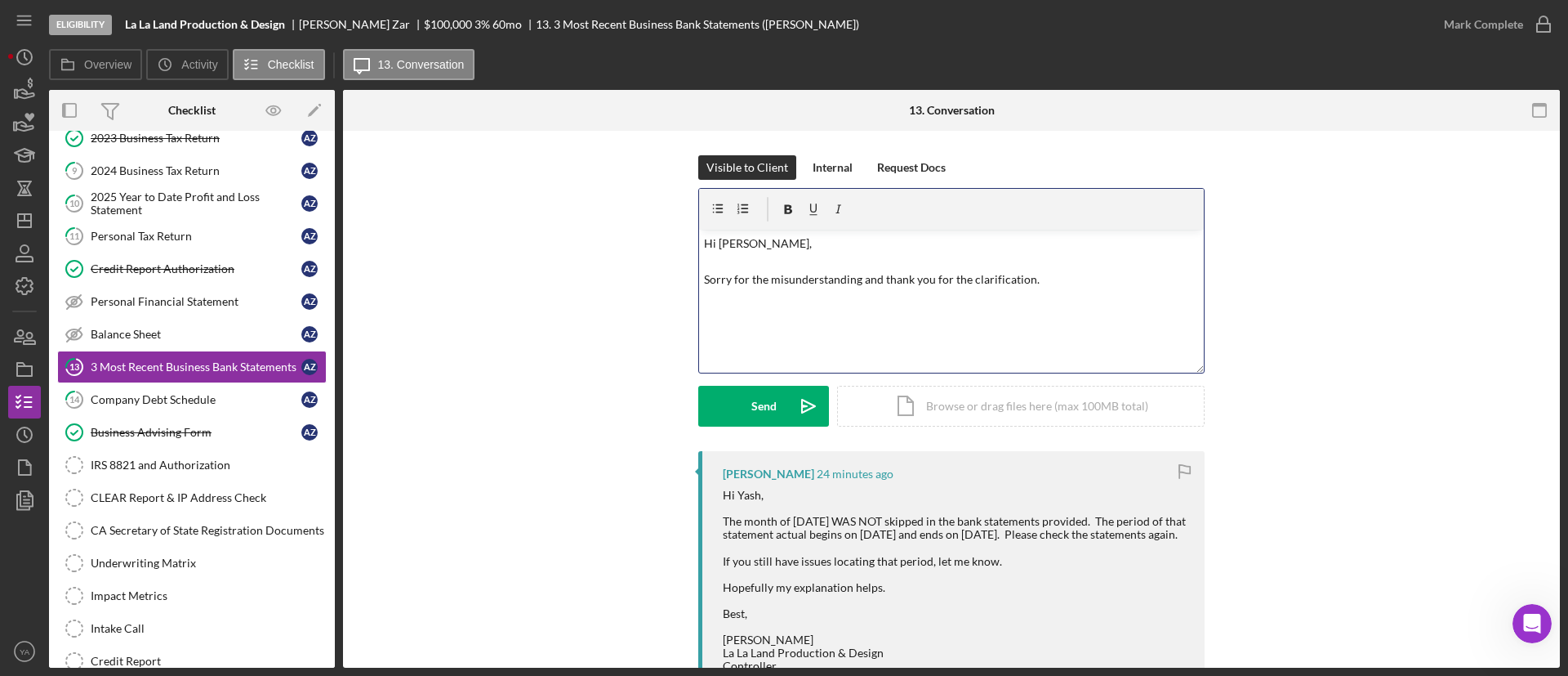
drag, startPoint x: 983, startPoint y: 279, endPoint x: 939, endPoint y: 255, distance: 50.1
click at [939, 255] on p "Hi [PERSON_NAME], Sorry for the misunderstanding and thank you for the clarific…" at bounding box center [952, 261] width 496 height 55
click at [981, 280] on p "Hi [PERSON_NAME], Sorry for the misunderstanding and thank you for the clarific…" at bounding box center [952, 261] width 496 height 55
click at [903, 275] on p "Hi [PERSON_NAME], Sorry for the misunderstanding and thank you for the clarrifi…" at bounding box center [952, 261] width 496 height 55
click at [845, 284] on p "Hi [PERSON_NAME], Sorry for the misunderstanding and thank you for the clarrifi…" at bounding box center [952, 261] width 496 height 55
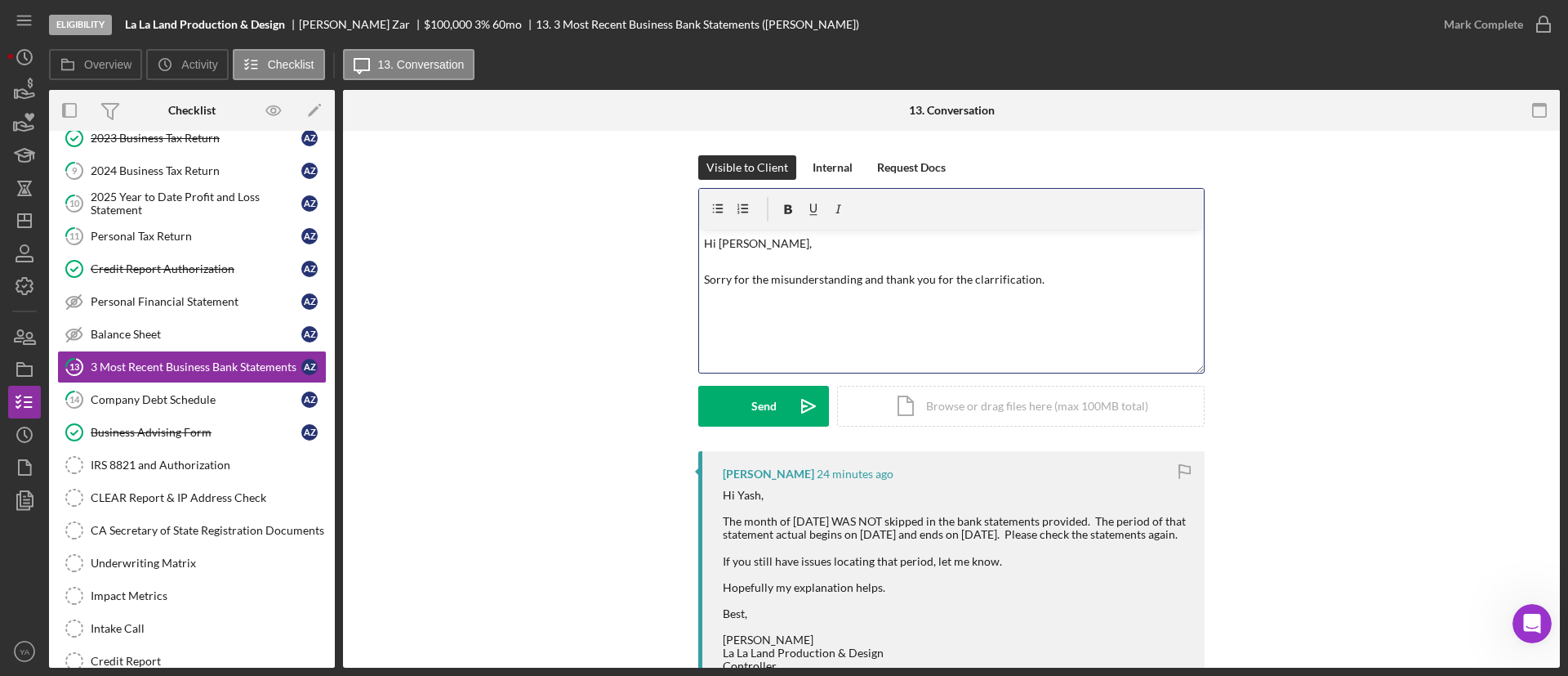
click at [1014, 284] on p "Hi [PERSON_NAME], Sorry for the misunderstanding and thank you for the clarrifi…" at bounding box center [952, 261] width 496 height 55
click at [902, 276] on p "Hi [PERSON_NAME], Sorry for the misunderstanding and thank you for the clarrifi…" at bounding box center [952, 261] width 496 height 55
click at [831, 279] on p "Hi [PERSON_NAME], Sorry for the misunderstanding and thank you for the clarrifi…" at bounding box center [952, 261] width 496 height 55
click at [924, 276] on p "Hi [PERSON_NAME], Sorry for the misunderstanding and thank you for the clarrifi…" at bounding box center [952, 261] width 496 height 55
drag, startPoint x: 924, startPoint y: 276, endPoint x: 844, endPoint y: 282, distance: 80.2
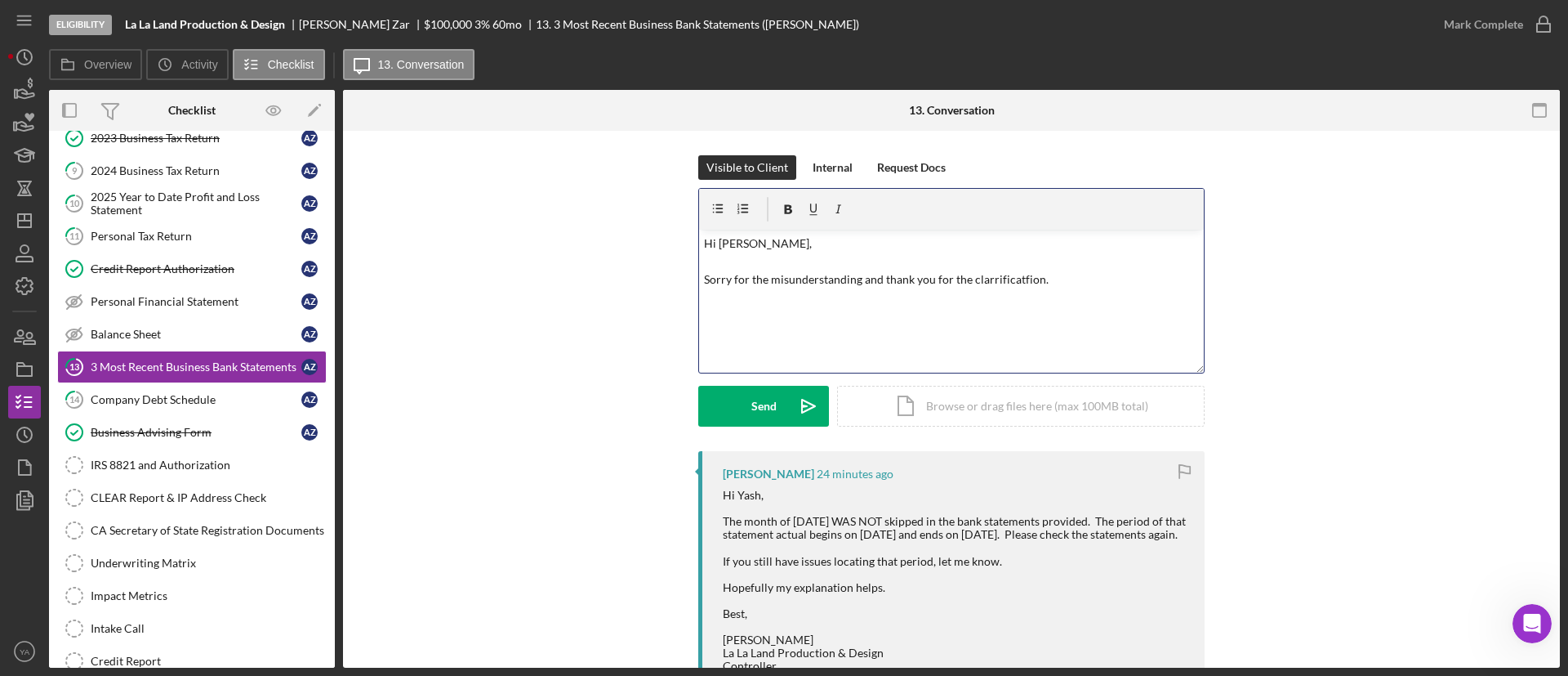
click at [844, 282] on p "Hi [PERSON_NAME], Sorry for the misunderstanding and thank you for the clarrifi…" at bounding box center [952, 261] width 496 height 55
click at [1008, 281] on p "Hi [PERSON_NAME], Sorry for the misunderstanding and thank you for the clarrifi…" at bounding box center [952, 261] width 496 height 55
drag, startPoint x: 999, startPoint y: 280, endPoint x: 627, endPoint y: 489, distance: 426.7
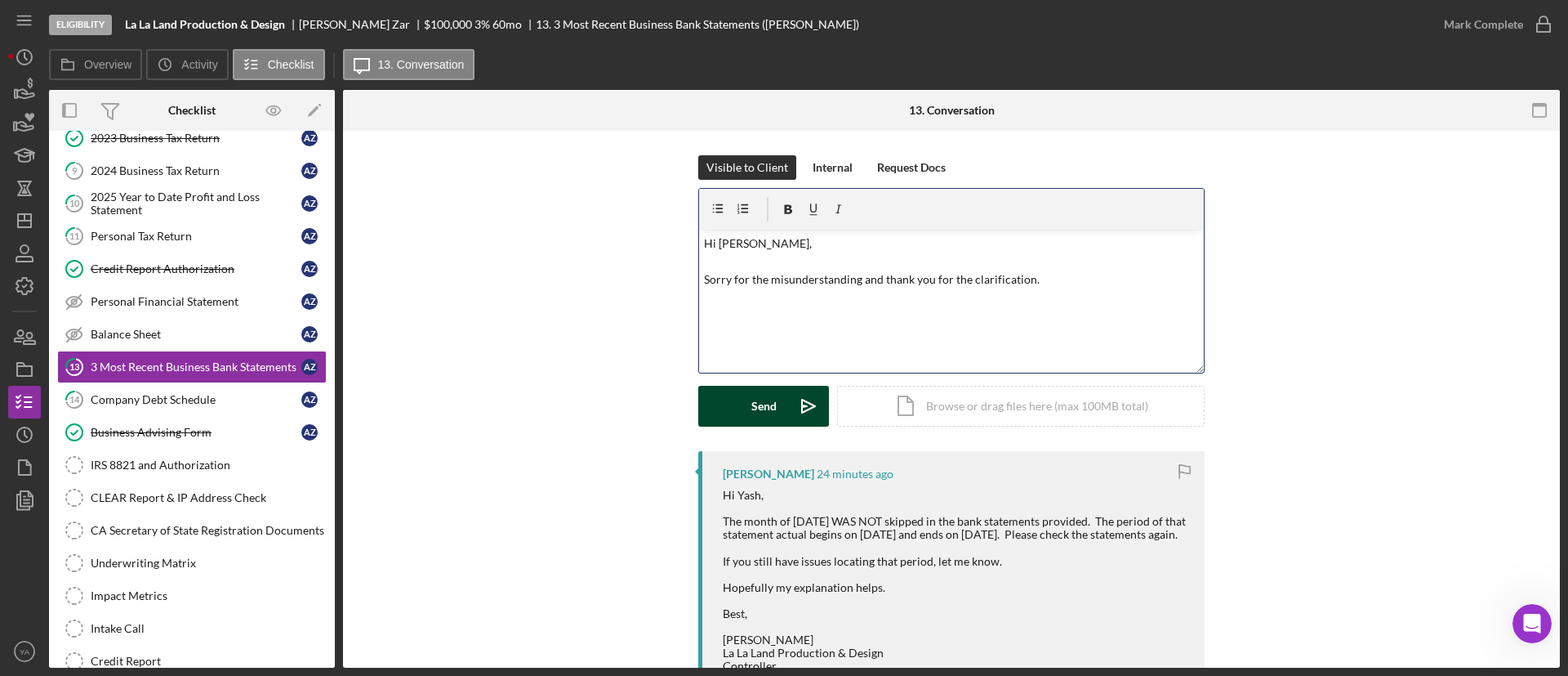
click at [781, 396] on button "Send Icon/icon-invite-send" at bounding box center [763, 405] width 130 height 41
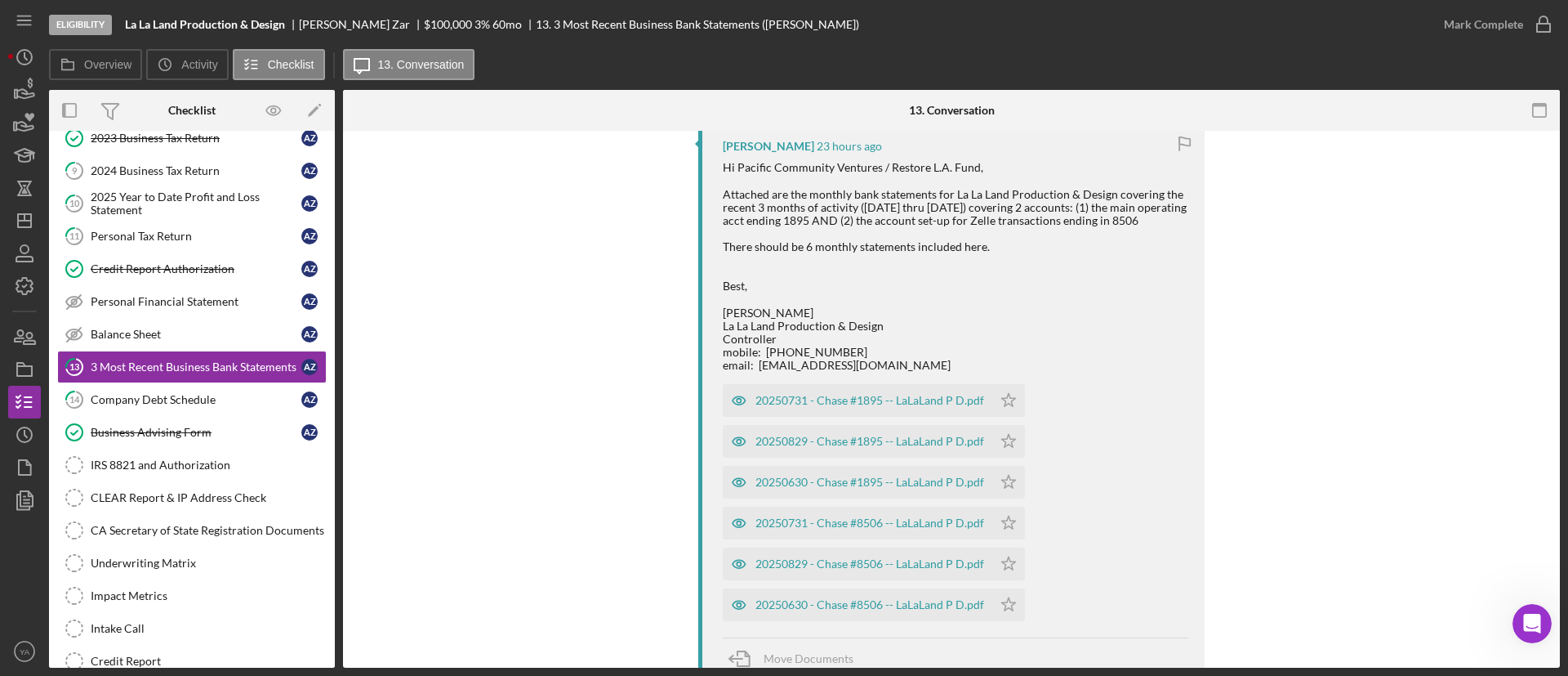
scroll to position [1103, 0]
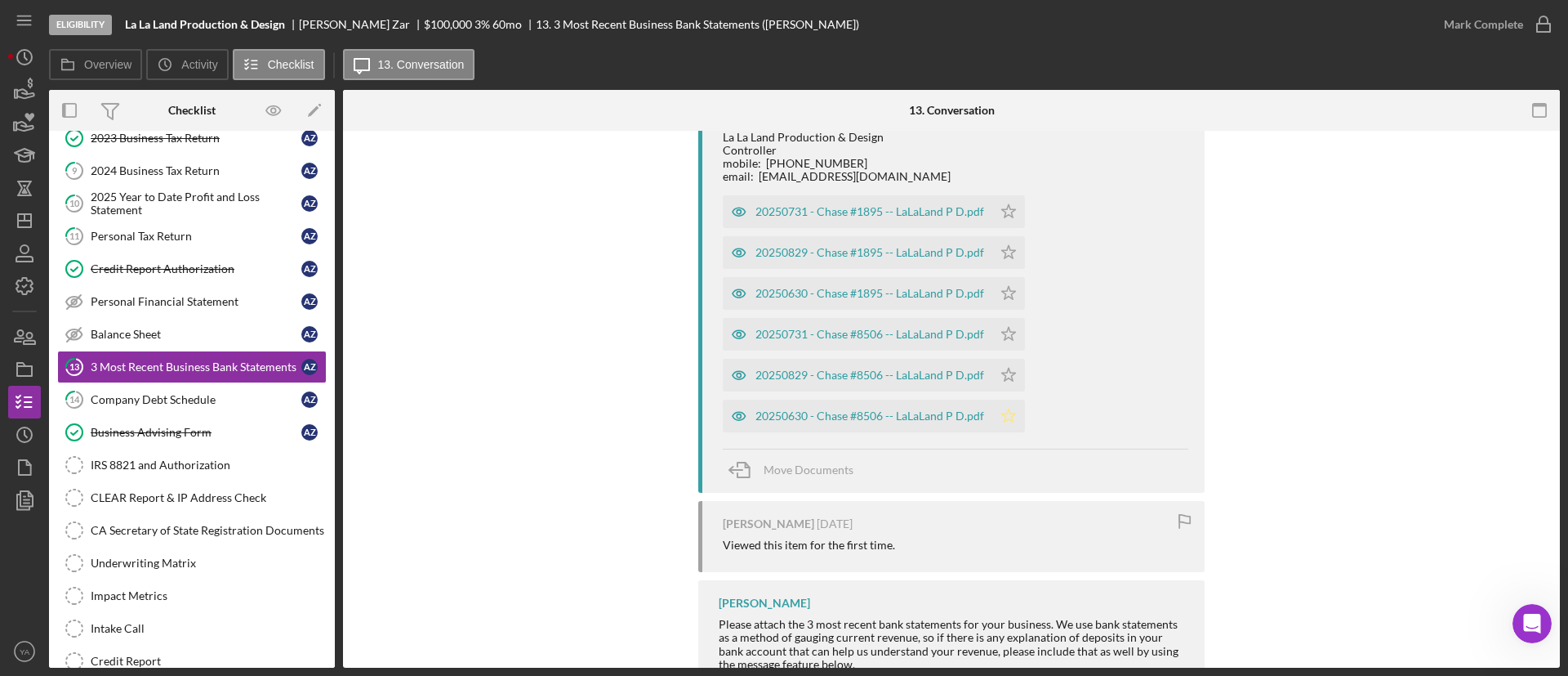
click at [1008, 427] on icon "Icon/Star" at bounding box center [1008, 415] width 33 height 33
click at [1008, 380] on polygon "button" at bounding box center [1009, 373] width 14 height 13
click at [1008, 339] on polygon "button" at bounding box center [1009, 333] width 14 height 13
click at [1003, 297] on icon "Icon/Star" at bounding box center [1008, 293] width 33 height 33
click at [1003, 269] on icon "Icon/Star" at bounding box center [1008, 252] width 33 height 33
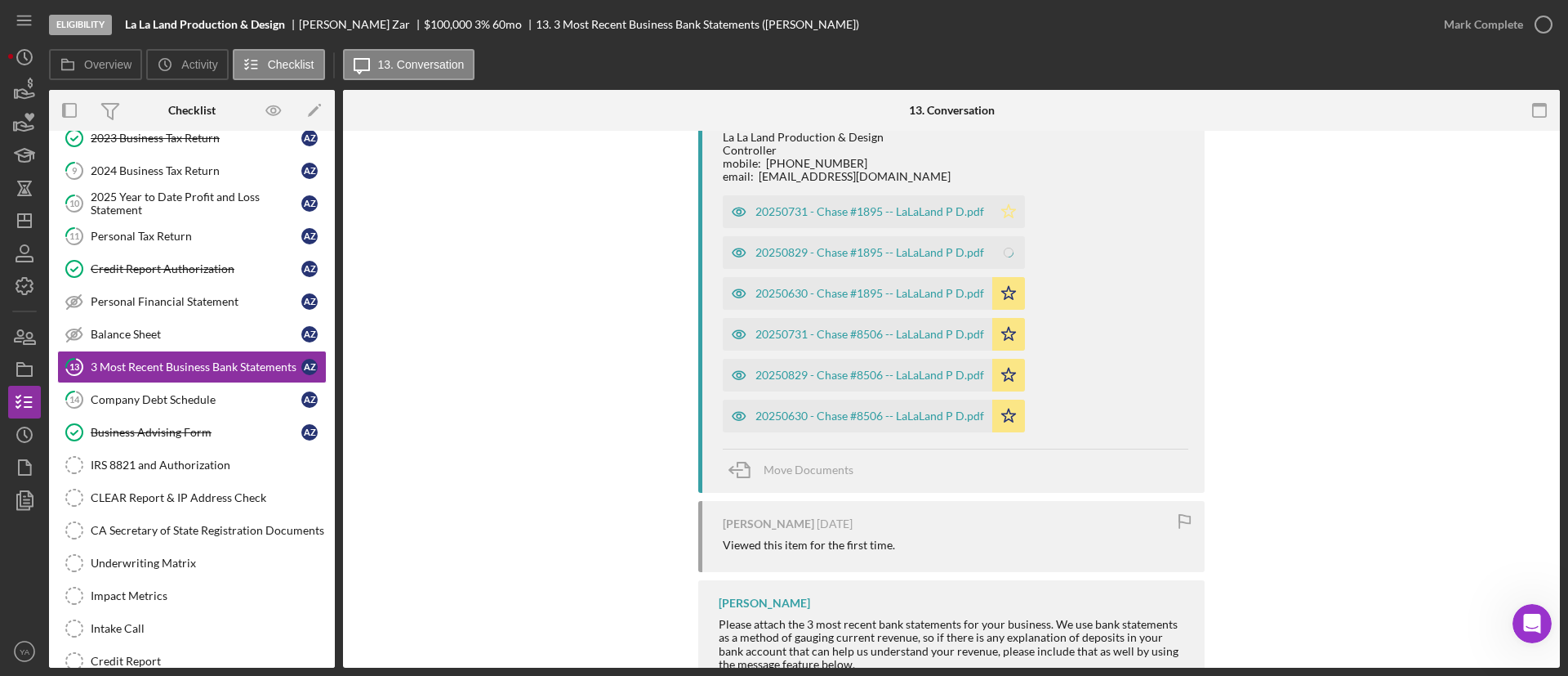
click at [1004, 228] on icon "Icon/Star" at bounding box center [1008, 211] width 33 height 33
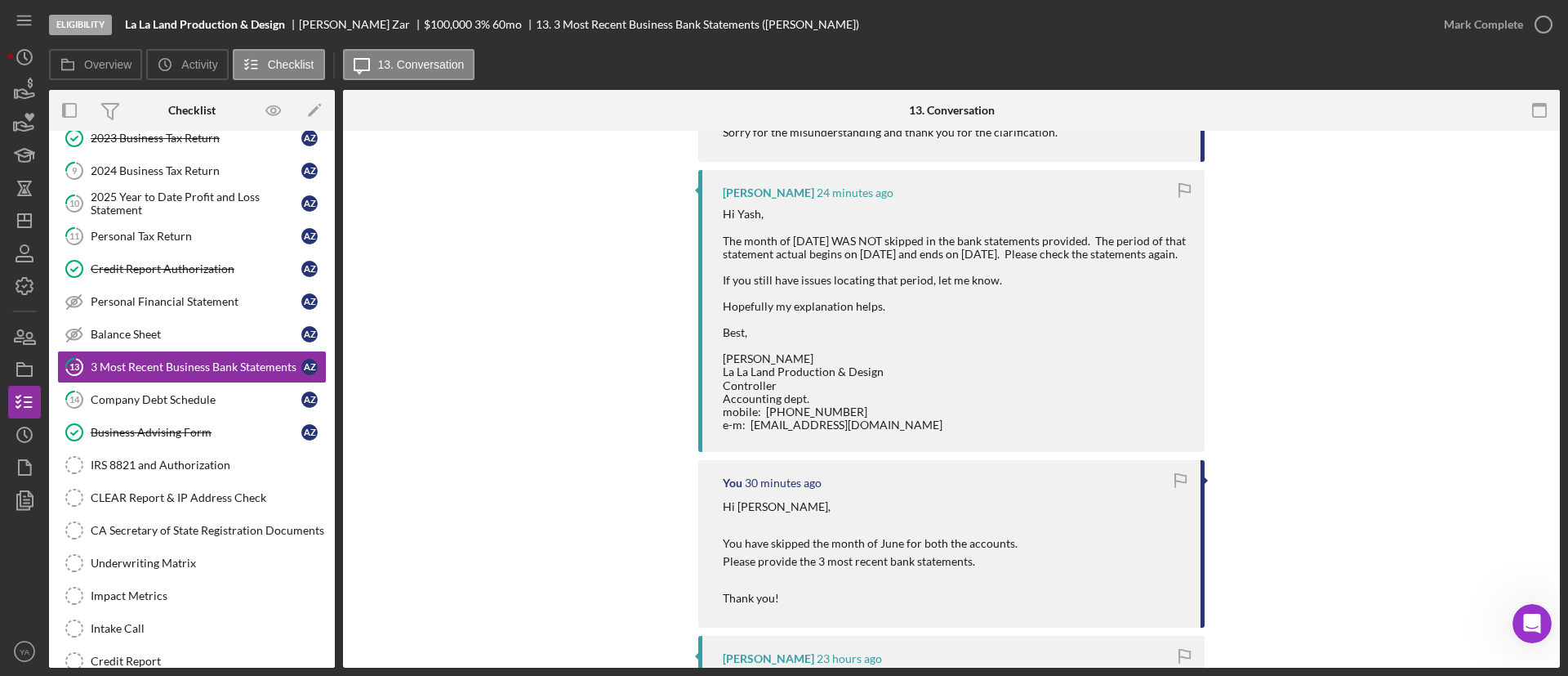
scroll to position [245, 0]
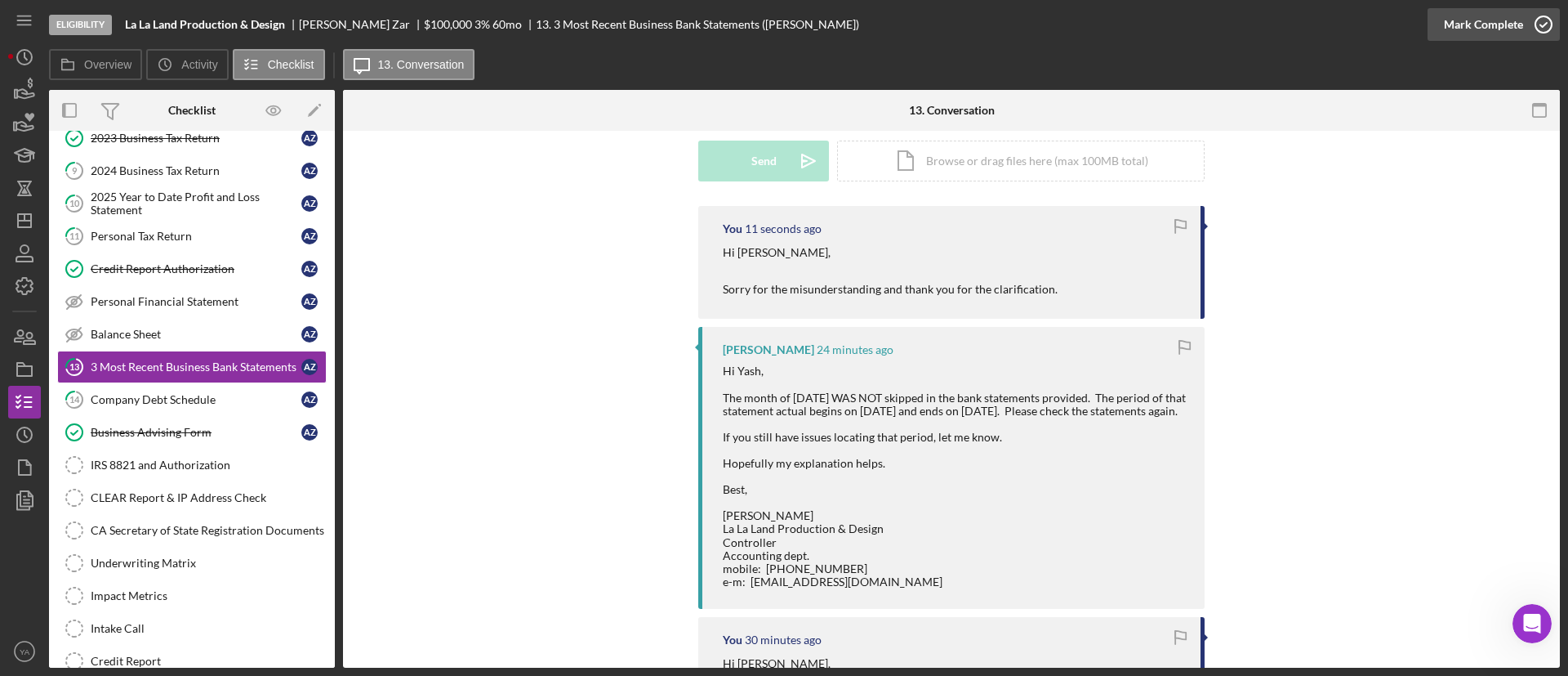
click at [1544, 37] on icon "button" at bounding box center [1543, 24] width 41 height 41
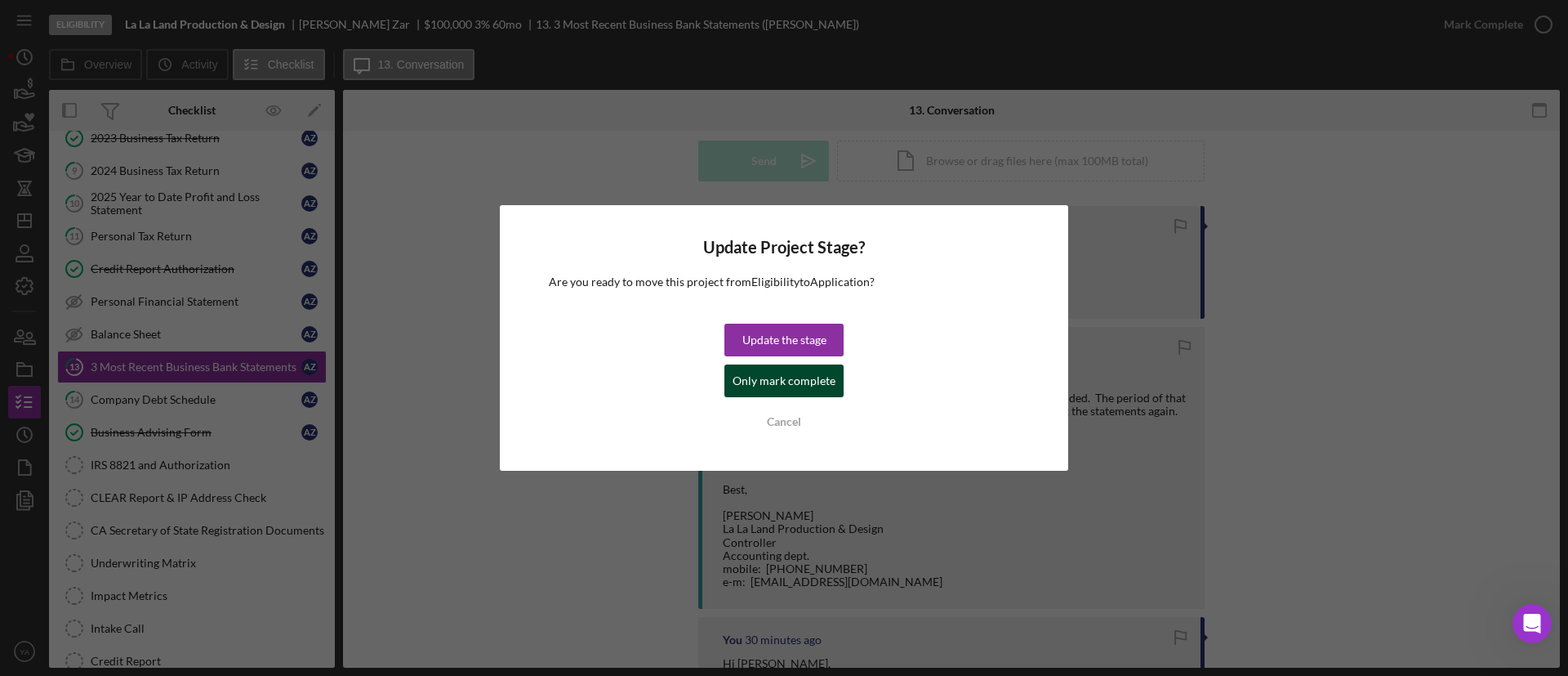
click at [820, 376] on div "Only mark complete" at bounding box center [784, 380] width 103 height 33
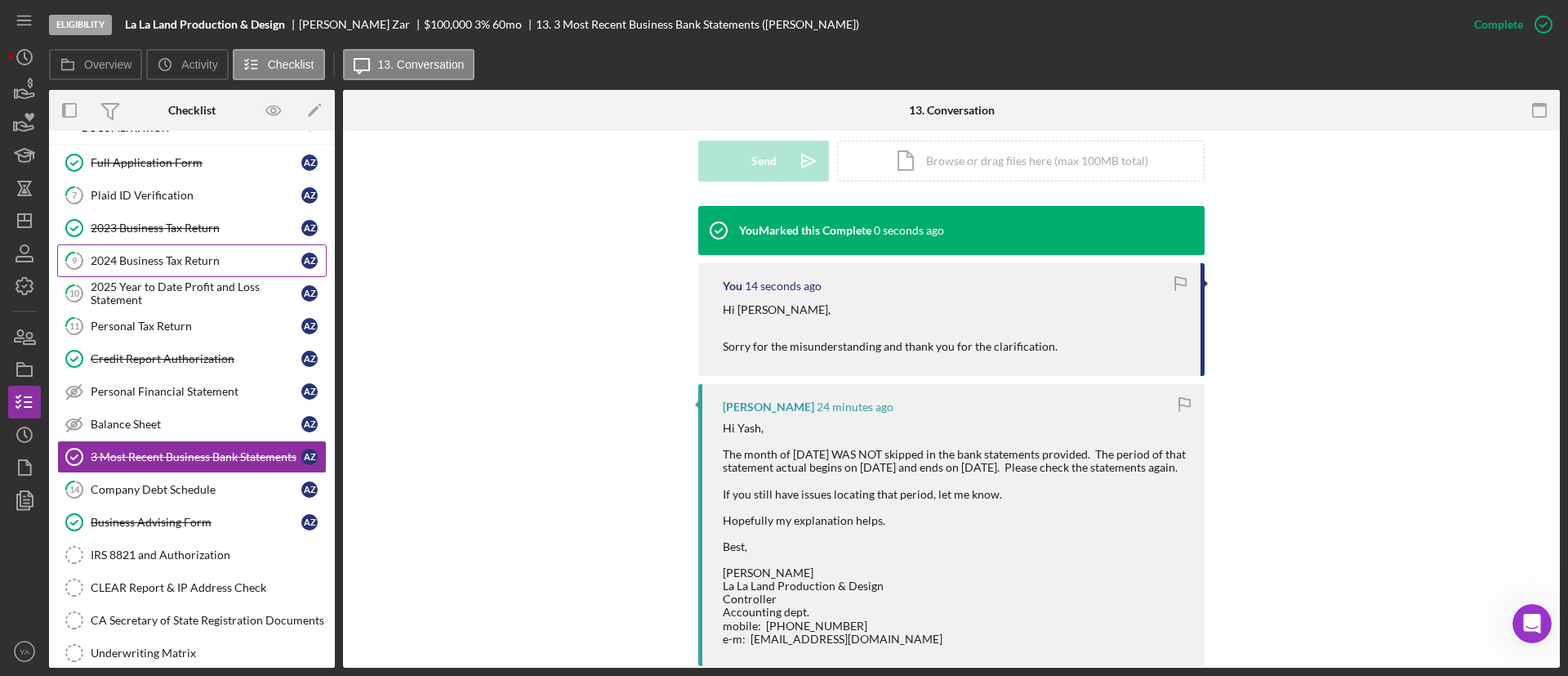
scroll to position [0, 0]
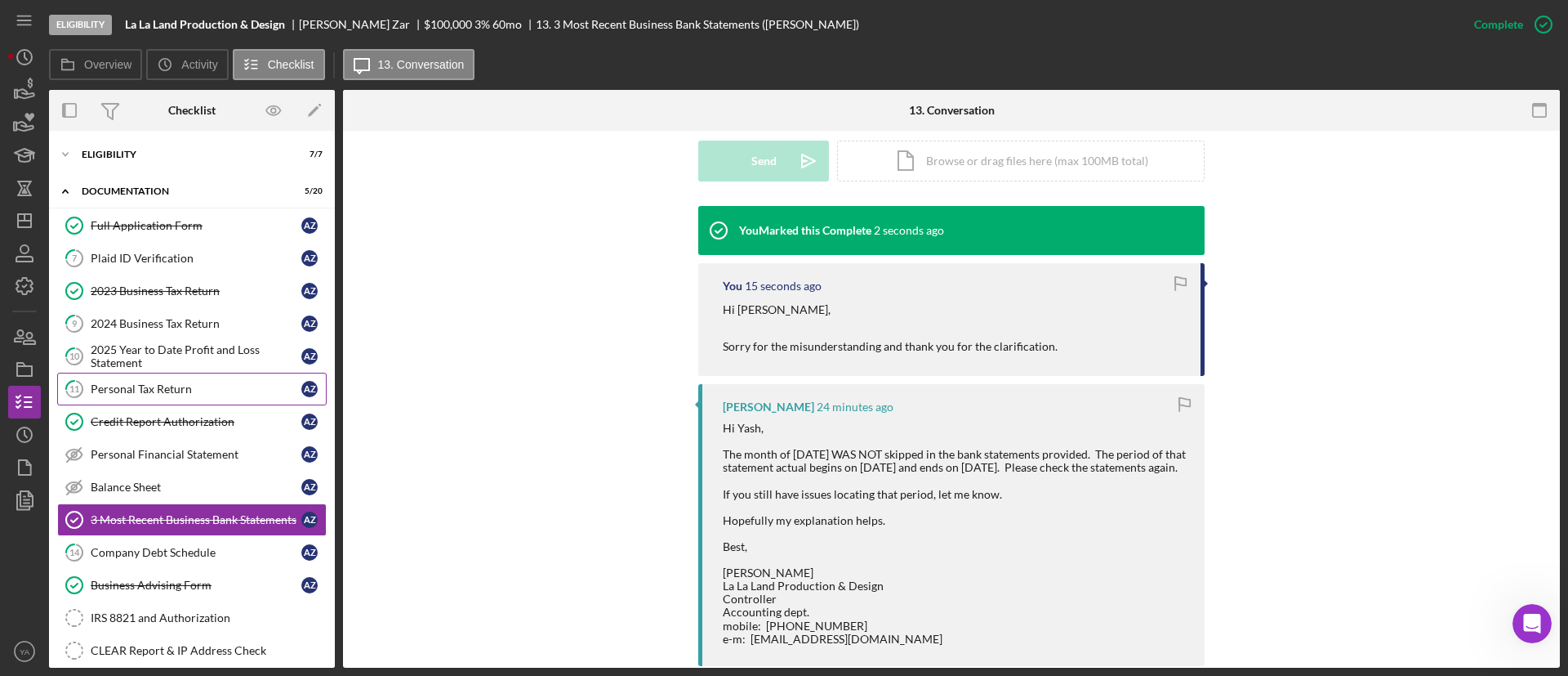
click at [168, 396] on link "11 Personal Tax Return A Z" at bounding box center [191, 388] width 270 height 33
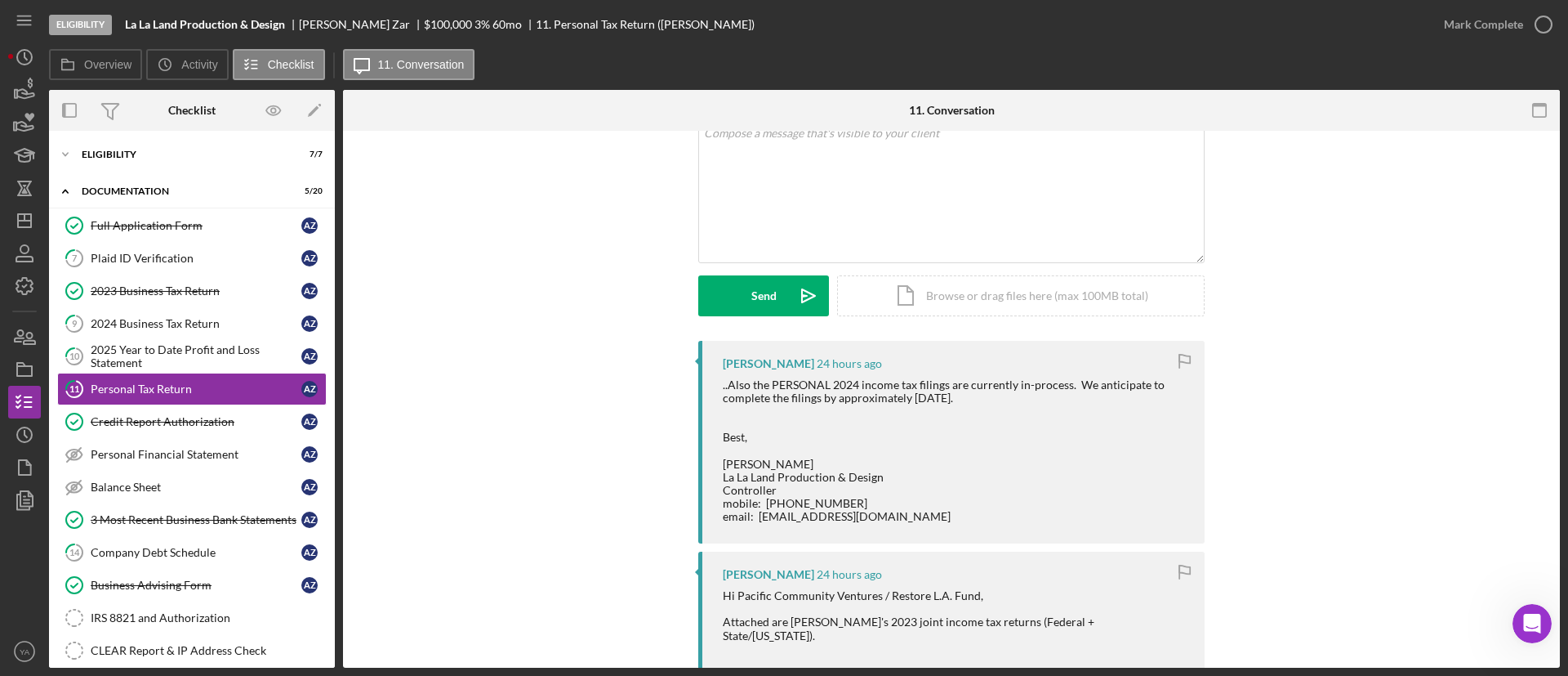
scroll to position [158, 0]
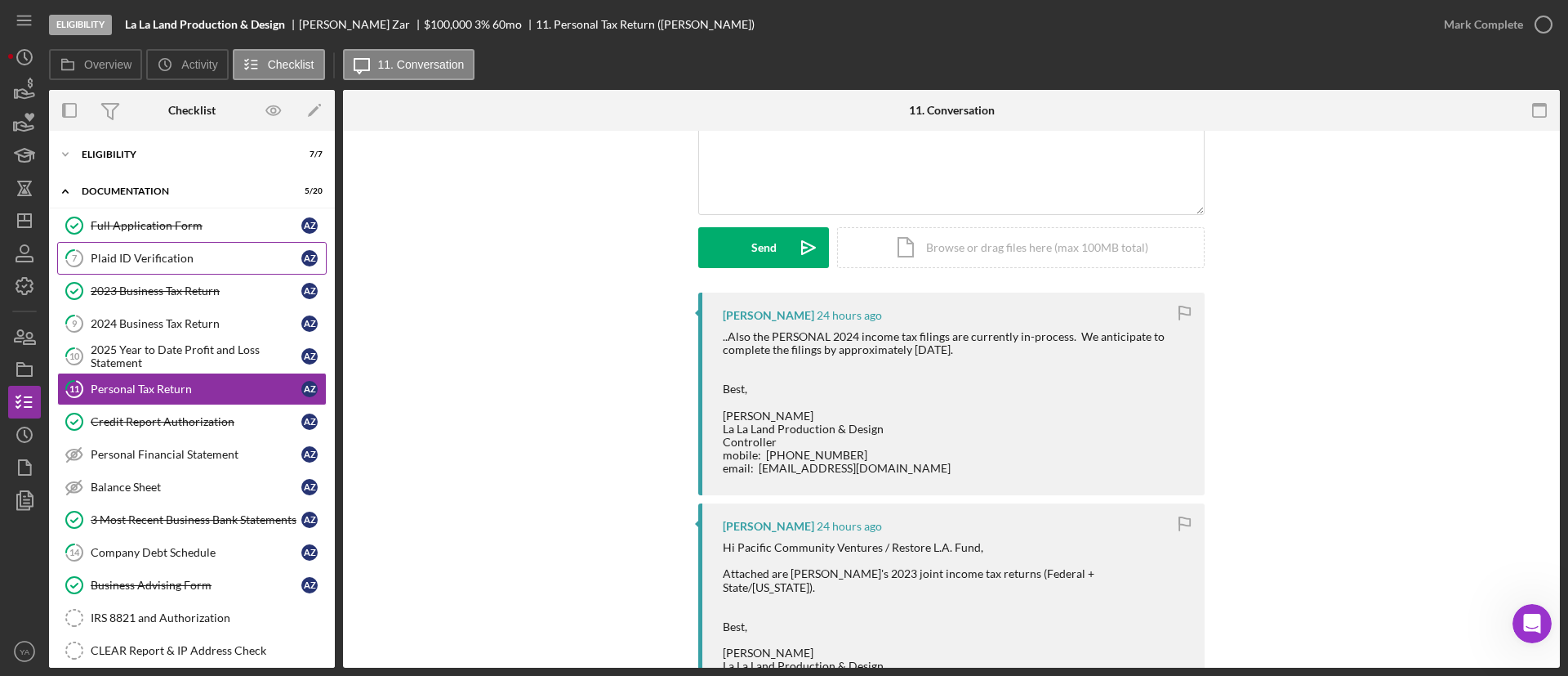
click at [146, 252] on div "Plaid ID Verification" at bounding box center [196, 258] width 211 height 13
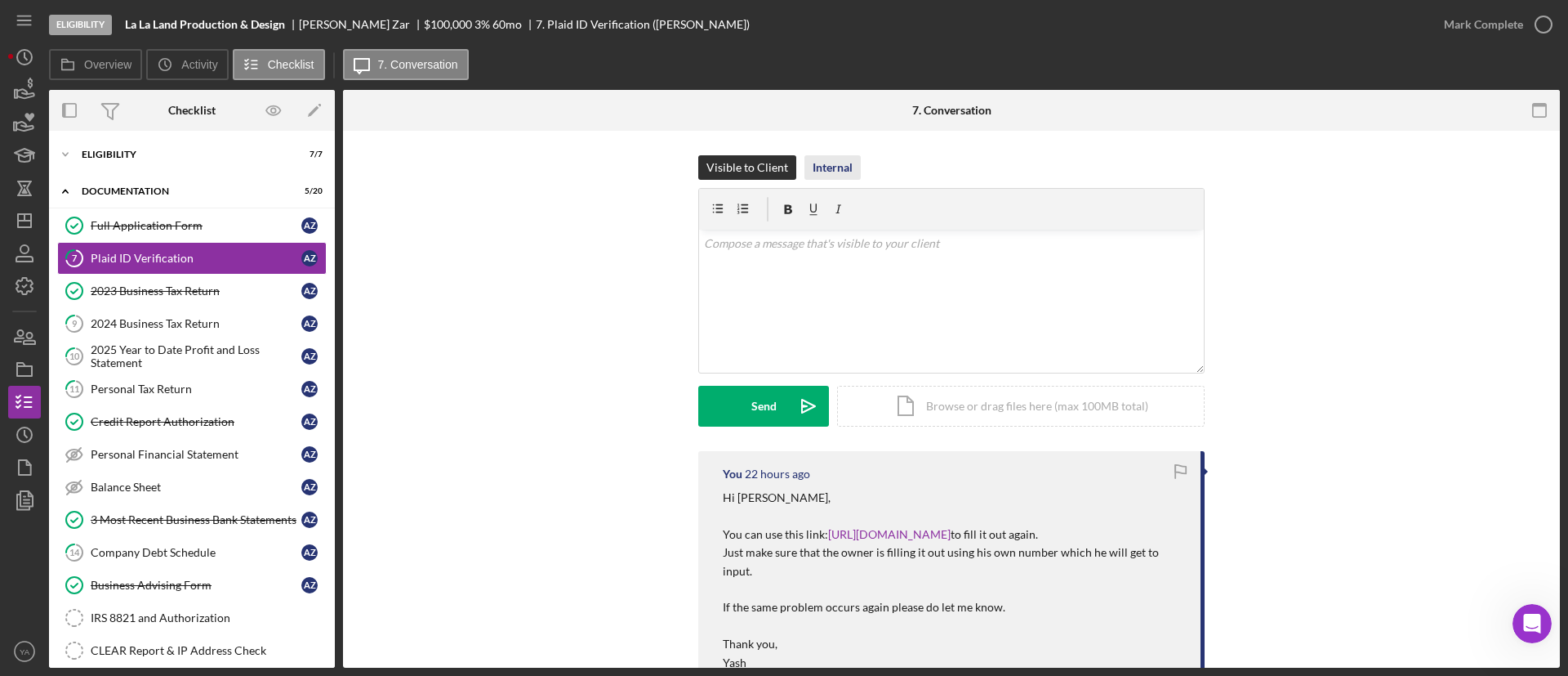
click at [830, 158] on div "Internal" at bounding box center [832, 167] width 40 height 25
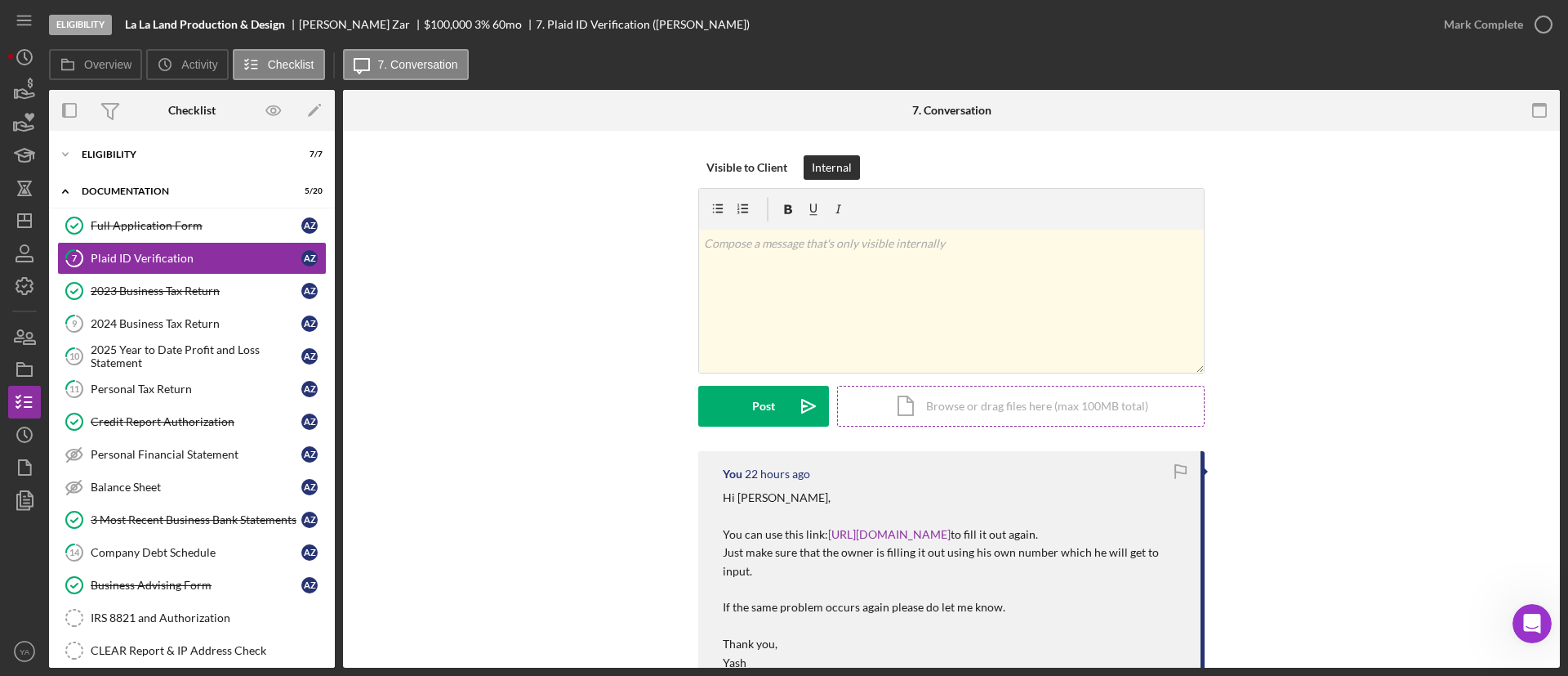
click at [876, 412] on div "Icon/Document Browse or drag files here (max 100MB total) Tap to choose files o…" at bounding box center [1020, 405] width 367 height 41
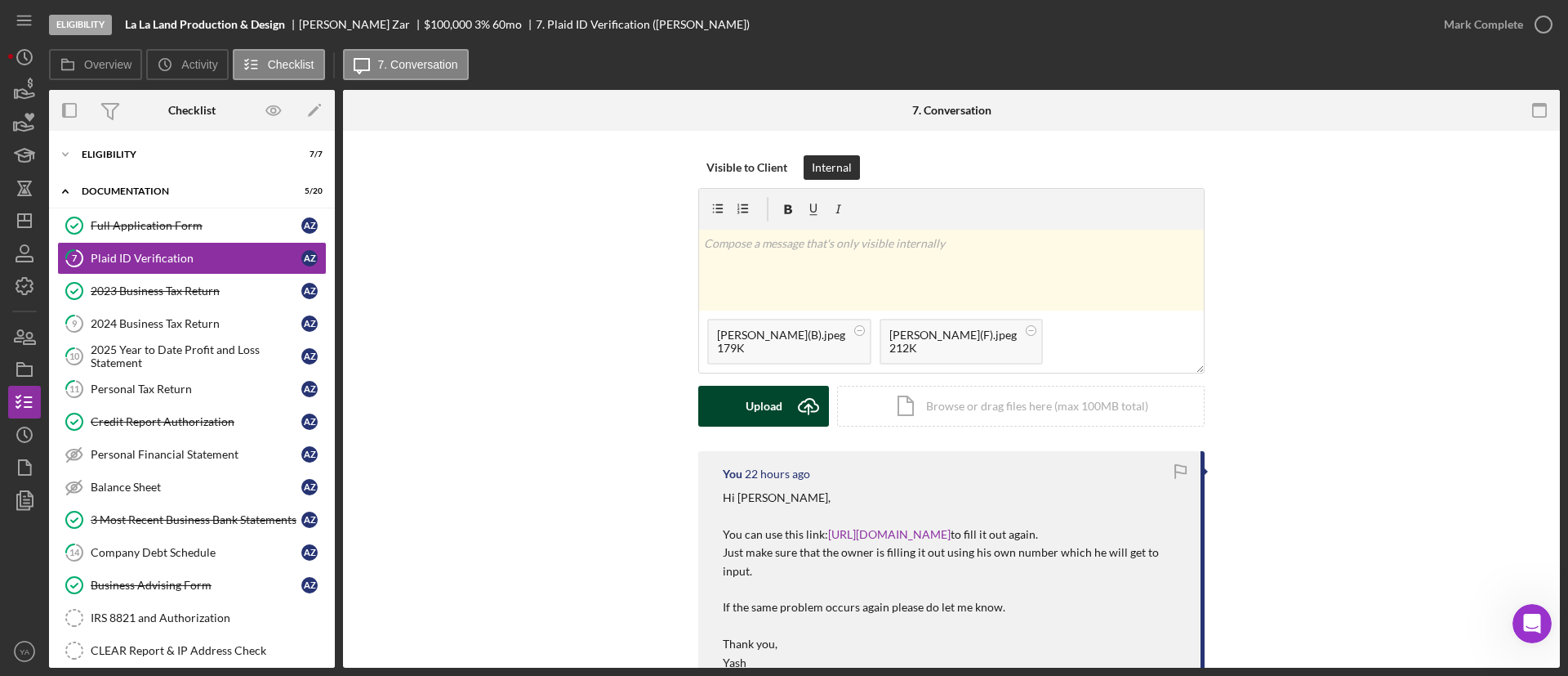
click at [773, 412] on div "Upload" at bounding box center [764, 405] width 37 height 41
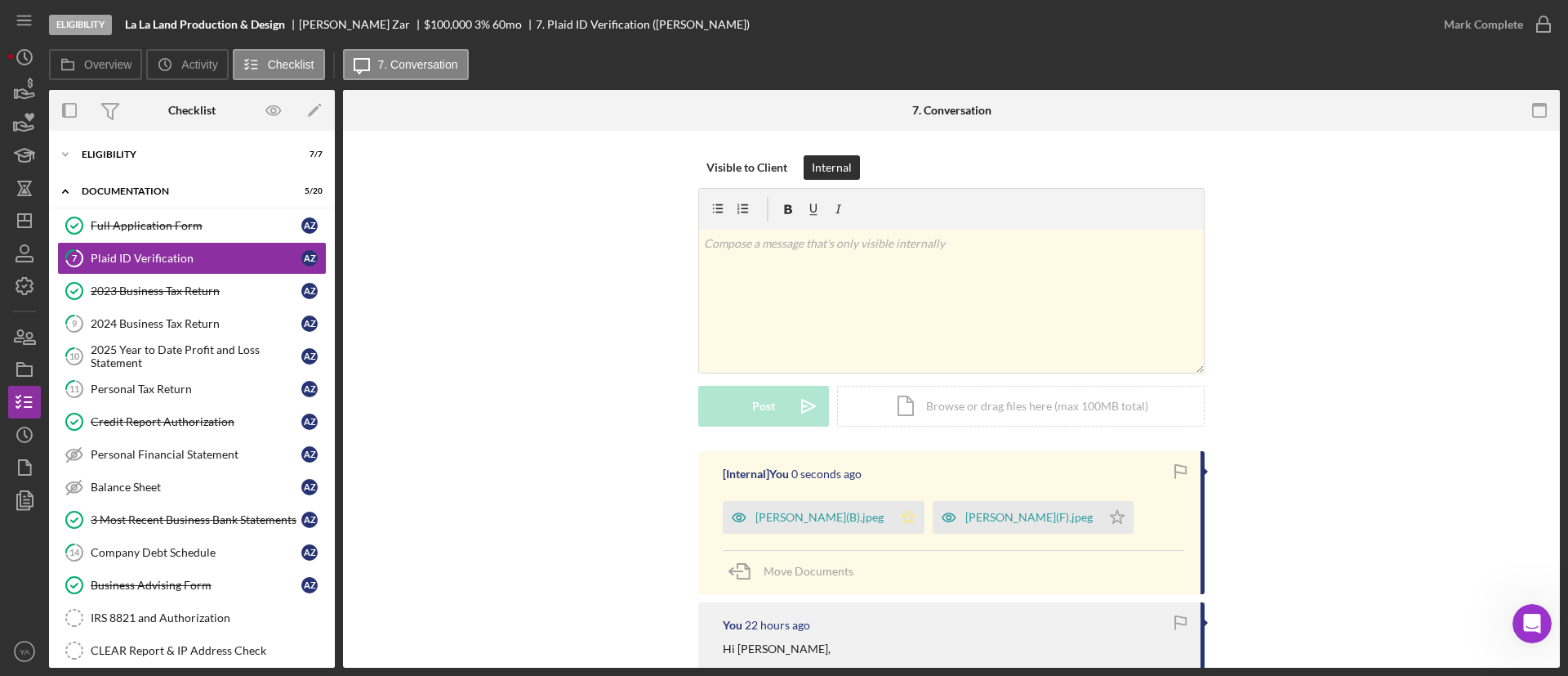
click at [917, 521] on icon "Icon/Star" at bounding box center [908, 517] width 33 height 33
click at [1117, 511] on polygon "button" at bounding box center [1118, 516] width 14 height 13
click at [1527, 30] on icon "button" at bounding box center [1543, 24] width 41 height 41
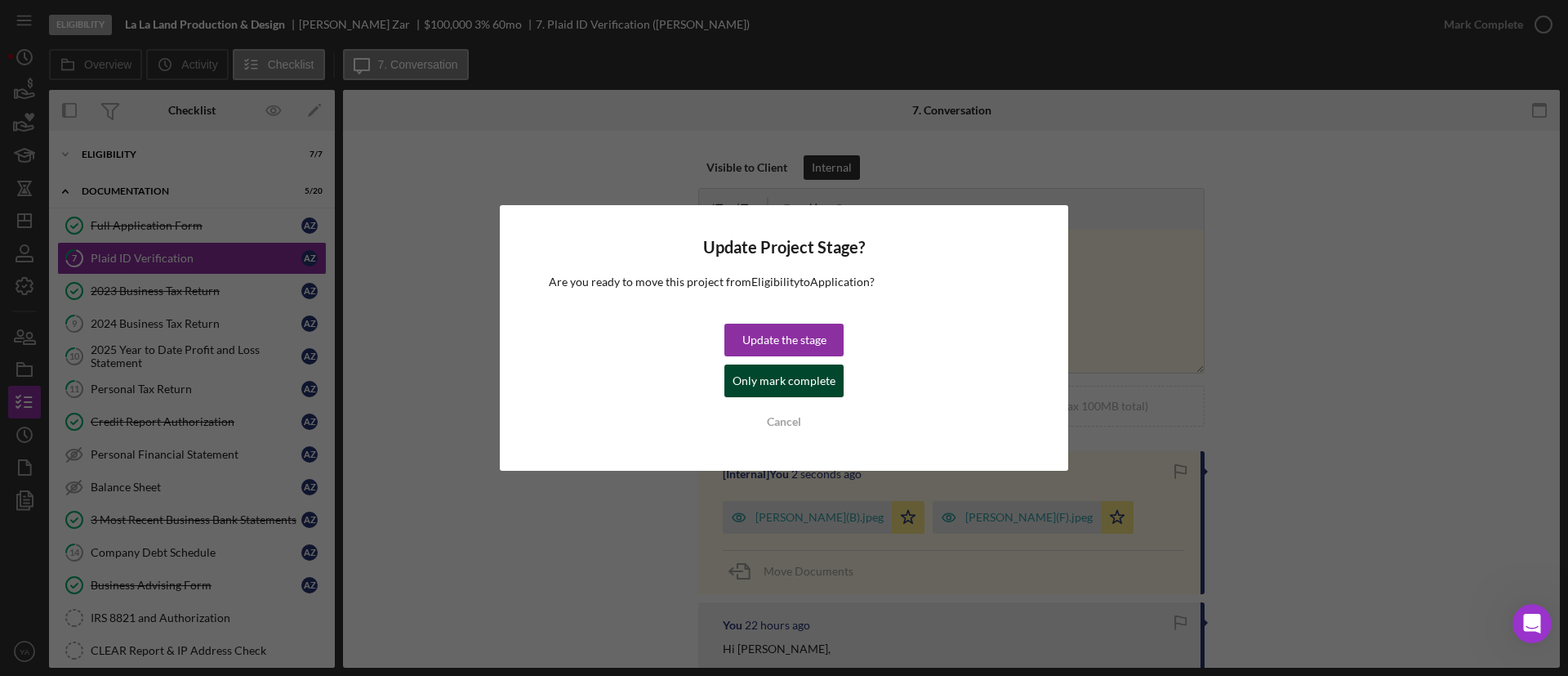
click at [772, 375] on div "Only mark complete" at bounding box center [784, 380] width 103 height 33
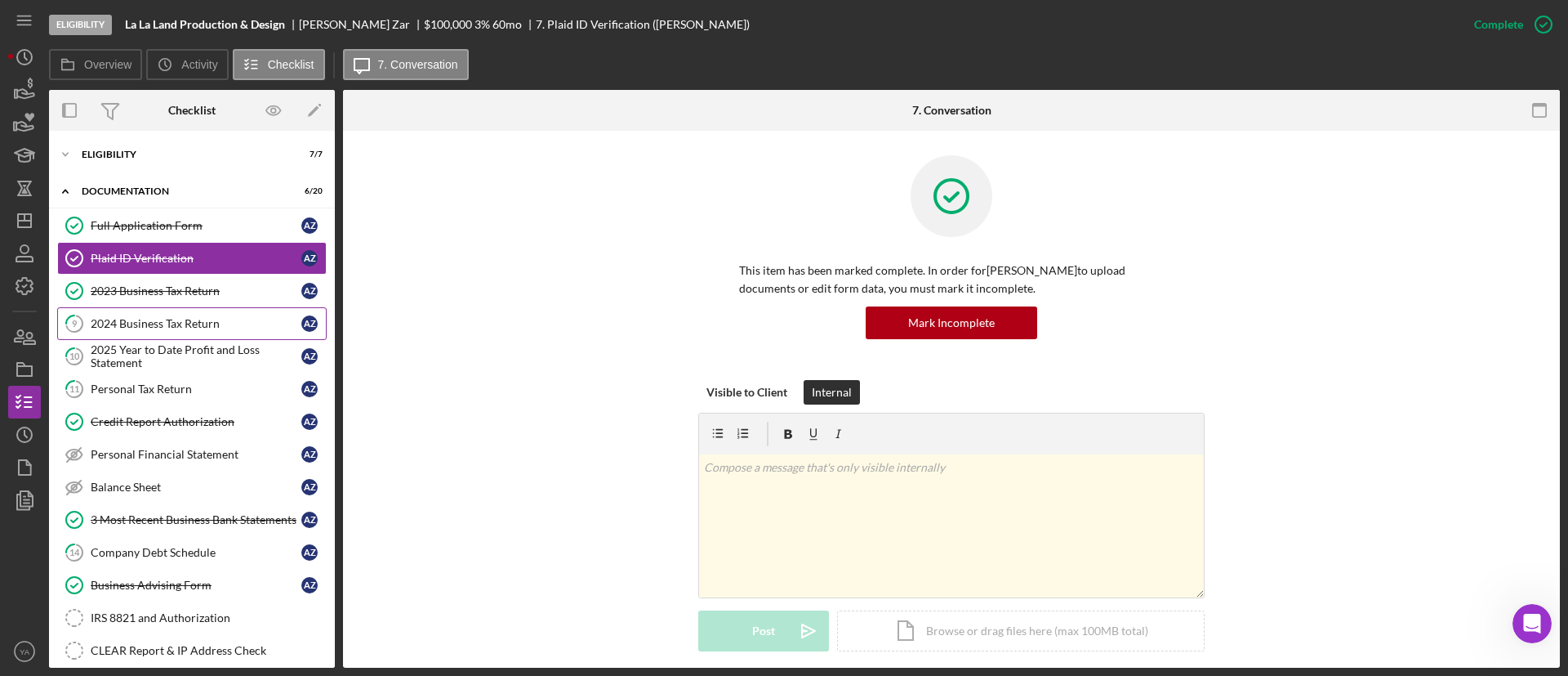
click at [135, 317] on div "2024 Business Tax Return" at bounding box center [196, 323] width 211 height 13
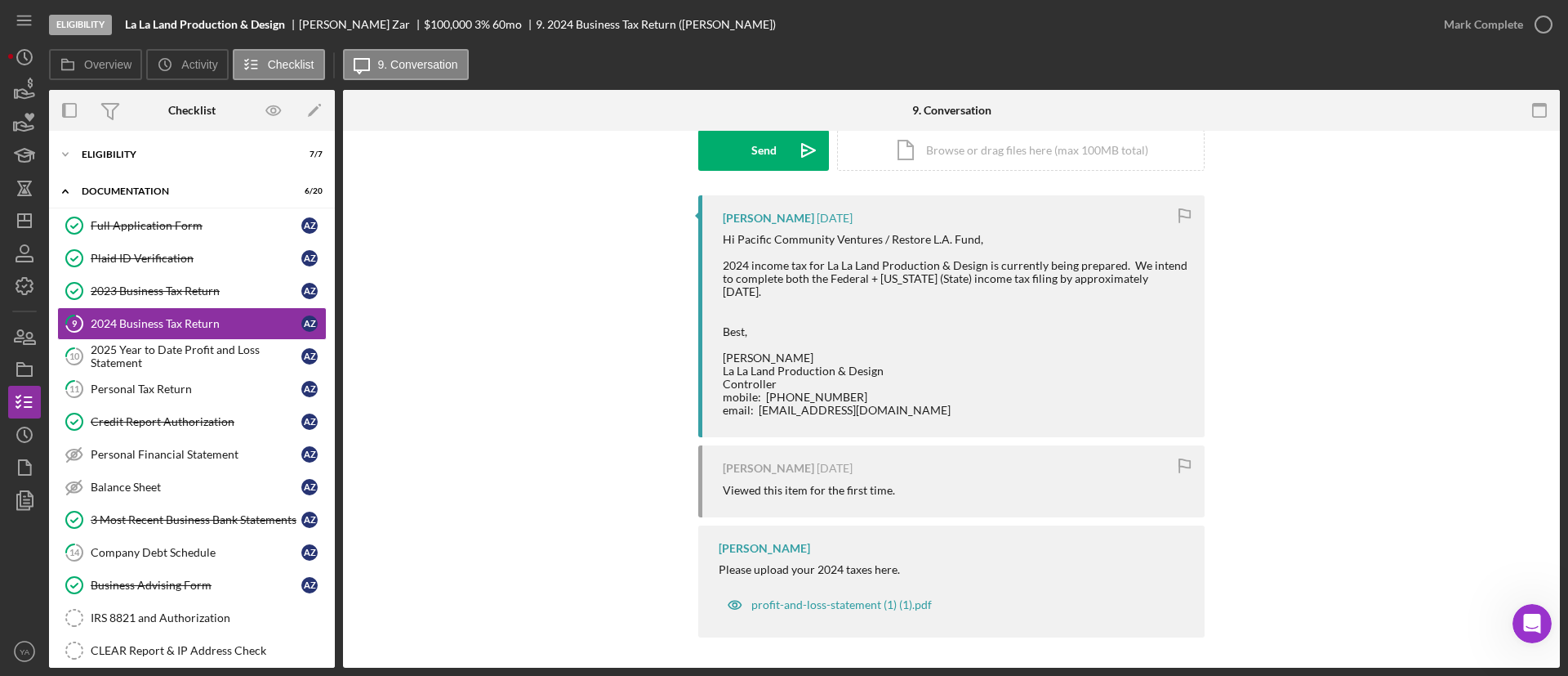
scroll to position [258, 0]
drag, startPoint x: 731, startPoint y: 266, endPoint x: 1082, endPoint y: 269, distance: 351.0
click at [1082, 269] on div "Hi Pacific Community Ventures / Restore L.A. Fund, 2024 income tax for La La La…" at bounding box center [956, 322] width 466 height 184
click at [1105, 266] on div "Hi Pacific Community Ventures / Restore L.A. Fund, 2024 income tax for La La La…" at bounding box center [956, 322] width 466 height 184
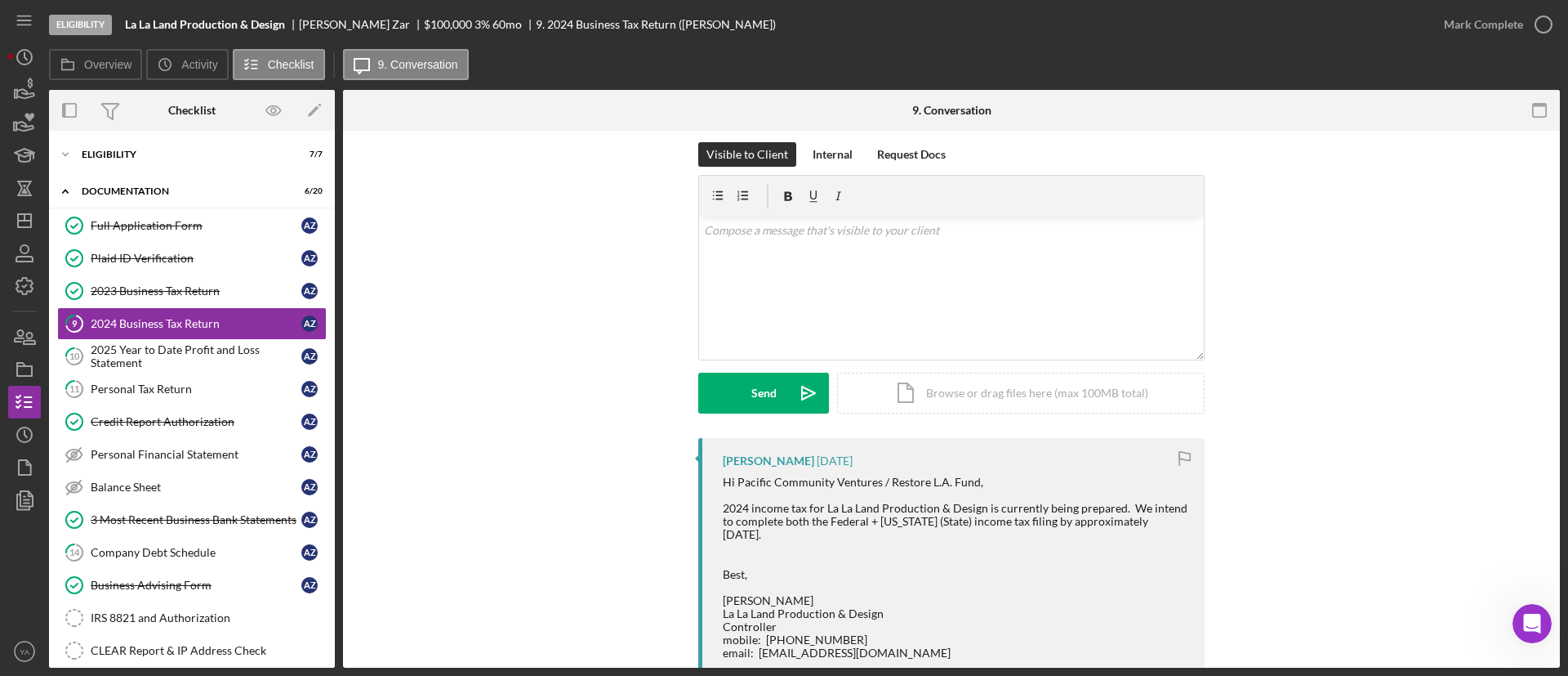
scroll to position [135, 0]
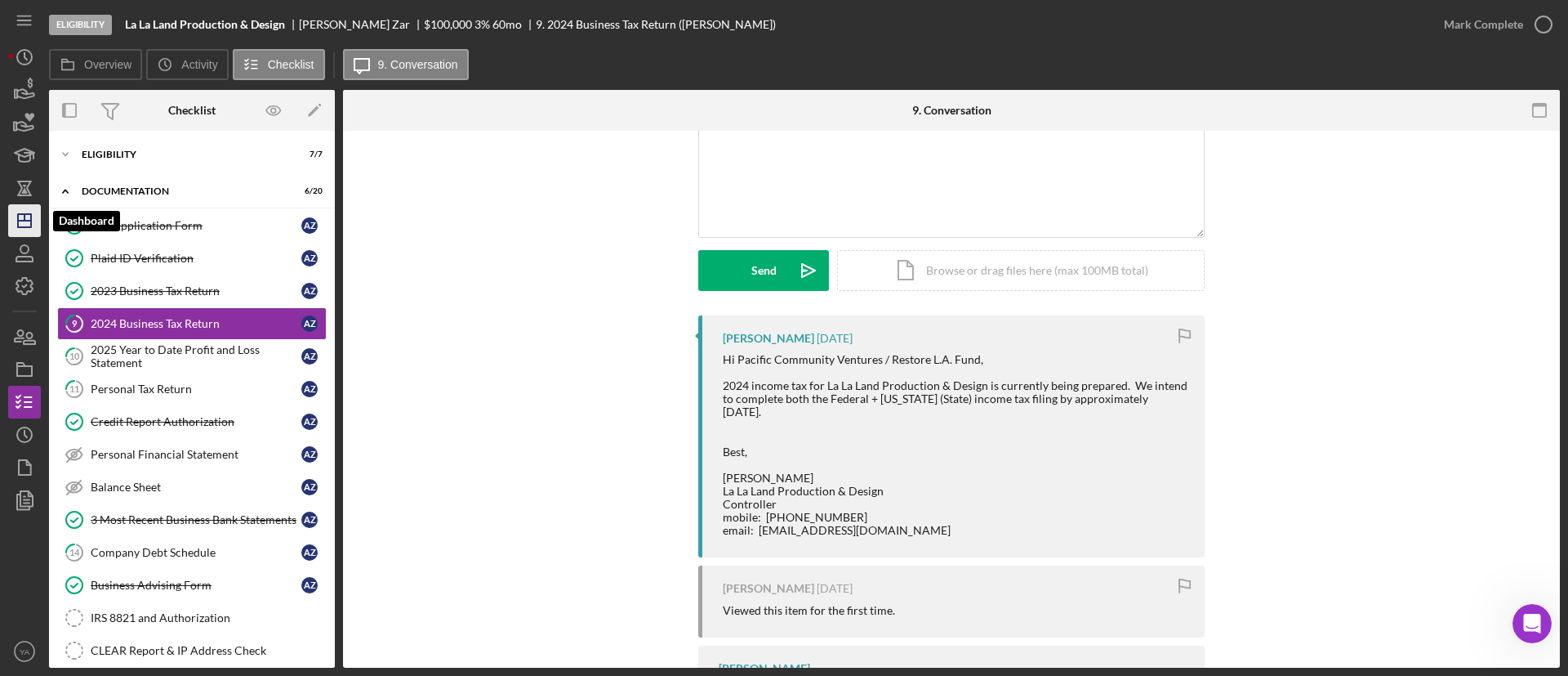
click at [16, 210] on icon "Icon/Dashboard" at bounding box center [24, 220] width 41 height 41
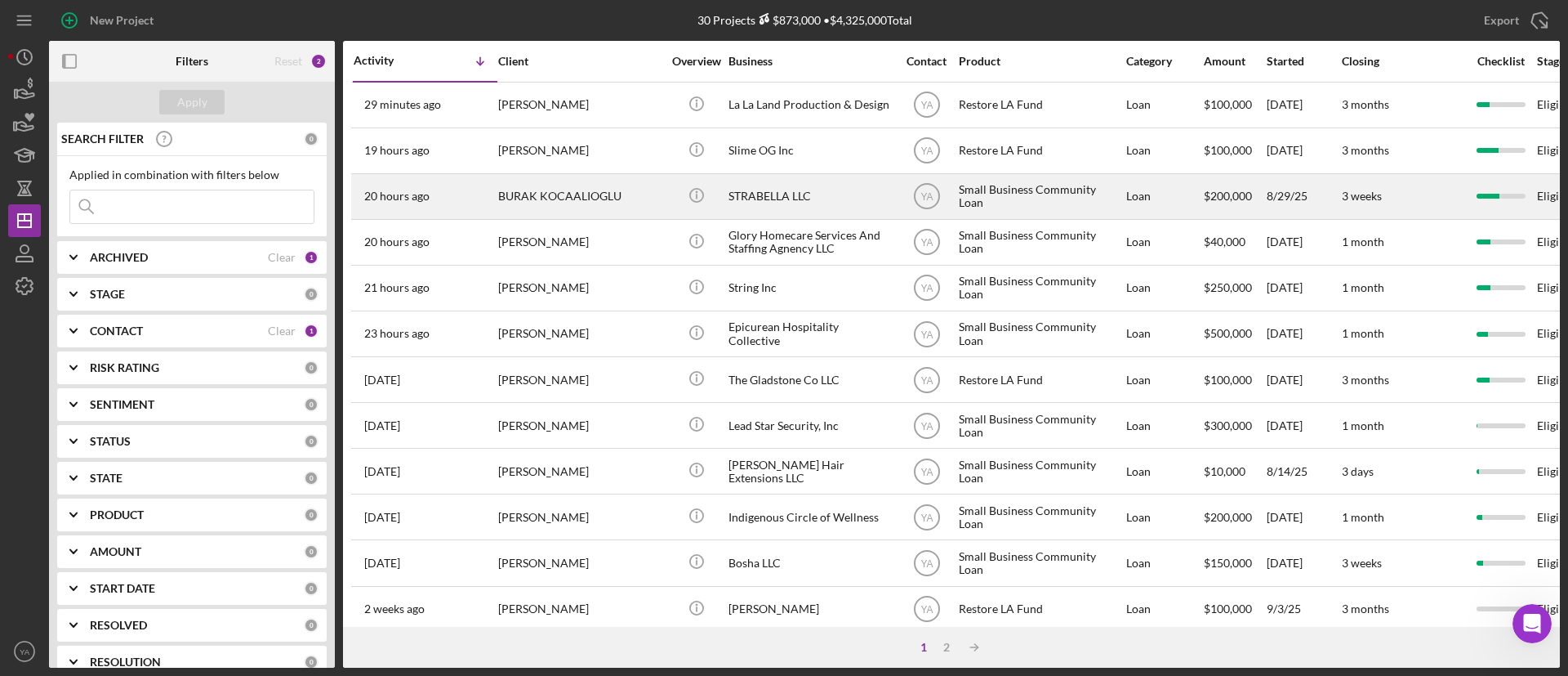
click at [811, 202] on div "STRABELLA LLC" at bounding box center [810, 196] width 163 height 43
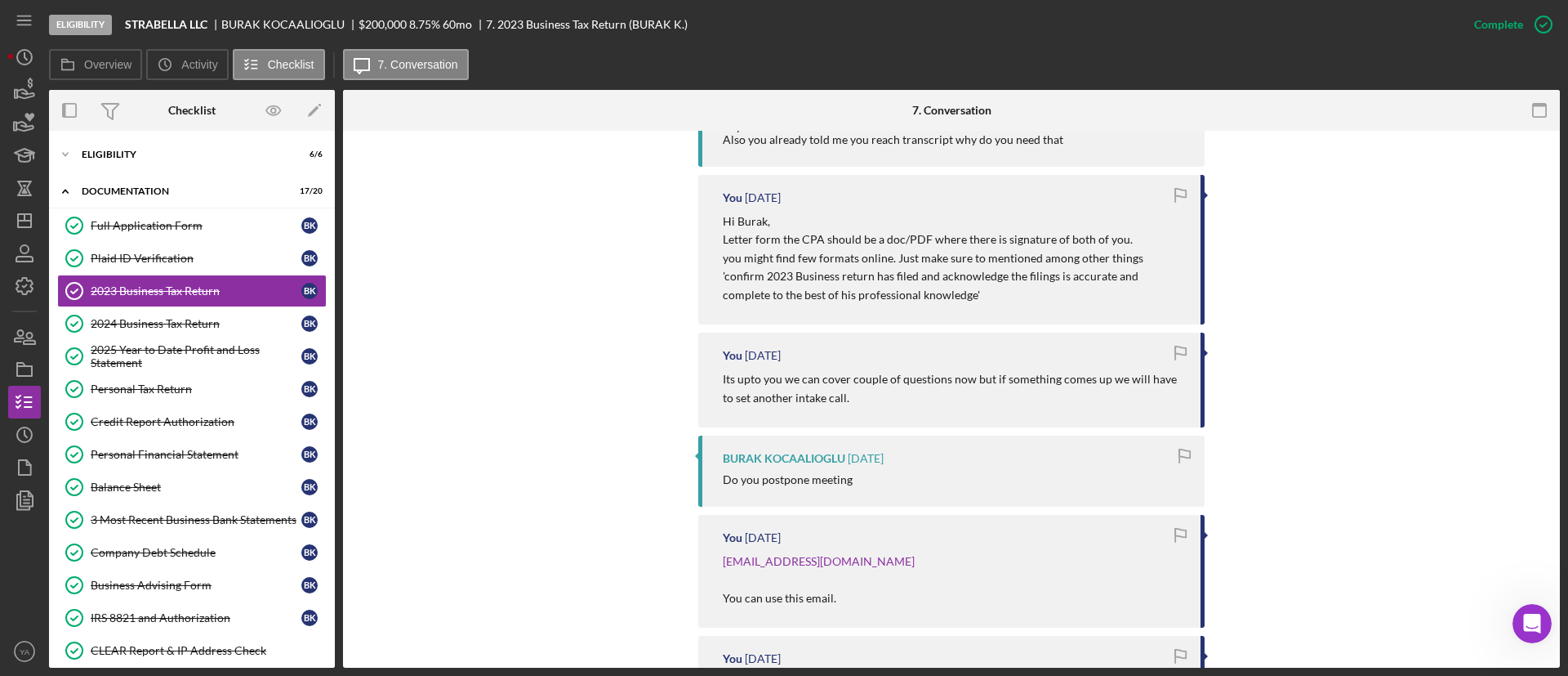
scroll to position [2450, 0]
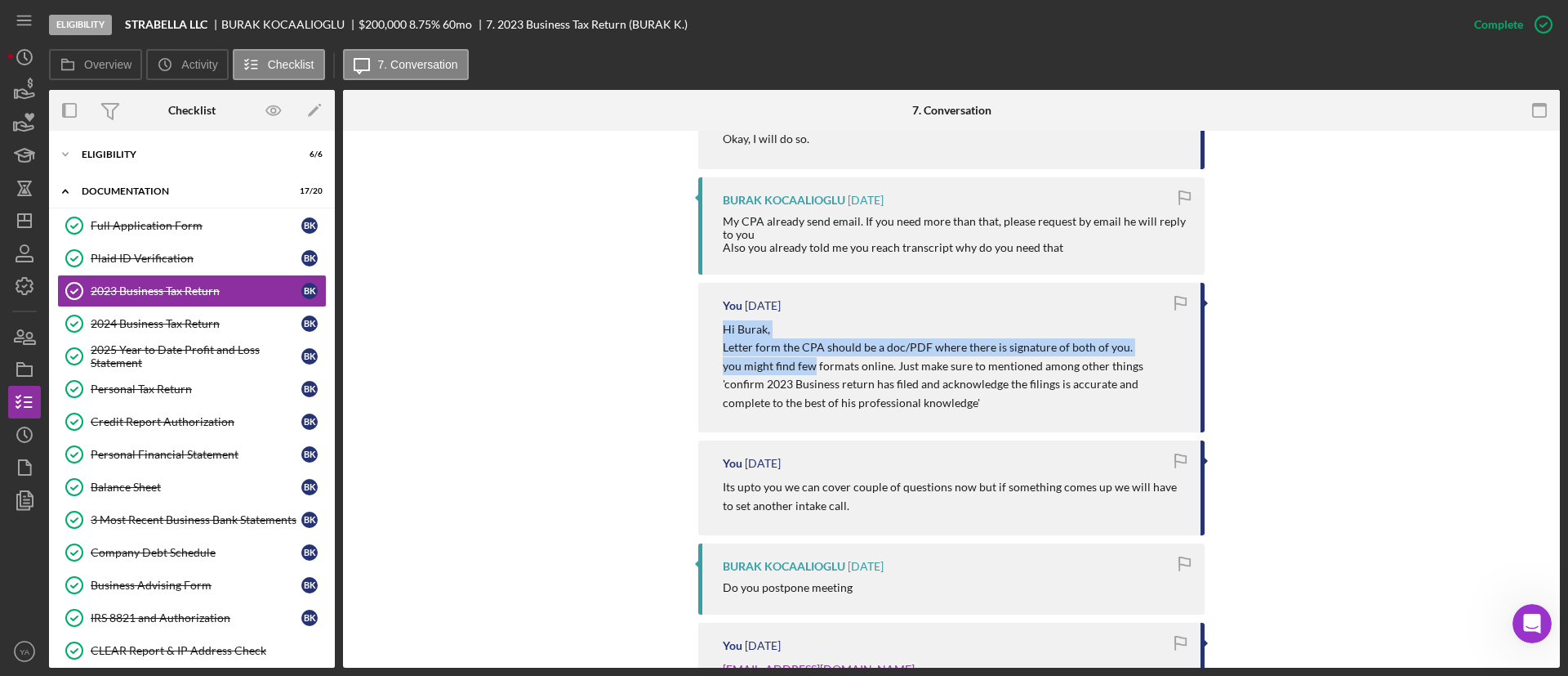
drag, startPoint x: 721, startPoint y: 289, endPoint x: 812, endPoint y: 330, distance: 99.8
click at [812, 330] on p "Hi Burak, Letter form the CPA should be a doc/PDF where there is signature of b…" at bounding box center [954, 366] width 462 height 92
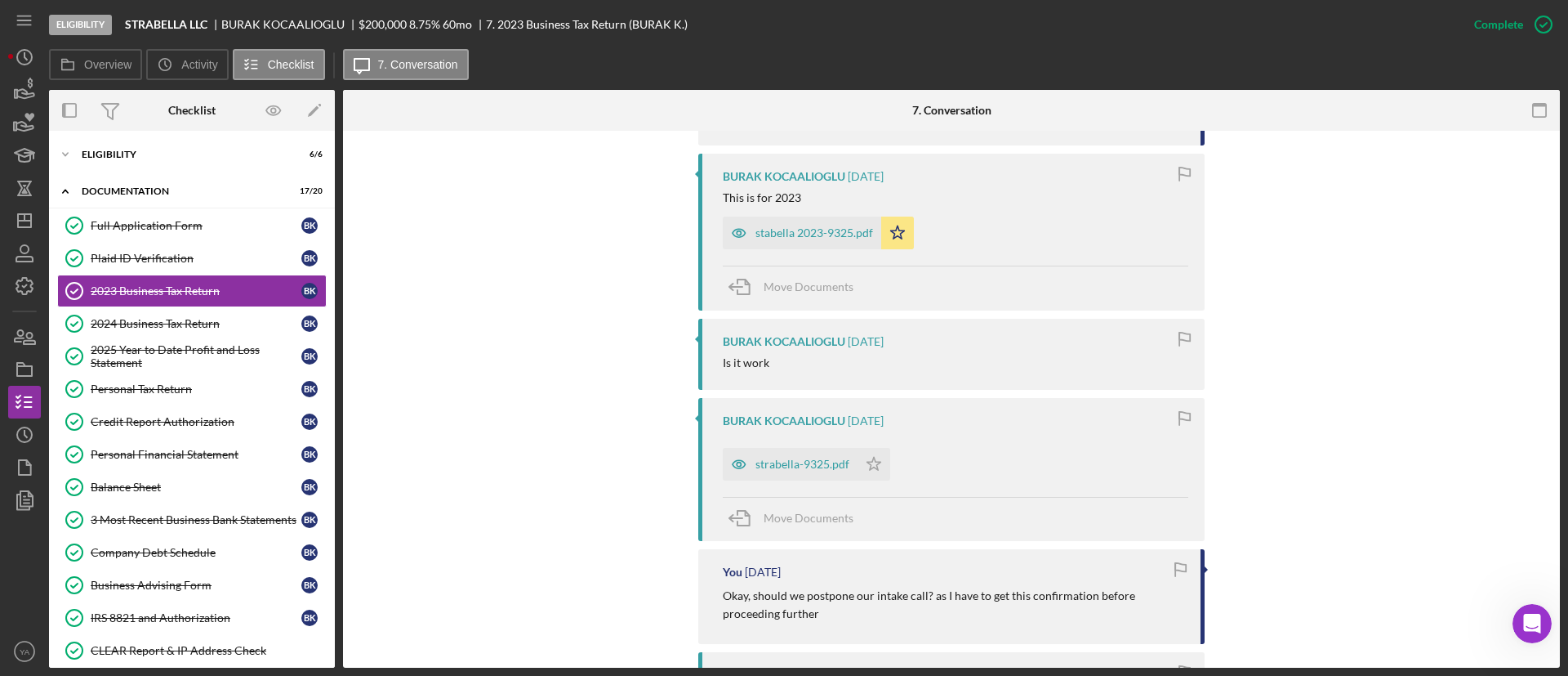
scroll to position [2941, 0]
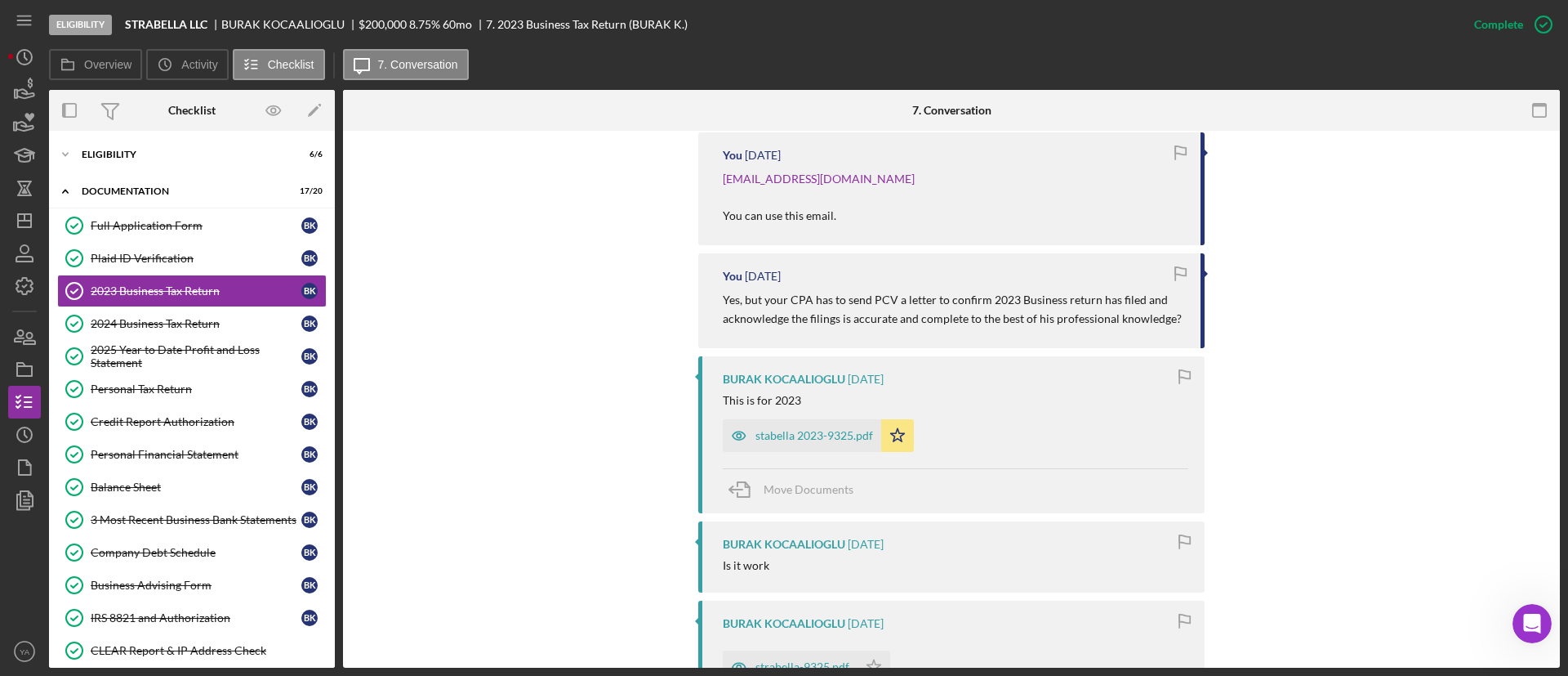
click at [723, 291] on p "Yes, but your CPA has to send PCV a letter to confirm 2023 Business return has …" at bounding box center [954, 309] width 462 height 37
click at [791, 291] on p "Yes, but your CPA has to send PCV a letter to confirm 2023 Business return has …" at bounding box center [954, 309] width 462 height 37
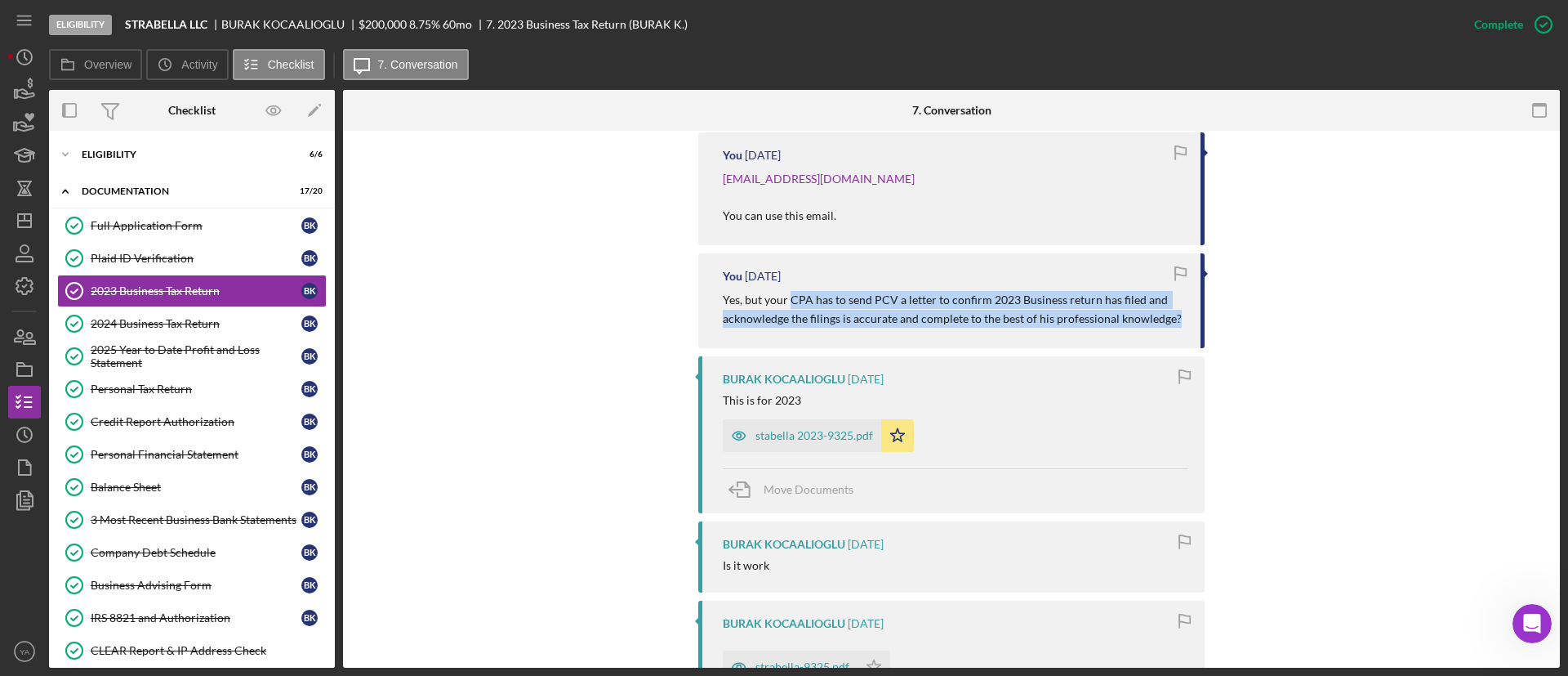
drag, startPoint x: 791, startPoint y: 263, endPoint x: 1181, endPoint y: 287, distance: 390.7
click at [1181, 291] on p "Yes, but your CPA has to send PCV a letter to confirm 2023 Business return has …" at bounding box center [954, 309] width 462 height 37
copy div "CPA has to send PCV a letter to confirm 2023 Business return has filed and ackn…"
click at [16, 220] on icon "Icon/Dashboard" at bounding box center [24, 220] width 41 height 41
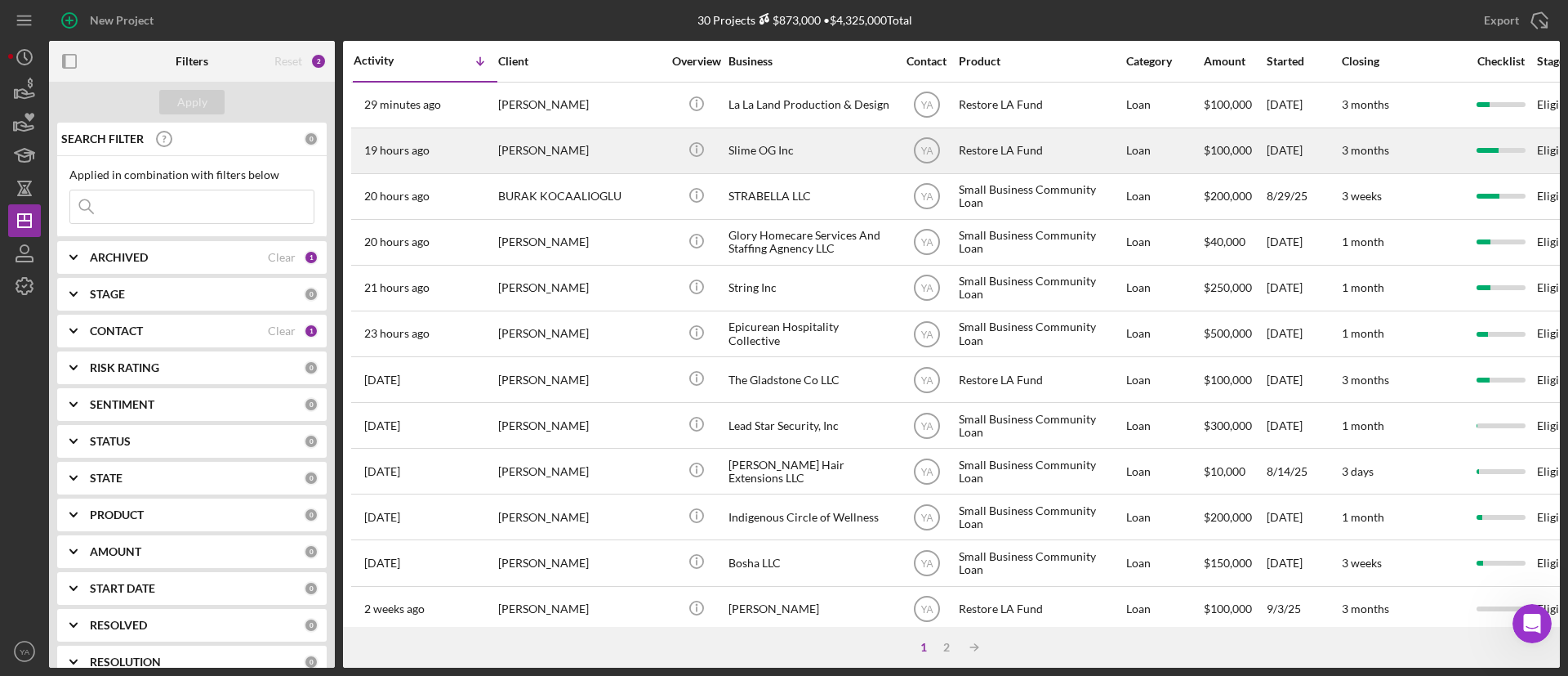
click at [815, 164] on div "Slime OG Inc" at bounding box center [810, 150] width 163 height 43
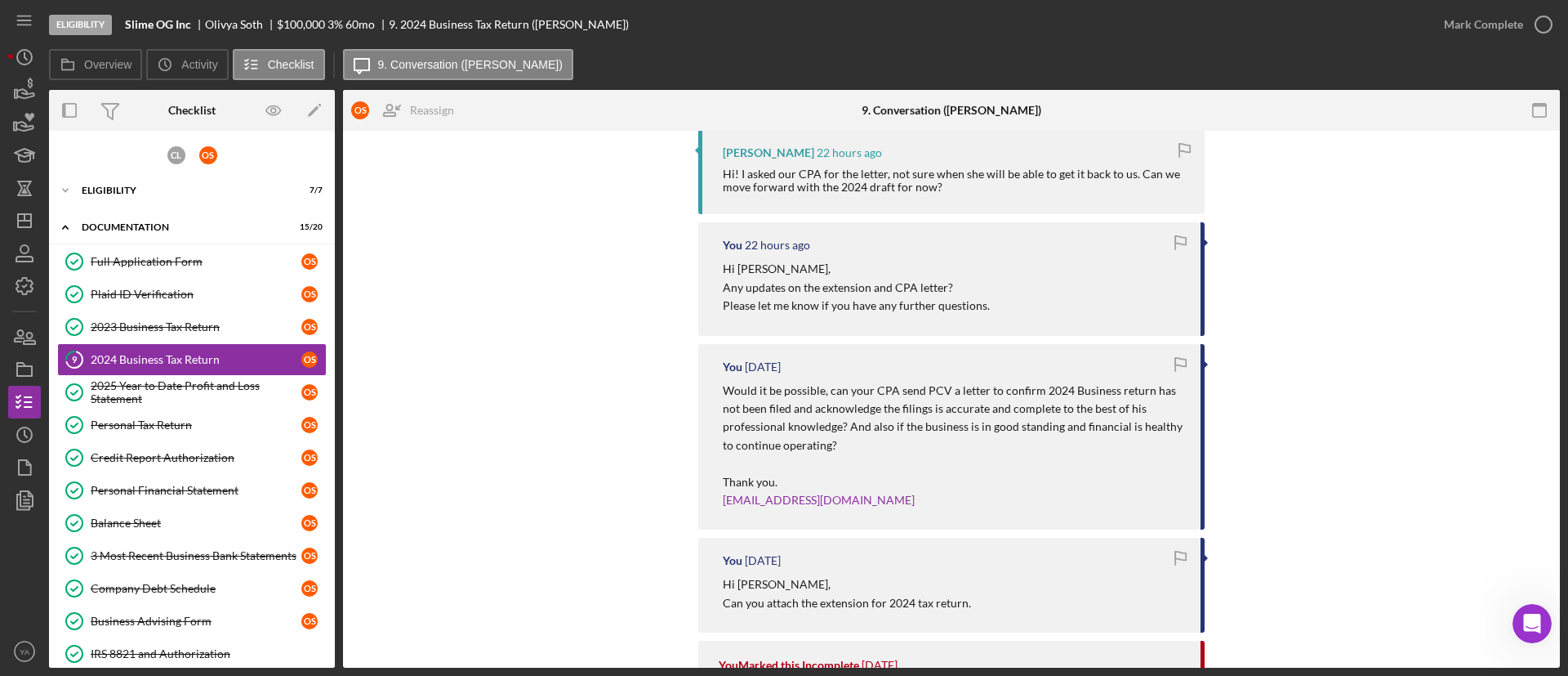
scroll to position [1233, 0]
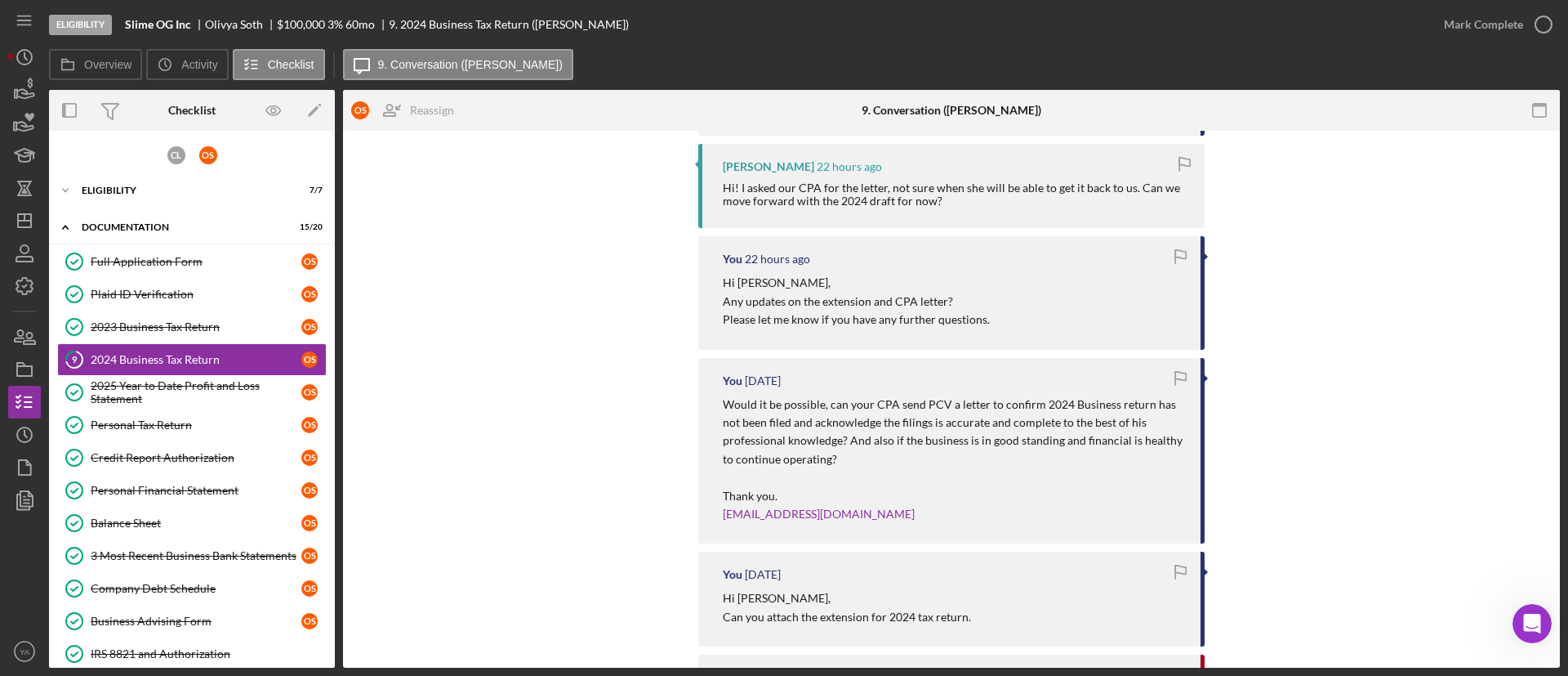
click at [857, 403] on p "Would it be possible, can your CPA send PCV a letter to confirm 2024 Business r…" at bounding box center [954, 432] width 462 height 74
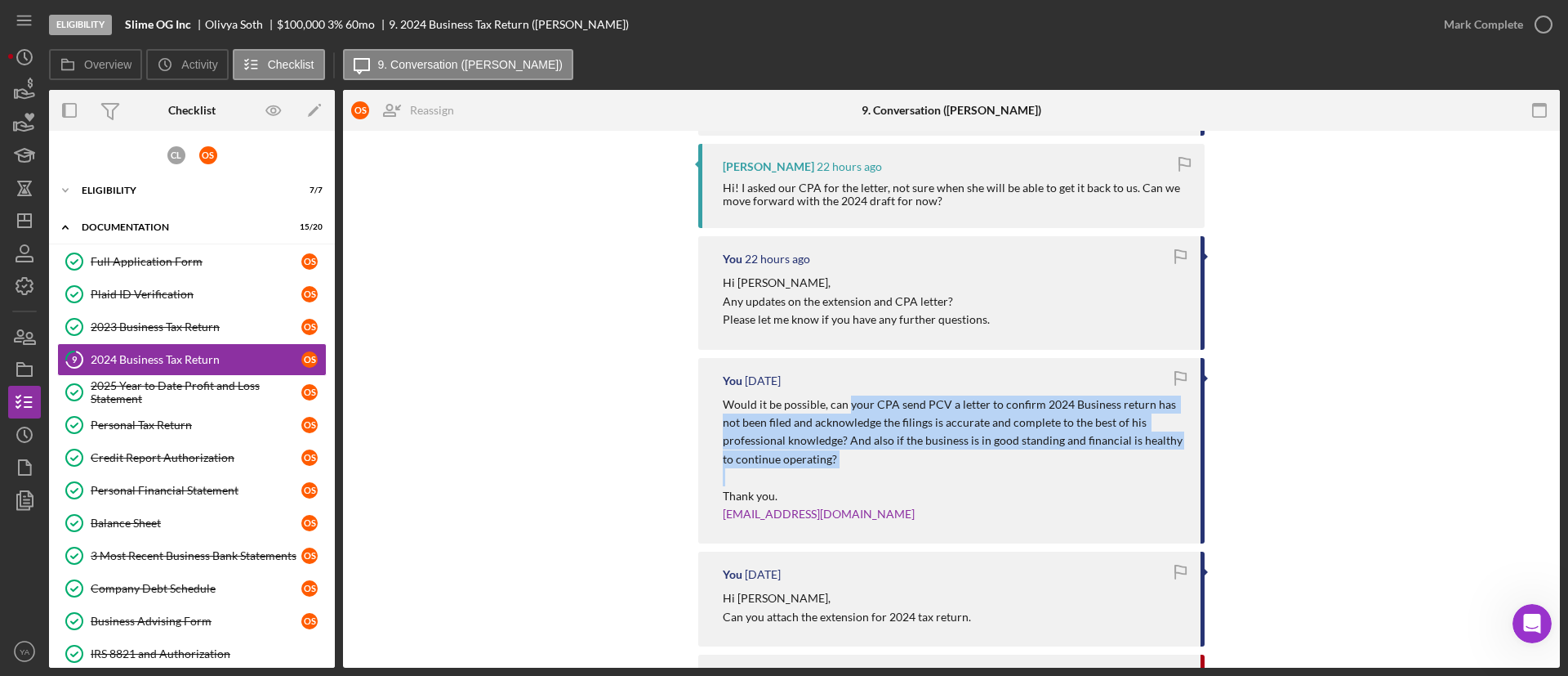
drag, startPoint x: 857, startPoint y: 402, endPoint x: 895, endPoint y: 476, distance: 83.2
click at [895, 476] on div "Would it be possible, can your CPA send PCV a letter to confirm 2024 Business r…" at bounding box center [954, 459] width 462 height 128
click at [864, 466] on p "Would it be possible, can your CPA send PCV a letter to confirm 2024 Business r…" at bounding box center [954, 432] width 462 height 74
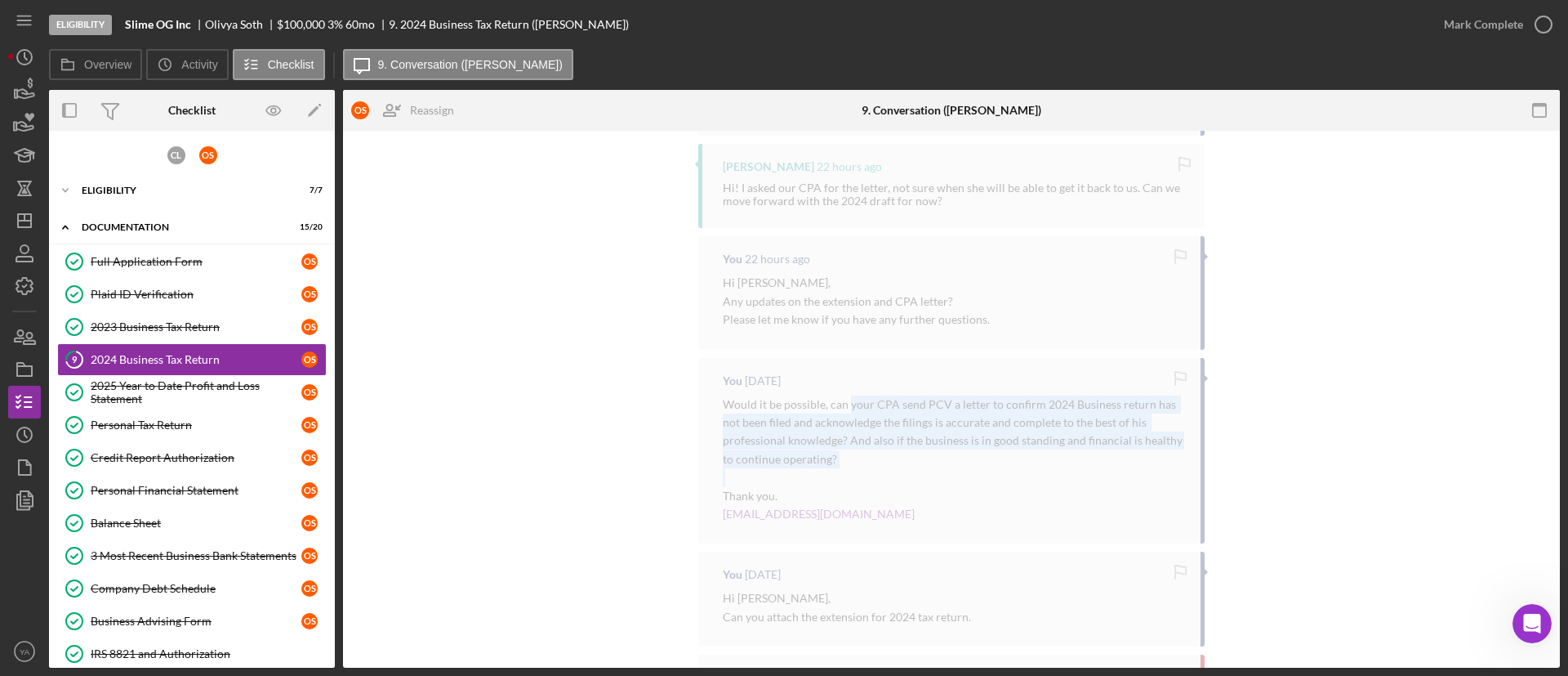
scroll to position [1231, 0]
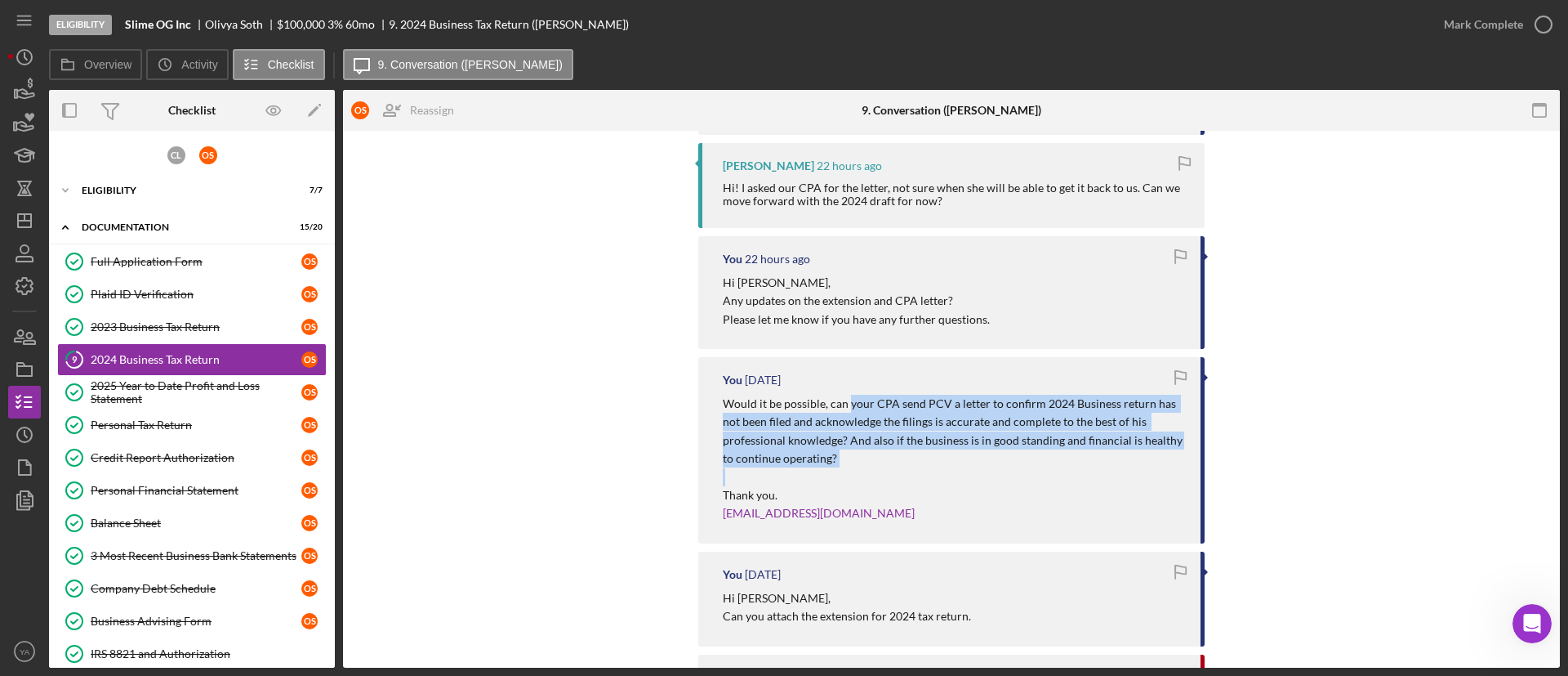
click at [868, 406] on p "Would it be possible, can your CPA send PCV a letter to confirm 2024 Business r…" at bounding box center [954, 431] width 462 height 74
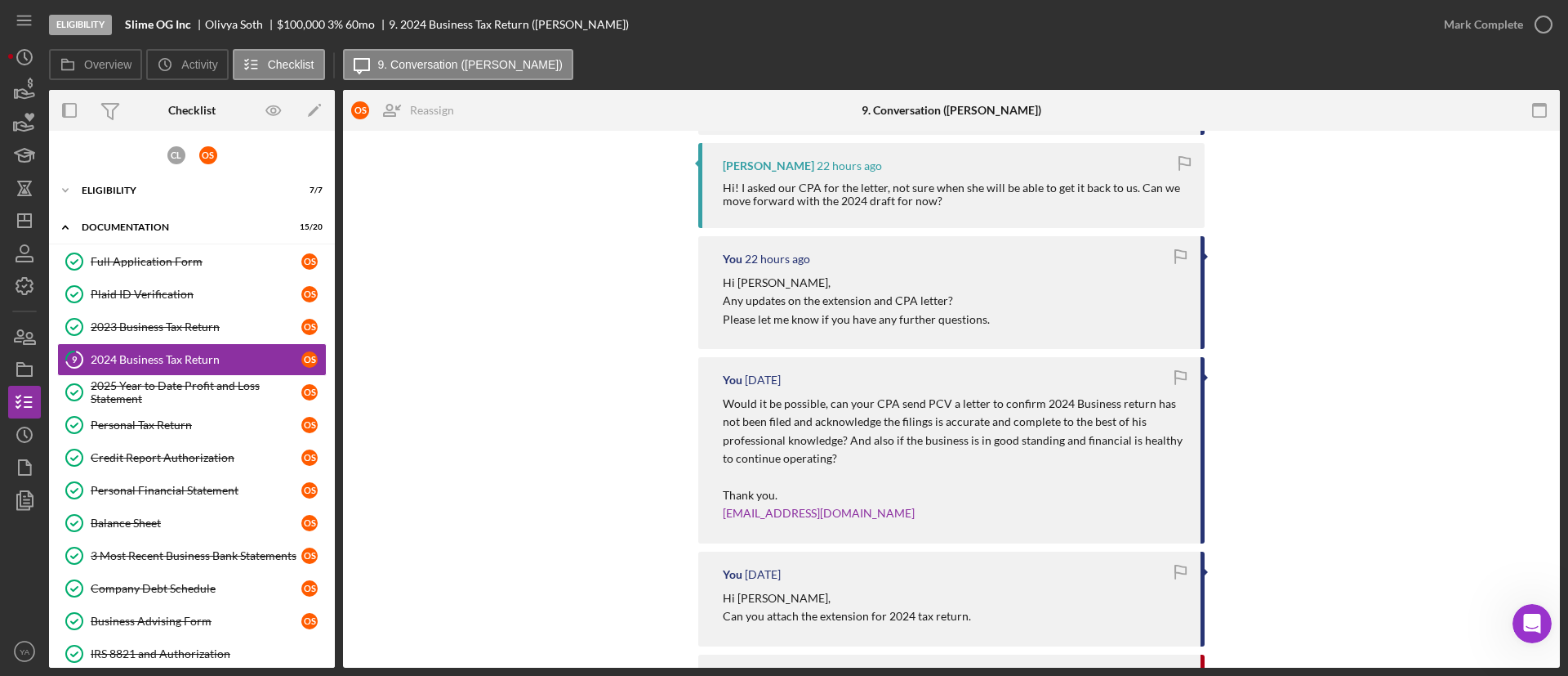
click at [862, 393] on div "You [DATE] Would it be possible, can your CPA send PCV a letter to confirm 2024…" at bounding box center [951, 450] width 507 height 186
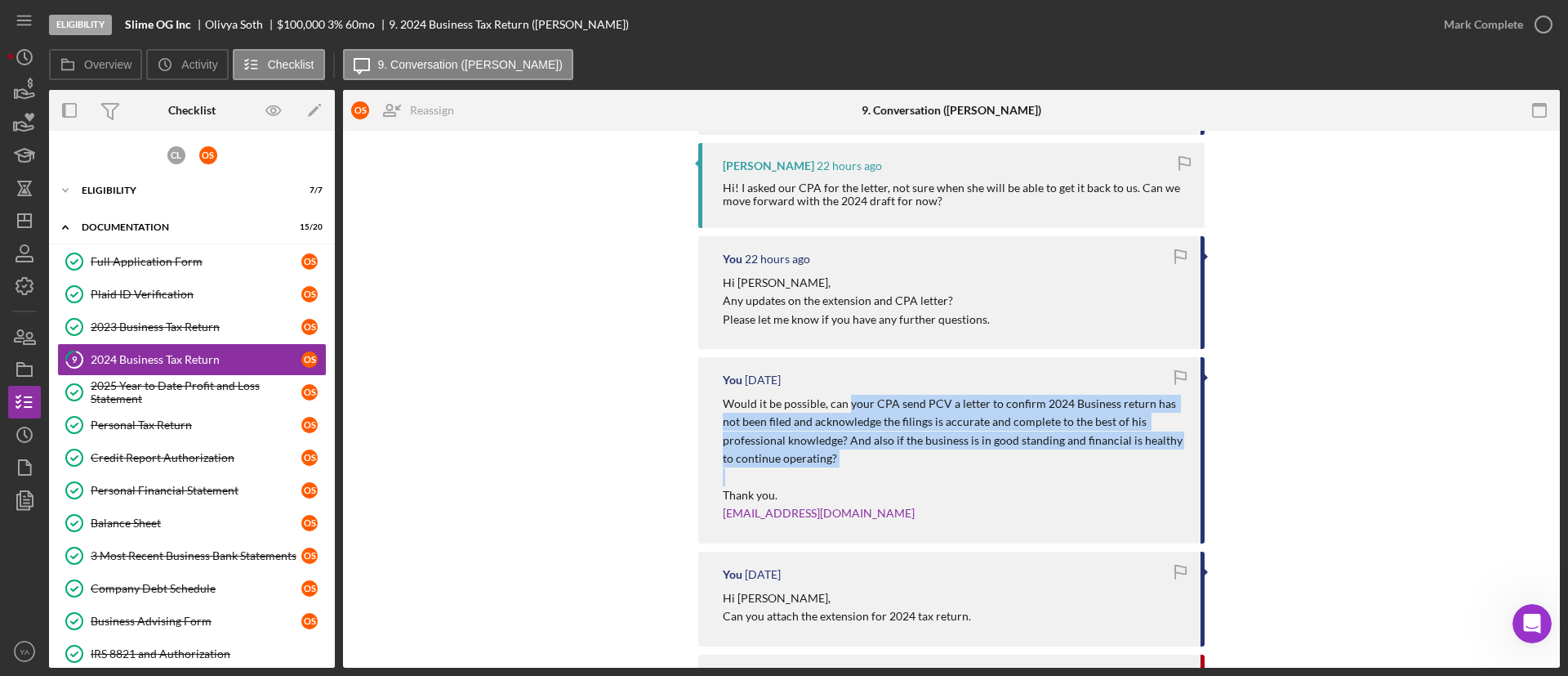
drag, startPoint x: 862, startPoint y: 393, endPoint x: 882, endPoint y: 454, distance: 64.2
click at [882, 454] on div "You [DATE] Would it be possible, can your CPA send PCV a letter to confirm 2024…" at bounding box center [951, 450] width 507 height 186
copy p "your CPA send PCV a letter to confirm 2024 Business return has not been filed a…"
click at [18, 221] on polygon "button" at bounding box center [24, 220] width 13 height 13
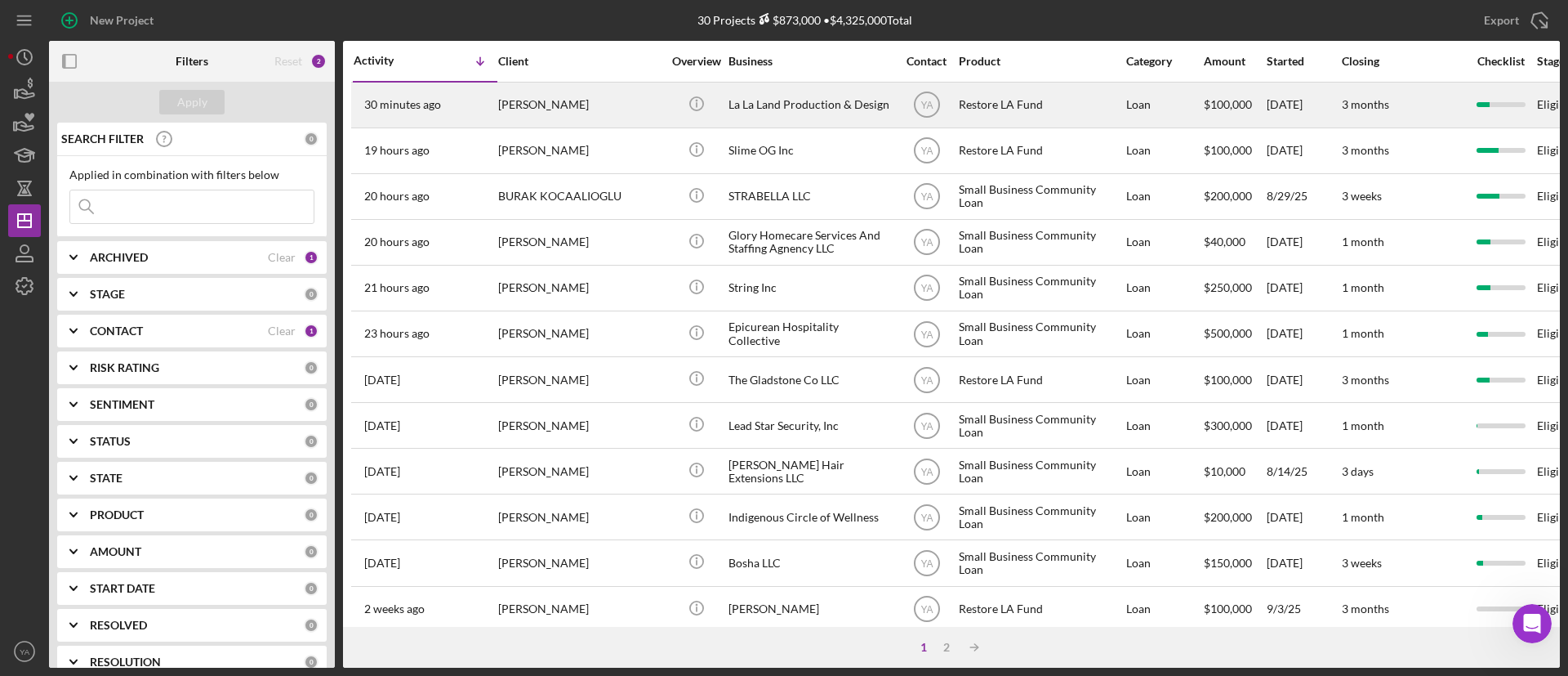
click at [850, 110] on div "La La Land Production & Design" at bounding box center [810, 105] width 163 height 43
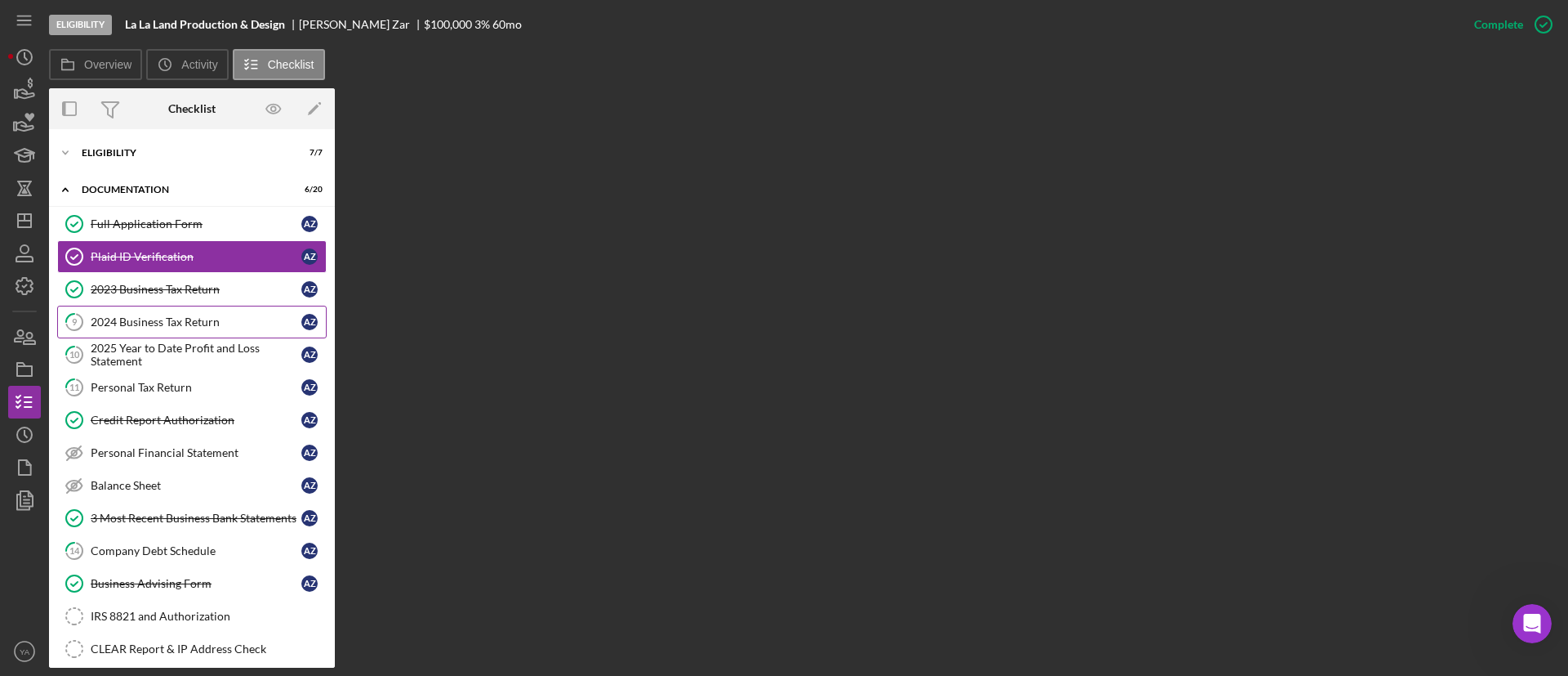
click at [213, 320] on div "2024 Business Tax Return" at bounding box center [196, 322] width 211 height 13
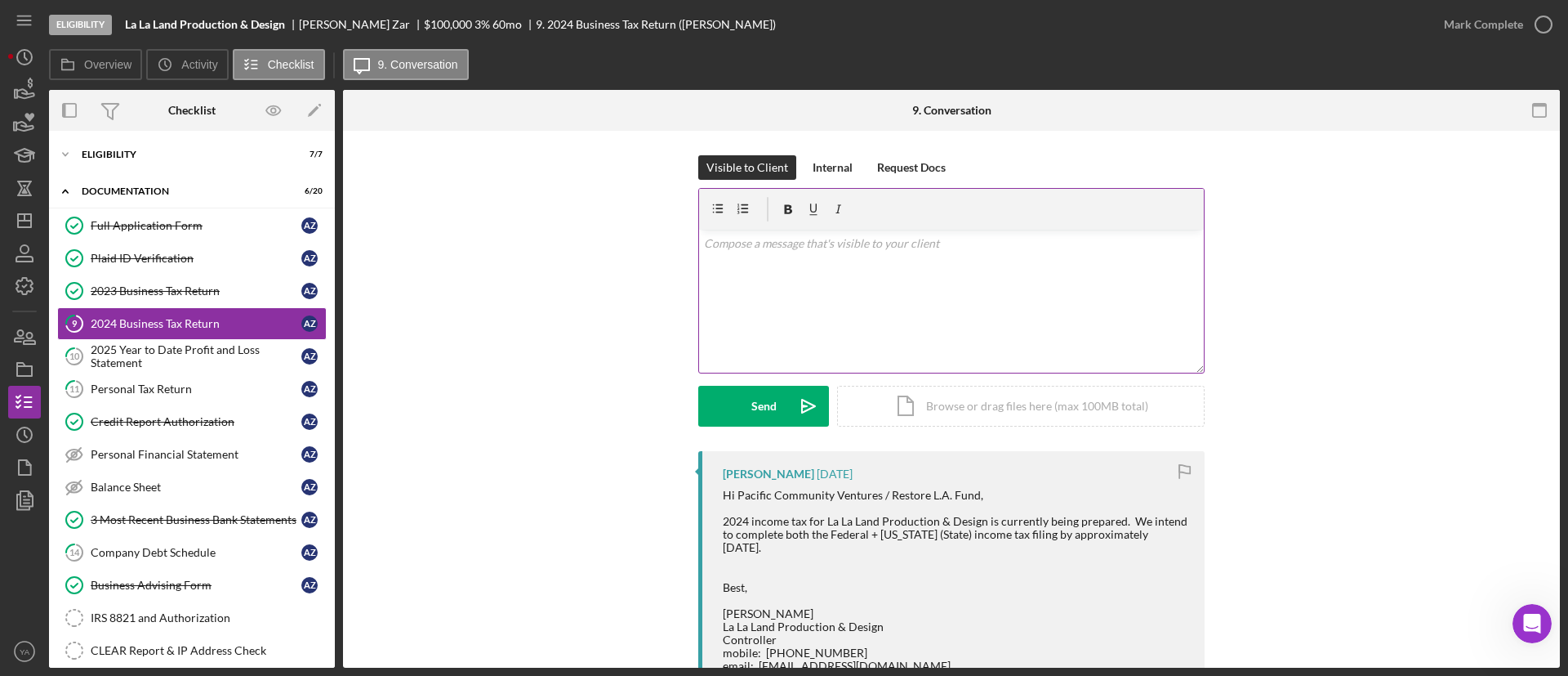
click at [833, 321] on div "v Color teal Color pink Remove color Add row above Add row below Add column bef…" at bounding box center [951, 302] width 505 height 143
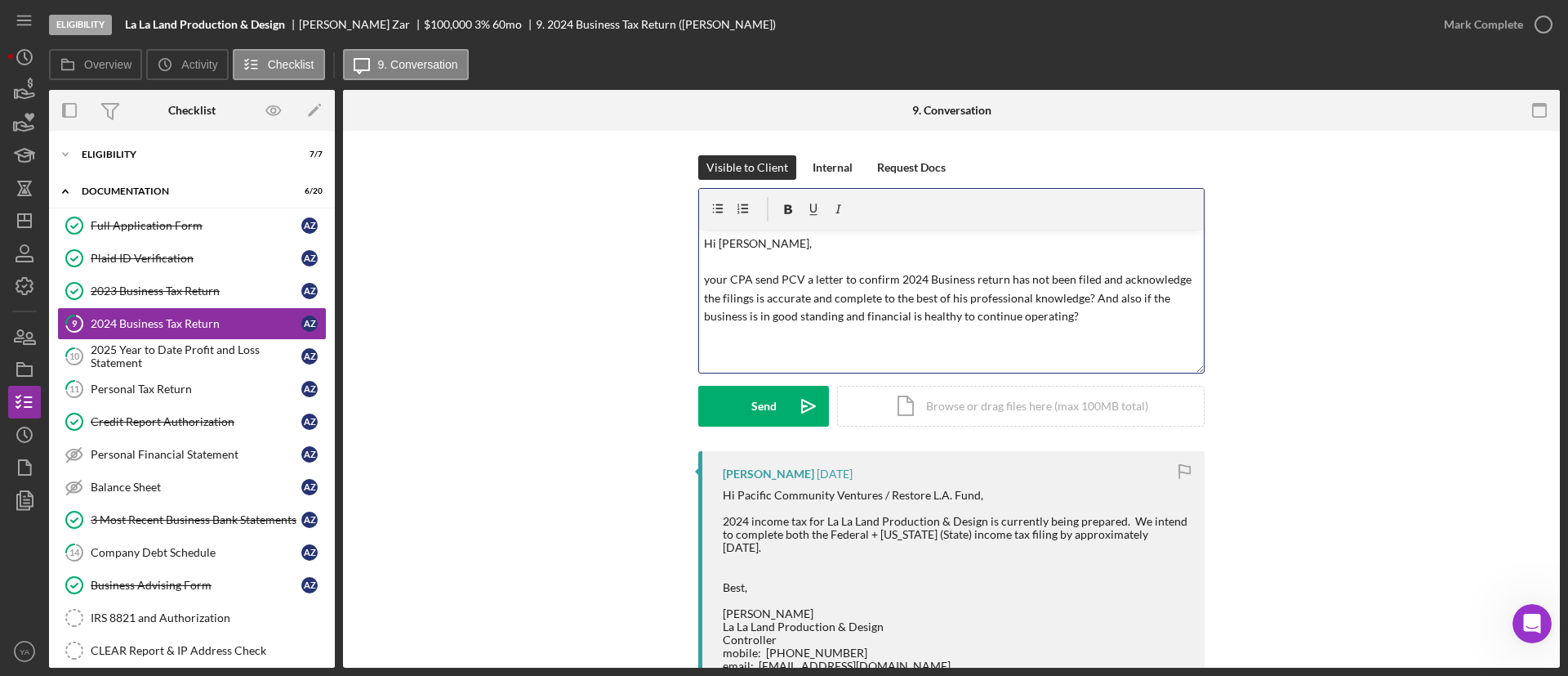
click at [704, 275] on p "Hi [PERSON_NAME], your CPA send PCV a letter to confirm 2024 Business return ha…" at bounding box center [952, 280] width 496 height 92
click at [862, 274] on p "Hi [PERSON_NAME], Can you please attach the 2024 extension and an acknowledgmen…" at bounding box center [952, 289] width 496 height 110
click at [949, 280] on p "Hi [PERSON_NAME], Can you please attach the 2024 tax extension and an acknowled…" at bounding box center [952, 289] width 496 height 110
click at [1067, 280] on p "Hi [PERSON_NAME], Can you please attach the 2024 tax extension and an acknowled…" at bounding box center [952, 289] width 496 height 110
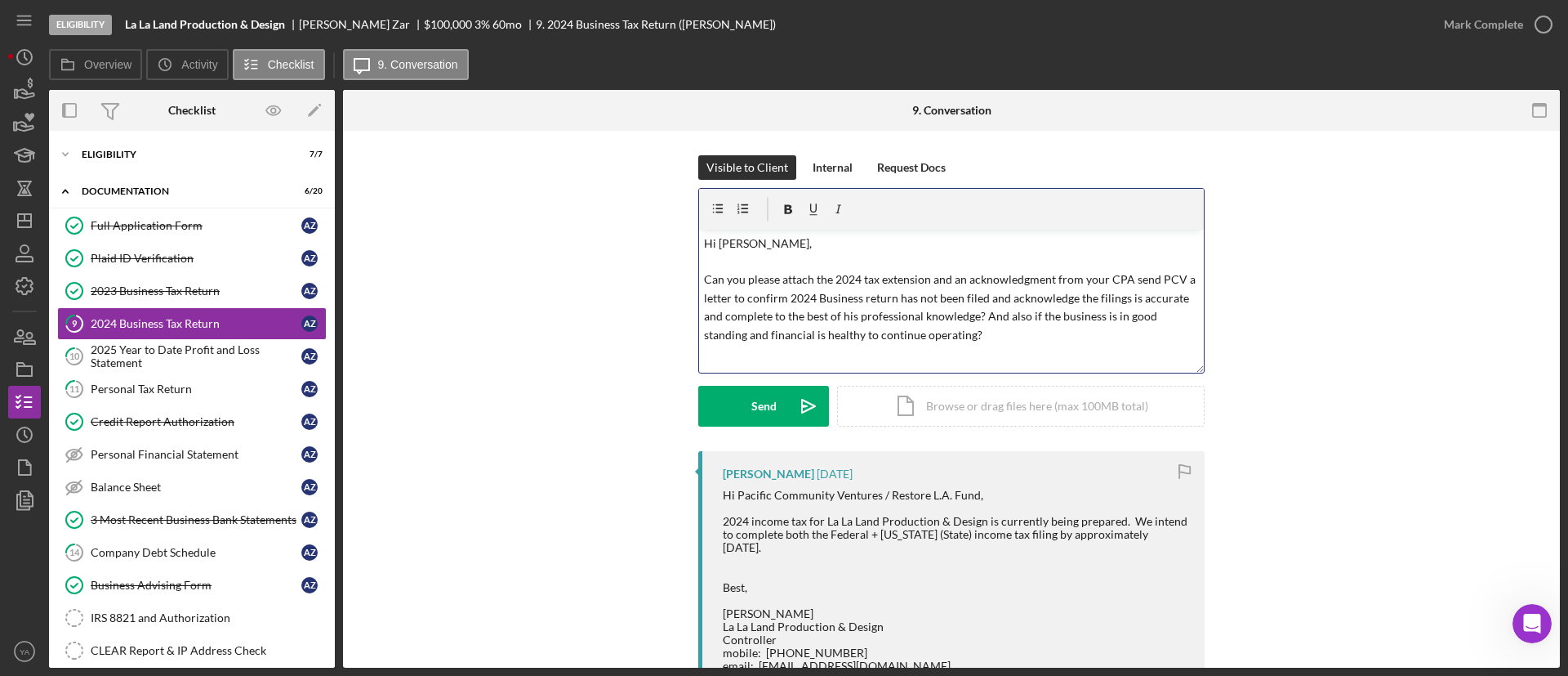
click at [1143, 277] on p "Hi [PERSON_NAME], Can you please attach the 2024 tax extension and an acknowled…" at bounding box center [952, 289] width 496 height 110
drag, startPoint x: 898, startPoint y: 298, endPoint x: 1079, endPoint y: 293, distance: 181.1
click at [1079, 293] on p "Hi [PERSON_NAME], Can you please attach the 2024 tax extension and an acknowled…" at bounding box center [952, 289] width 496 height 110
click at [1101, 291] on p "Hi [PERSON_NAME], Can you please attach the 2024 tax extension and an acknowled…" at bounding box center [952, 289] width 496 height 110
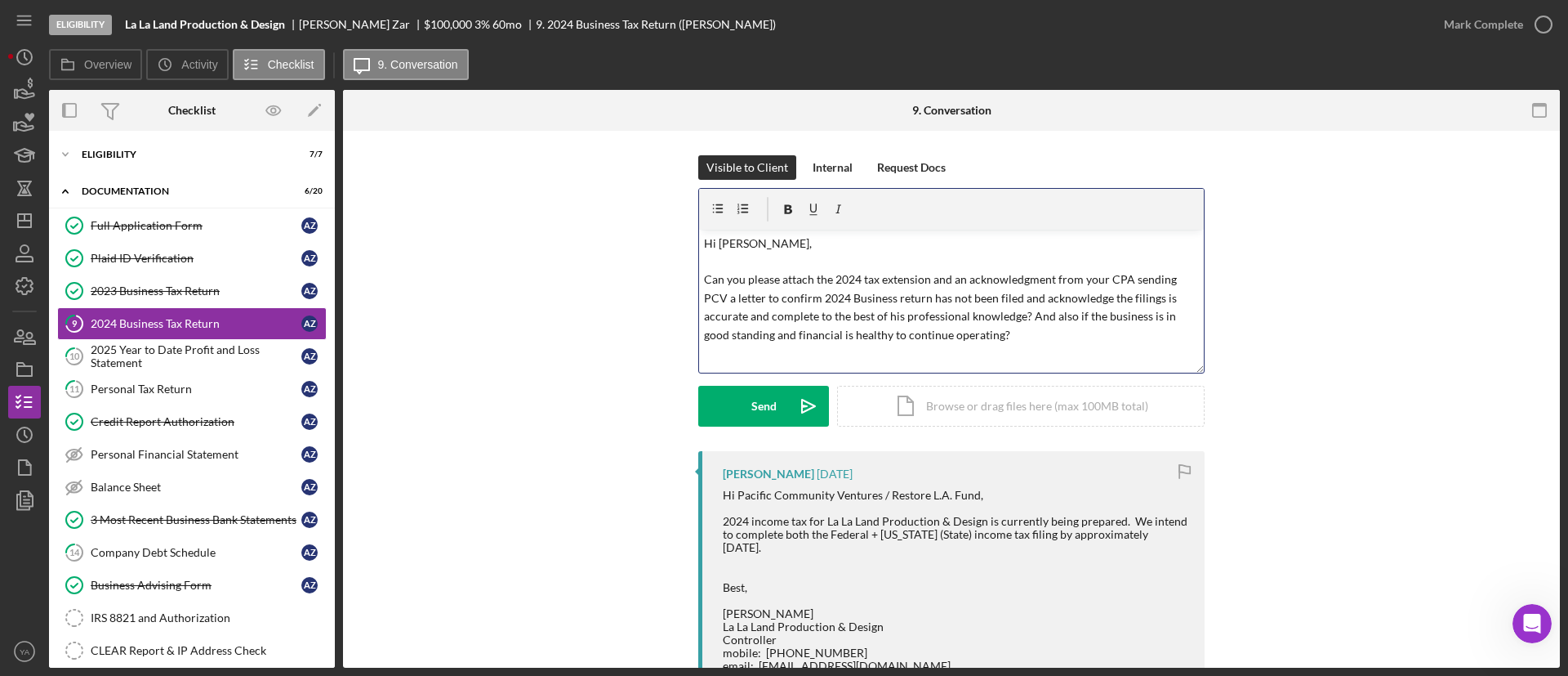
click at [1034, 335] on p "Hi [PERSON_NAME], Can you please attach the 2024 tax extension and an acknowled…" at bounding box center [952, 289] width 496 height 110
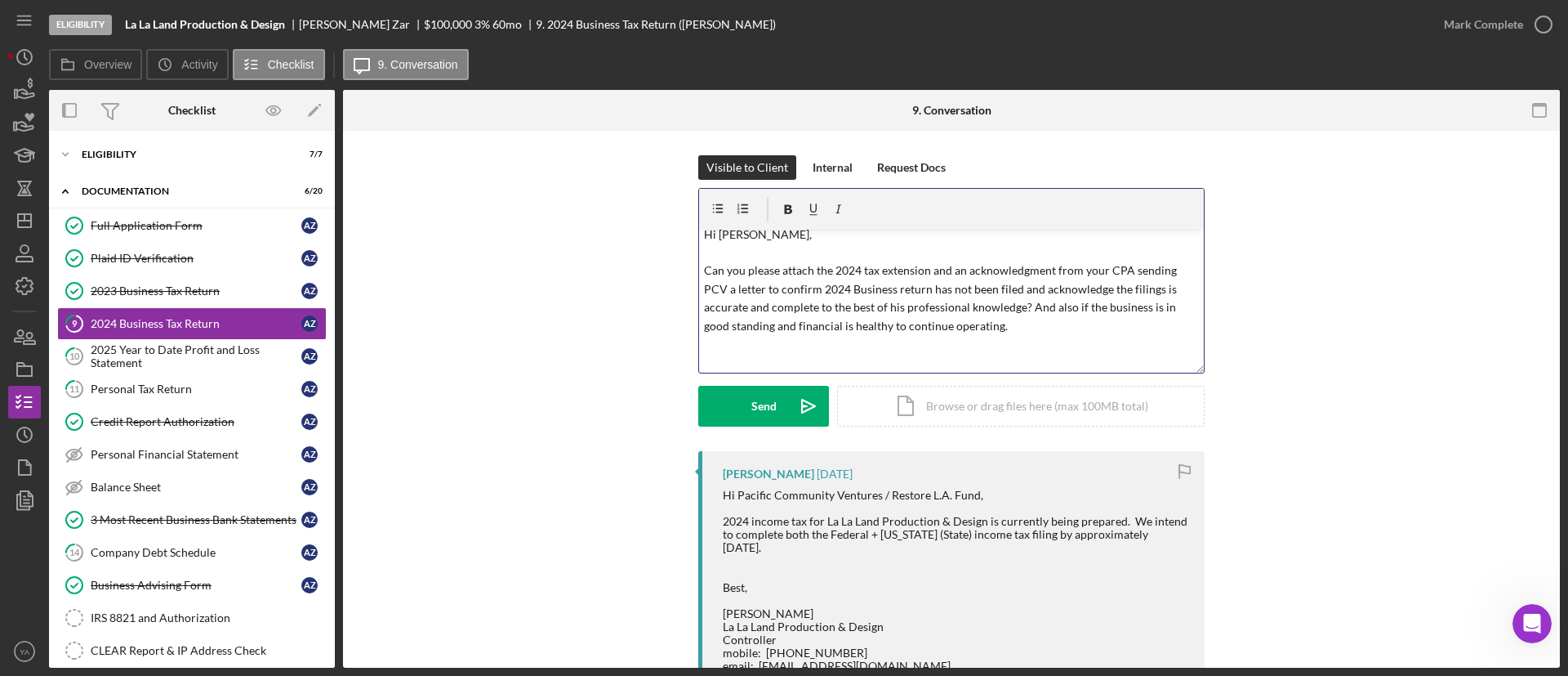
click at [734, 287] on p "Hi [PERSON_NAME], Can you please attach the 2024 tax extension and an acknowled…" at bounding box center [952, 298] width 496 height 146
click at [762, 290] on p "Hi [PERSON_NAME], Can you please attach the 2024 tax extension and an acknowled…" at bounding box center [952, 298] width 496 height 146
drag, startPoint x: 737, startPoint y: 271, endPoint x: 898, endPoint y: 278, distance: 161.2
click at [898, 278] on p "Hi [PERSON_NAME], Can you please attach the 2024 tax extension and an acknowled…" at bounding box center [952, 298] width 496 height 146
click at [871, 270] on p "Hi [PERSON_NAME], Can you please attach the 2024 tax extension and an acknowled…" at bounding box center [952, 298] width 496 height 146
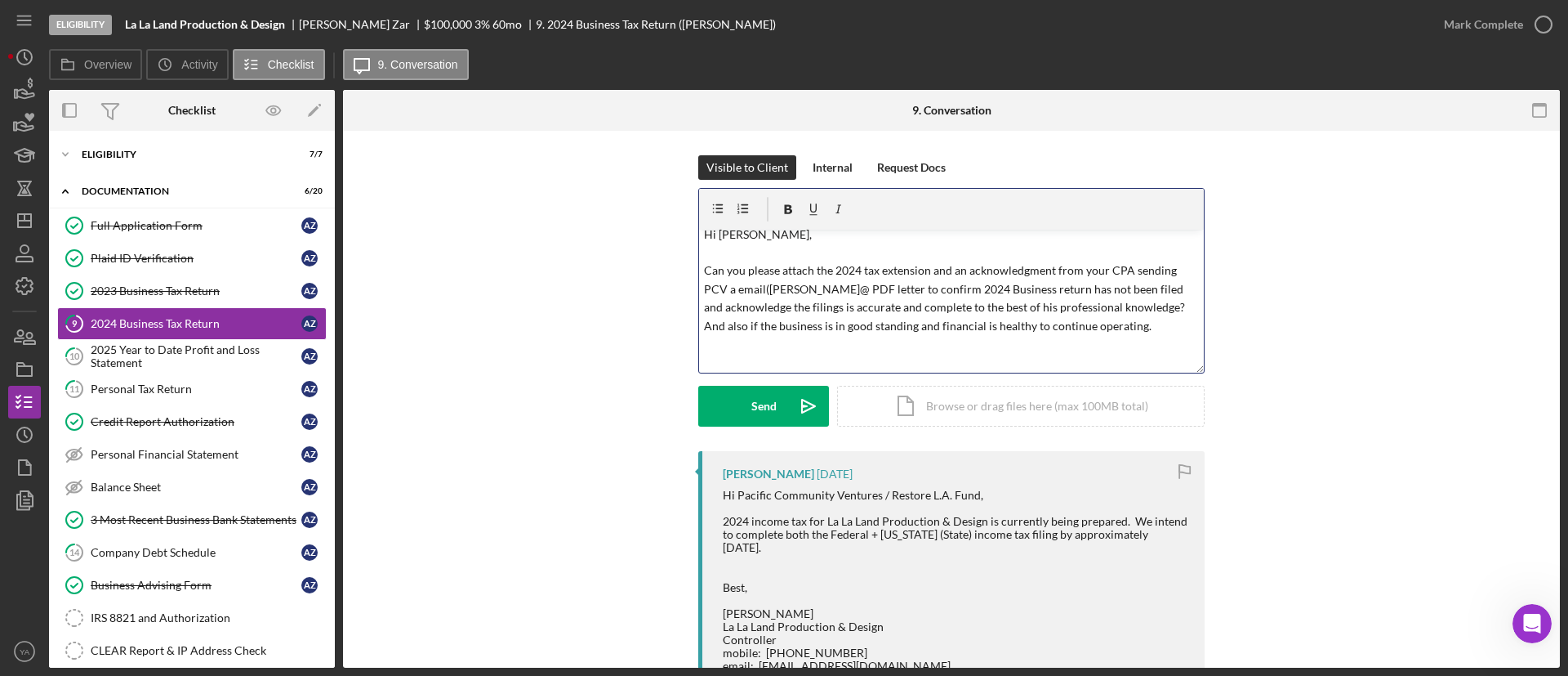
click at [730, 292] on p "Hi [PERSON_NAME], Can you please attach the 2024 tax extension and an acknowled…" at bounding box center [952, 298] width 496 height 146
click at [847, 290] on p "Hi [PERSON_NAME], Can you please attach the 2024 tax extension and an acknowled…" at bounding box center [952, 298] width 496 height 146
click at [766, 290] on link "email([PERSON_NAME][EMAIL_ADDRESS][DOMAIN_NAME]" at bounding box center [899, 289] width 314 height 14
click at [1309, 466] on div "[PERSON_NAME] [DATE] Hi Pacific Community Ventures / Restore L.A. Fund, 2024 in…" at bounding box center [951, 676] width 1168 height 450
click at [767, 286] on link "email([PERSON_NAME][EMAIL_ADDRESS][DOMAIN_NAME]" at bounding box center [899, 289] width 314 height 14
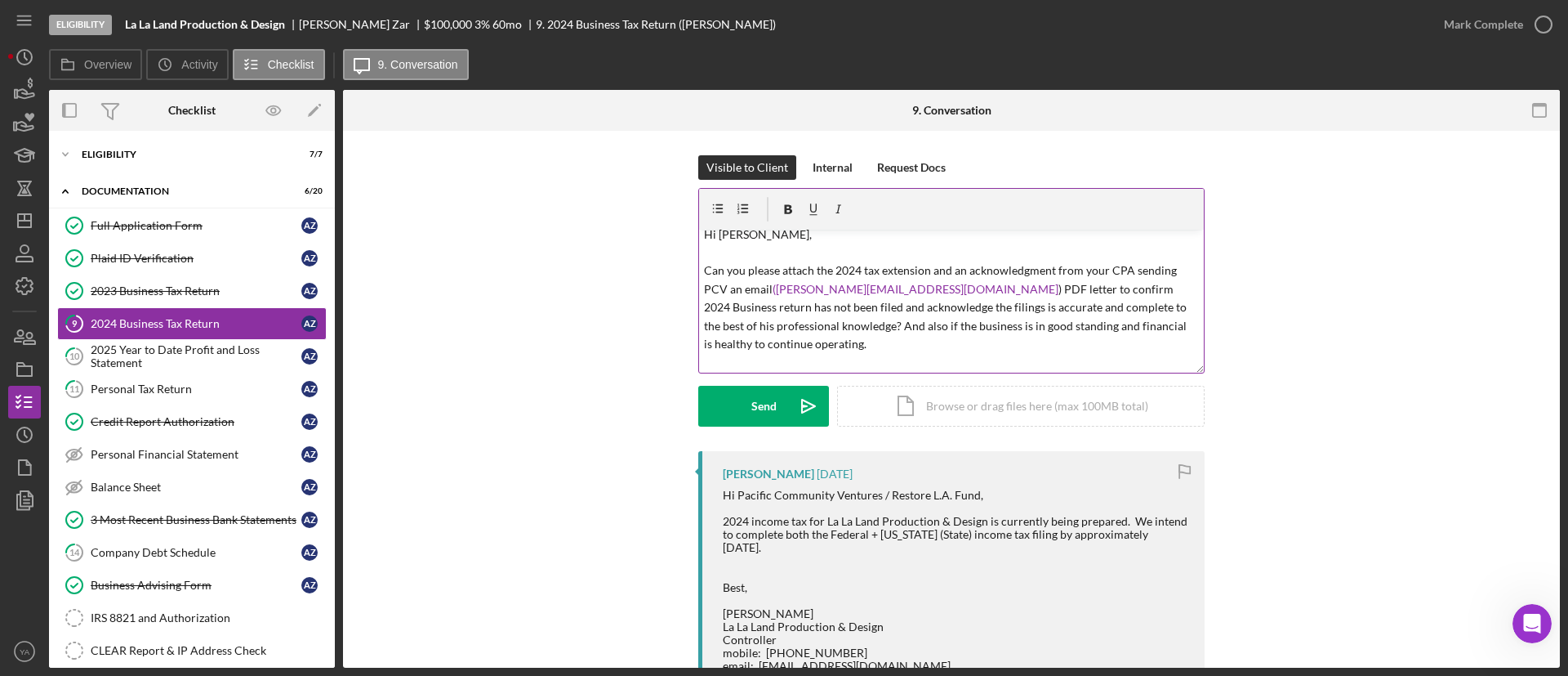
click at [1290, 418] on div "Visible to Client Internal Request Docs v Color teal Color pink Remove color Ad…" at bounding box center [951, 303] width 1168 height 296
click at [909, 288] on p "Hi [PERSON_NAME], Can you please attach the 2024 tax extension and an acknowled…" at bounding box center [952, 308] width 496 height 165
click at [972, 295] on p "Hi [PERSON_NAME], Can you please attach the 2024 tax extension and an acknowled…" at bounding box center [952, 308] width 496 height 165
click at [950, 289] on p "Hi [PERSON_NAME], Can you please attach the 2024 tax extension and an acknowled…" at bounding box center [952, 308] width 496 height 165
click at [939, 291] on p "Hi [PERSON_NAME], Can you please attach the 2024 tax extension and an acknowled…" at bounding box center [952, 308] width 496 height 165
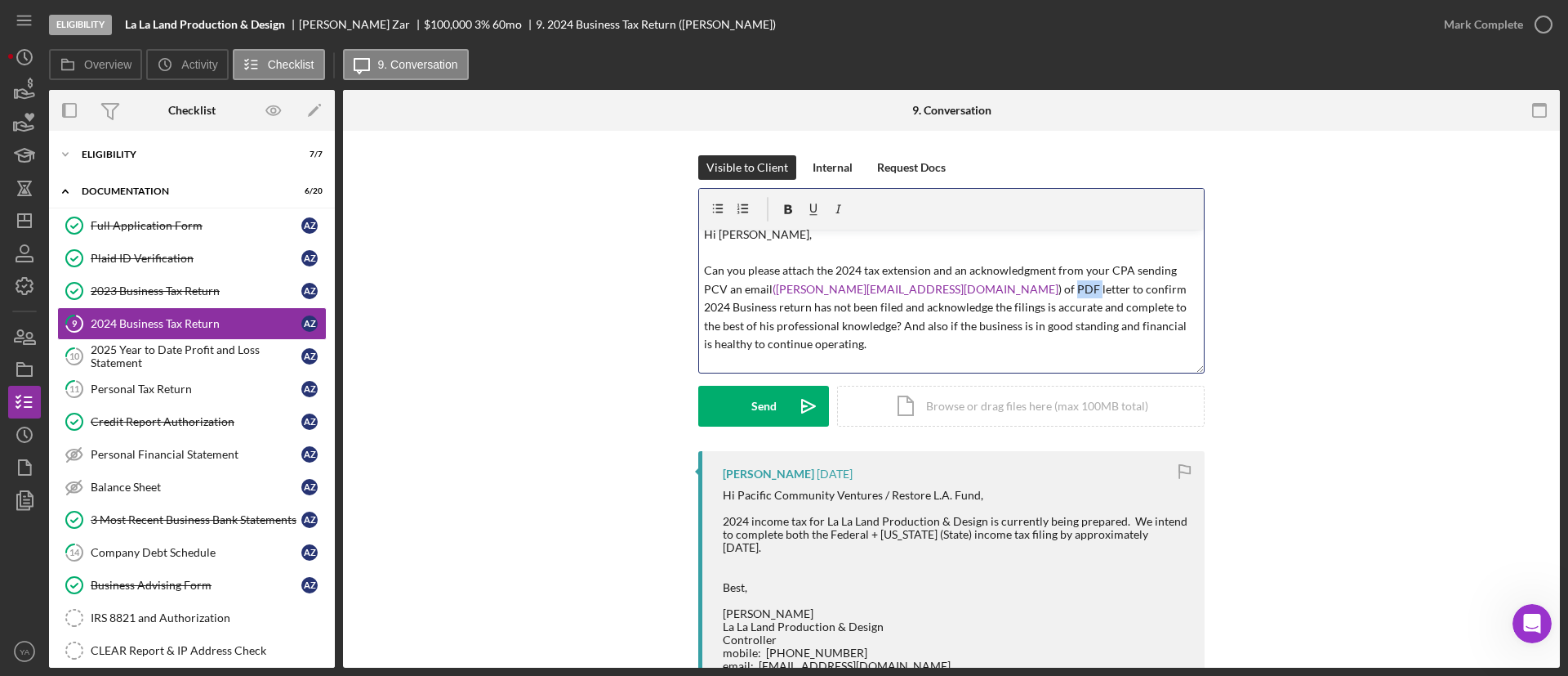
click at [939, 291] on p "Hi [PERSON_NAME], Can you please attach the 2024 tax extension and an acknowled…" at bounding box center [952, 308] width 496 height 165
click at [1011, 311] on p "Hi [PERSON_NAME], Can you please attach the 2024 tax extension and an acknowled…" at bounding box center [952, 308] width 496 height 165
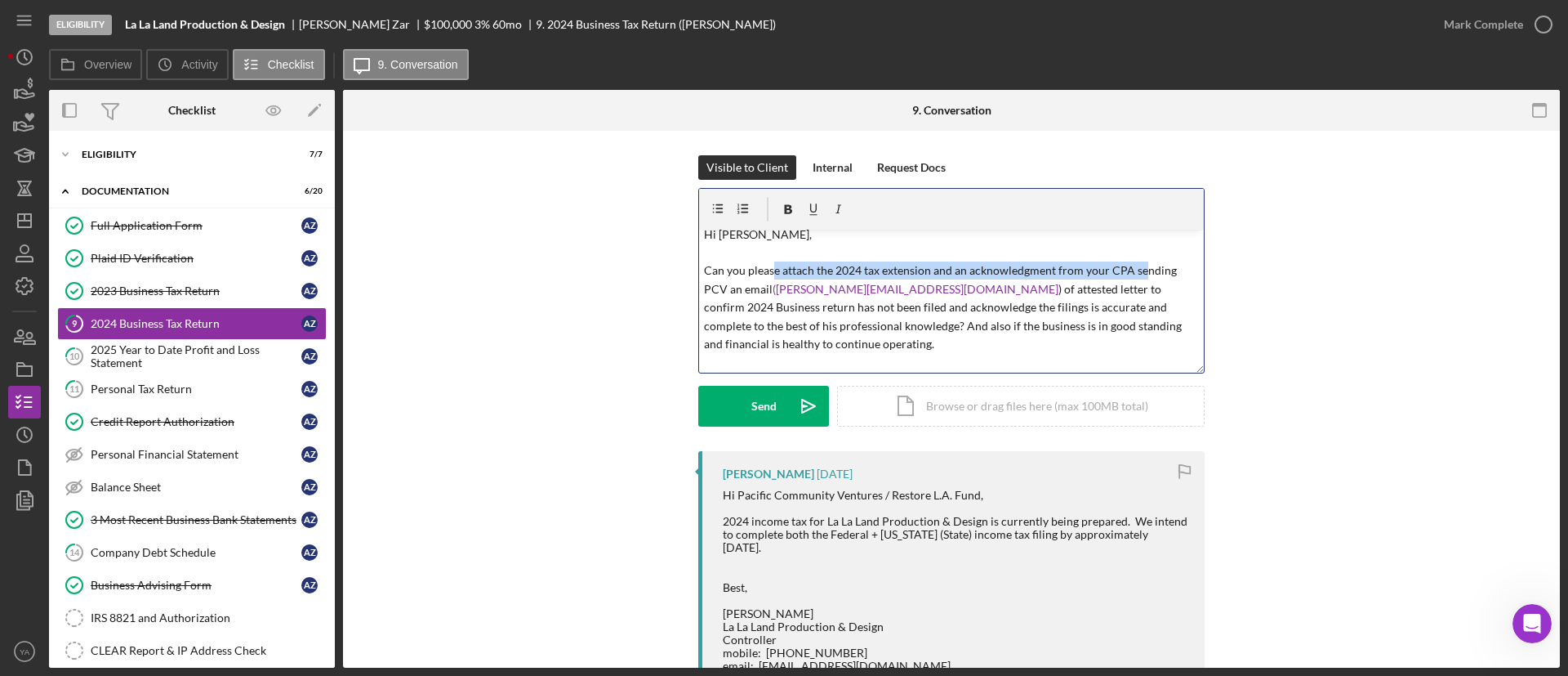
drag, startPoint x: 771, startPoint y: 270, endPoint x: 1140, endPoint y: 275, distance: 369.0
click at [1140, 275] on p "Hi [PERSON_NAME], Can you please attach the 2024 tax extension and an acknowled…" at bounding box center [952, 308] width 496 height 165
click at [717, 298] on p "Hi [PERSON_NAME], Can you please attach the 2024 tax extension and an acknowled…" at bounding box center [952, 308] width 496 height 165
click at [926, 289] on p "Hi [PERSON_NAME], Can you please attach the 2024 tax extension and an acknowled…" at bounding box center [952, 308] width 496 height 165
click at [835, 352] on p "Hi [PERSON_NAME], Can you please attach the 2024 tax extension and an acknowled…" at bounding box center [952, 308] width 496 height 165
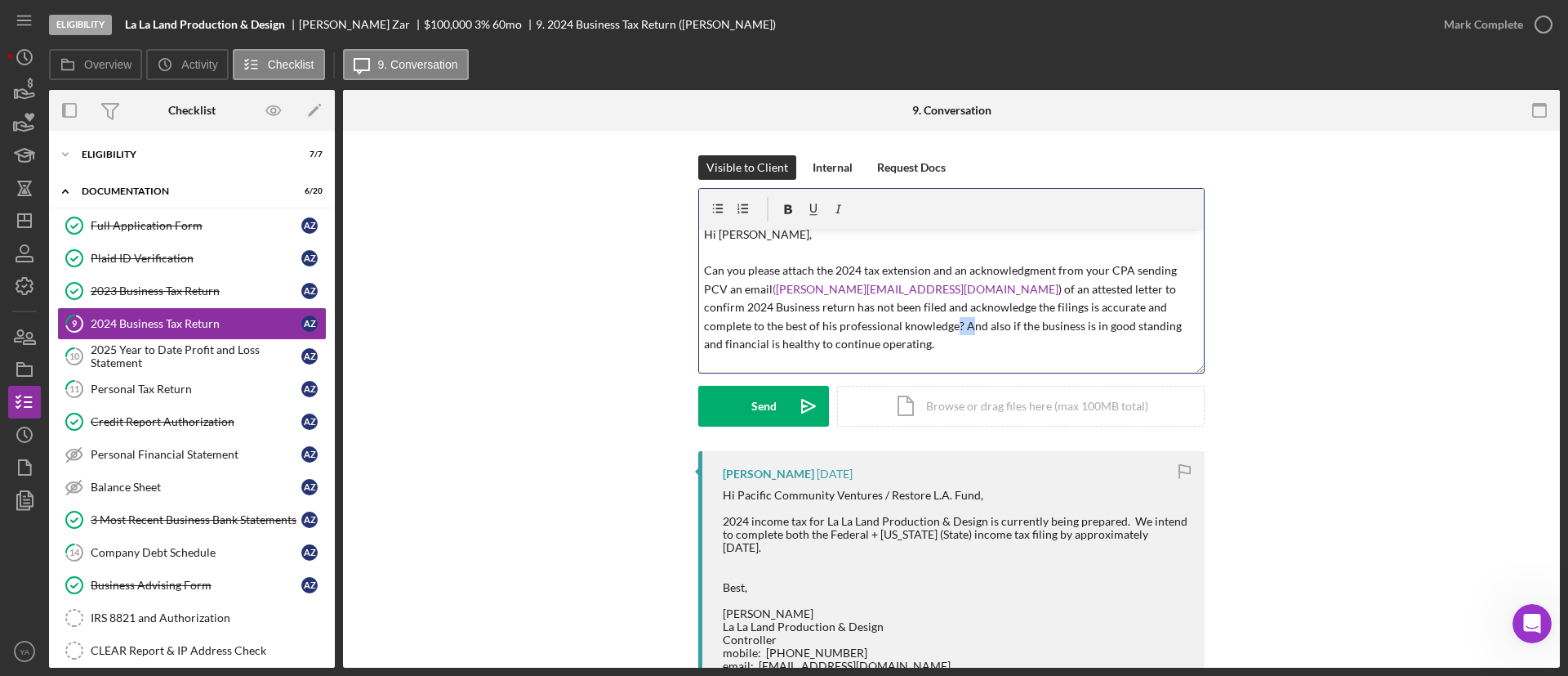
drag, startPoint x: 832, startPoint y: 325, endPoint x: 818, endPoint y: 326, distance: 14.0
click at [818, 326] on p "Hi [PERSON_NAME], Can you please attach the 2024 tax extension and an acknowled…" at bounding box center [952, 308] width 496 height 165
click at [994, 337] on p "Hi [PERSON_NAME], Can you please attach the 2024 tax extension and an acknowled…" at bounding box center [952, 308] width 496 height 165
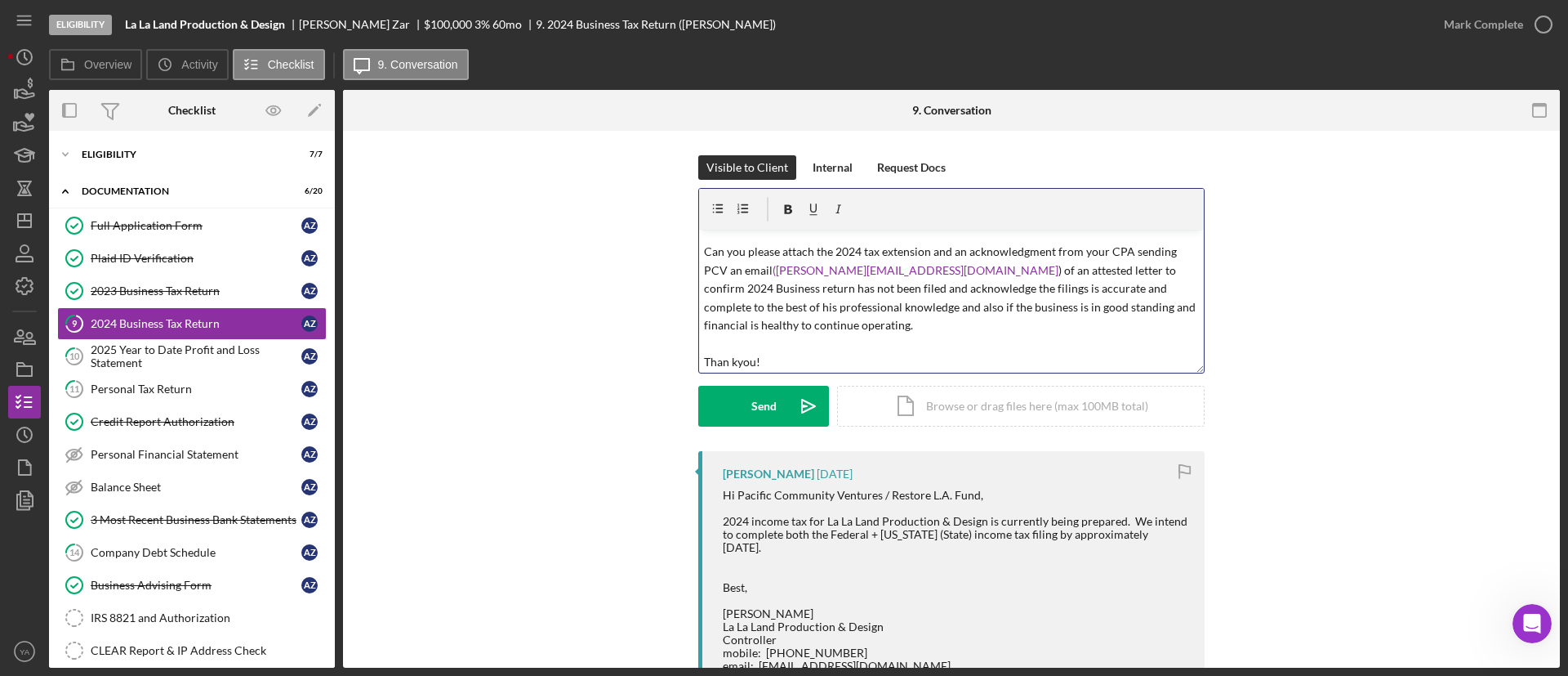
click at [732, 365] on p "Hi [PERSON_NAME], Can you please attach the 2024 tax extension and an acknowled…" at bounding box center [952, 308] width 496 height 201
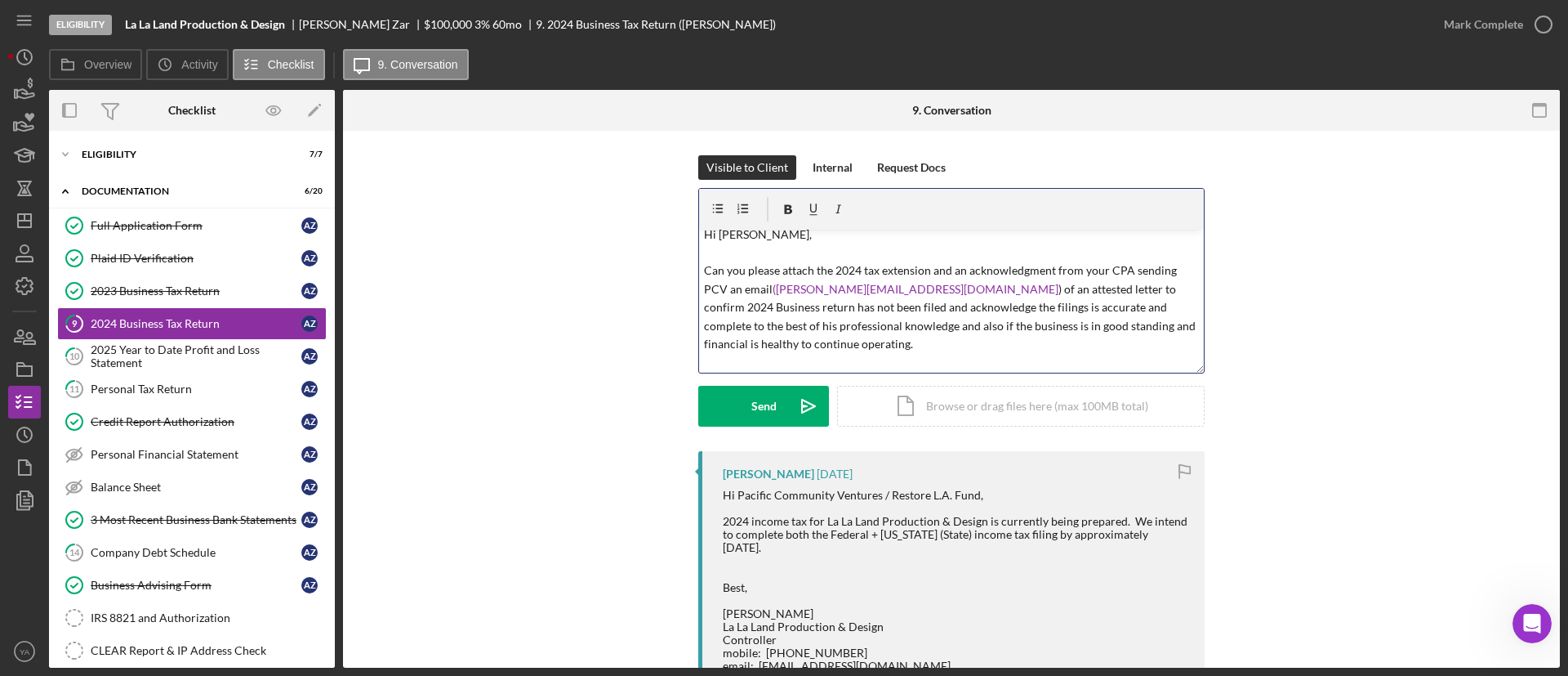
scroll to position [0, 0]
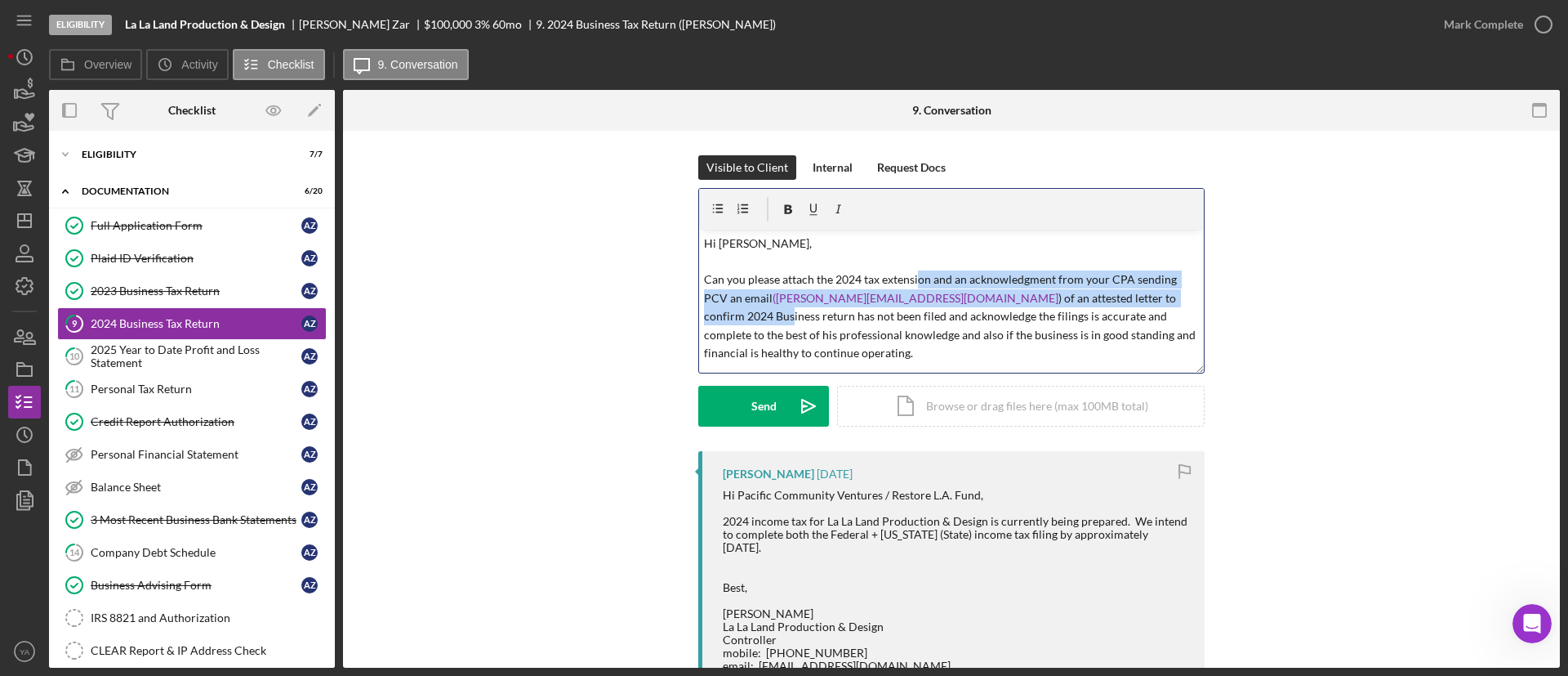
drag, startPoint x: 913, startPoint y: 279, endPoint x: 1113, endPoint y: 289, distance: 200.2
click at [1113, 289] on p "Hi [PERSON_NAME], Can you please attach the 2024 tax extension and an acknowled…" at bounding box center [952, 335] width 496 height 201
click at [999, 294] on p "Hi [PERSON_NAME], Can you please attach the 2024 tax extension and an acknowled…" at bounding box center [952, 335] width 496 height 201
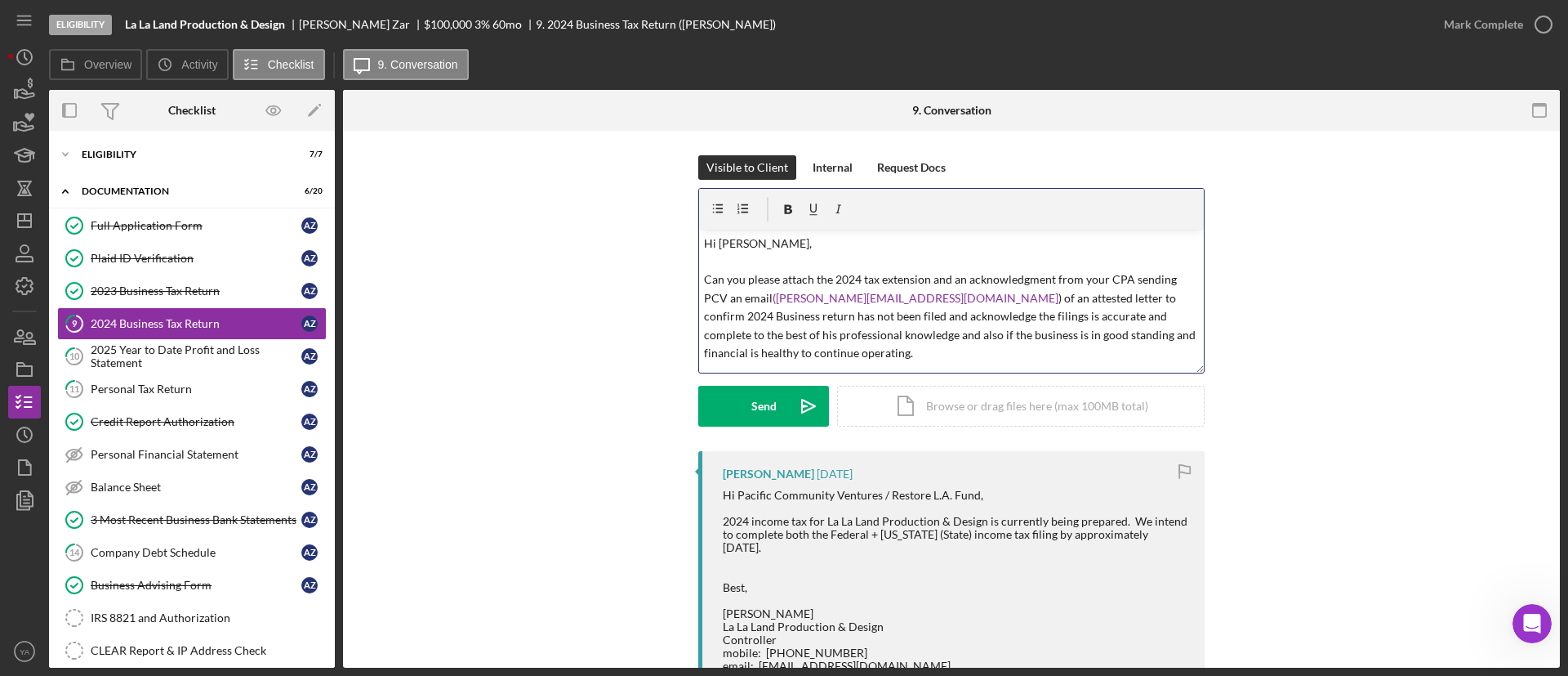
scroll to position [90, 0]
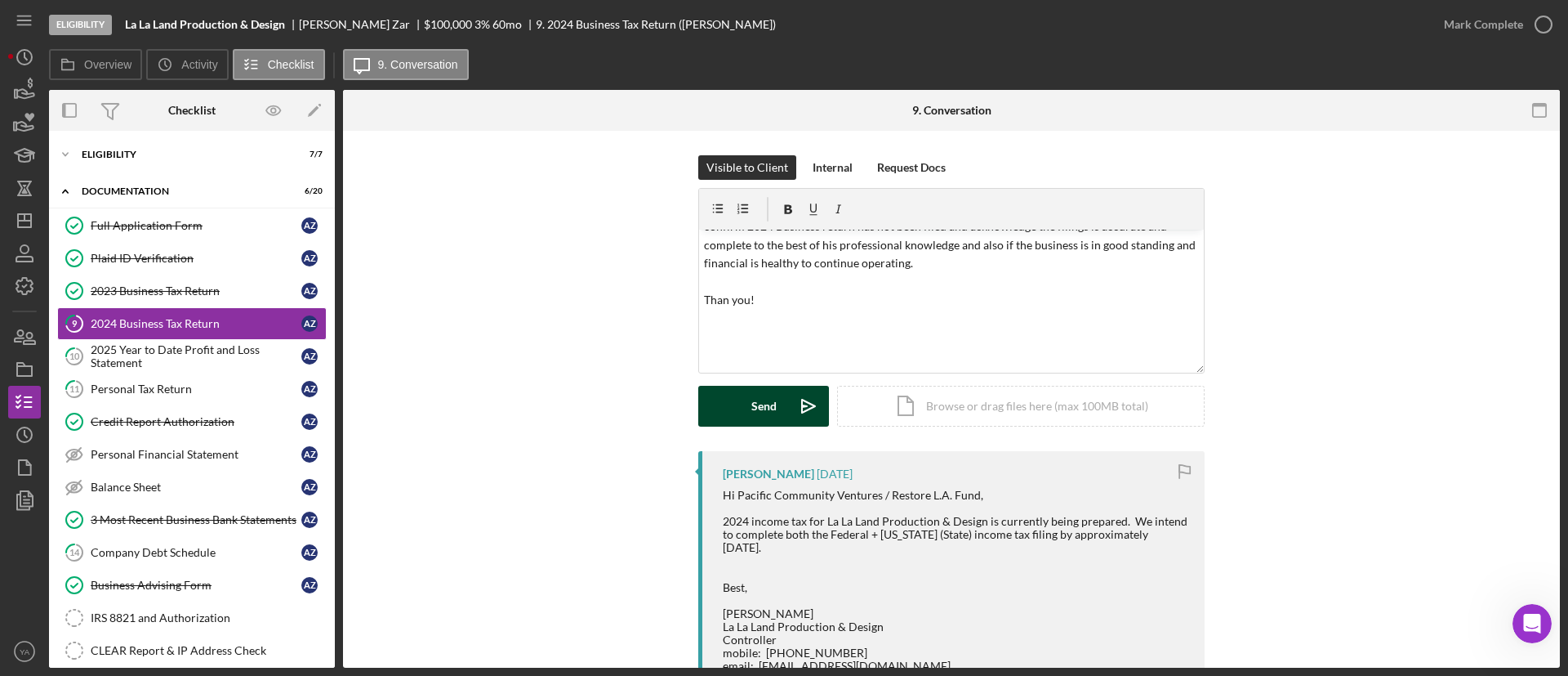
click at [798, 404] on icon "Icon/icon-invite-send" at bounding box center [808, 405] width 41 height 41
click at [721, 296] on div "v Color teal Color pink Remove color Add row above Add row below Add column bef…" at bounding box center [951, 302] width 505 height 143
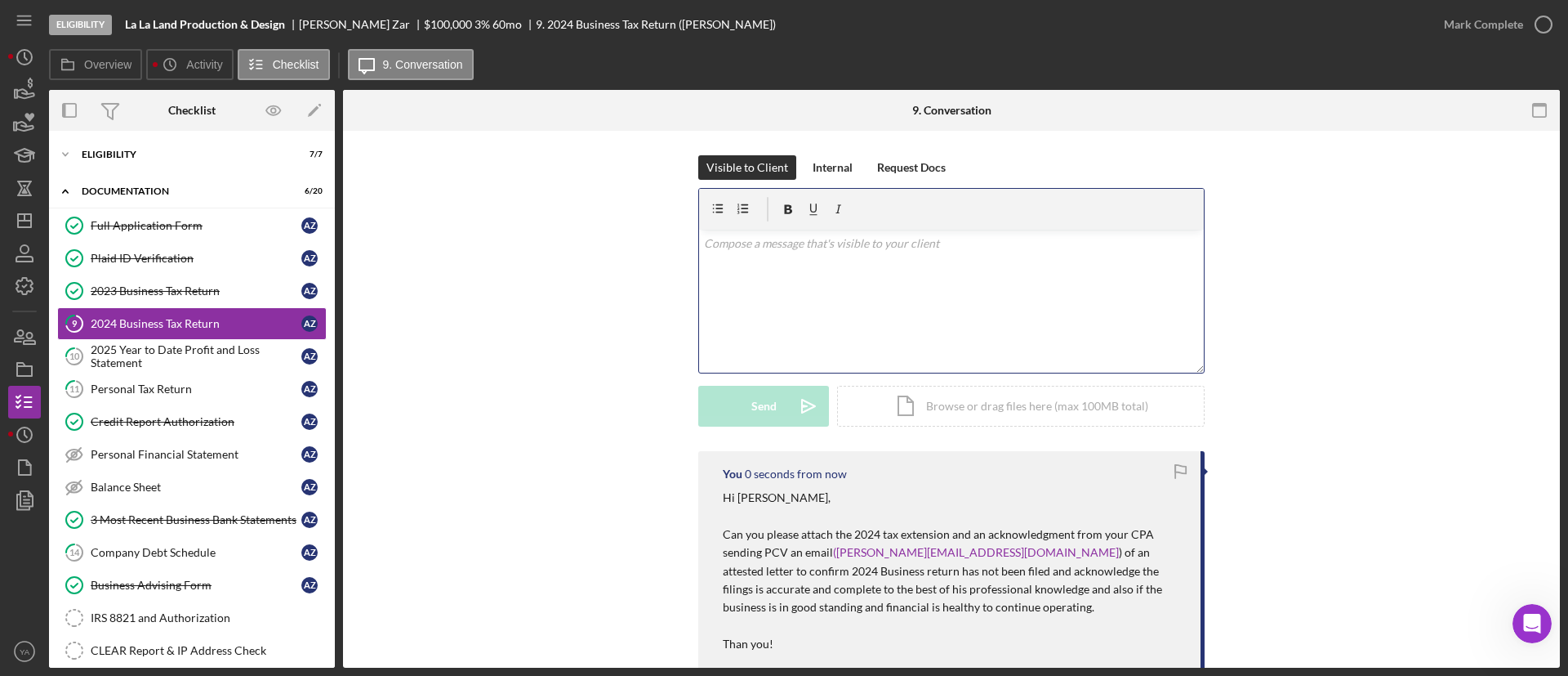
scroll to position [0, 0]
click at [27, 214] on polygon "button" at bounding box center [24, 220] width 13 height 13
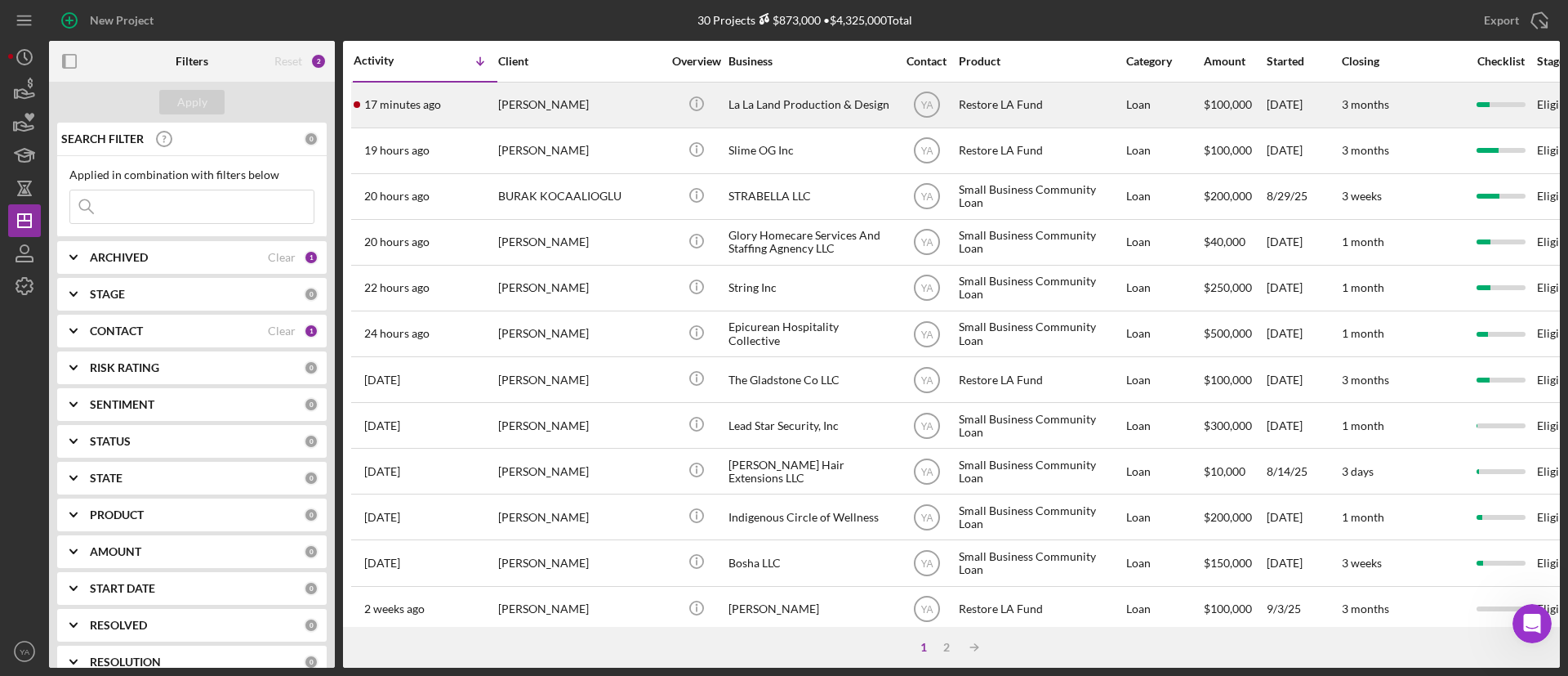
click at [764, 89] on div "La La Land Production & Design" at bounding box center [810, 105] width 163 height 43
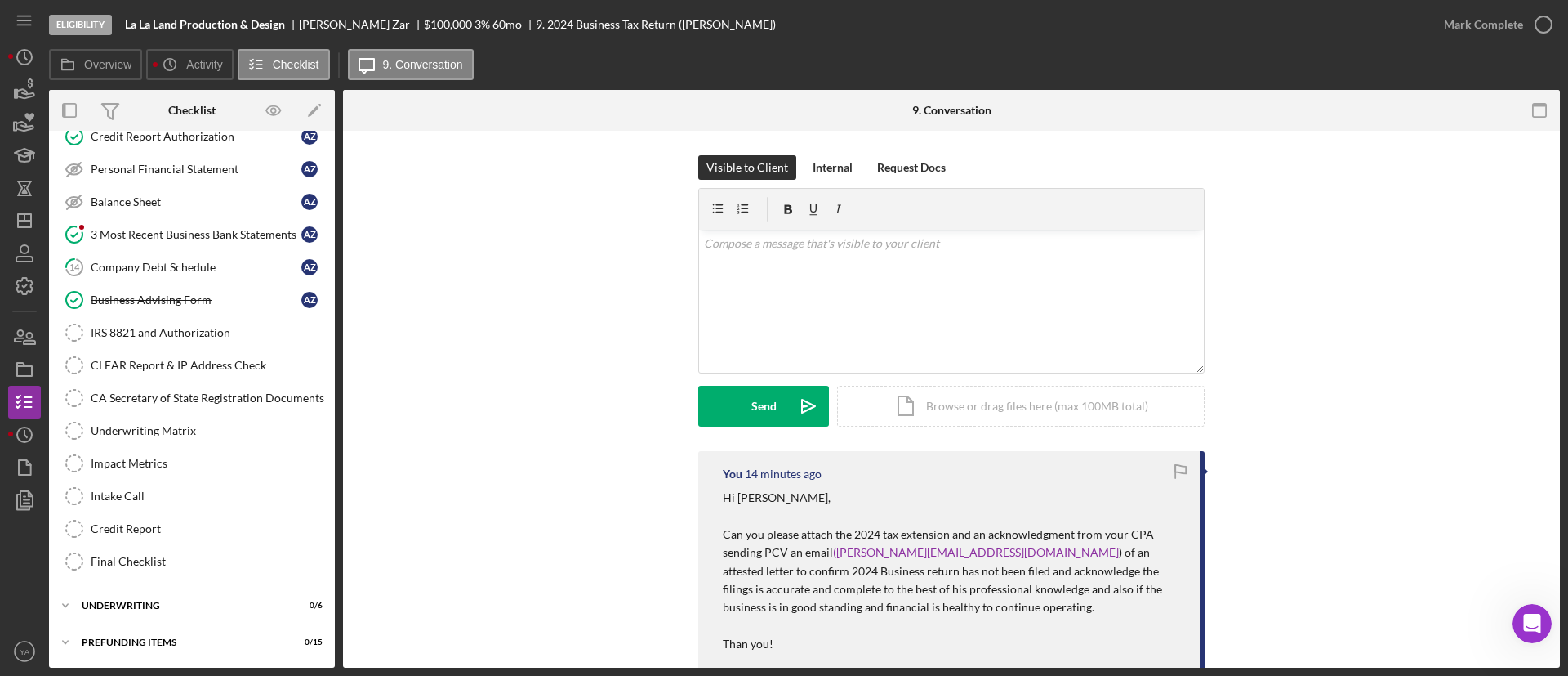
scroll to position [40, 0]
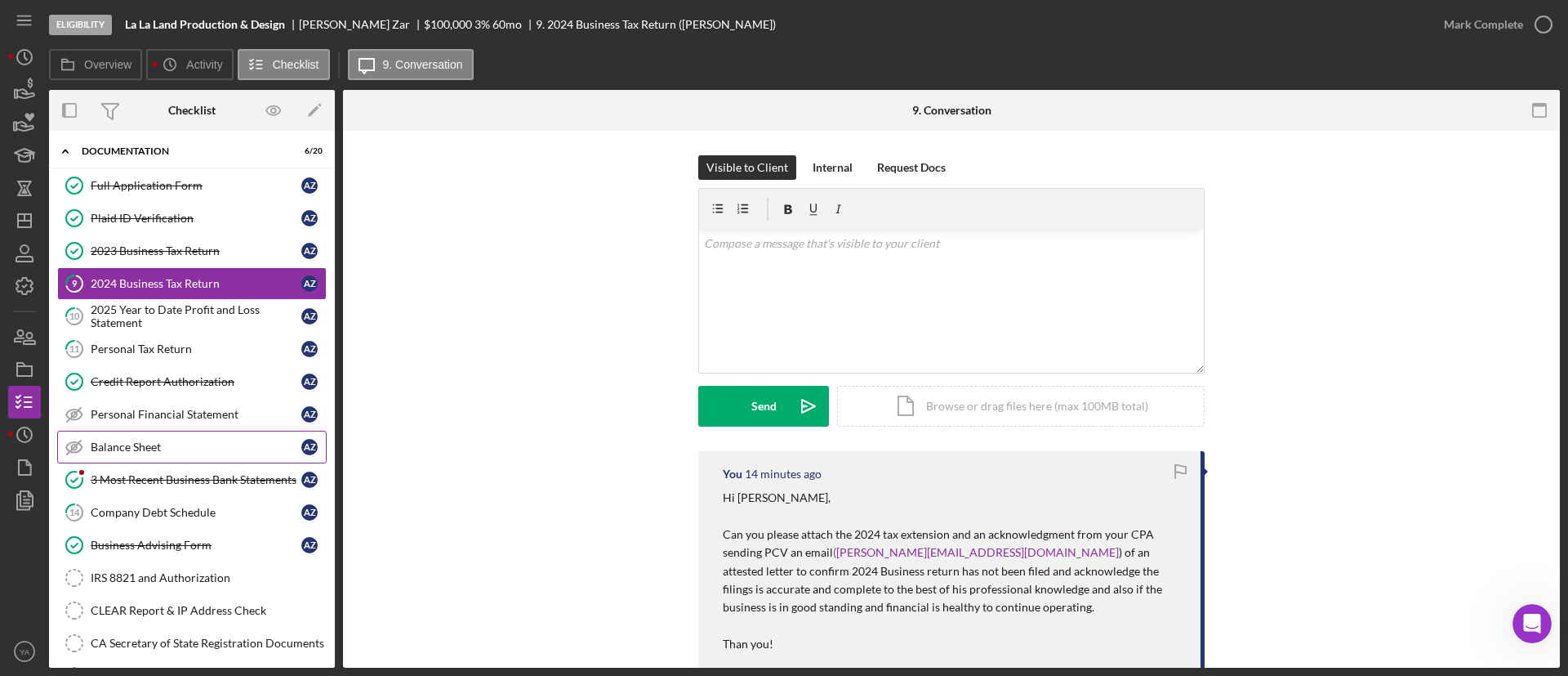
click at [178, 461] on link "Balance Sheet Balance Sheet A Z" at bounding box center [191, 446] width 270 height 33
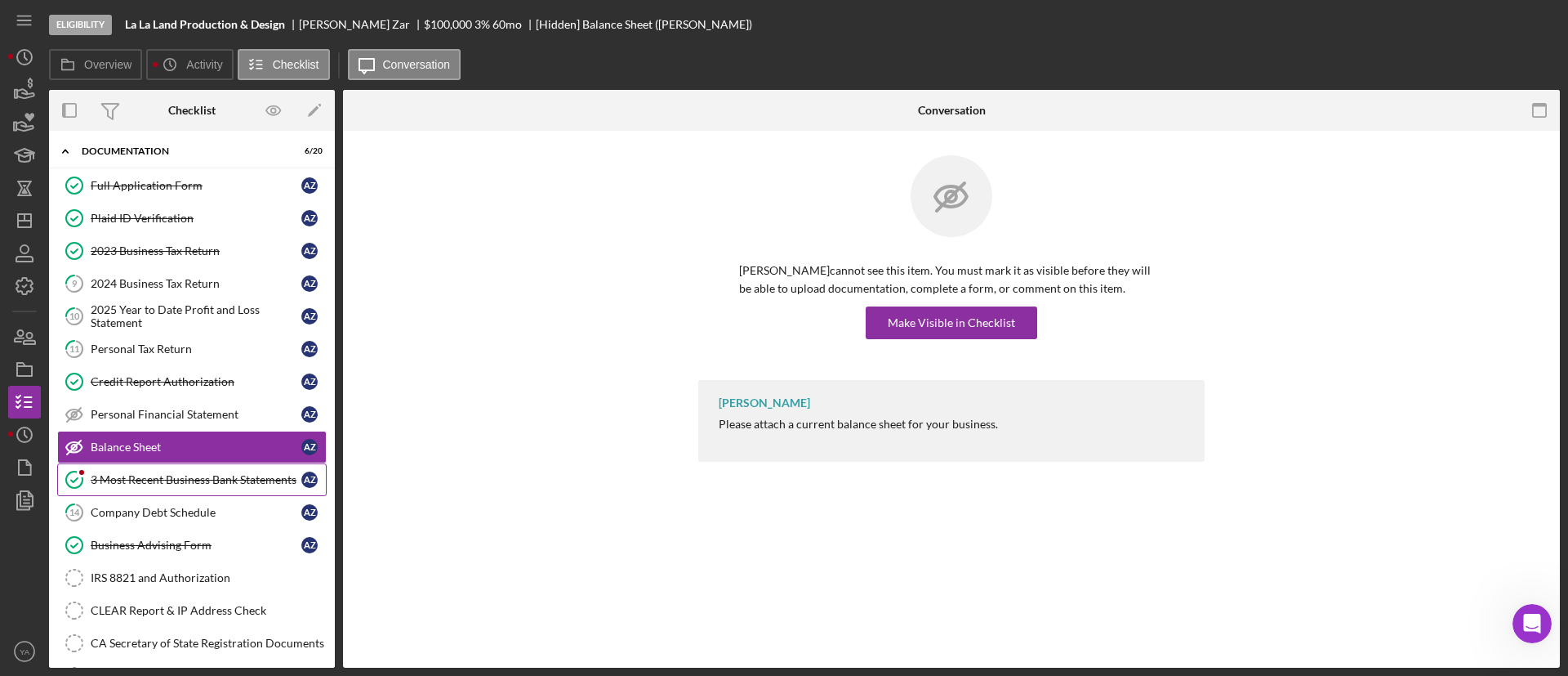
click at [183, 485] on div "3 Most Recent Business Bank Statements" at bounding box center [196, 479] width 211 height 13
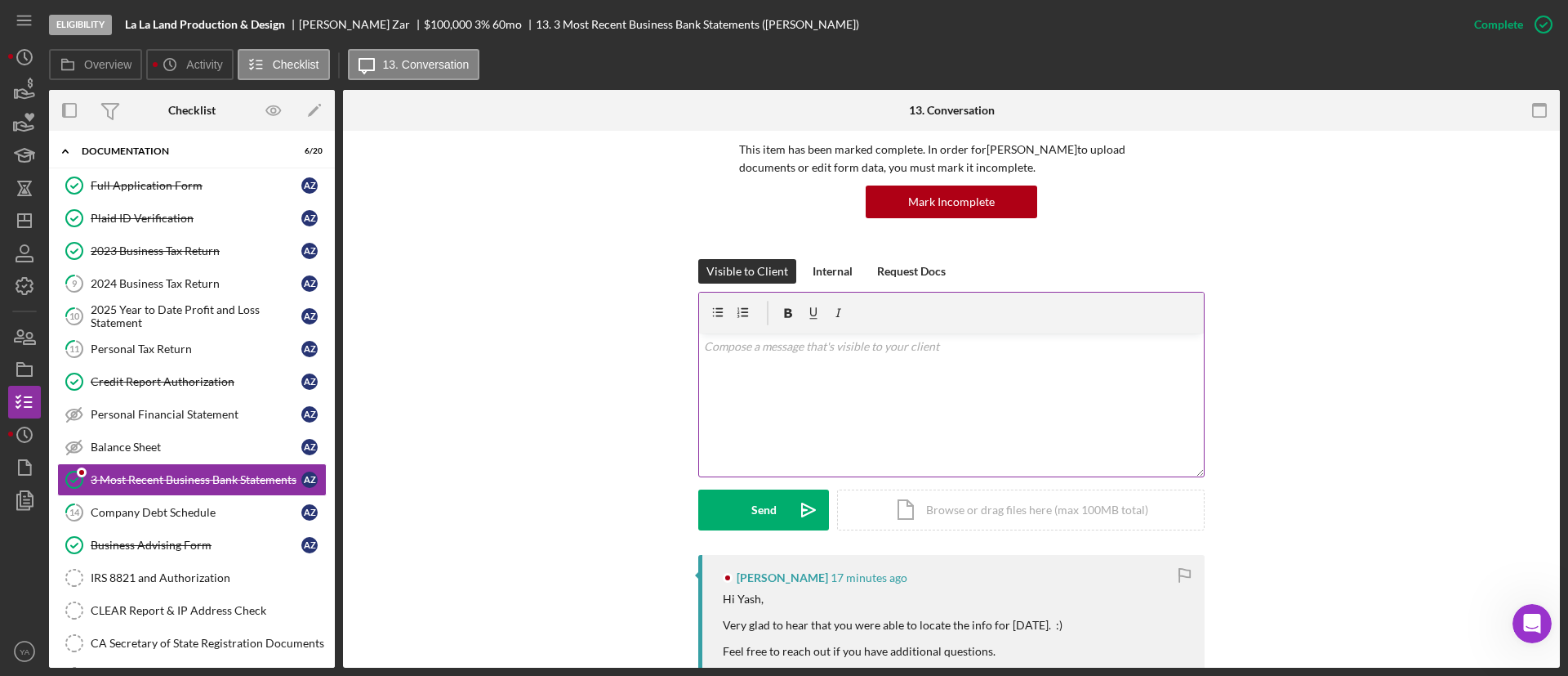
scroll to position [367, 0]
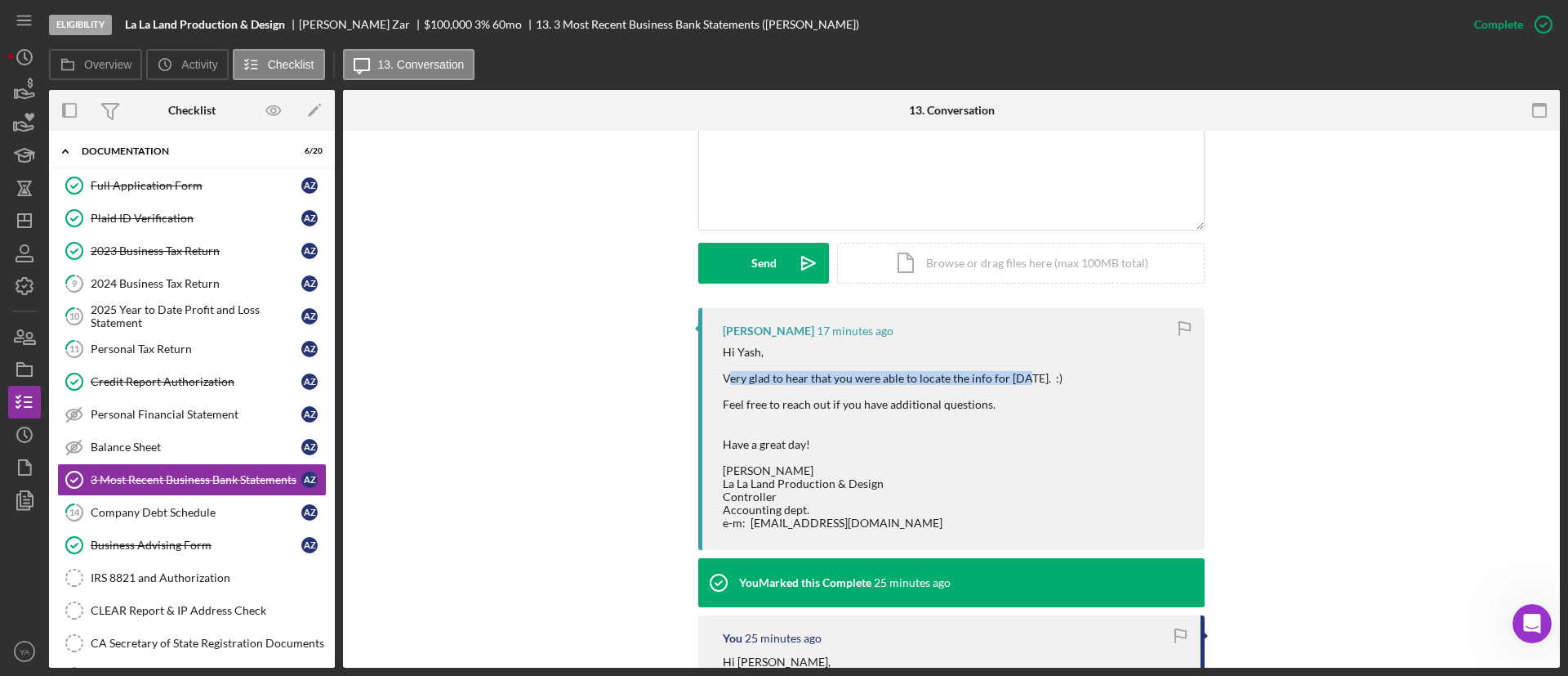
drag, startPoint x: 727, startPoint y: 370, endPoint x: 1021, endPoint y: 379, distance: 294.1
click at [1021, 379] on div "Hi Yash, Very glad to hear that you were able to locate the info for [DATE]. :)…" at bounding box center [892, 437] width 339 height 184
click at [979, 377] on div "Hi Yash, Very glad to hear that you were able to locate the info for [DATE]. :)…" at bounding box center [892, 437] width 339 height 184
drag, startPoint x: 739, startPoint y: 399, endPoint x: 945, endPoint y: 416, distance: 206.7
click at [945, 416] on div "Hi Yash, Very glad to hear that you were able to locate the info for [DATE]. :)…" at bounding box center [892, 437] width 339 height 184
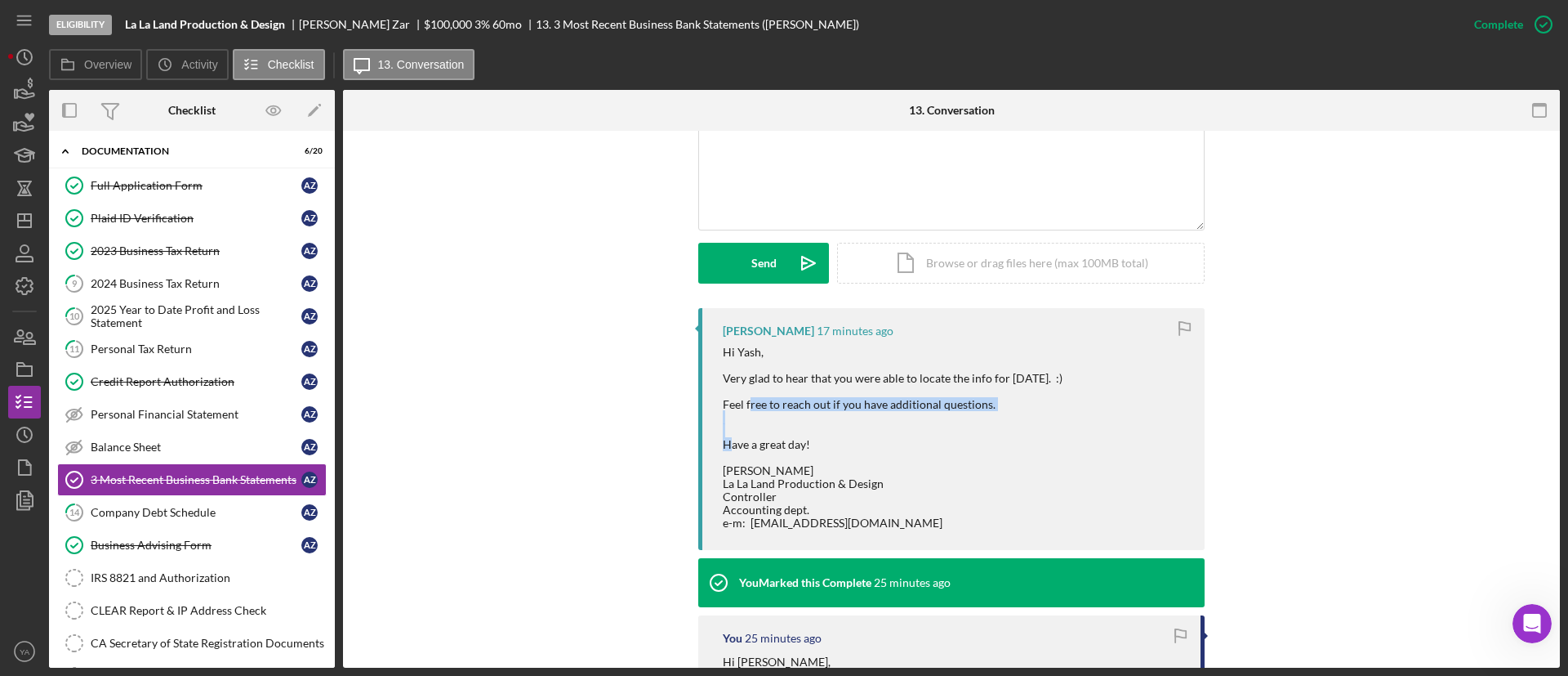
click at [956, 410] on div "Hi Yash, Very glad to hear that you were able to locate the info for [DATE]. :)…" at bounding box center [892, 437] width 339 height 184
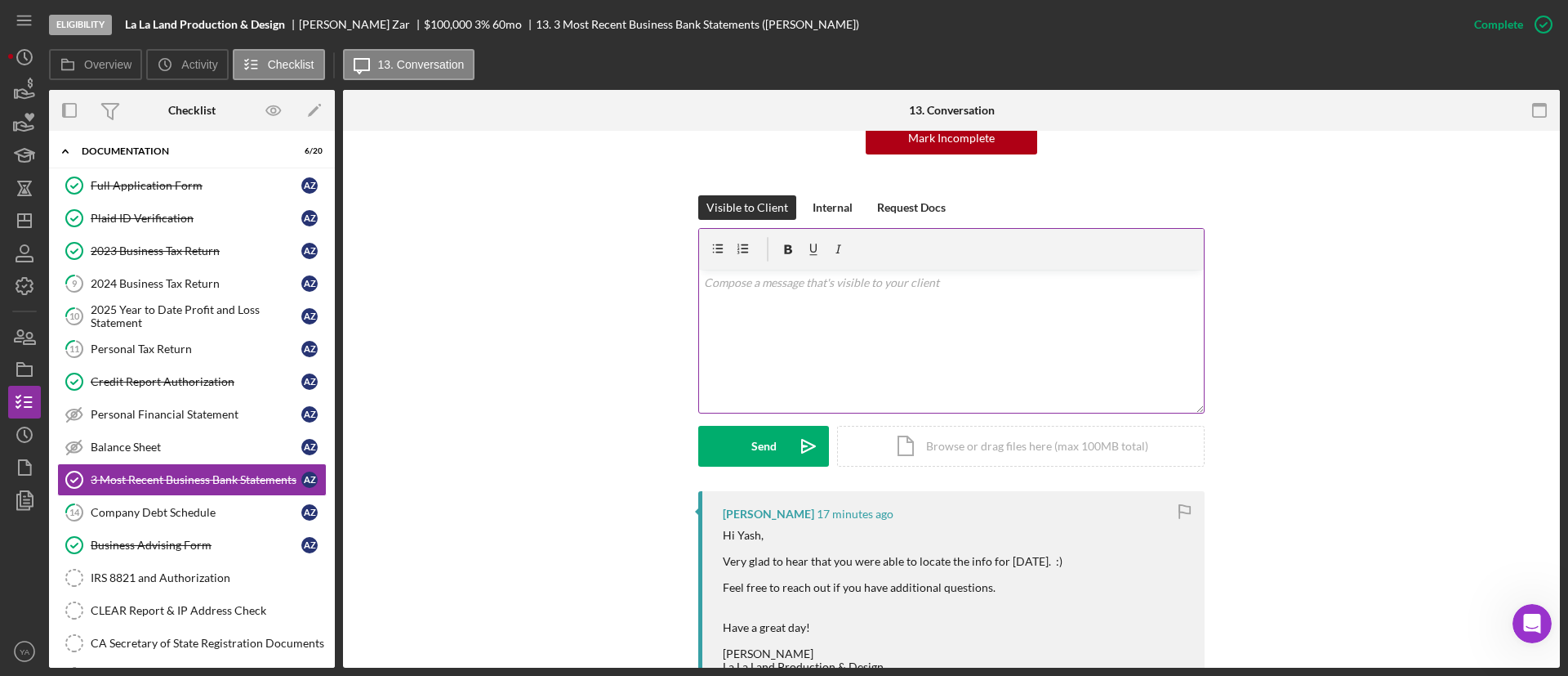
scroll to position [0, 0]
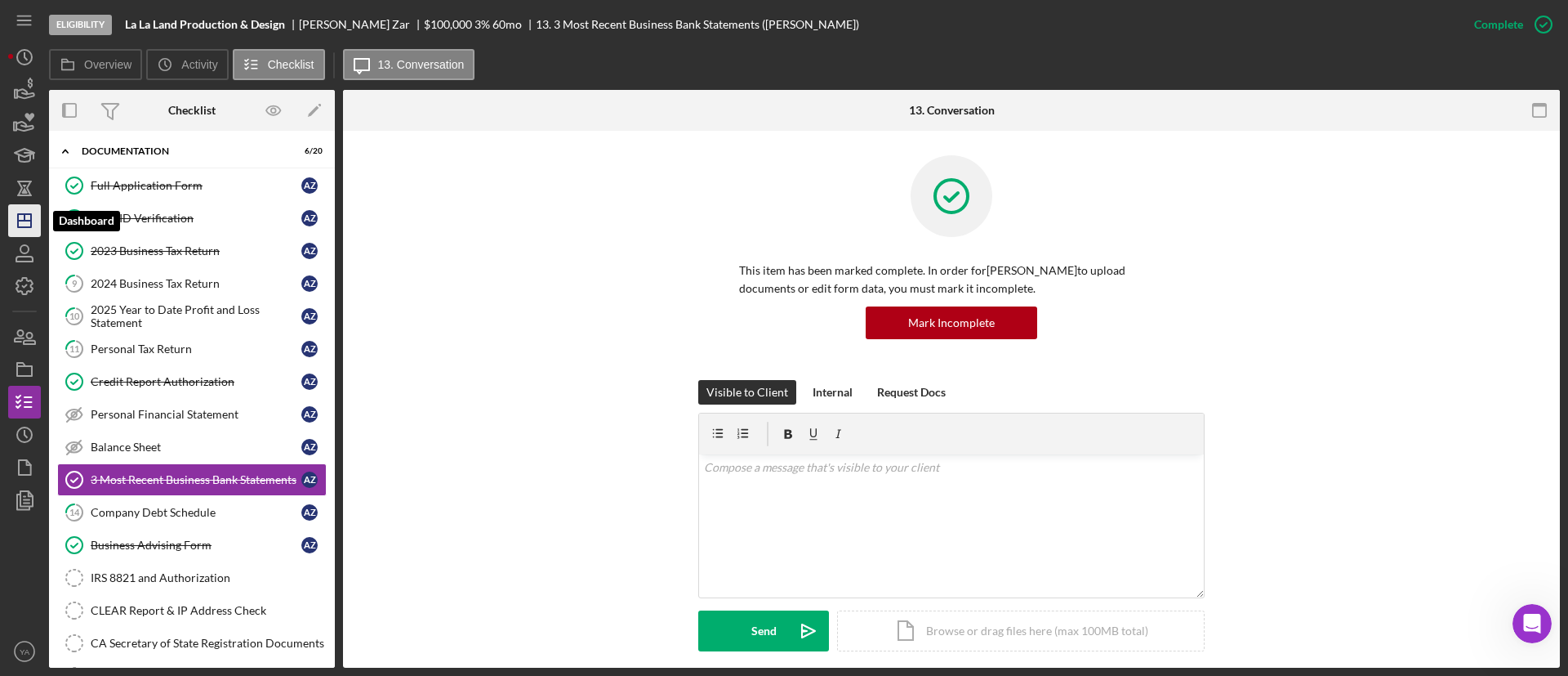
click at [34, 225] on icon "Icon/Dashboard" at bounding box center [24, 220] width 41 height 41
